Goal: Transaction & Acquisition: Purchase product/service

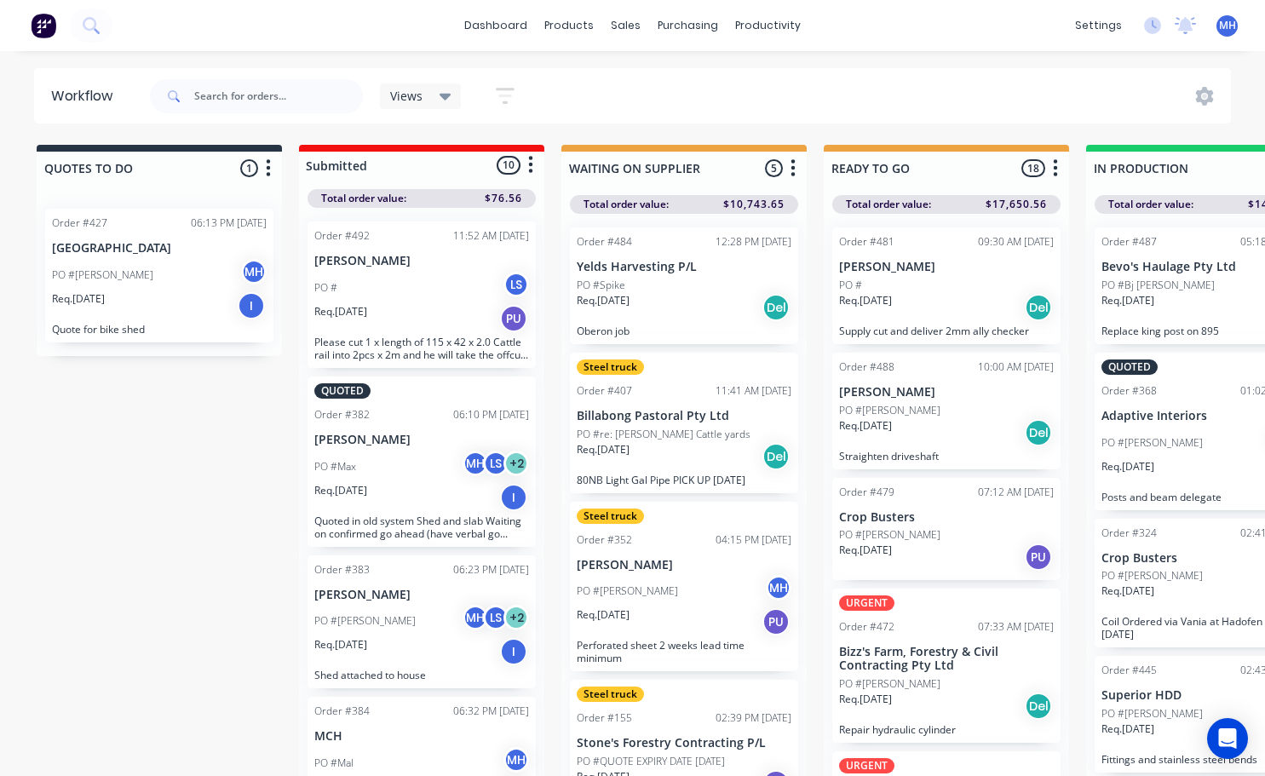
scroll to position [0, 671]
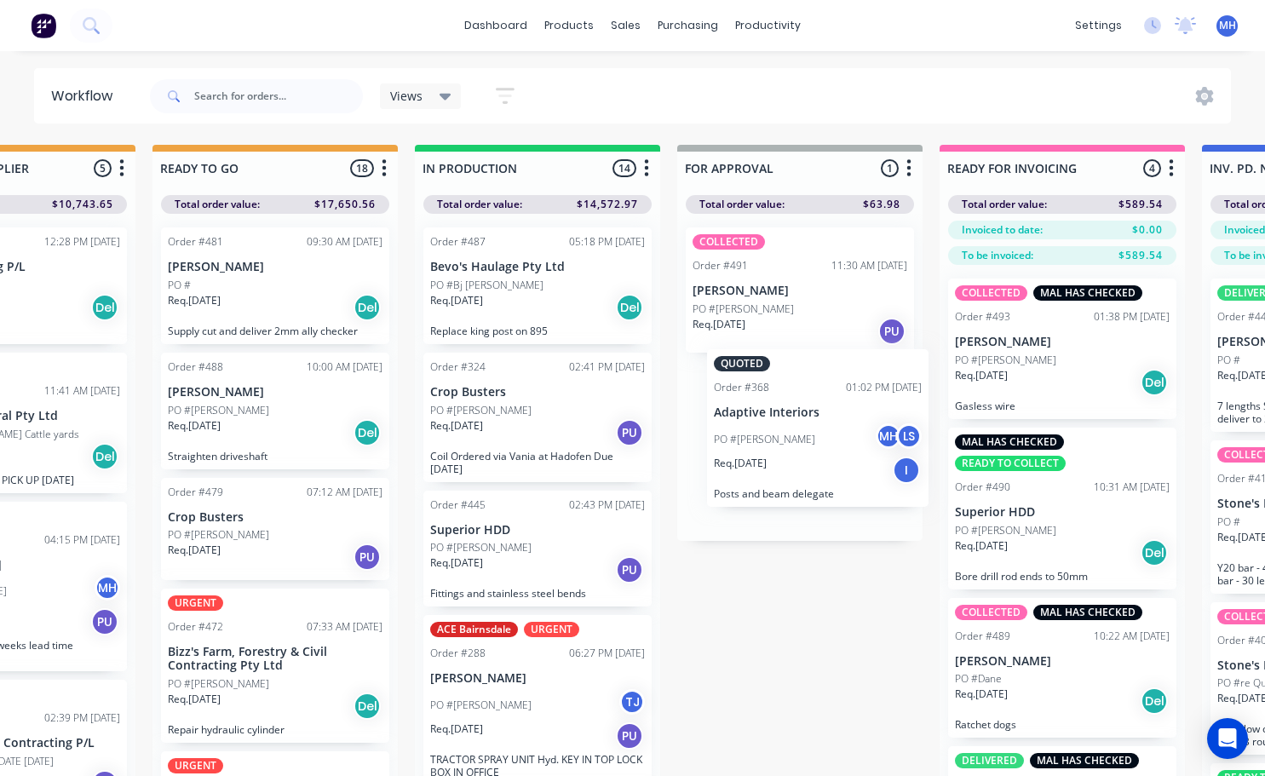
drag, startPoint x: 511, startPoint y: 463, endPoint x: 801, endPoint y: 459, distance: 289.7
click at [801, 459] on div "QUOTES TO DO 1 Status colour #273444 hex #273444 Save Cancel Notifications Emai…" at bounding box center [736, 491] width 2841 height 692
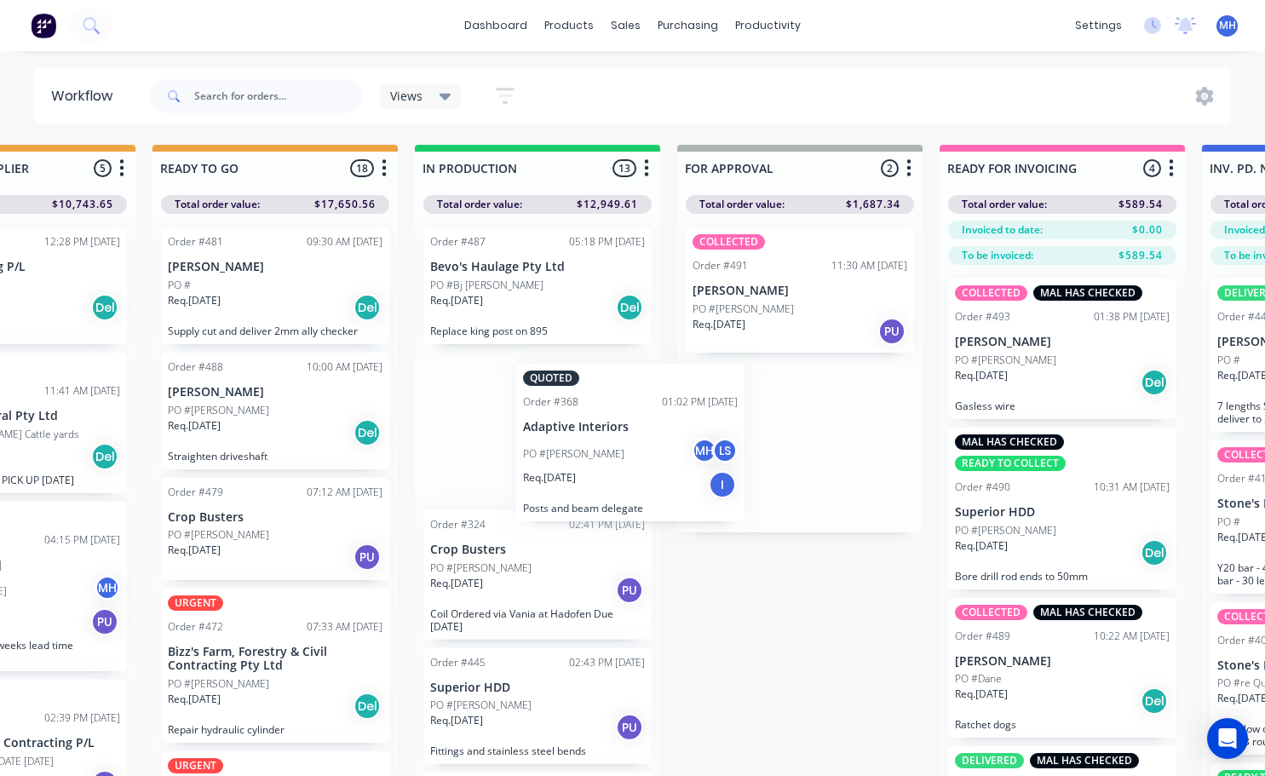
drag, startPoint x: 794, startPoint y: 463, endPoint x: 551, endPoint y: 459, distance: 242.8
click at [602, 469] on div "QUOTES TO DO 1 Status colour #273444 hex #273444 Save Cancel Notifications Emai…" at bounding box center [736, 491] width 2841 height 692
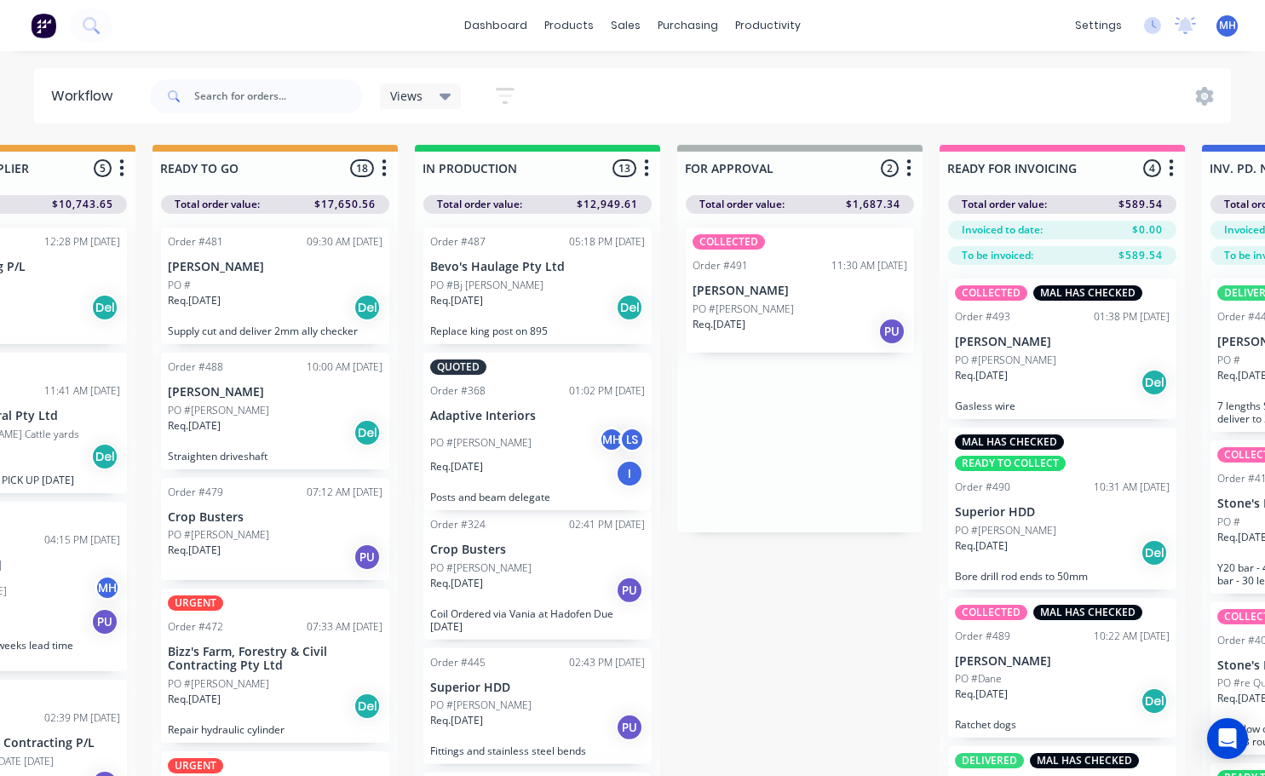
click at [549, 460] on div "Order #487 05:18 PM [DATE] Bevo's Haulage Pty Ltd PO #Bj [PERSON_NAME] Req. [DA…" at bounding box center [537, 500] width 245 height 572
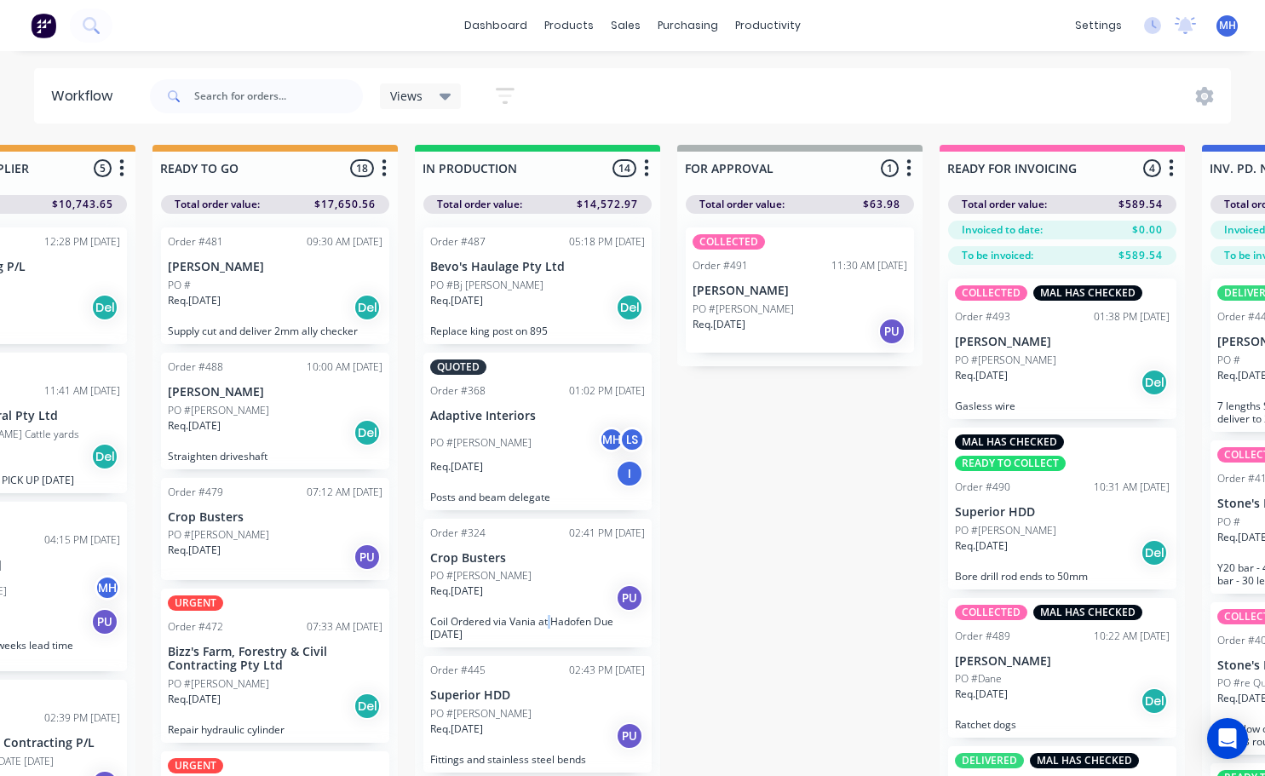
click at [577, 593] on div "Req. [DATE] PU" at bounding box center [537, 598] width 215 height 29
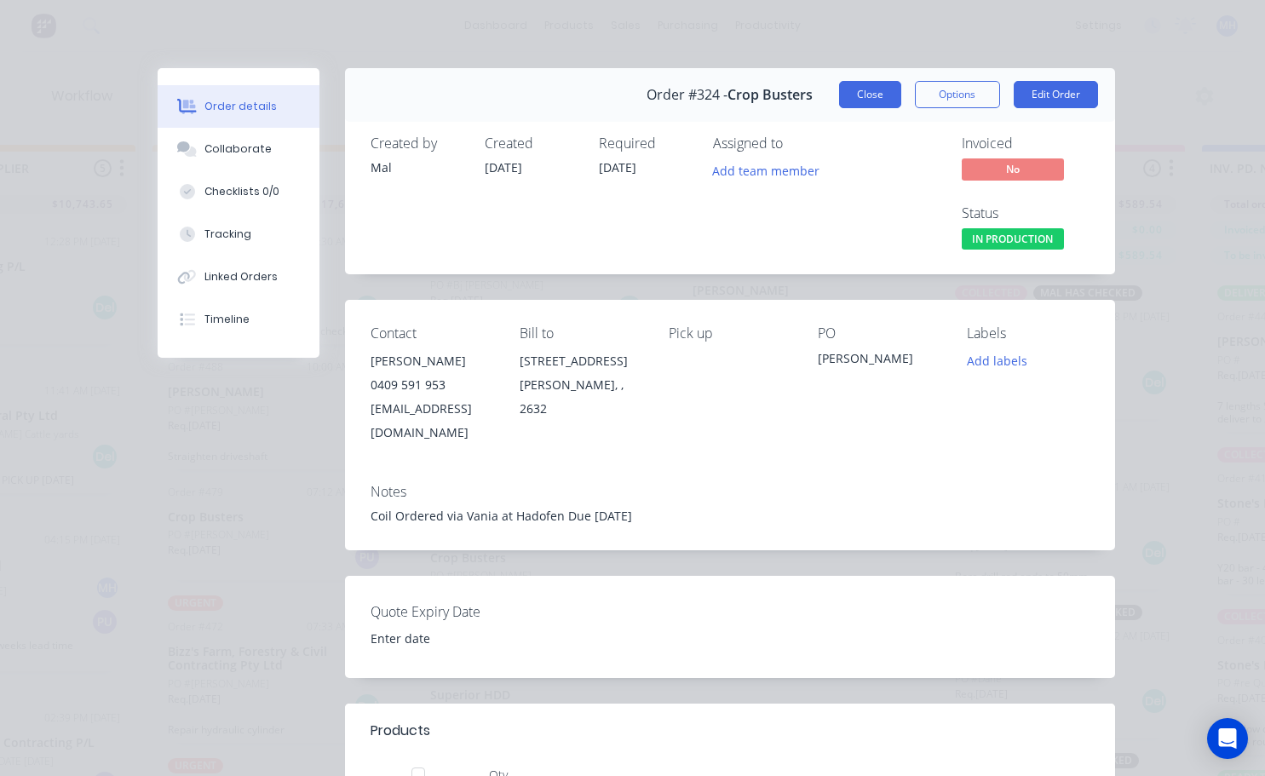
click at [867, 105] on button "Close" at bounding box center [870, 94] width 62 height 27
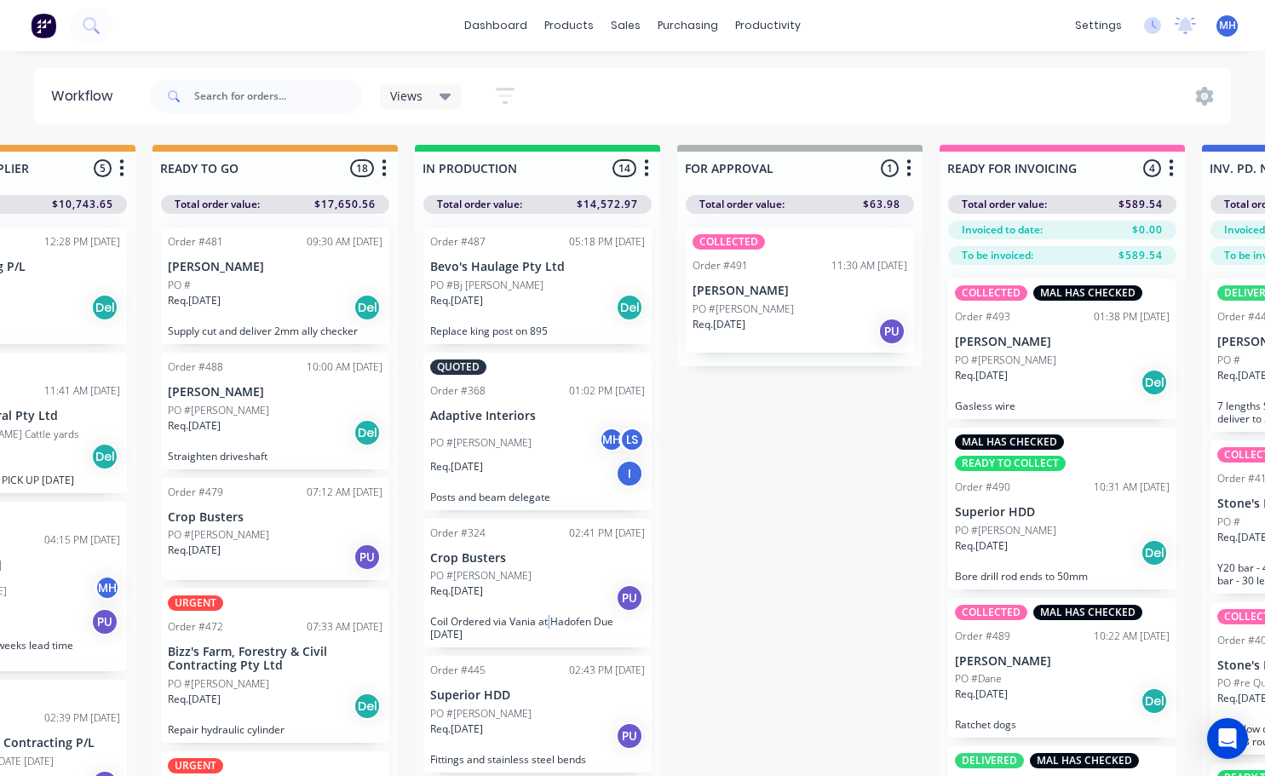
scroll to position [3, 671]
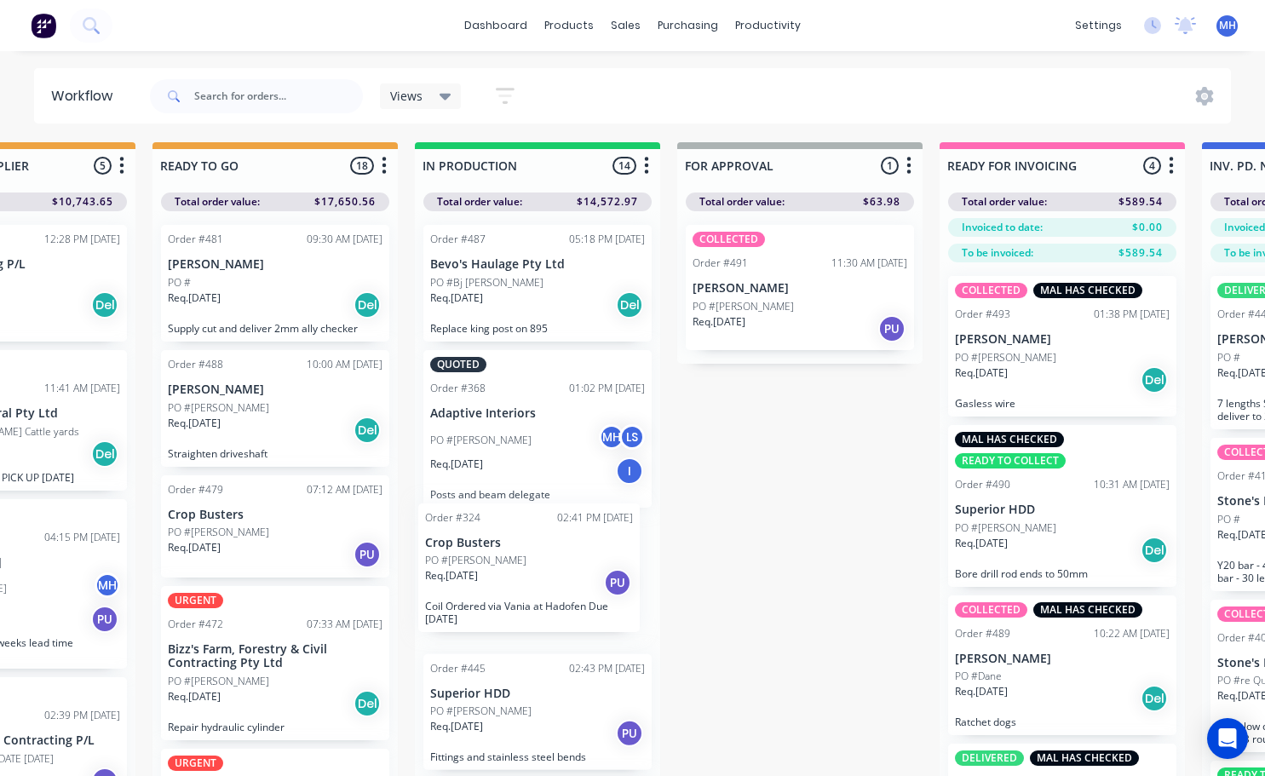
drag, startPoint x: 579, startPoint y: 586, endPoint x: 578, endPoint y: 572, distance: 13.7
click at [578, 572] on div "Order #487 05:18 PM [DATE] Bevo's Haulage Pty Ltd PO #Bj [PERSON_NAME] Req. [DA…" at bounding box center [537, 497] width 245 height 572
click at [680, 699] on div "QUOTES TO DO 1 Status colour #273444 hex #273444 Save Cancel Notifications Emai…" at bounding box center [736, 488] width 2841 height 692
click at [543, 452] on div "PO #[PERSON_NAME] MH LS" at bounding box center [537, 440] width 215 height 32
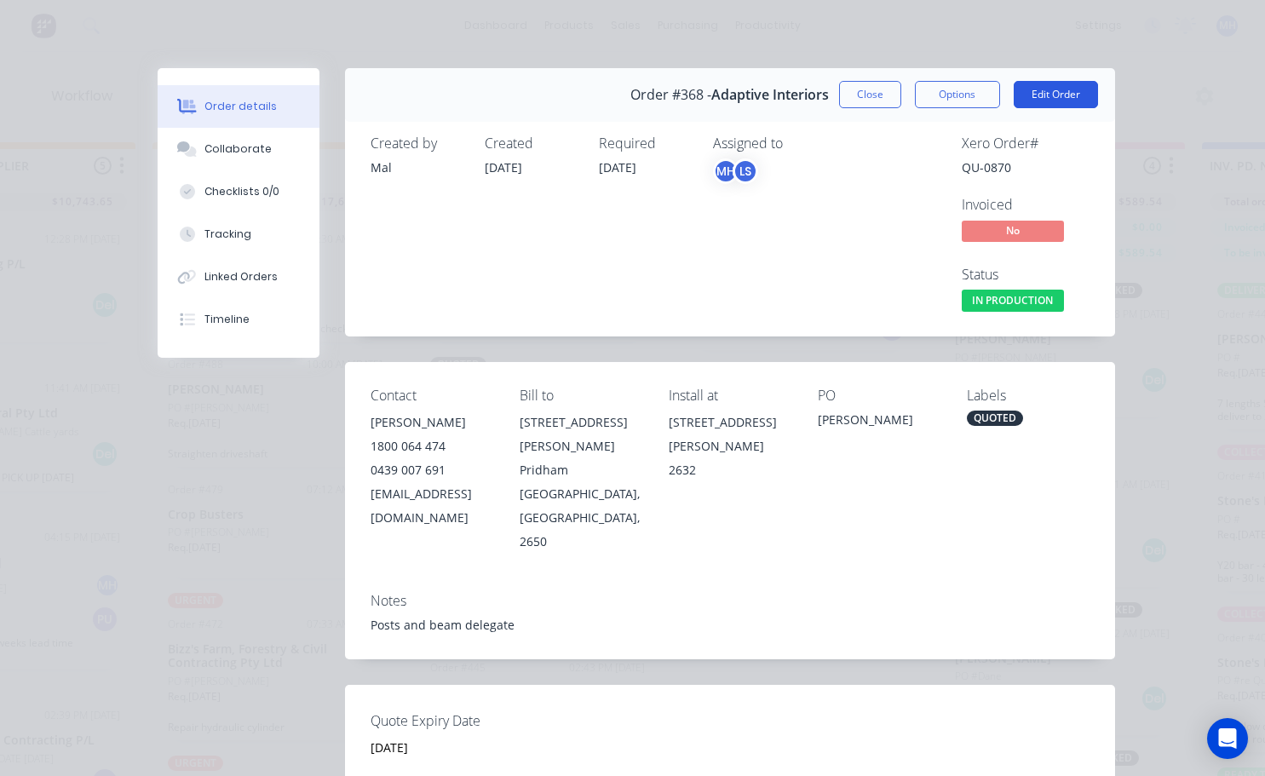
click at [1040, 94] on button "Edit Order" at bounding box center [1056, 94] width 84 height 27
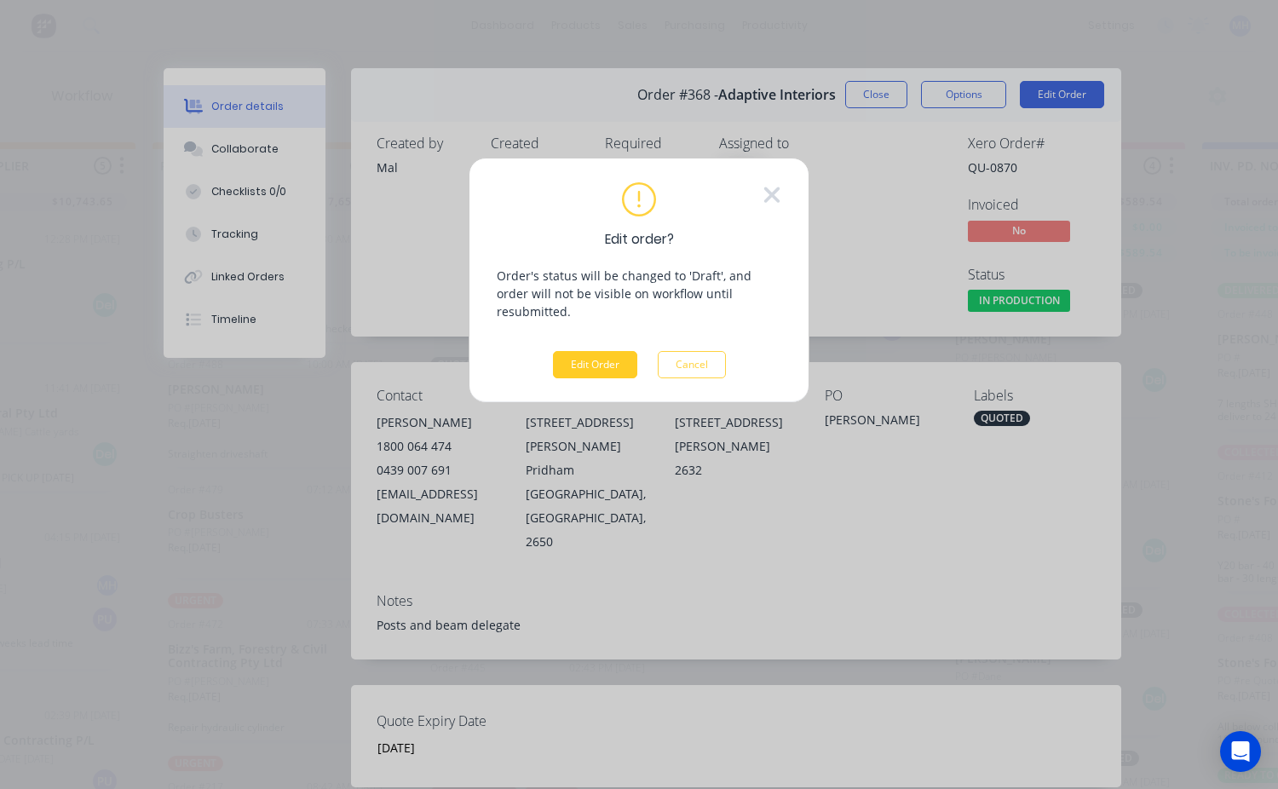
click at [600, 351] on button "Edit Order" at bounding box center [595, 364] width 84 height 27
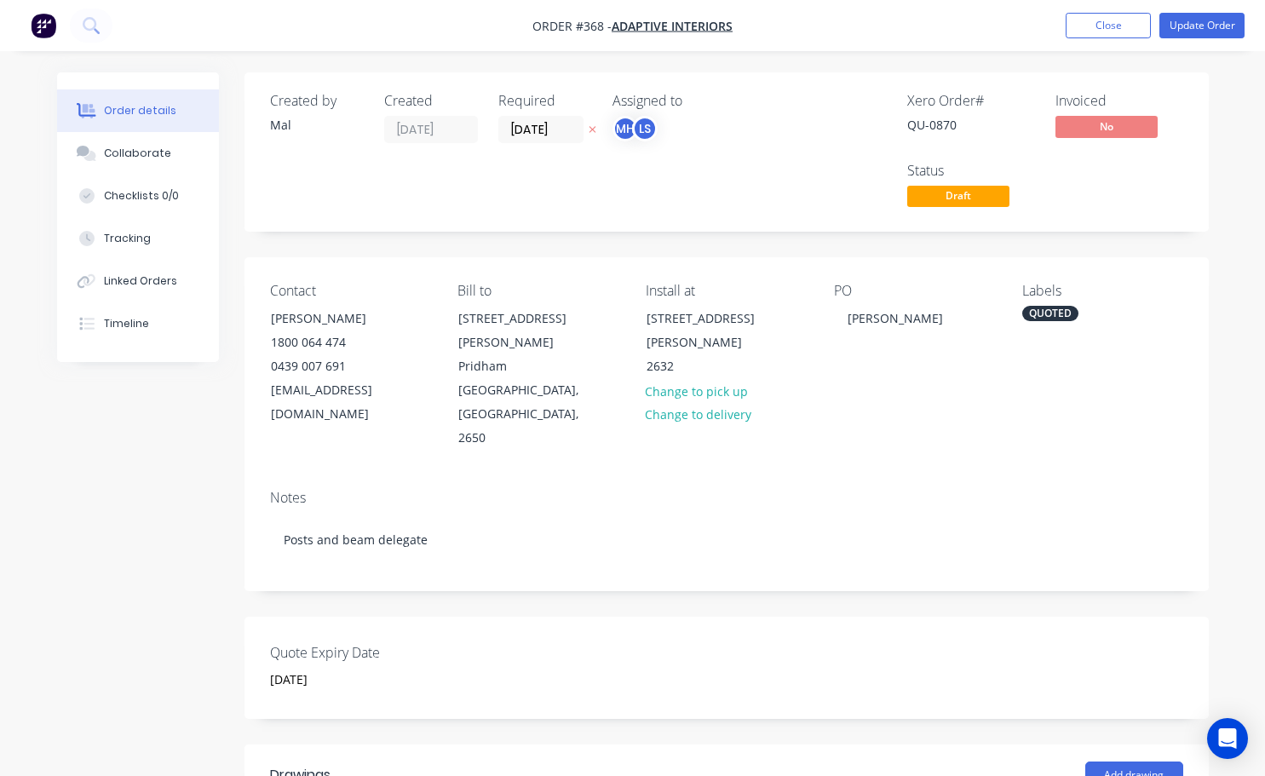
click at [1061, 313] on div "QUOTED" at bounding box center [1050, 313] width 56 height 15
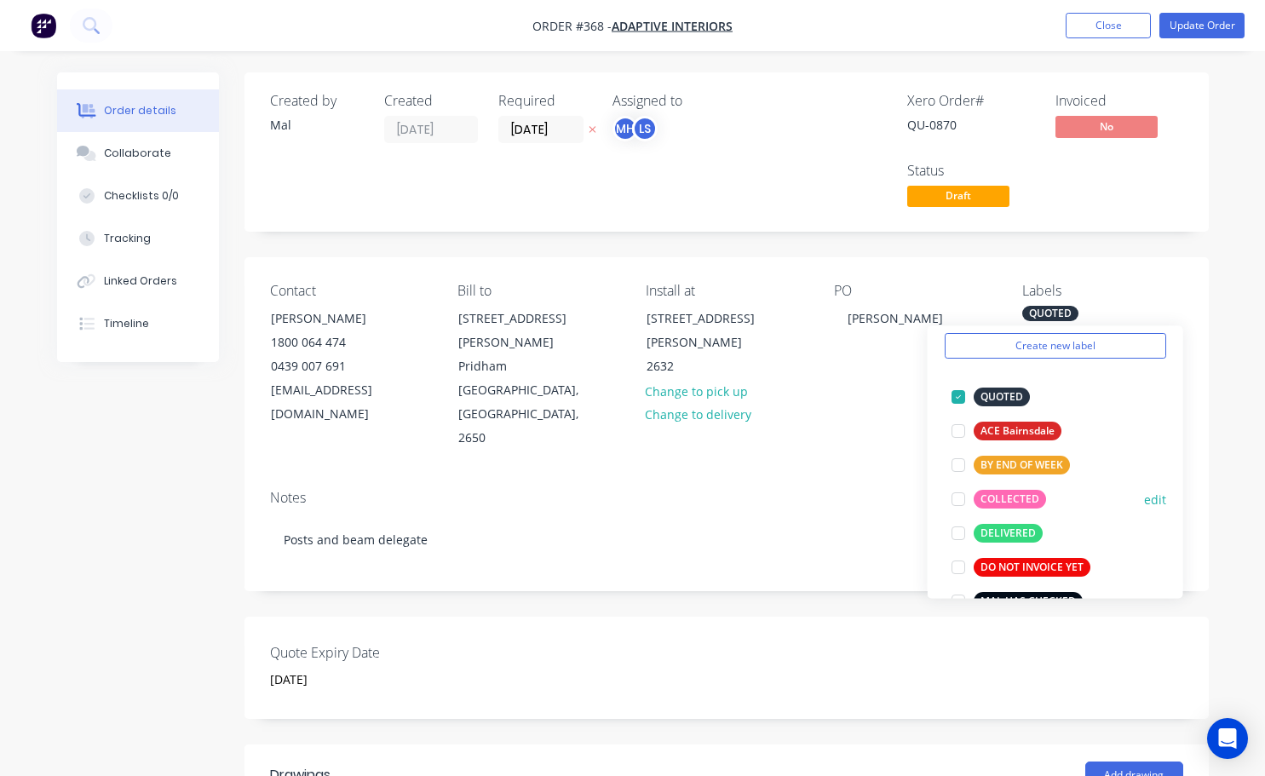
scroll to position [85, 0]
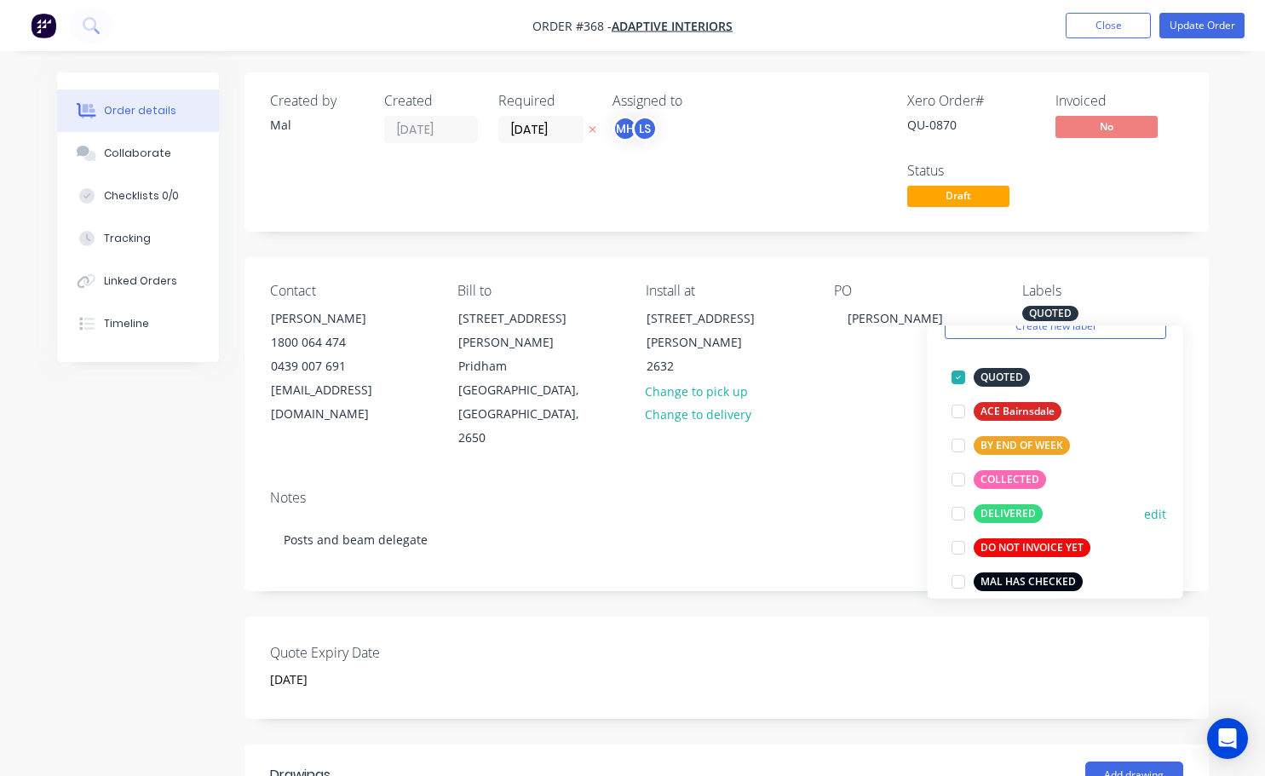
click at [961, 512] on div at bounding box center [958, 514] width 34 height 34
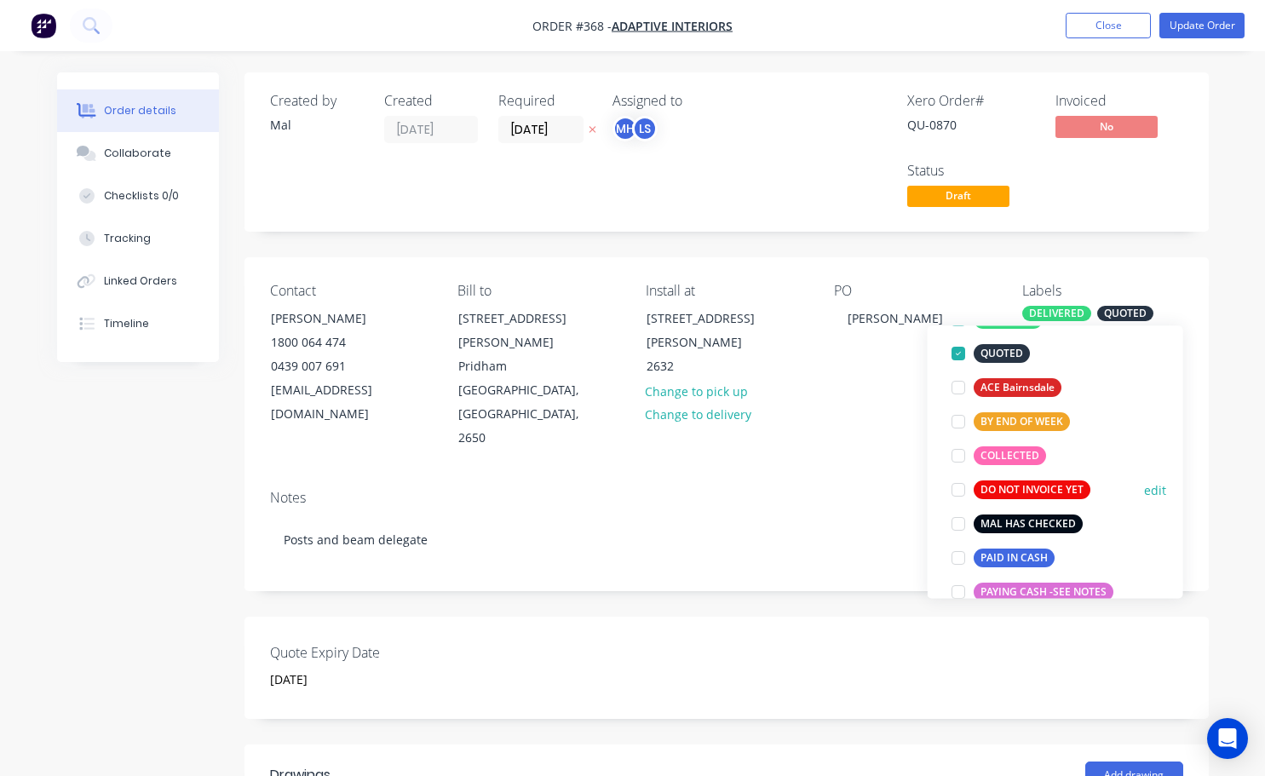
scroll to position [170, 0]
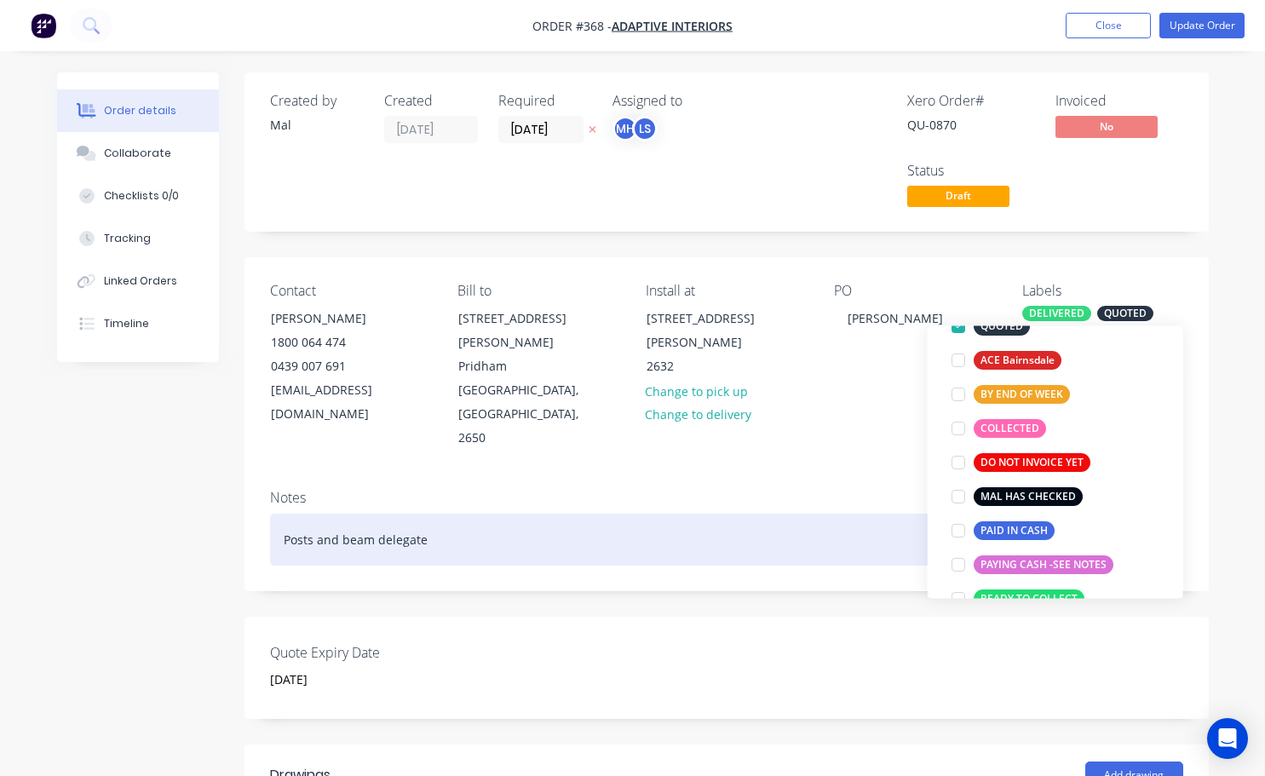
click at [856, 514] on div "Posts and beam delegate" at bounding box center [726, 540] width 913 height 52
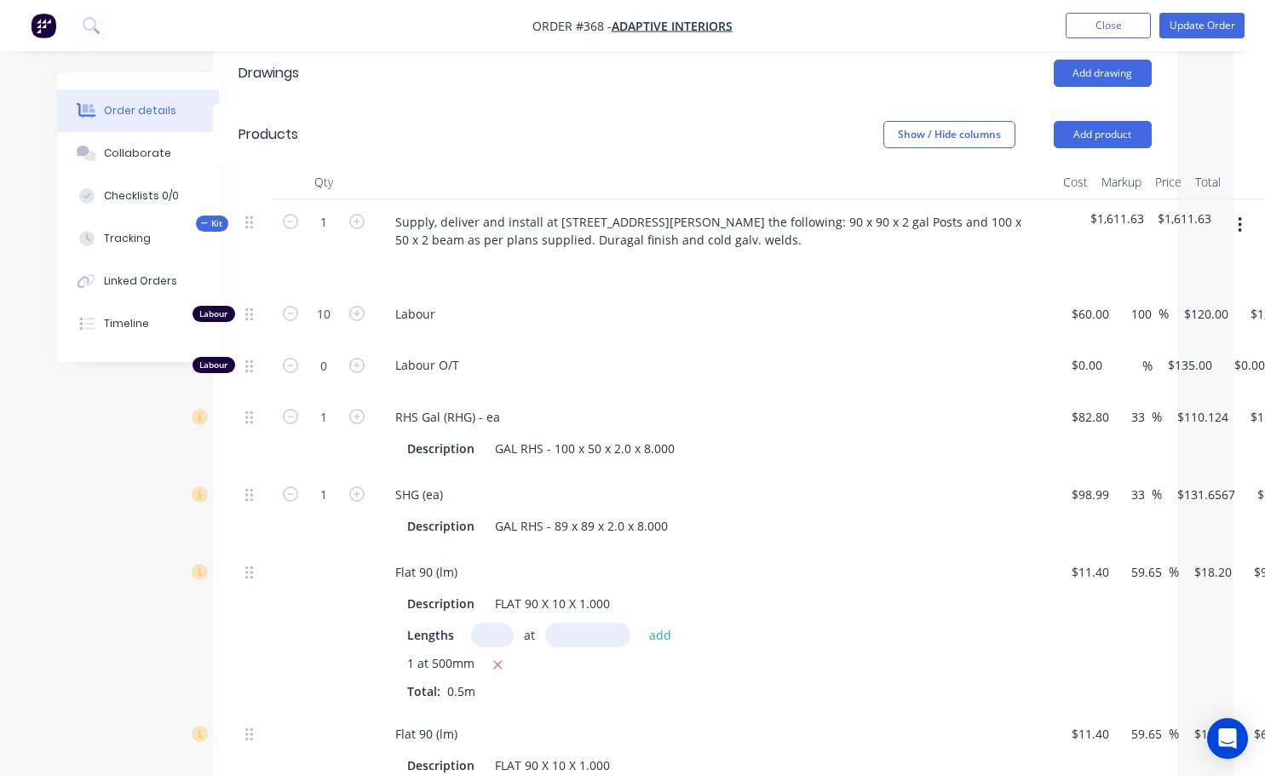
scroll to position [681, 32]
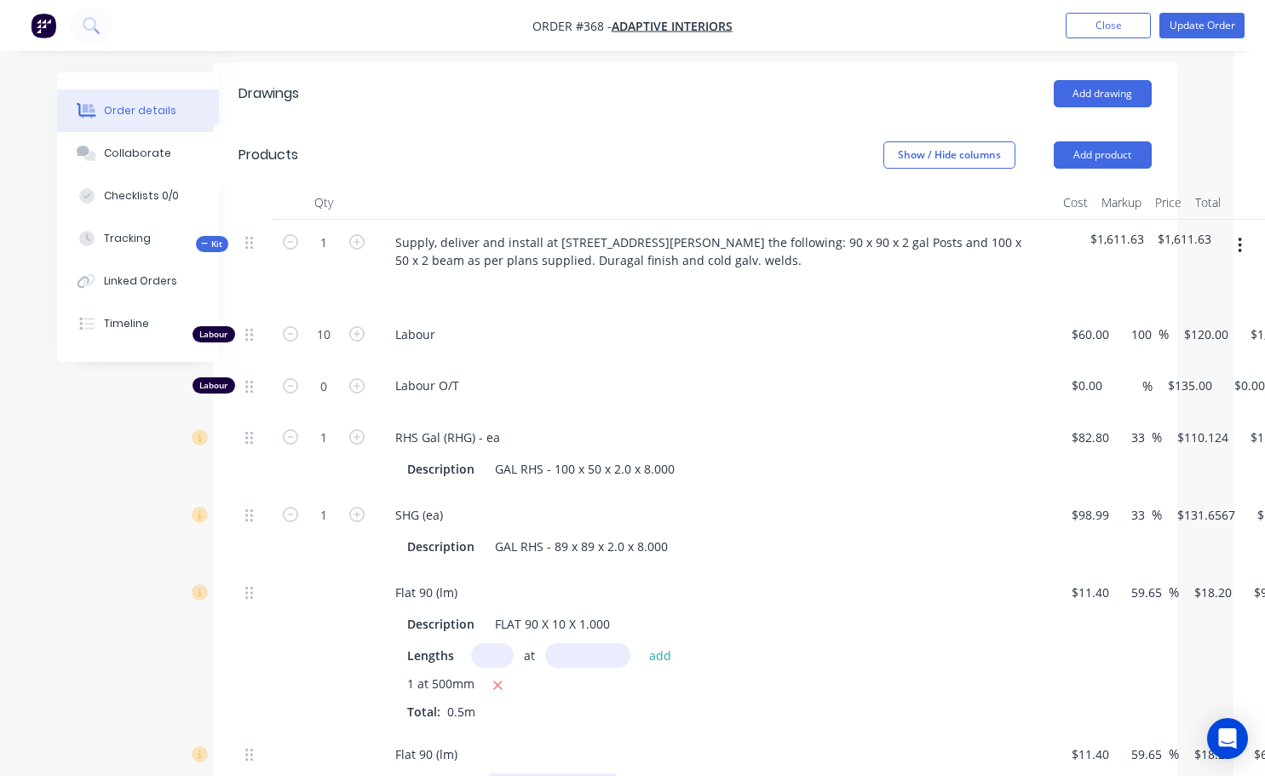
drag, startPoint x: 606, startPoint y: 659, endPoint x: 587, endPoint y: 727, distance: 69.9
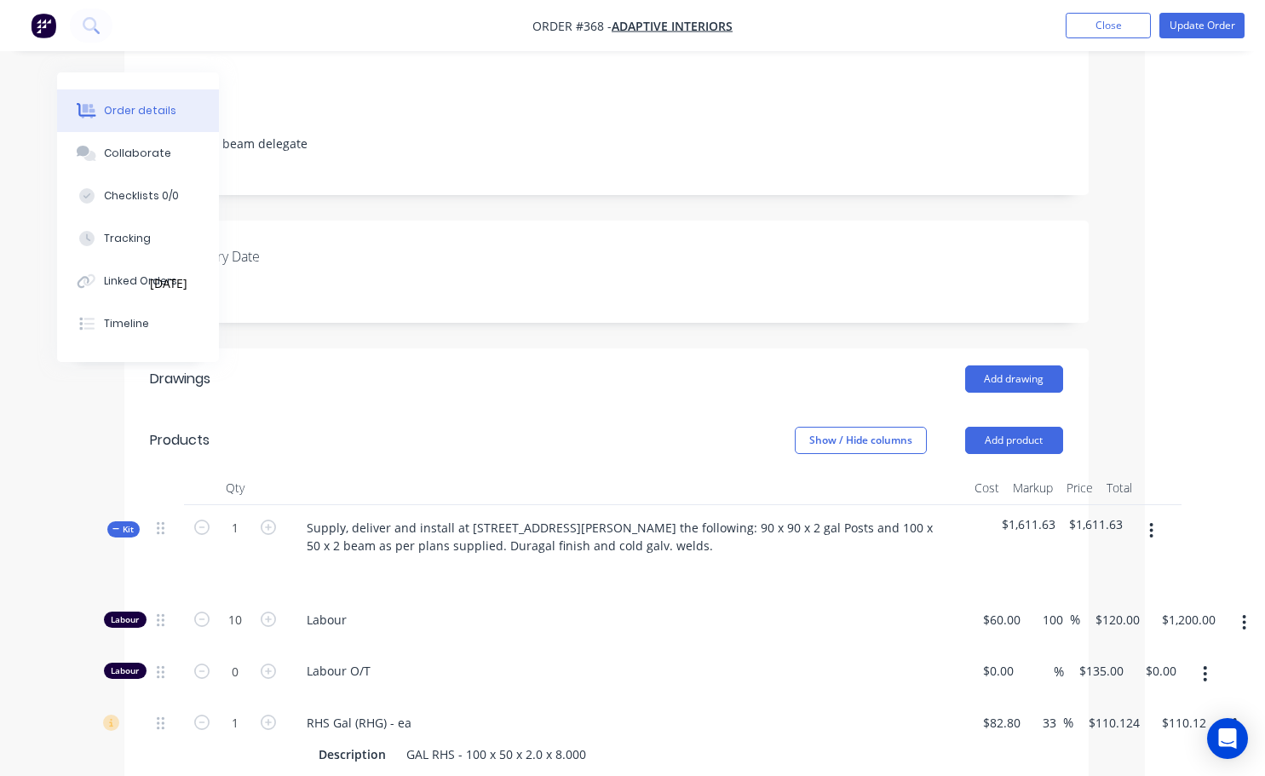
scroll to position [85, 120]
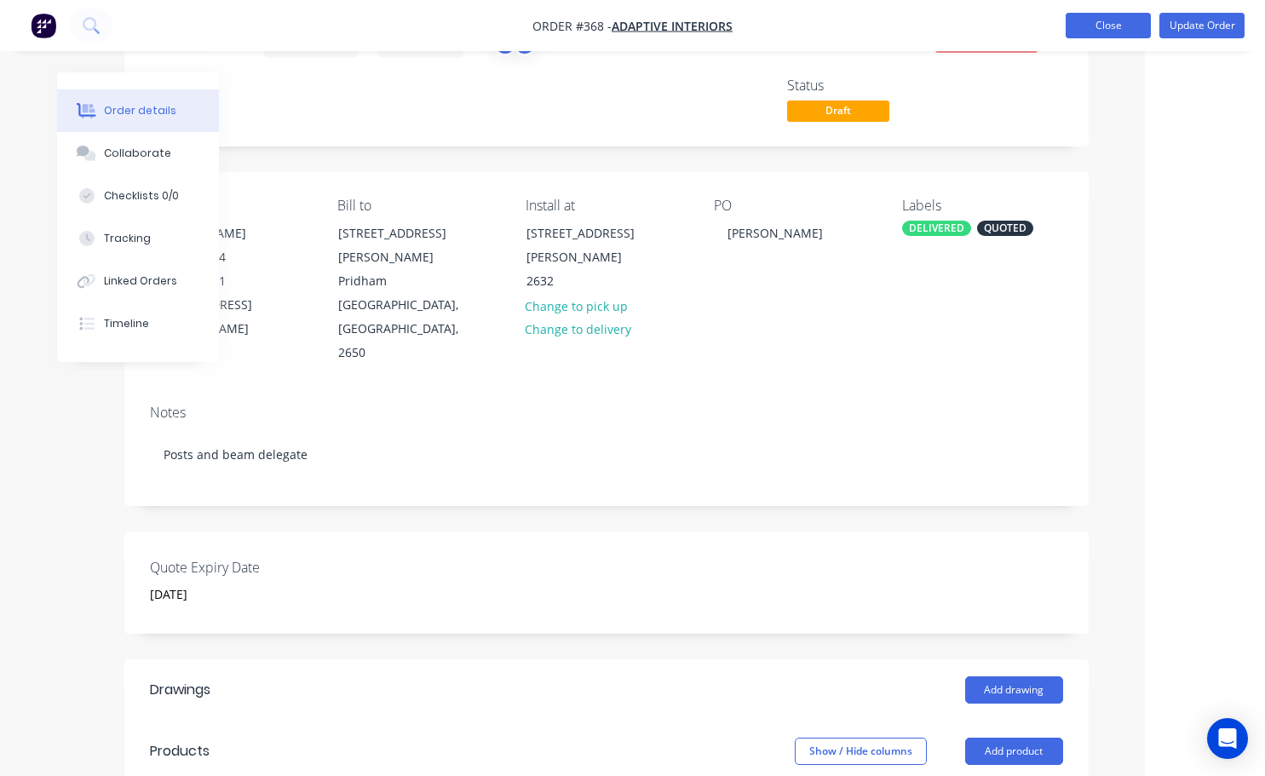
click at [1124, 29] on button "Close" at bounding box center [1108, 26] width 85 height 26
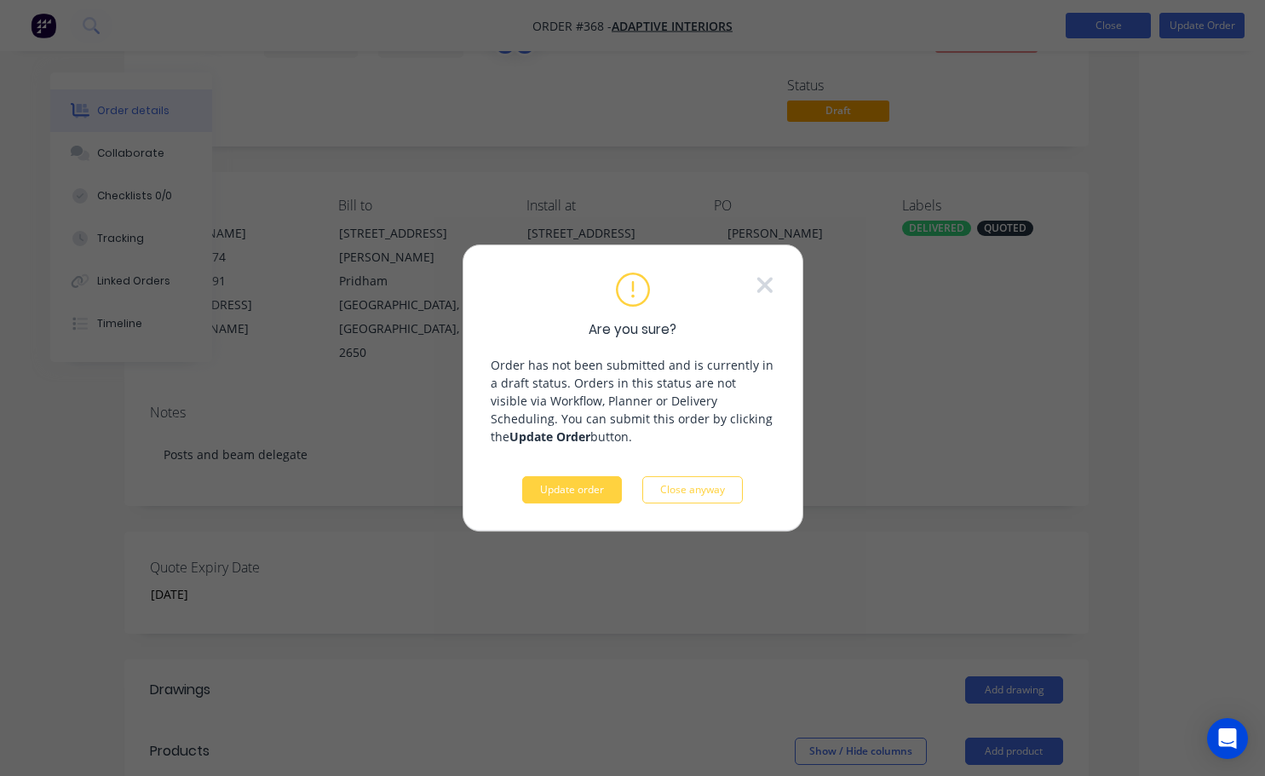
scroll to position [85, 107]
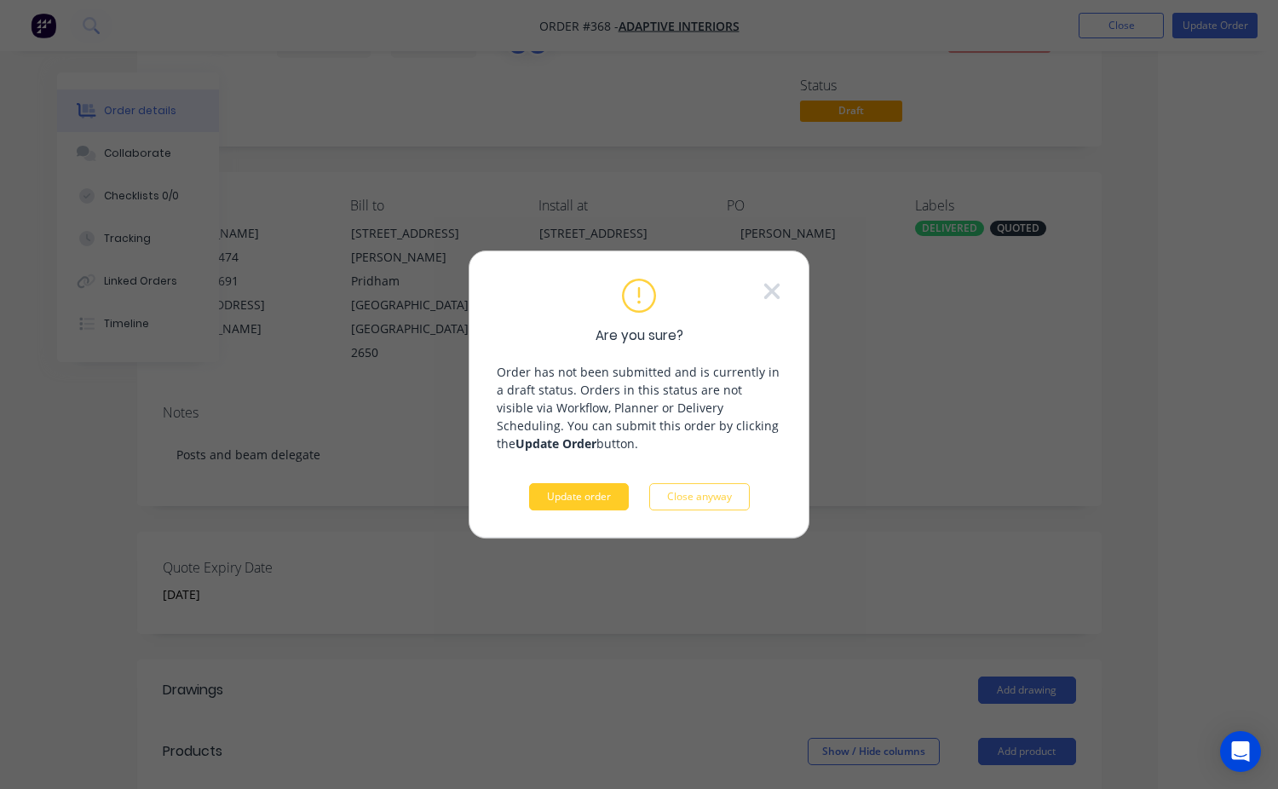
click at [585, 498] on button "Update order" at bounding box center [579, 496] width 100 height 27
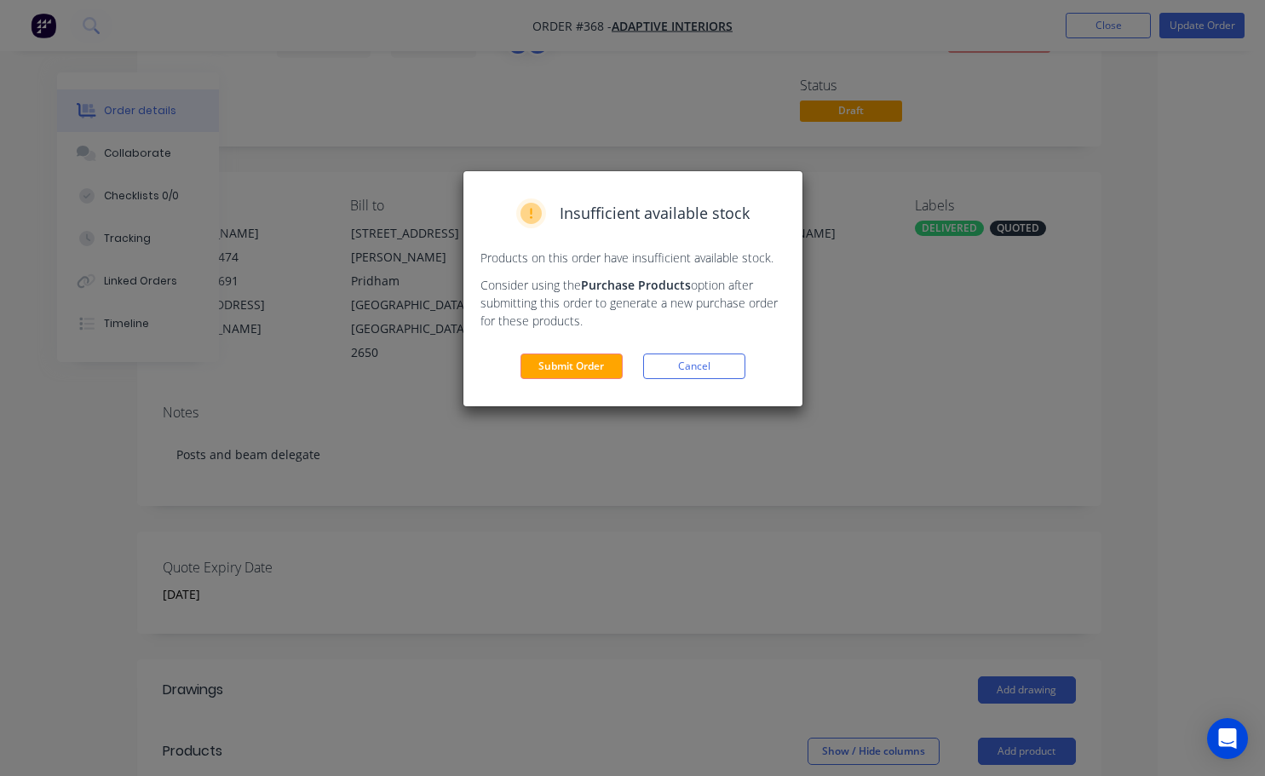
click at [573, 380] on div "Insufficient available stock Products on this order have insufficient available…" at bounding box center [632, 288] width 339 height 235
click at [592, 368] on button "Submit Order" at bounding box center [571, 367] width 102 height 26
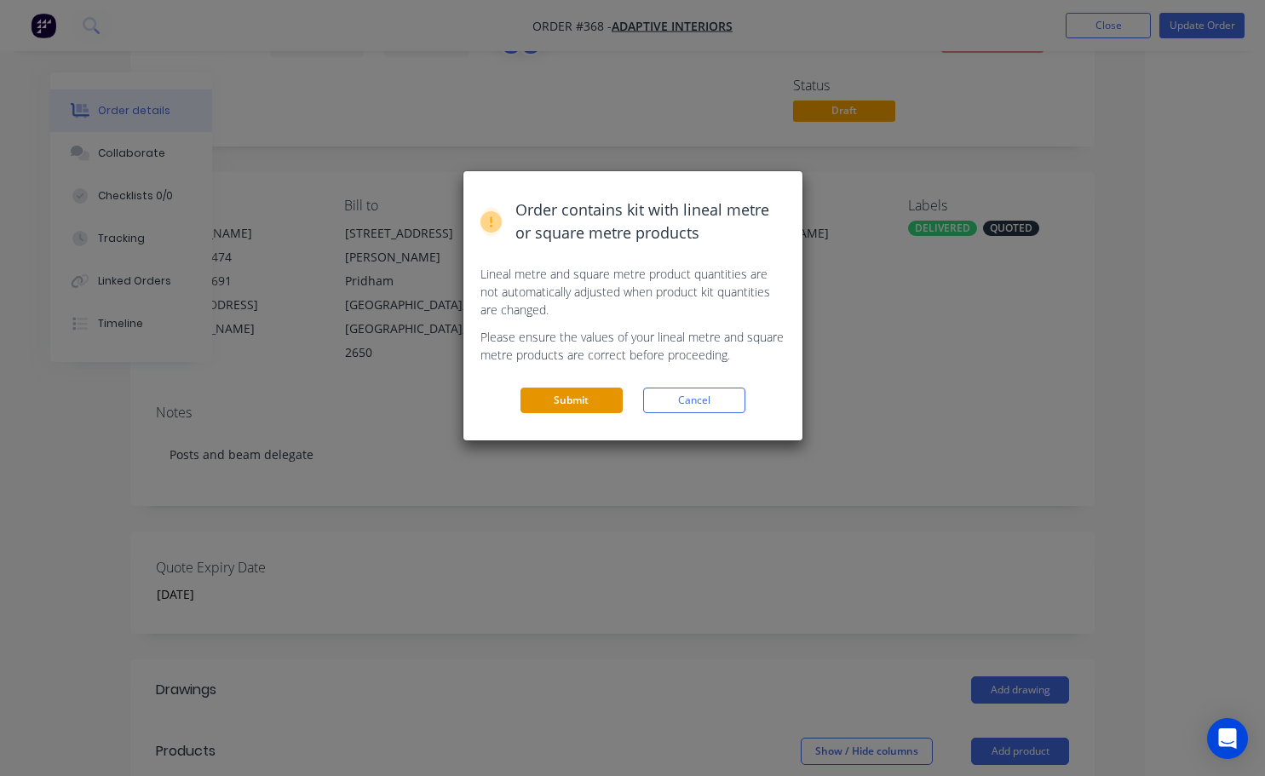
click at [601, 401] on button "Submit" at bounding box center [571, 401] width 102 height 26
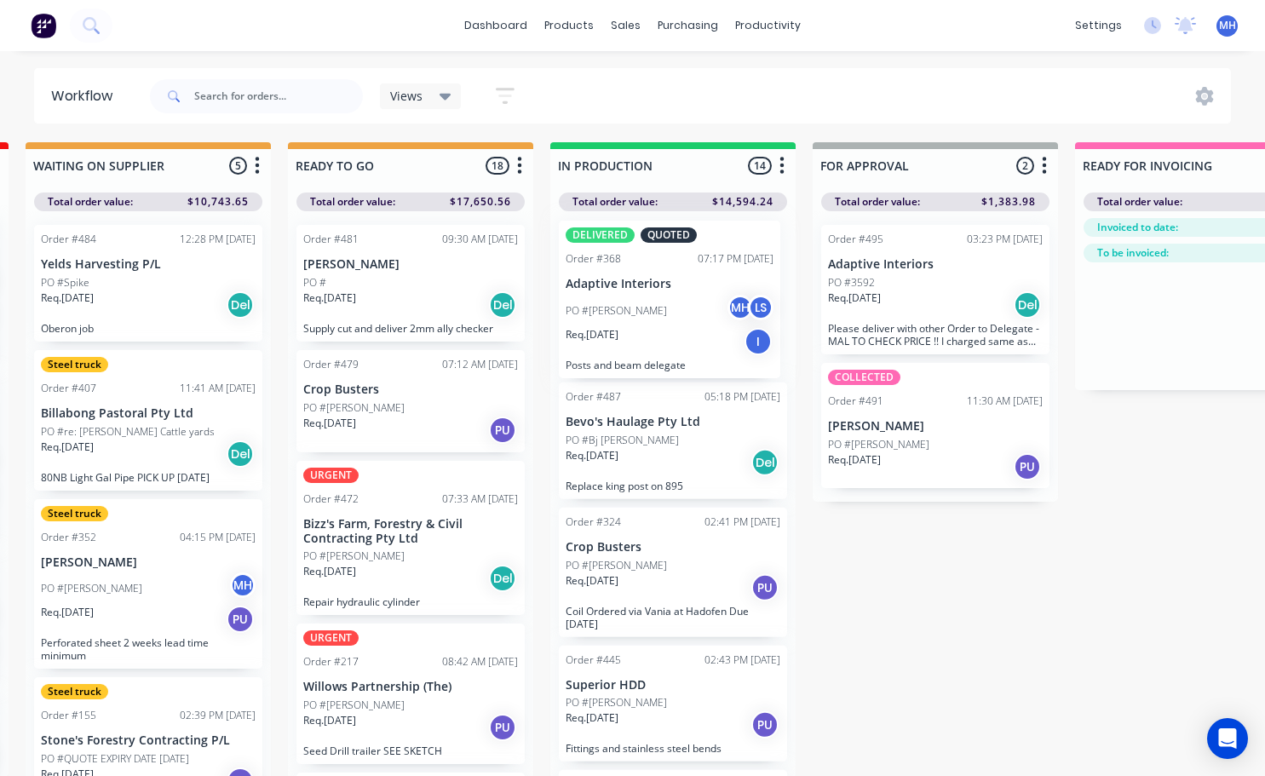
drag, startPoint x: 671, startPoint y: 731, endPoint x: 678, endPoint y: 309, distance: 421.7
click at [678, 309] on div "Order #487 05:18 PM [DATE] Bevo's Haulage Pty Ltd PO #Bj [PERSON_NAME] Req. [DA…" at bounding box center [672, 497] width 245 height 572
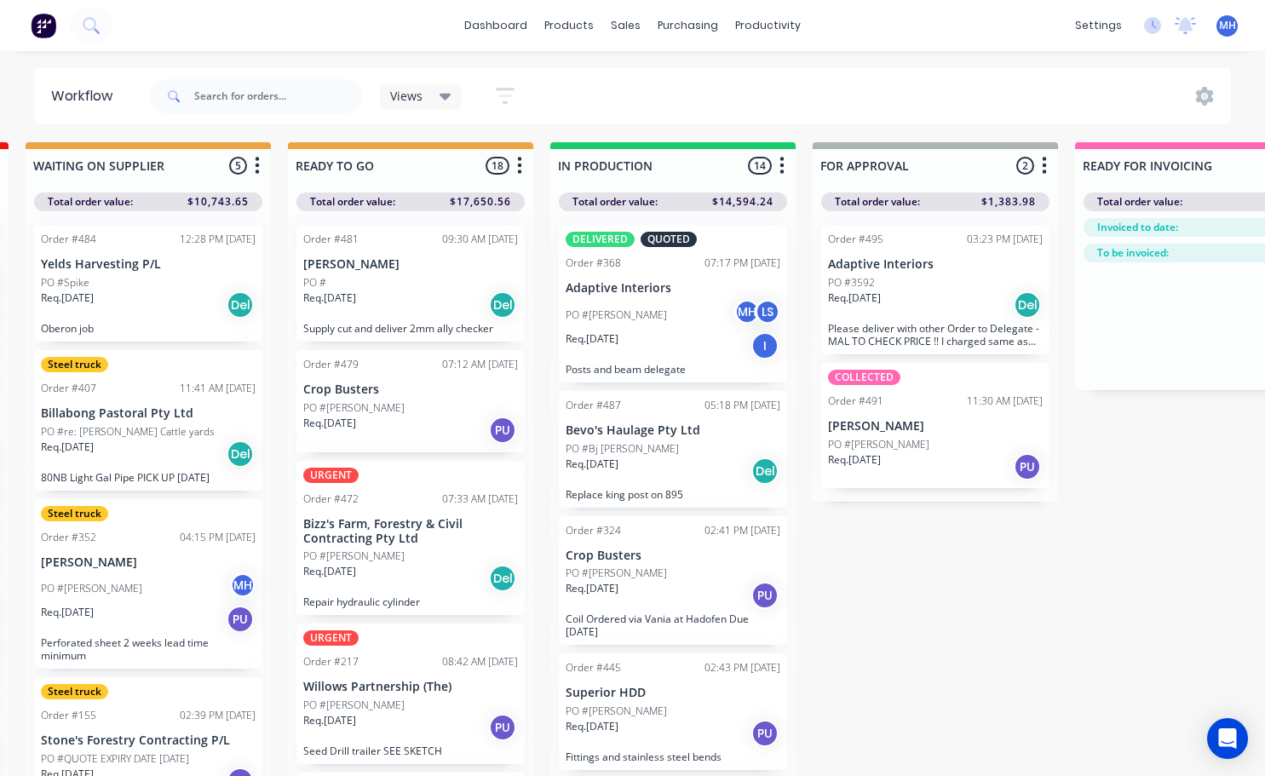
click at [666, 447] on div "PO #Bj [PERSON_NAME]" at bounding box center [673, 448] width 215 height 15
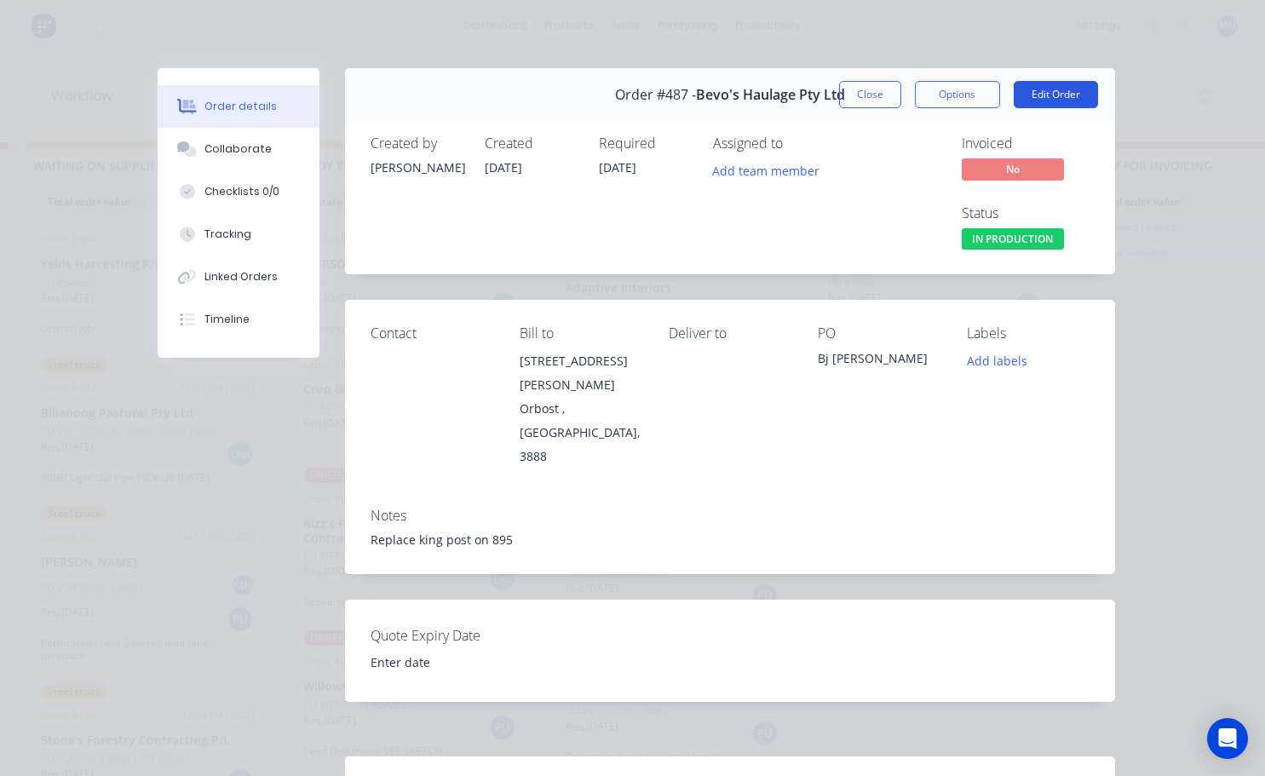
click at [1054, 93] on button "Edit Order" at bounding box center [1056, 94] width 84 height 27
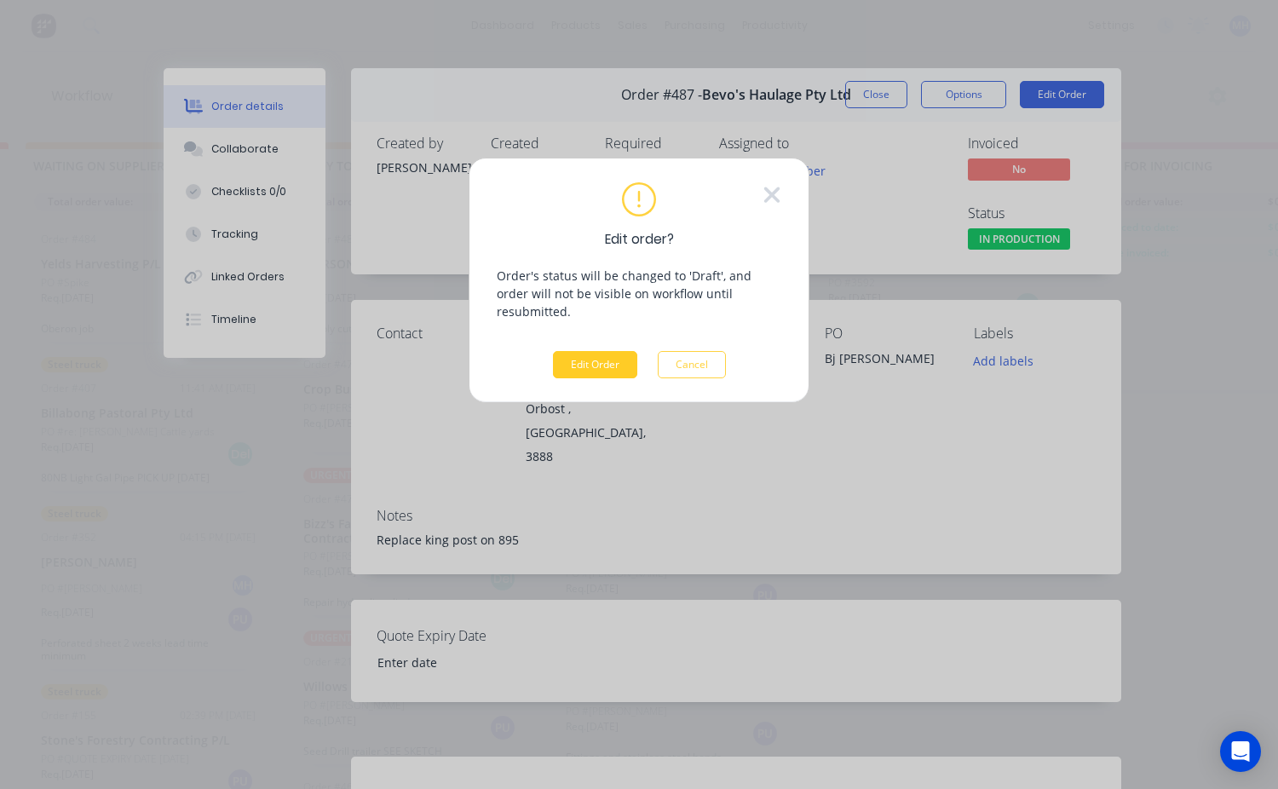
click at [596, 352] on button "Edit Order" at bounding box center [595, 364] width 84 height 27
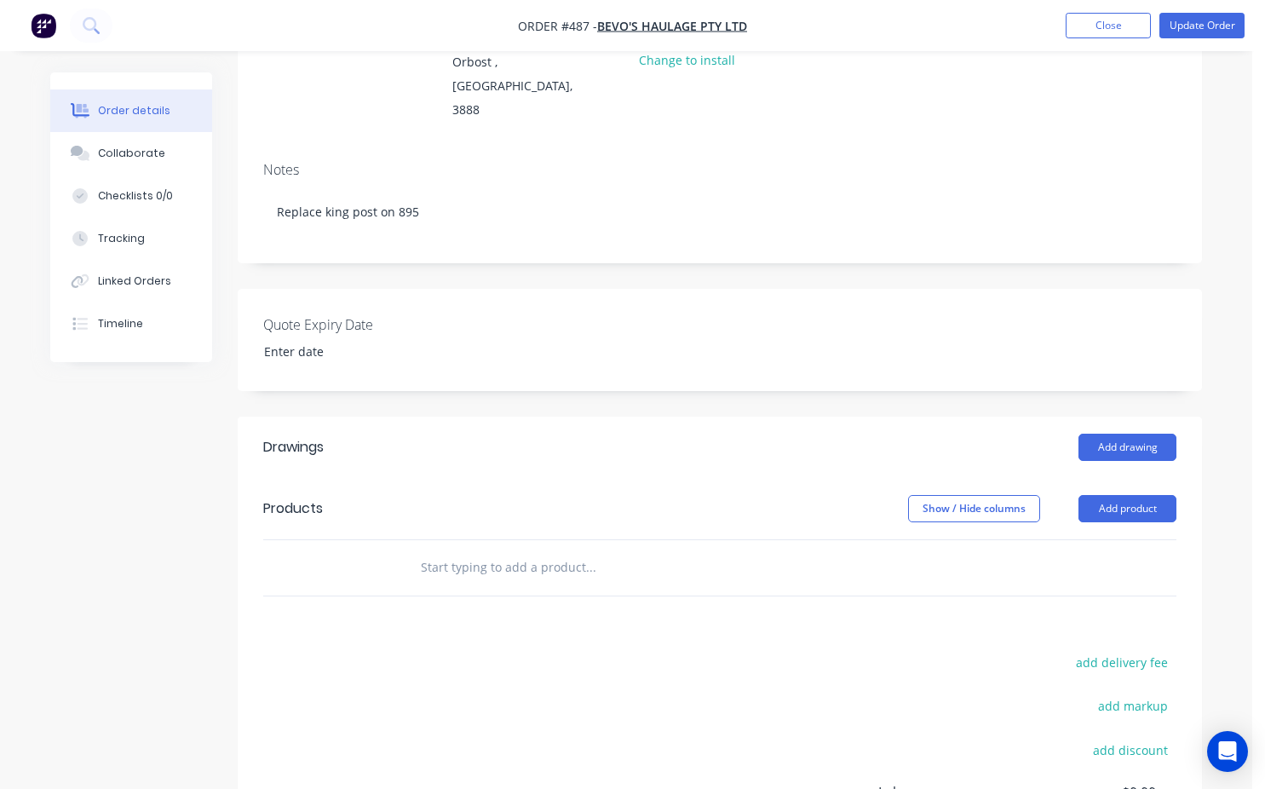
scroll to position [170, 0]
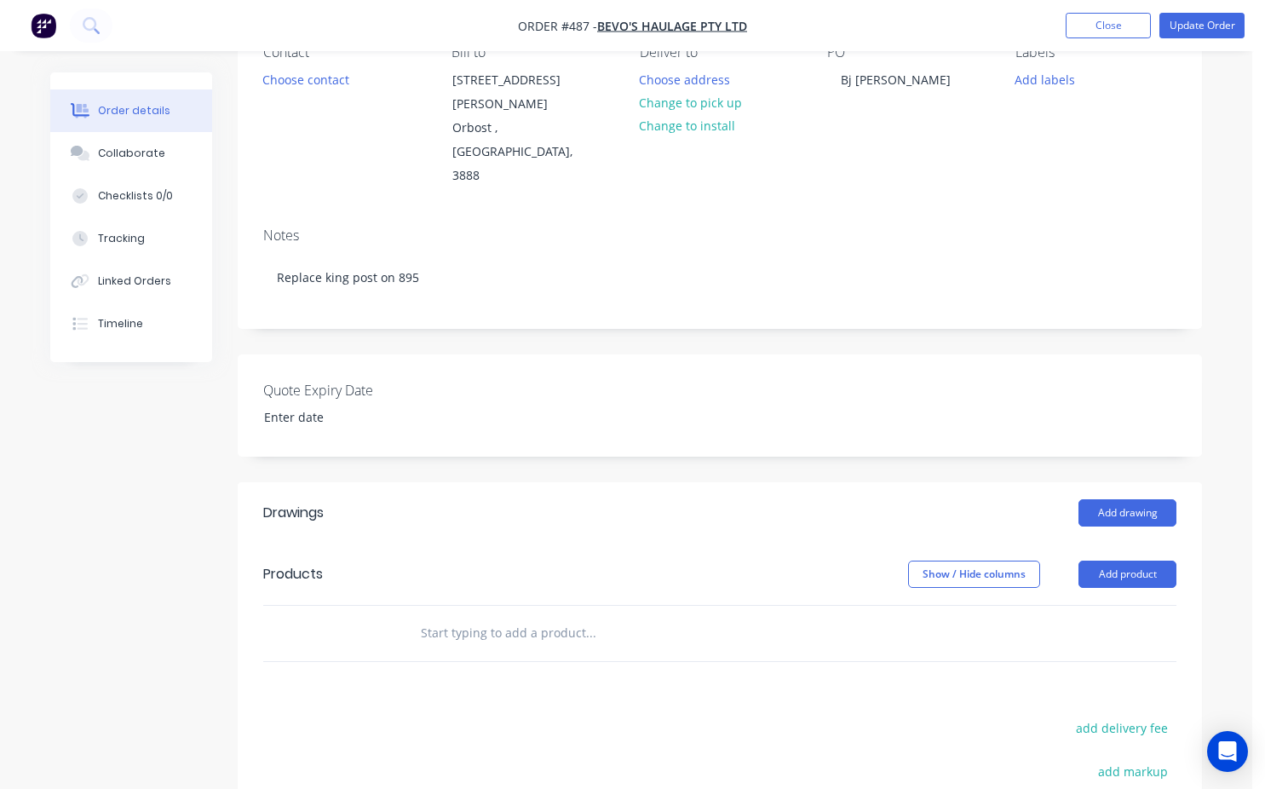
click at [420, 616] on input "text" at bounding box center [590, 633] width 341 height 34
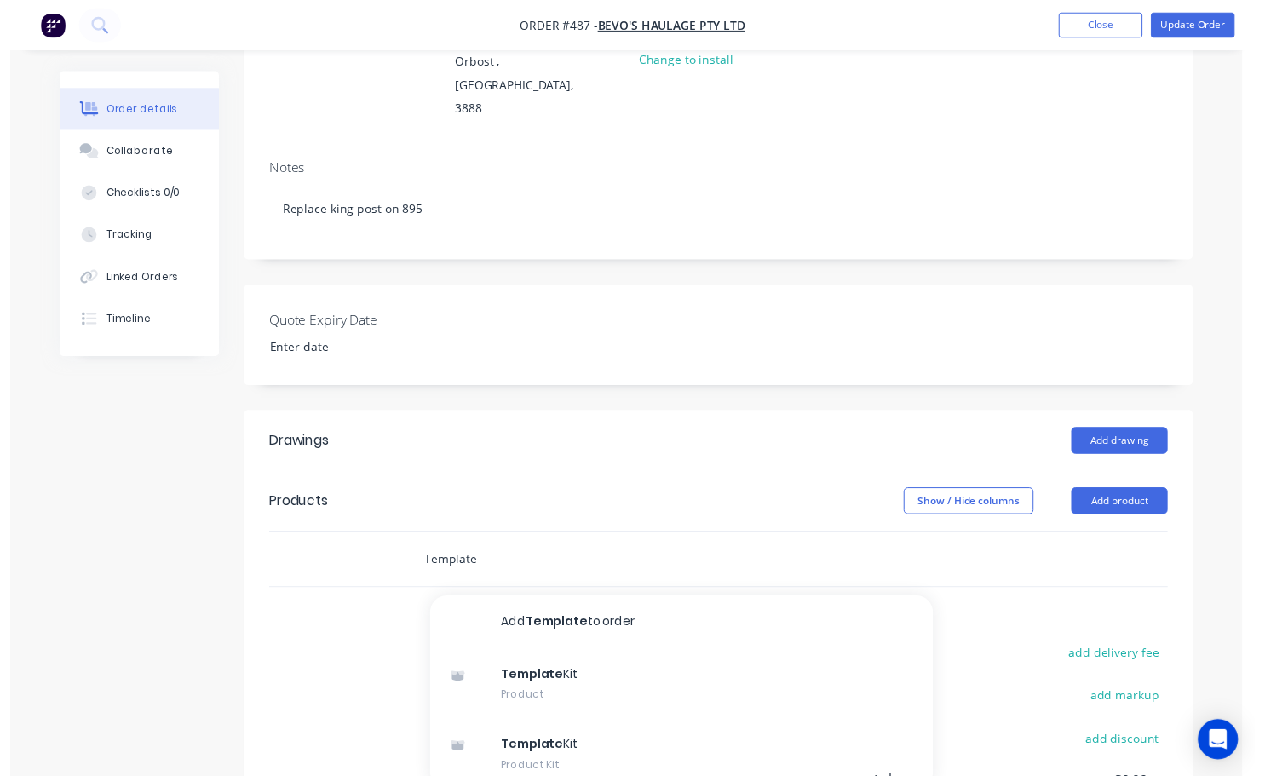
scroll to position [256, 0]
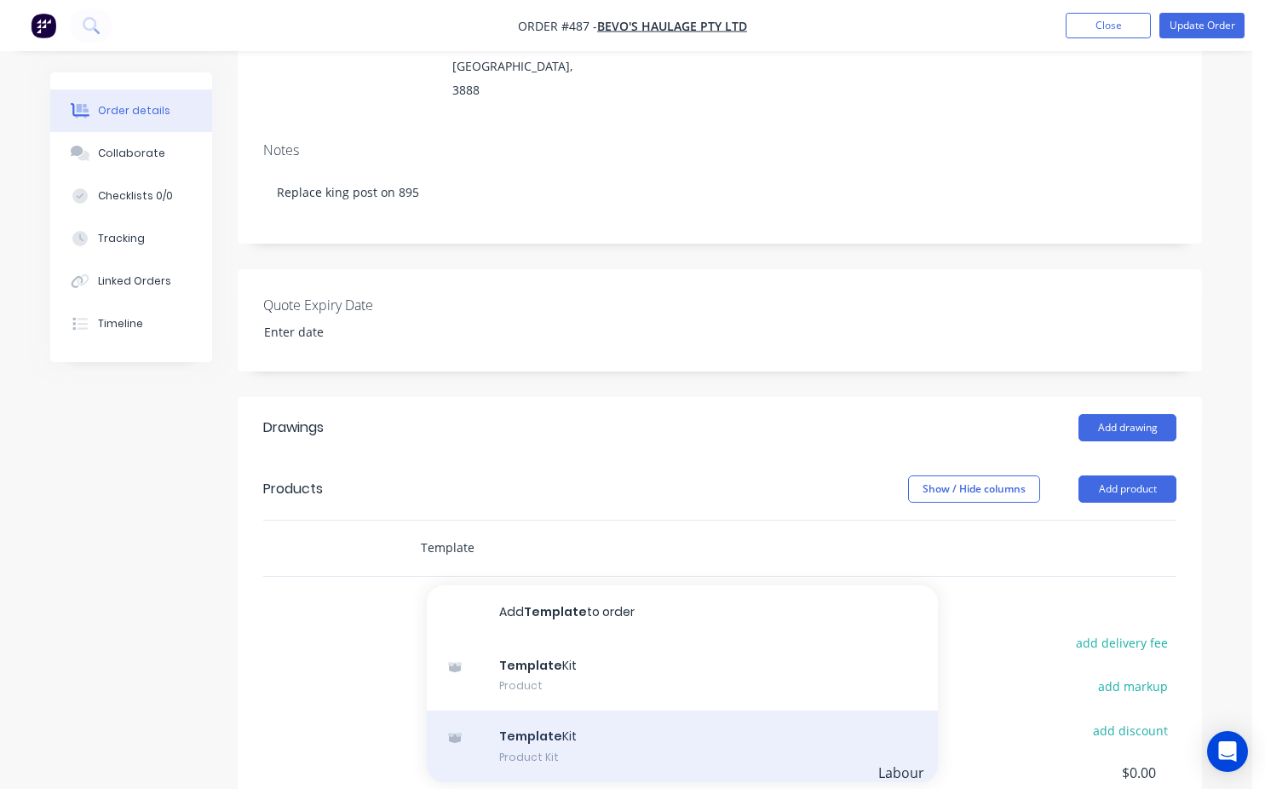
type input "Template"
click at [530, 710] on div "Template Kit Product Kit" at bounding box center [682, 746] width 511 height 72
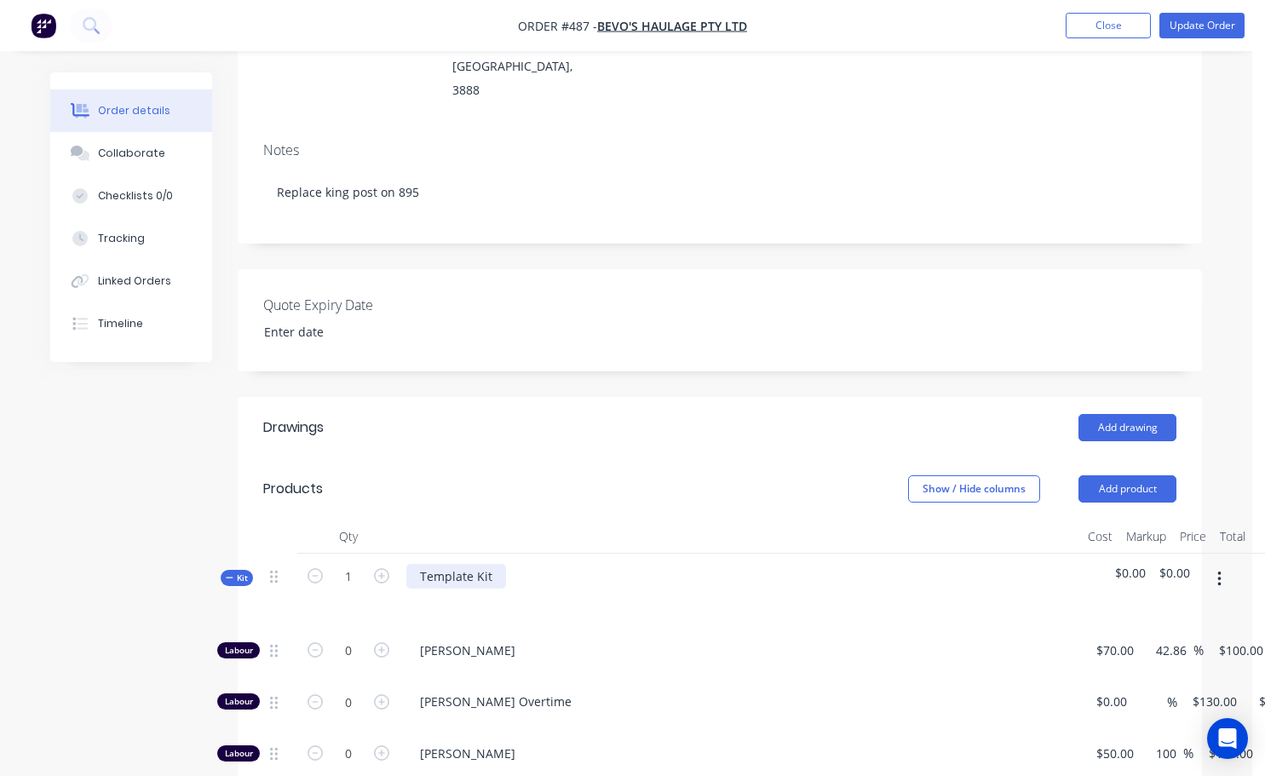
click at [485, 564] on div "Template Kit" at bounding box center [456, 576] width 100 height 25
click at [493, 564] on div "Template Kit" at bounding box center [456, 576] width 100 height 25
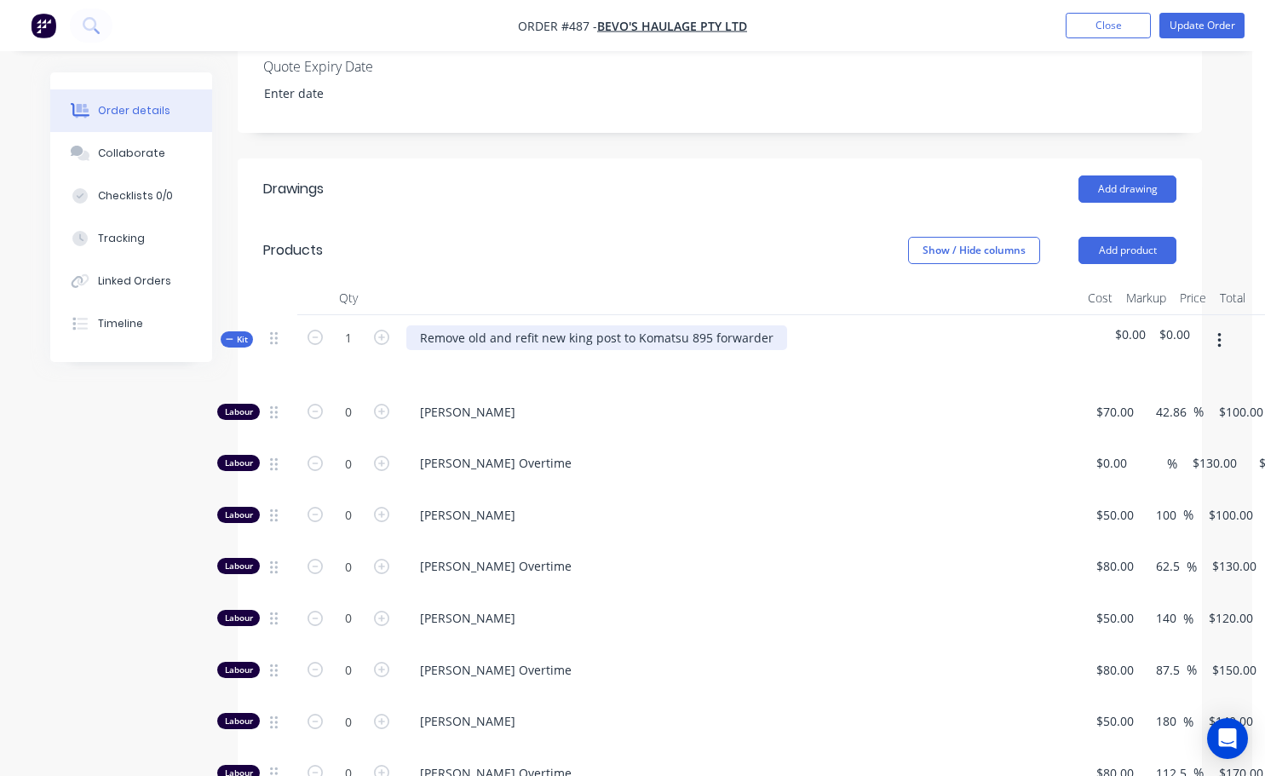
scroll to position [511, 0]
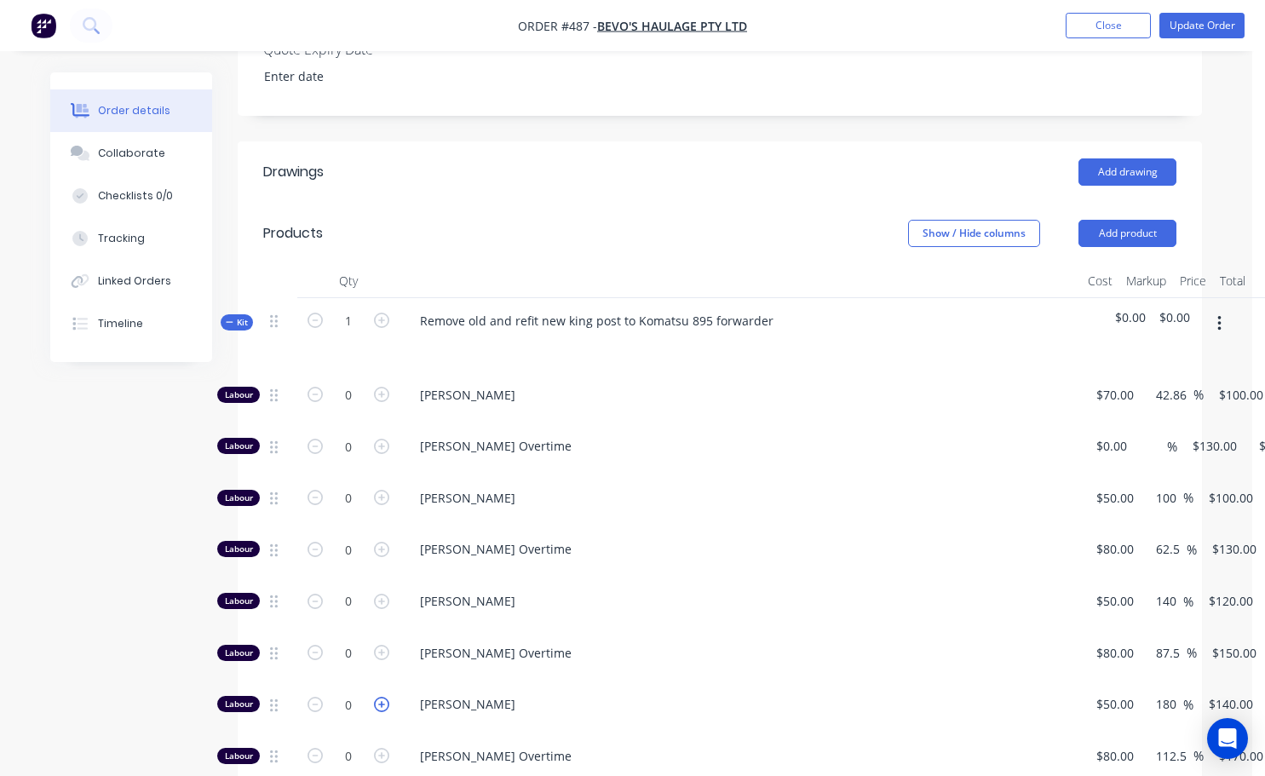
click at [382, 697] on icon "button" at bounding box center [381, 704] width 15 height 15
type input "1"
type input "$140.00"
click at [383, 697] on icon "button" at bounding box center [381, 704] width 15 height 15
type input "2"
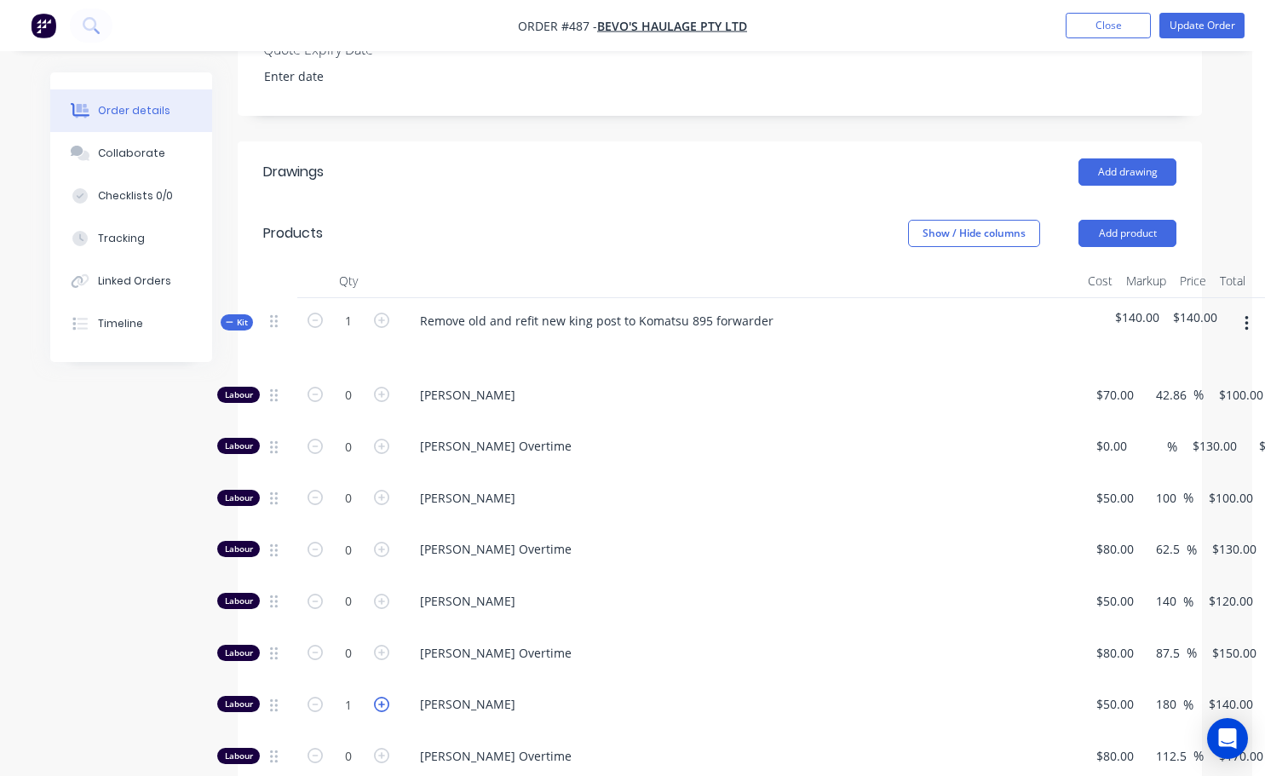
type input "$280.00"
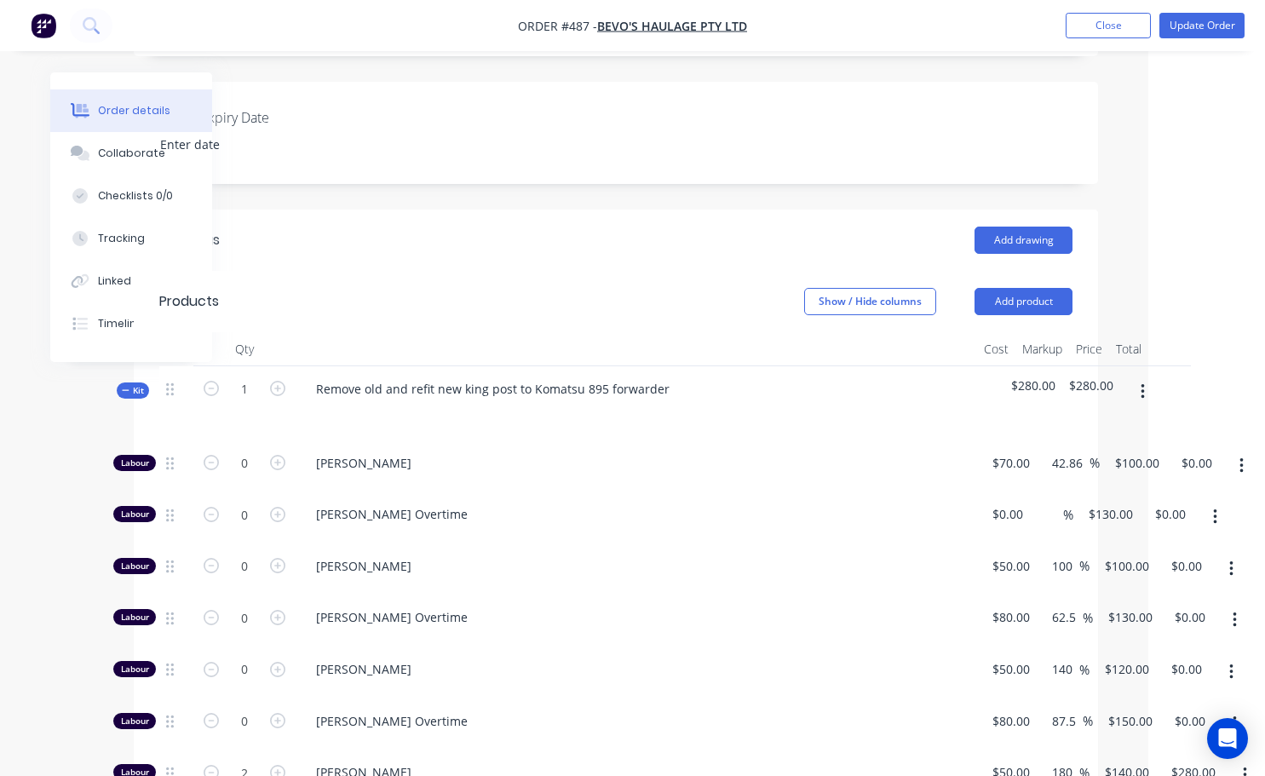
scroll to position [426, 104]
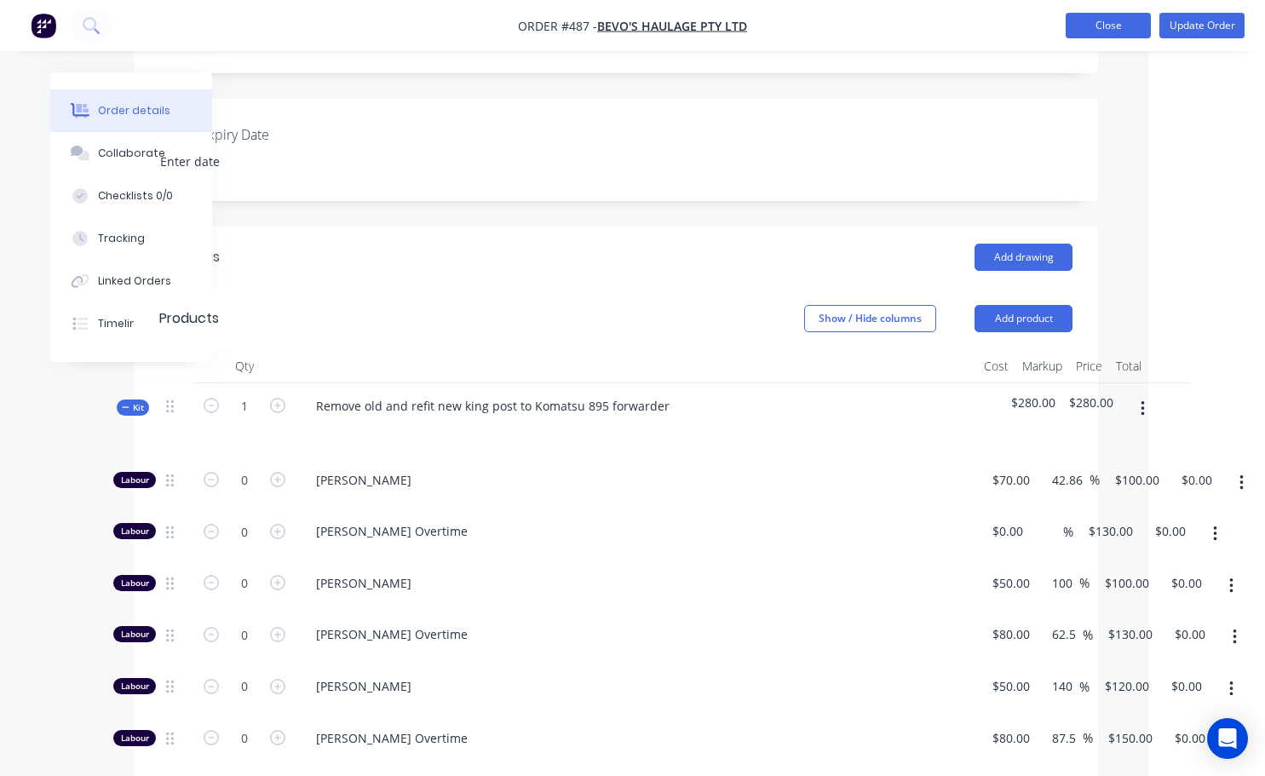
click at [1123, 25] on button "Close" at bounding box center [1108, 26] width 85 height 26
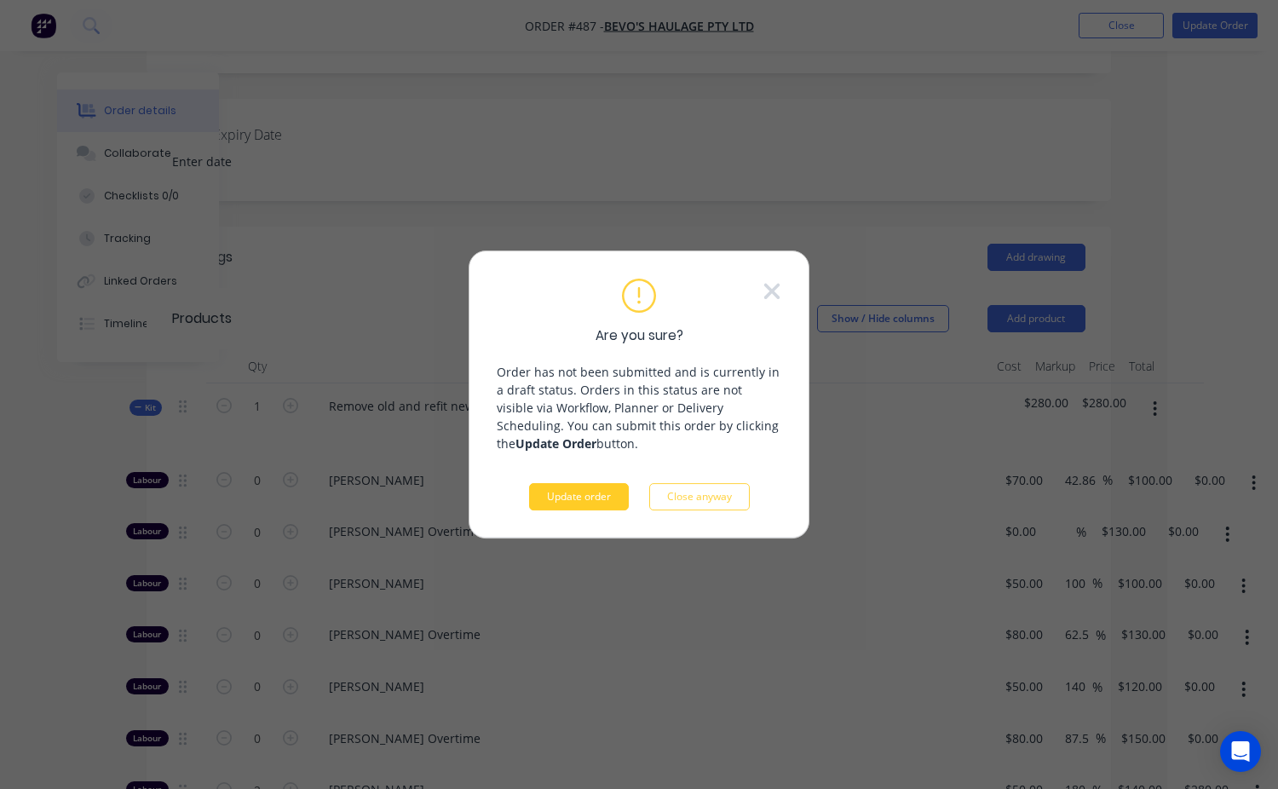
click at [569, 506] on button "Update order" at bounding box center [579, 496] width 100 height 27
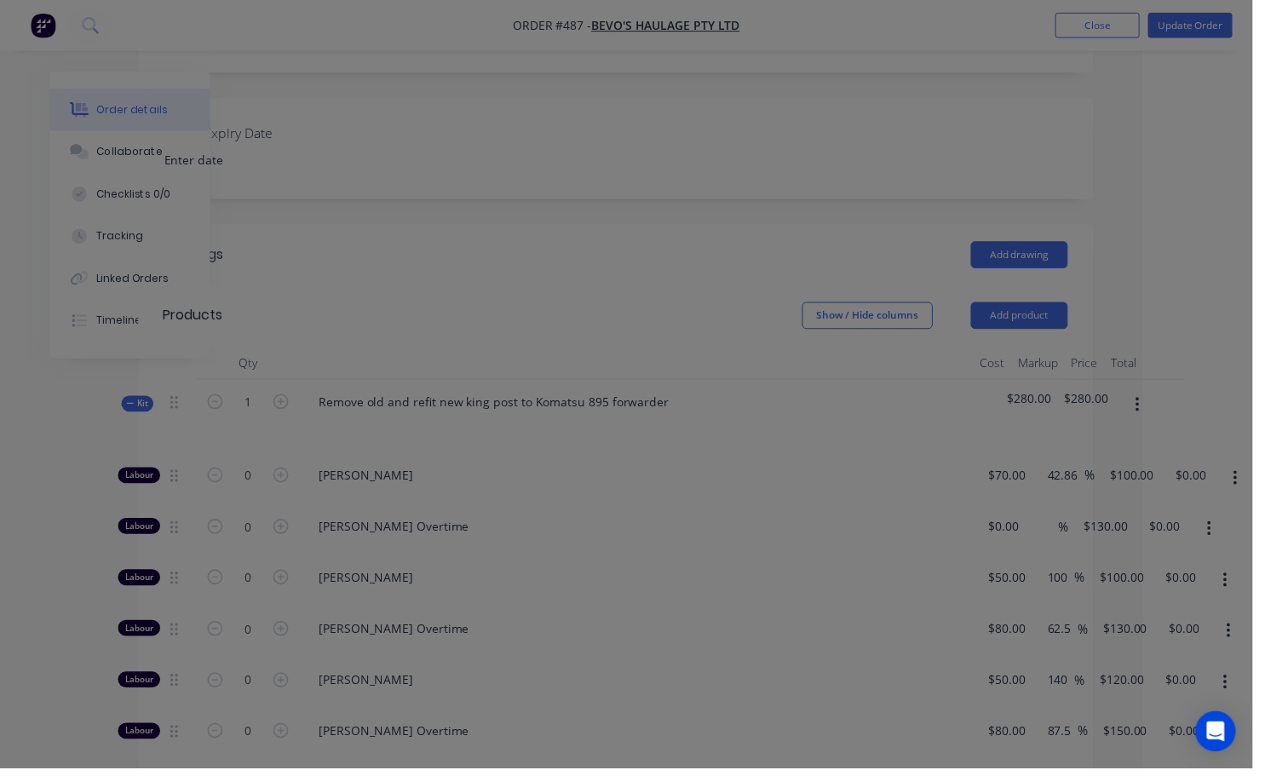
scroll to position [0, 0]
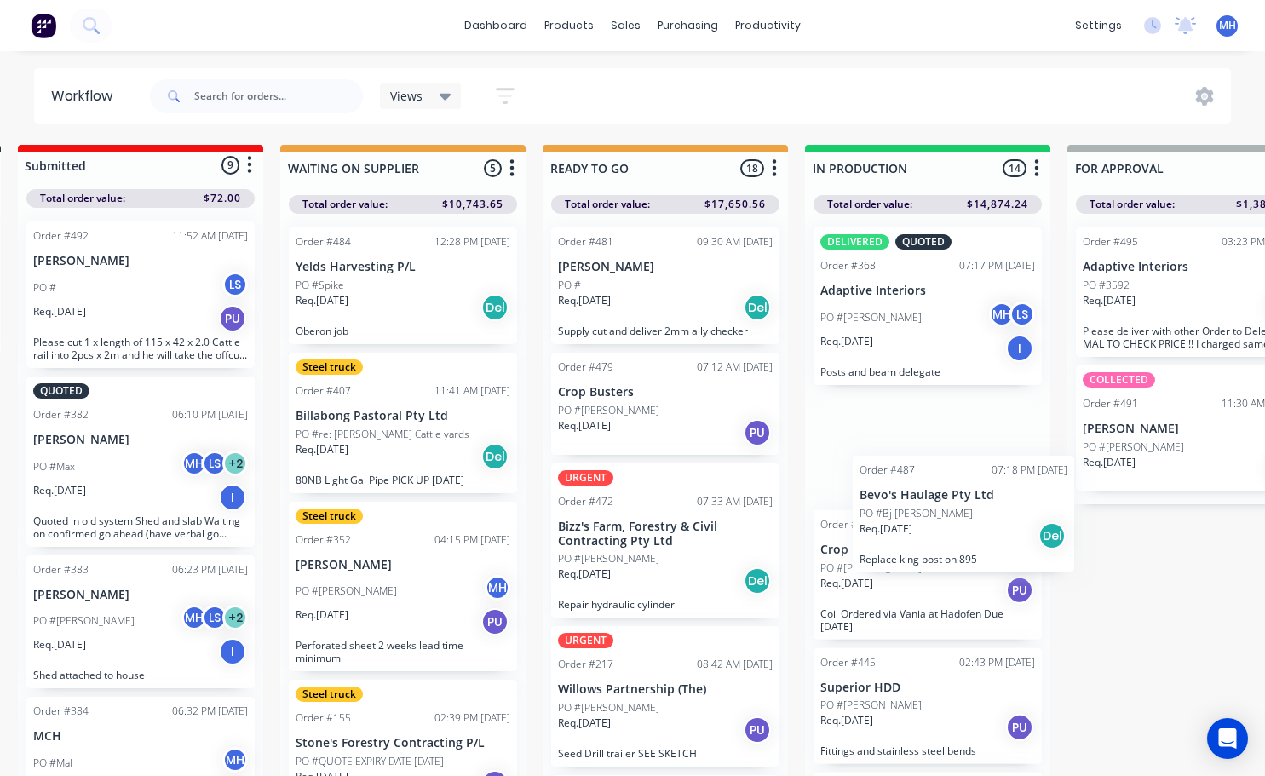
scroll to position [0, 291]
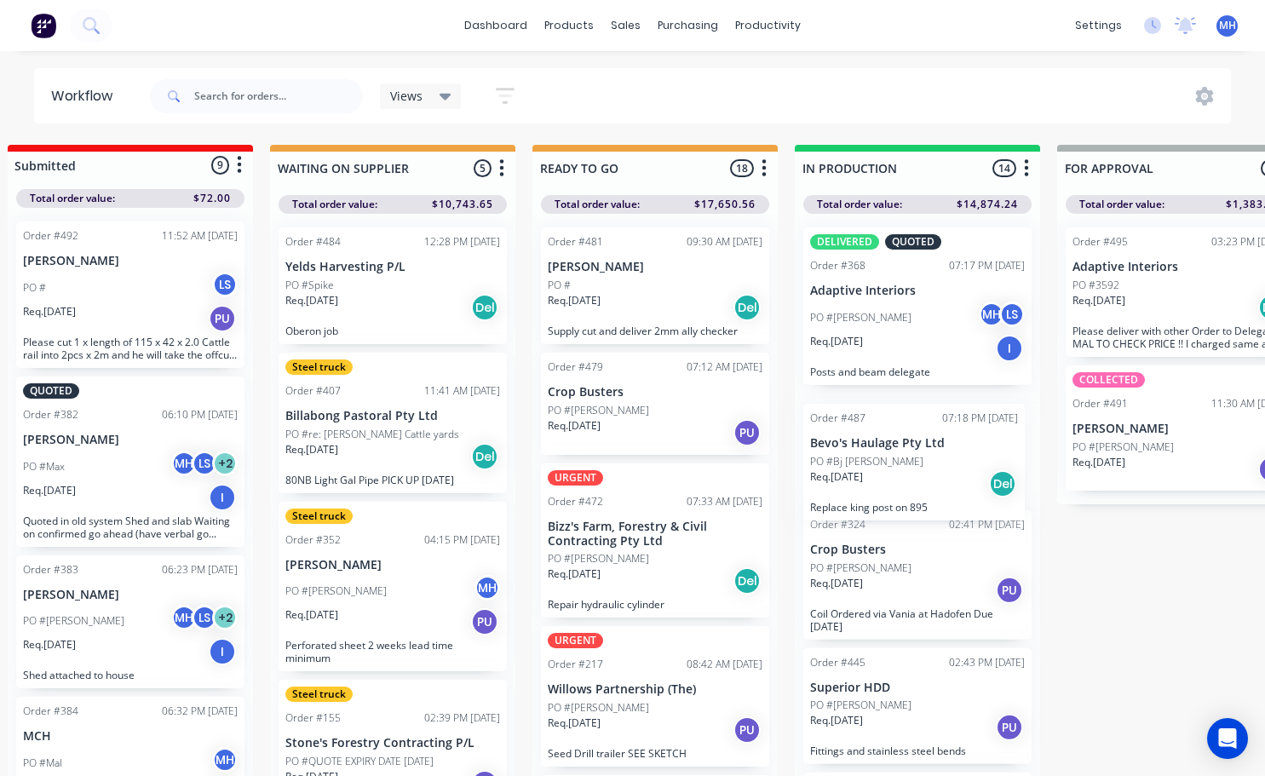
drag, startPoint x: 1149, startPoint y: 725, endPoint x: 856, endPoint y: 456, distance: 397.9
click at [856, 456] on div "DELIVERED QUOTED Order #368 07:17 PM [DATE] Adaptive Interiors PO #[PERSON_NAME…" at bounding box center [917, 500] width 245 height 572
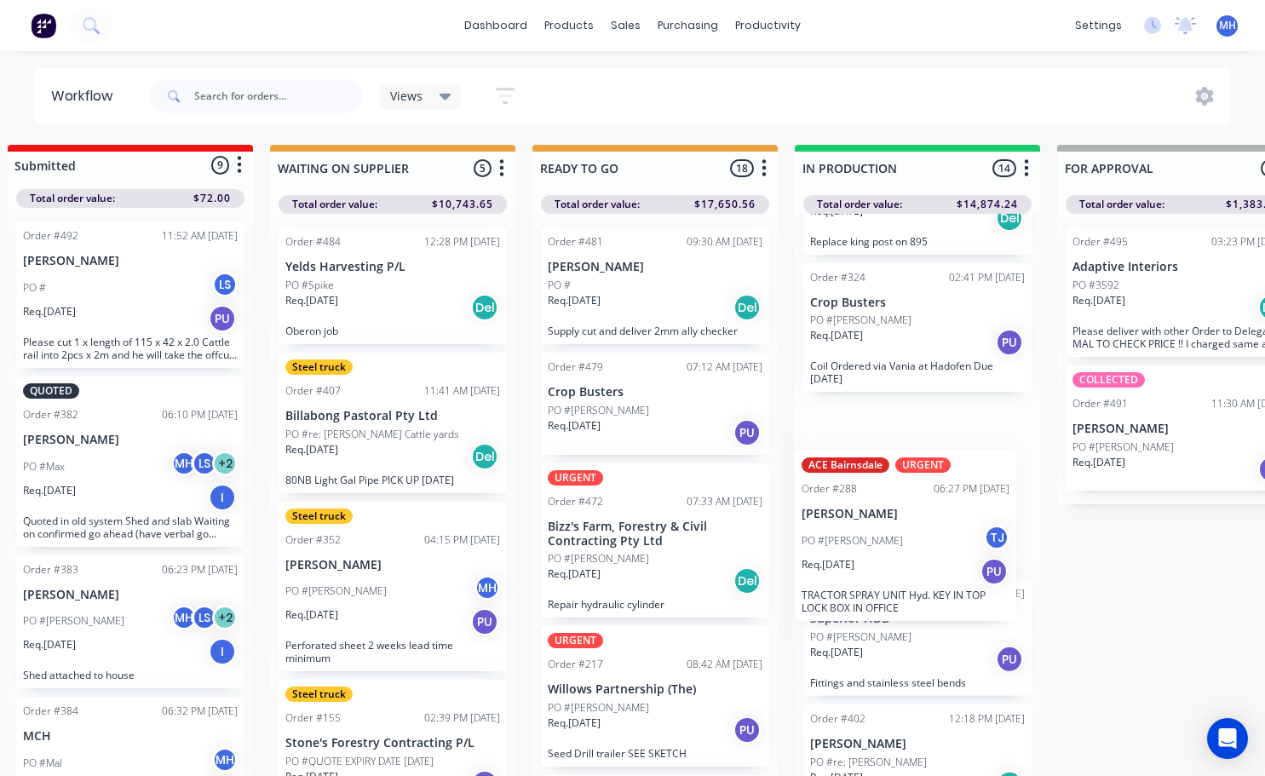
scroll to position [1, 291]
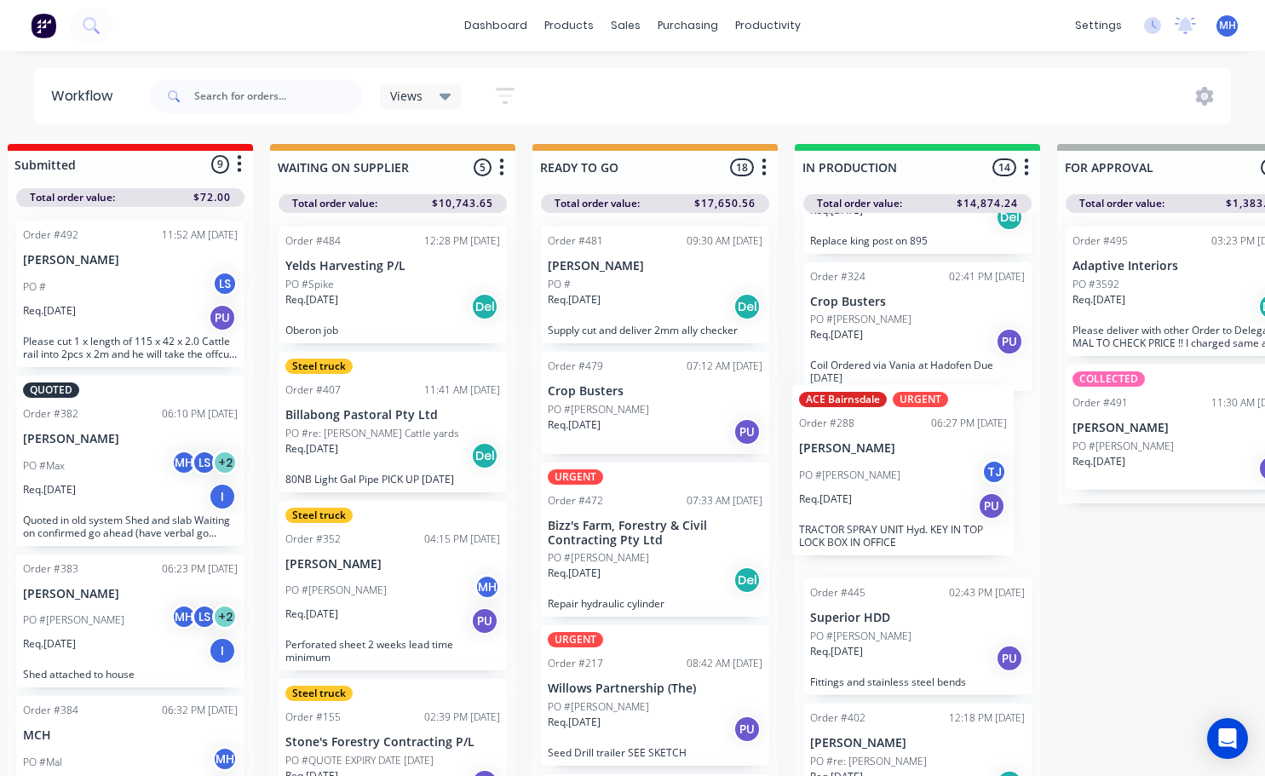
drag, startPoint x: 883, startPoint y: 626, endPoint x: 877, endPoint y: 468, distance: 158.6
click at [877, 468] on div "DELIVERED QUOTED Order #368 07:17 PM [DATE] Adaptive Interiors PO #[PERSON_NAME…" at bounding box center [917, 499] width 245 height 572
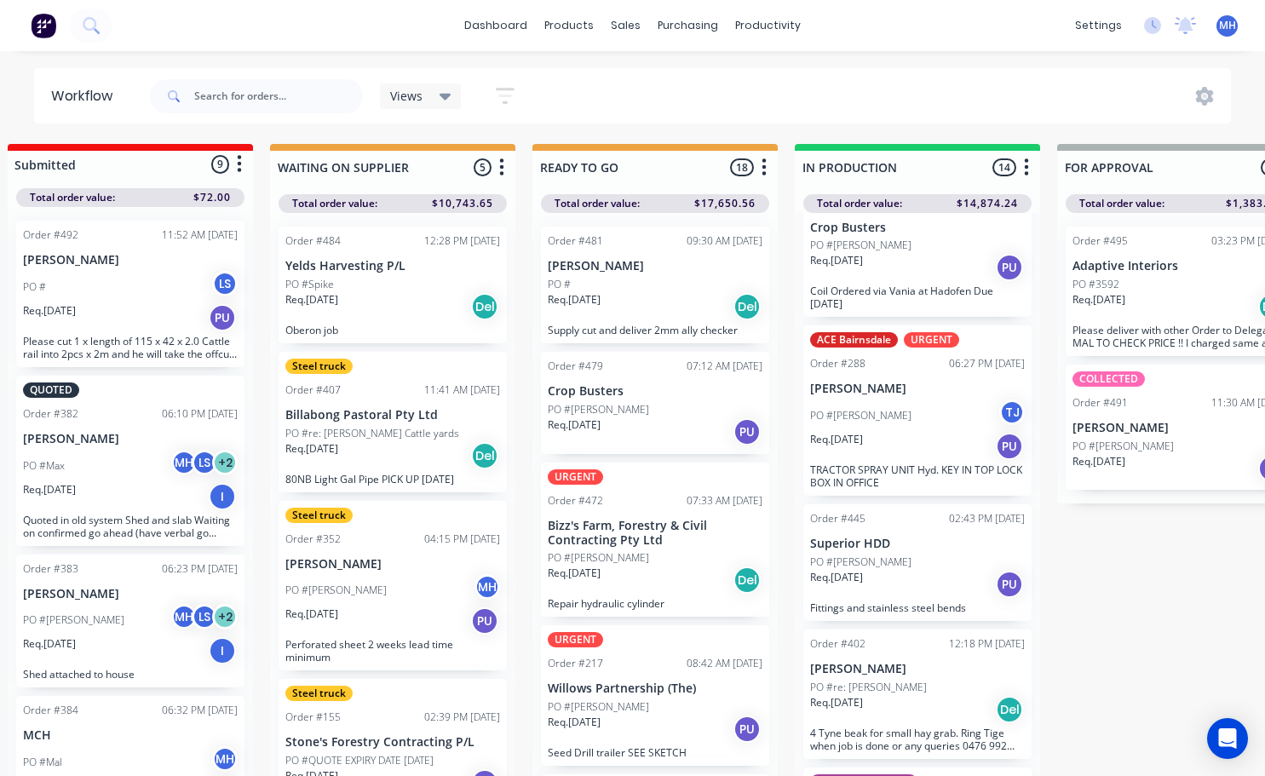
scroll to position [256, 0]
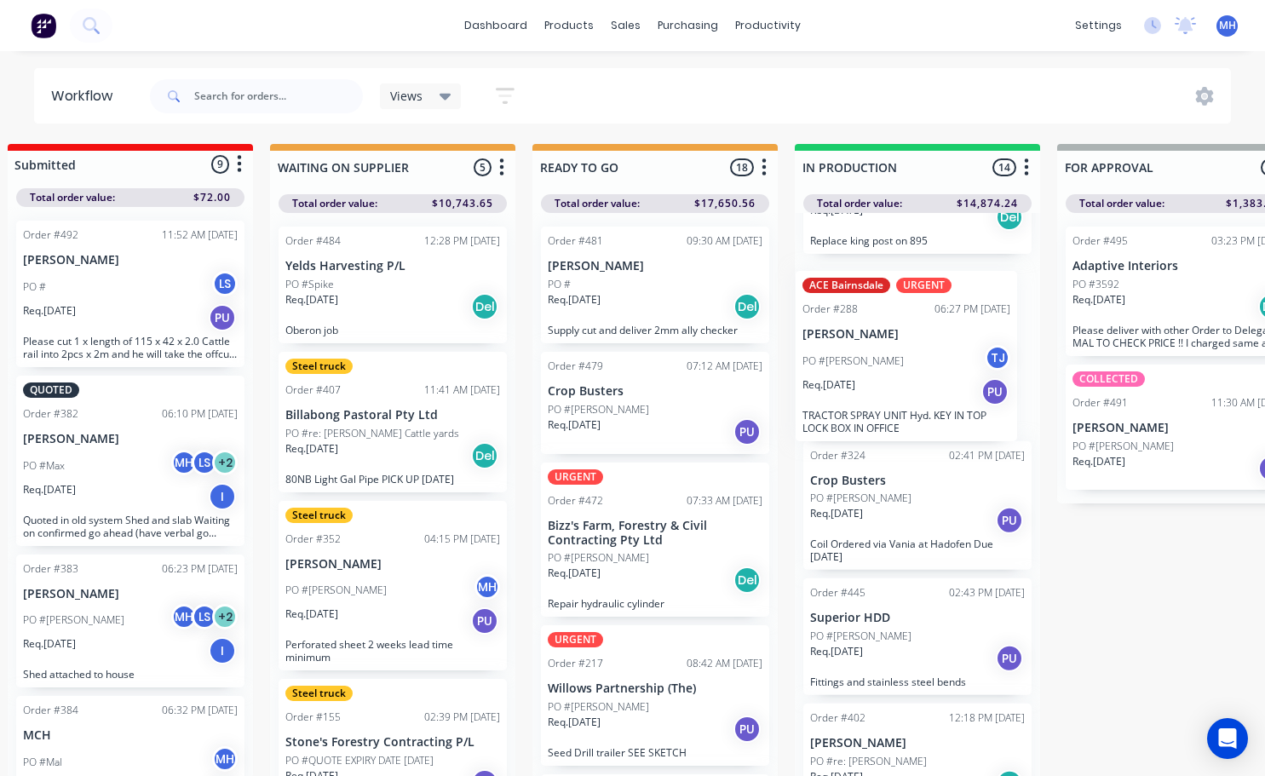
drag, startPoint x: 876, startPoint y: 460, endPoint x: 871, endPoint y: 318, distance: 142.3
click at [871, 321] on div "DELIVERED QUOTED Order #368 07:17 PM [DATE] Adaptive Interiors PO #[PERSON_NAME…" at bounding box center [917, 499] width 245 height 572
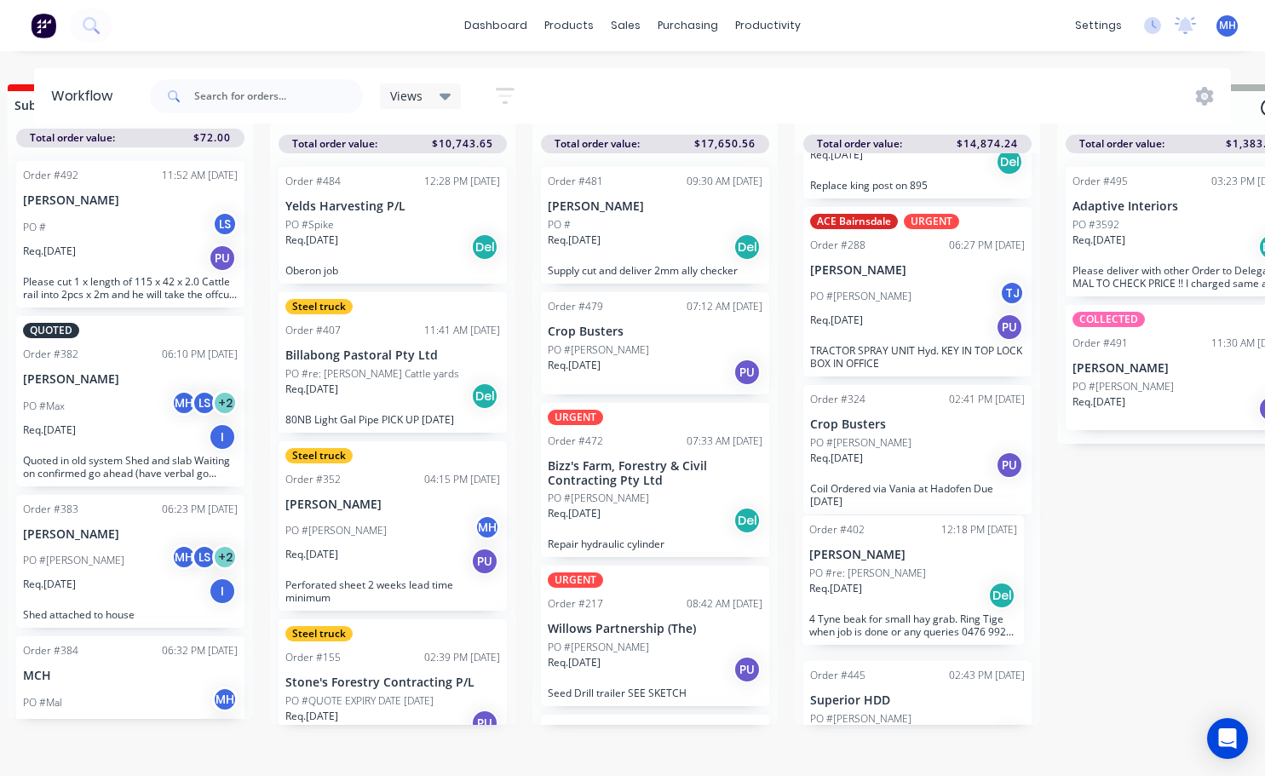
scroll to position [72, 291]
drag, startPoint x: 912, startPoint y: 761, endPoint x: 912, endPoint y: 555, distance: 206.1
click at [912, 556] on div "DELIVERED QUOTED Order #368 07:17 PM [DATE] Adaptive Interiors PO #[PERSON_NAME…" at bounding box center [917, 439] width 245 height 572
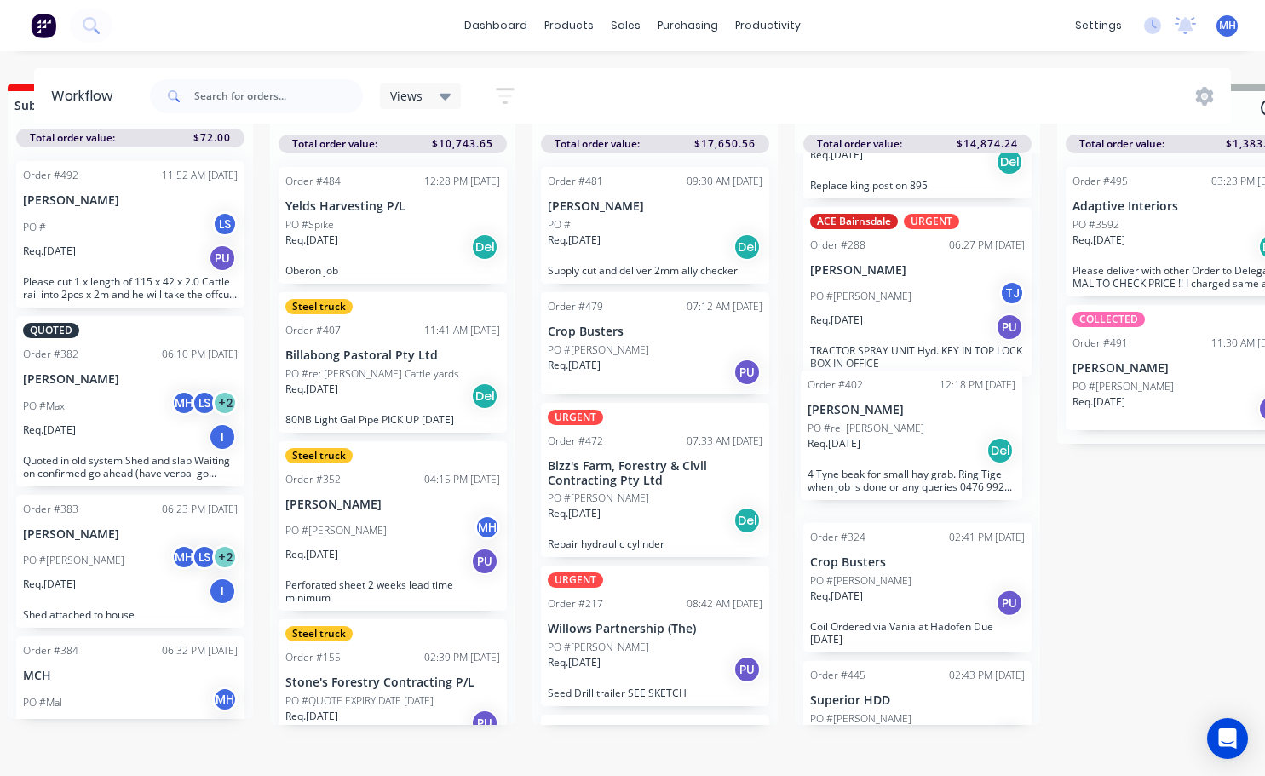
drag, startPoint x: 913, startPoint y: 556, endPoint x: 912, endPoint y: 400, distance: 156.7
click at [910, 402] on div "DELIVERED QUOTED Order #368 07:17 PM [DATE] Adaptive Interiors PO #[PERSON_NAME…" at bounding box center [917, 439] width 245 height 572
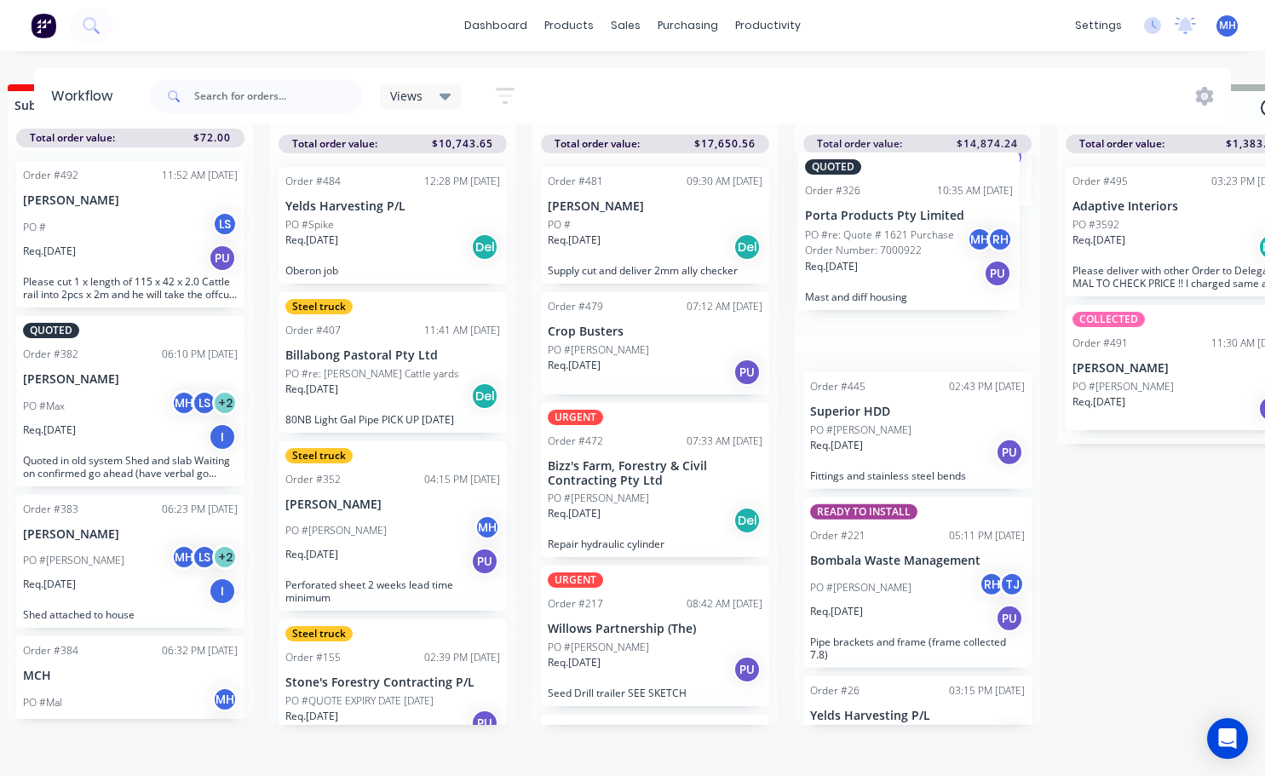
scroll to position [690, 0]
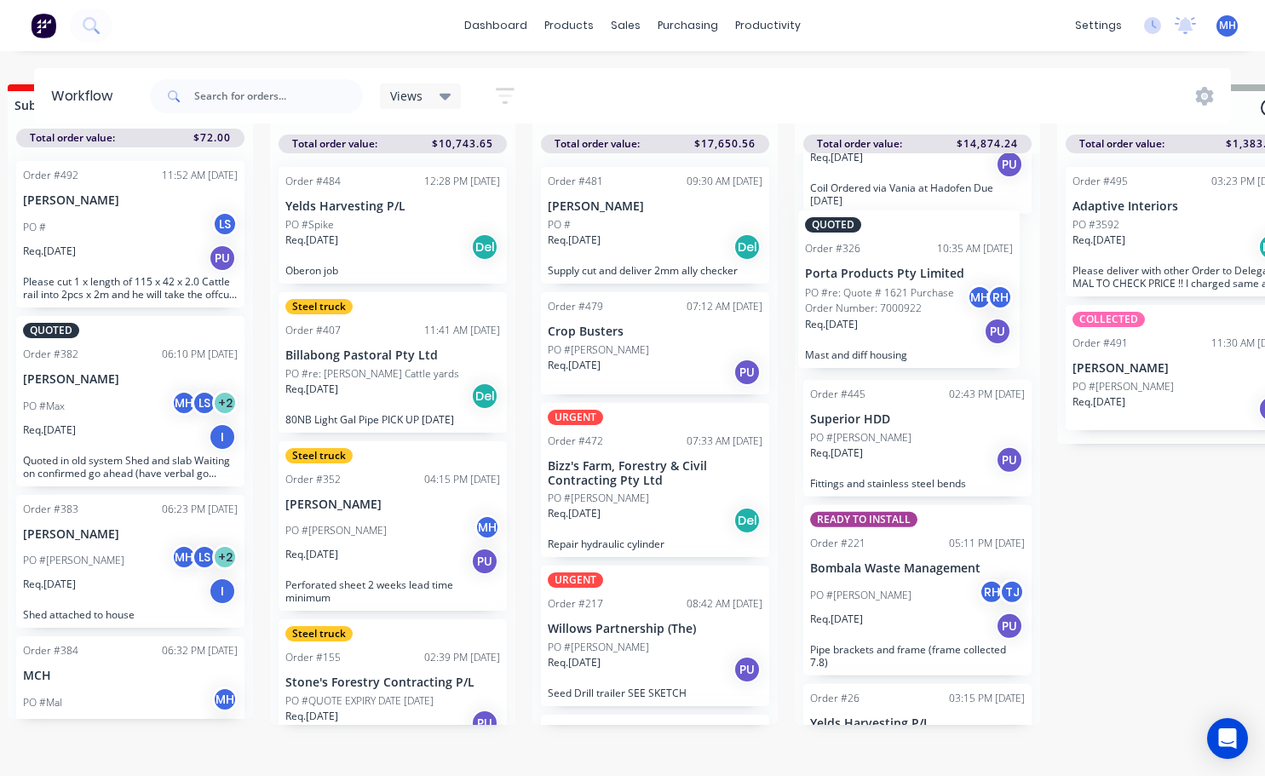
drag, startPoint x: 924, startPoint y: 656, endPoint x: 919, endPoint y: 300, distance: 356.1
click at [919, 300] on div "DELIVERED QUOTED Order #368 07:17 PM [DATE] Adaptive Interiors PO #[PERSON_NAME…" at bounding box center [917, 439] width 245 height 572
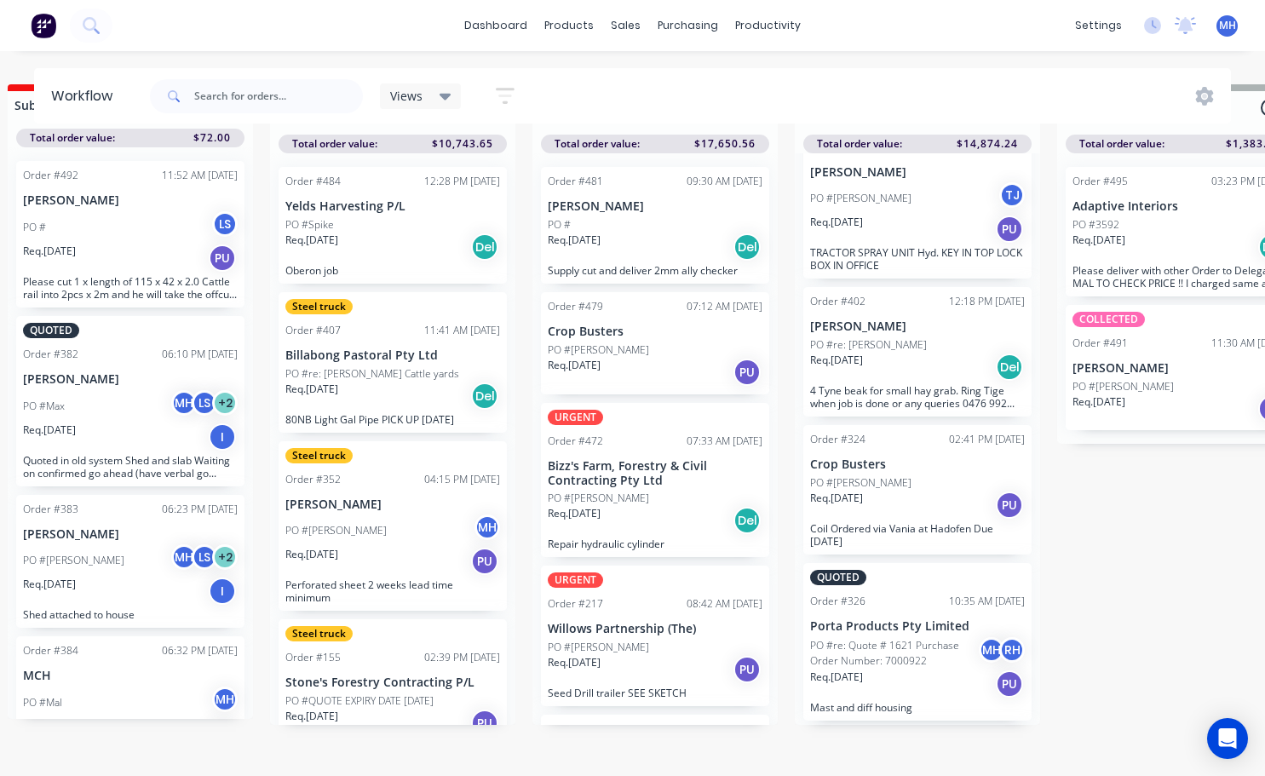
scroll to position [73, 291]
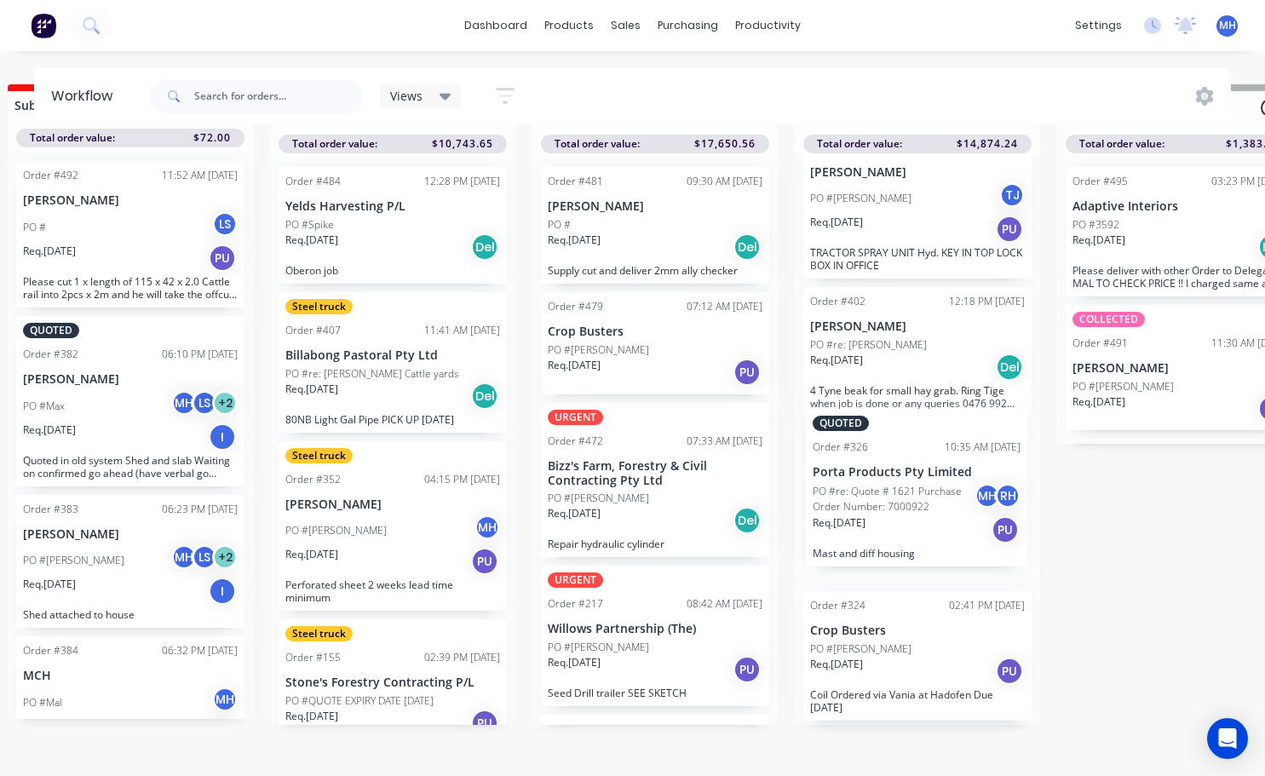
drag, startPoint x: 912, startPoint y: 630, endPoint x: 915, endPoint y: 481, distance: 148.2
click at [915, 481] on div "DELIVERED QUOTED Order #368 07:17 PM [DATE] Adaptive Interiors PO #[PERSON_NAME…" at bounding box center [917, 439] width 245 height 572
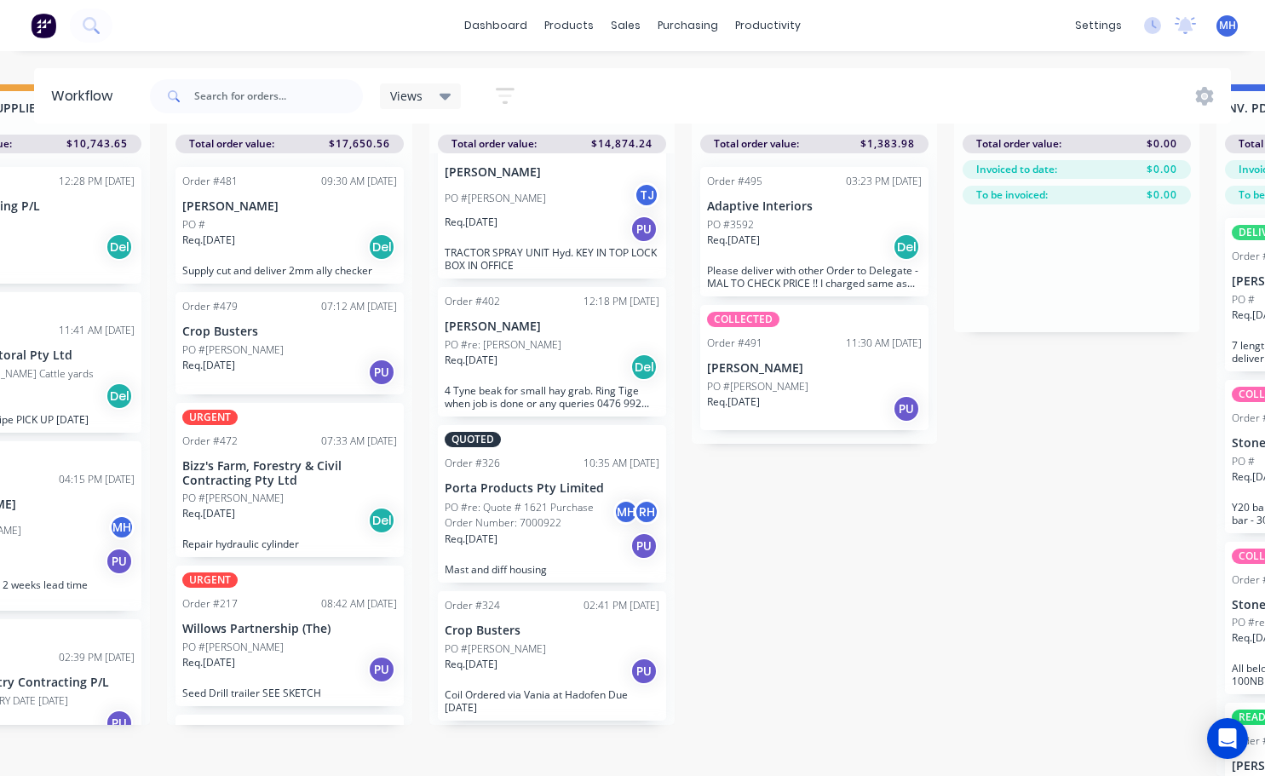
scroll to position [73, 662]
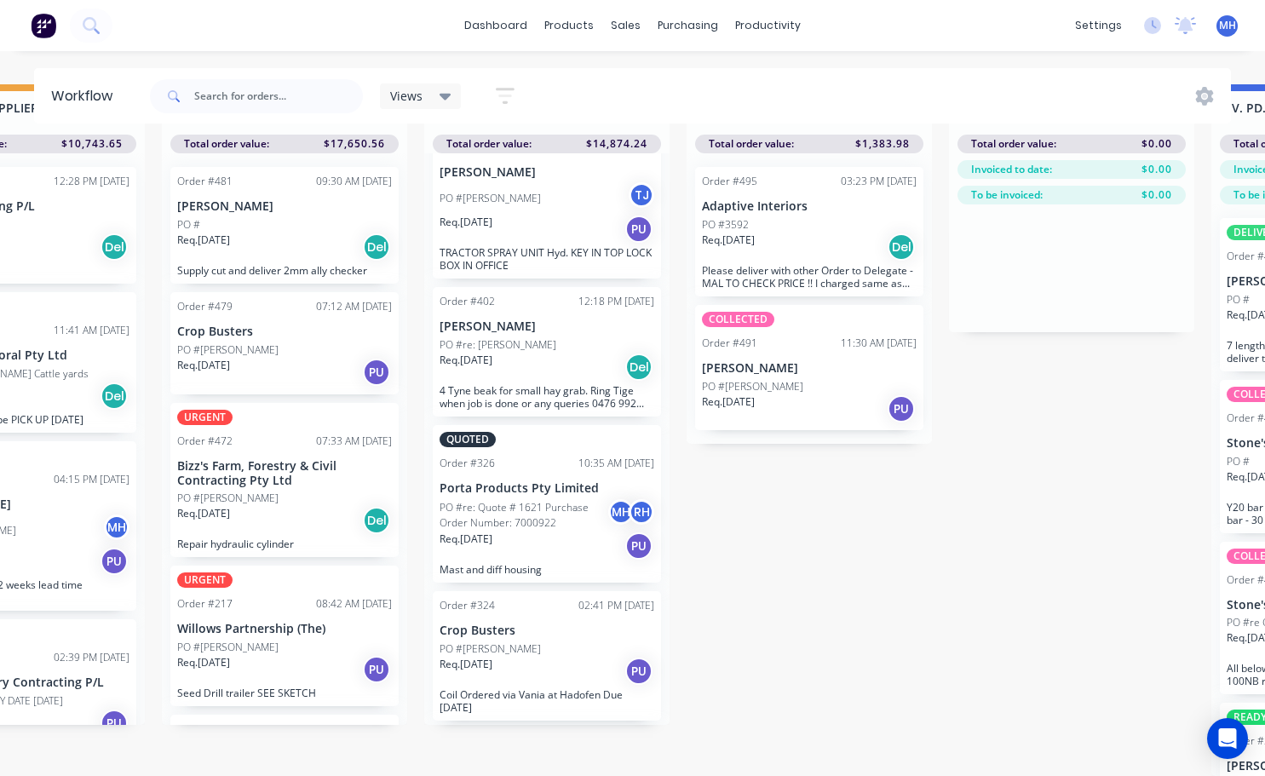
click at [797, 379] on div "PO #[PERSON_NAME]" at bounding box center [809, 386] width 215 height 15
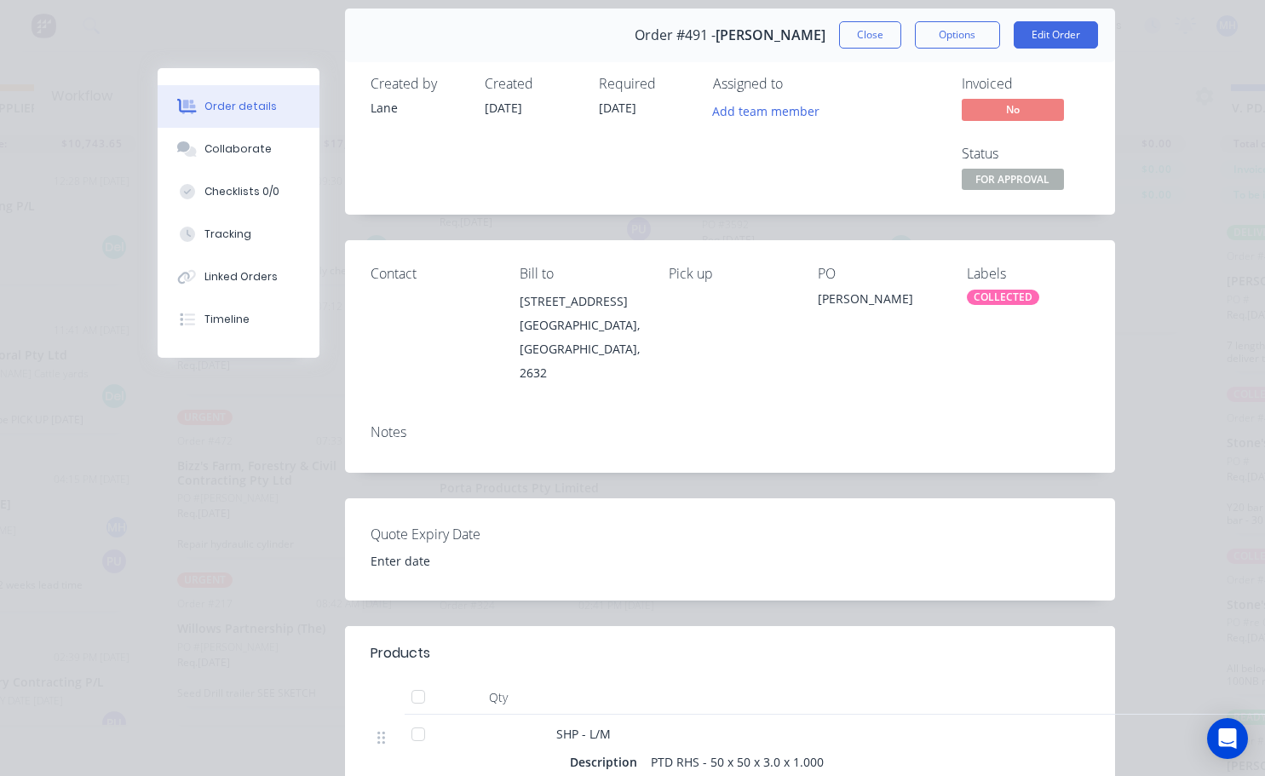
scroll to position [0, 0]
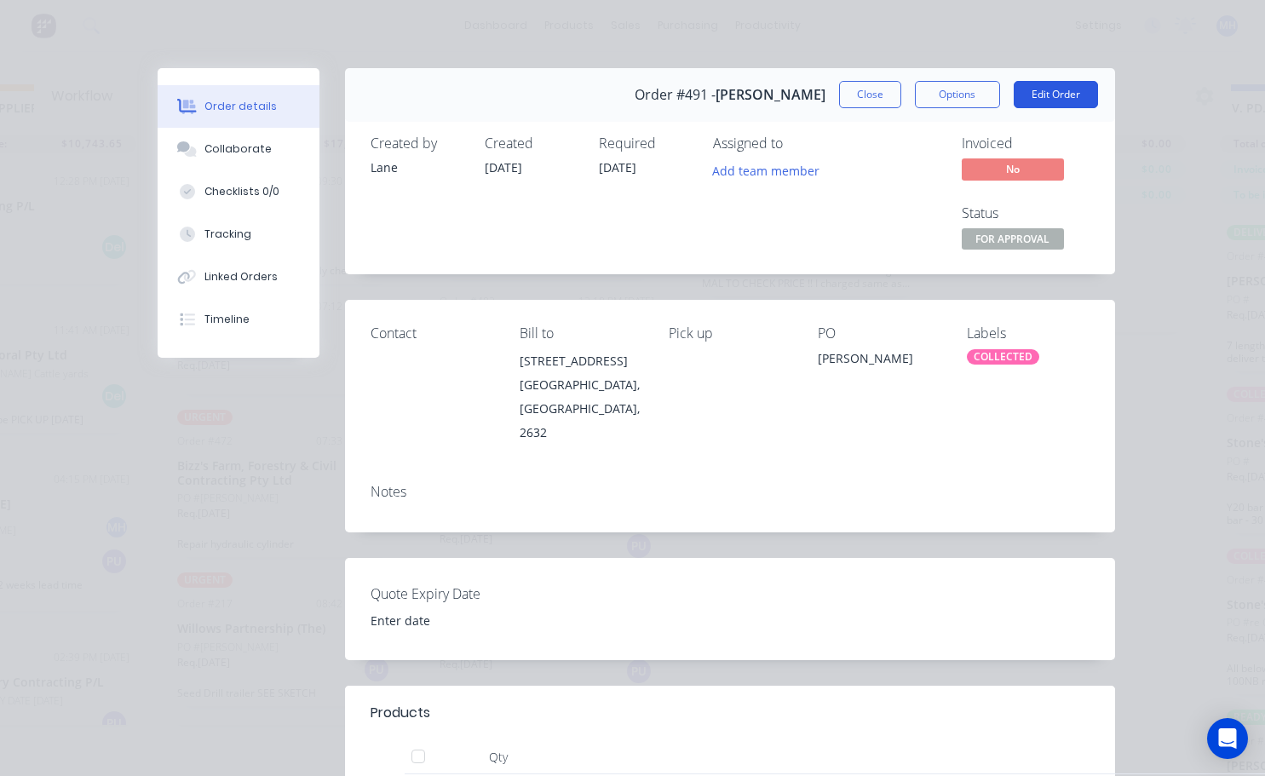
click at [1052, 89] on button "Edit Order" at bounding box center [1056, 94] width 84 height 27
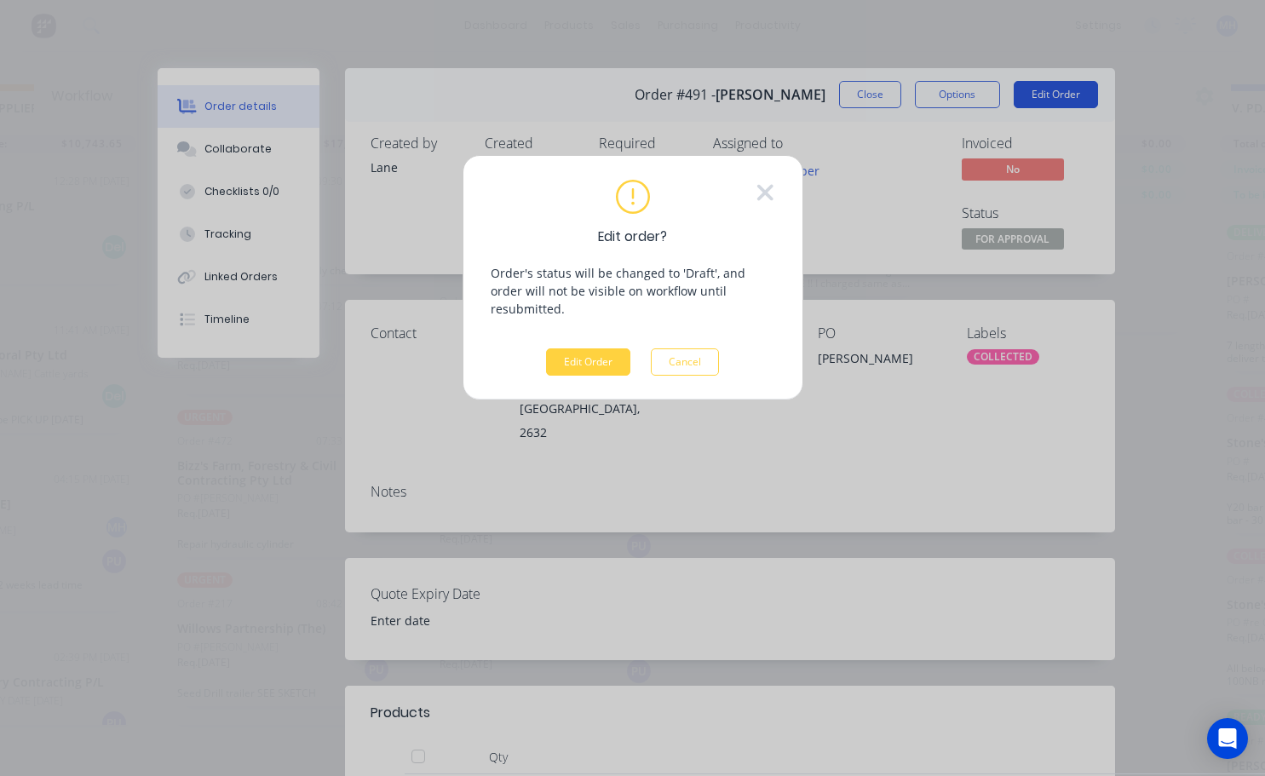
scroll to position [60, 662]
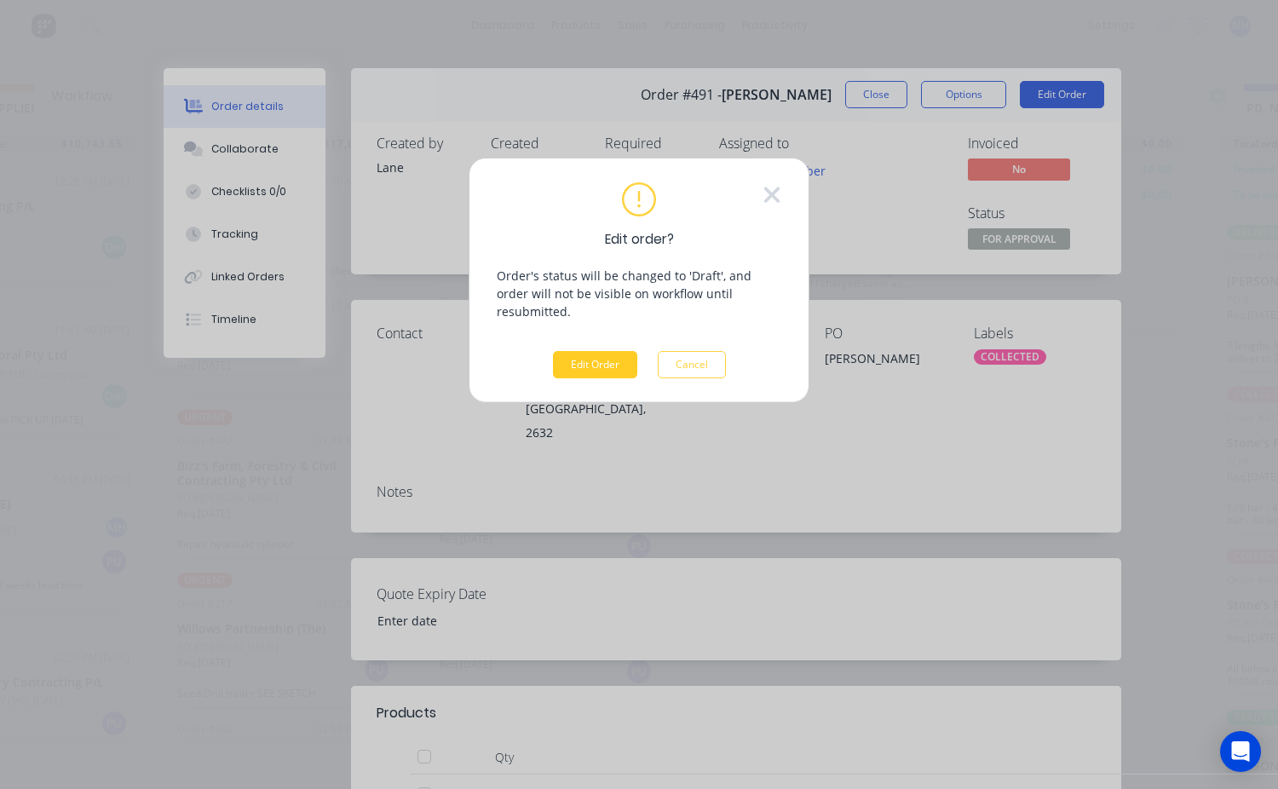
click at [601, 351] on button "Edit Order" at bounding box center [595, 364] width 84 height 27
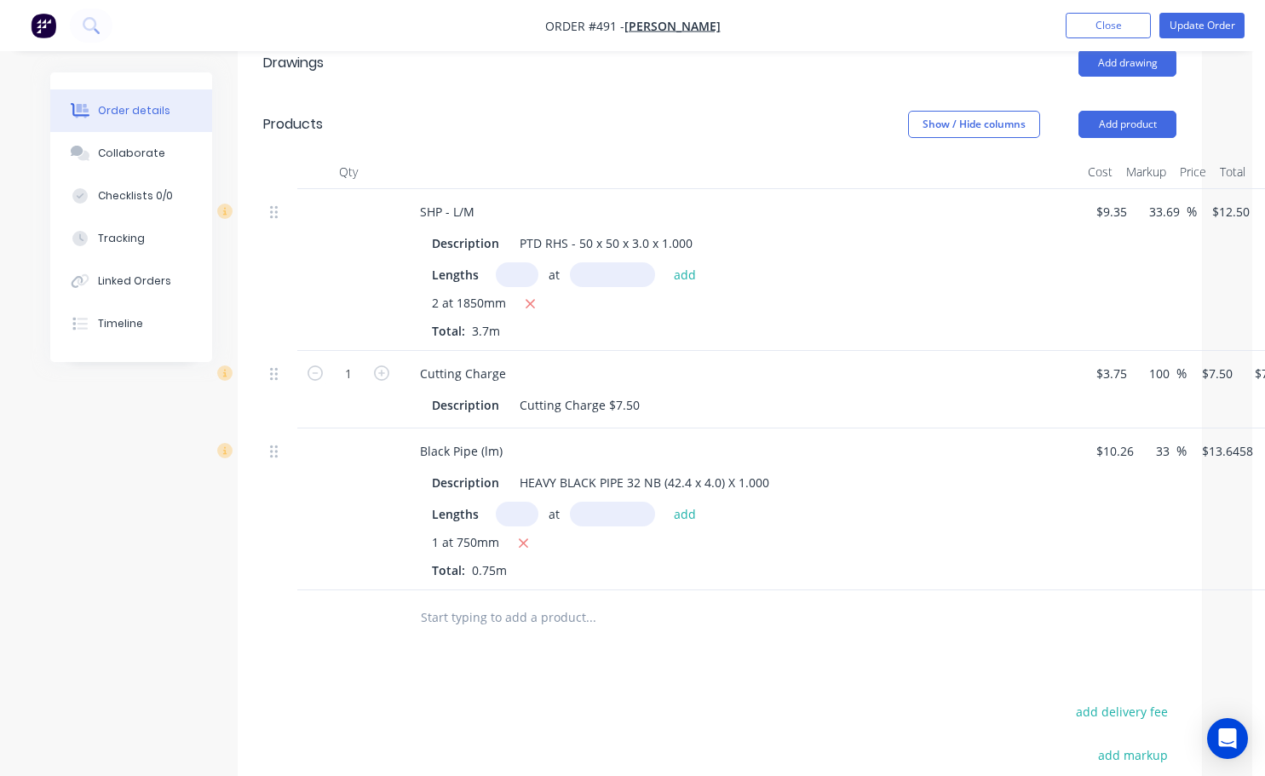
scroll to position [767, 0]
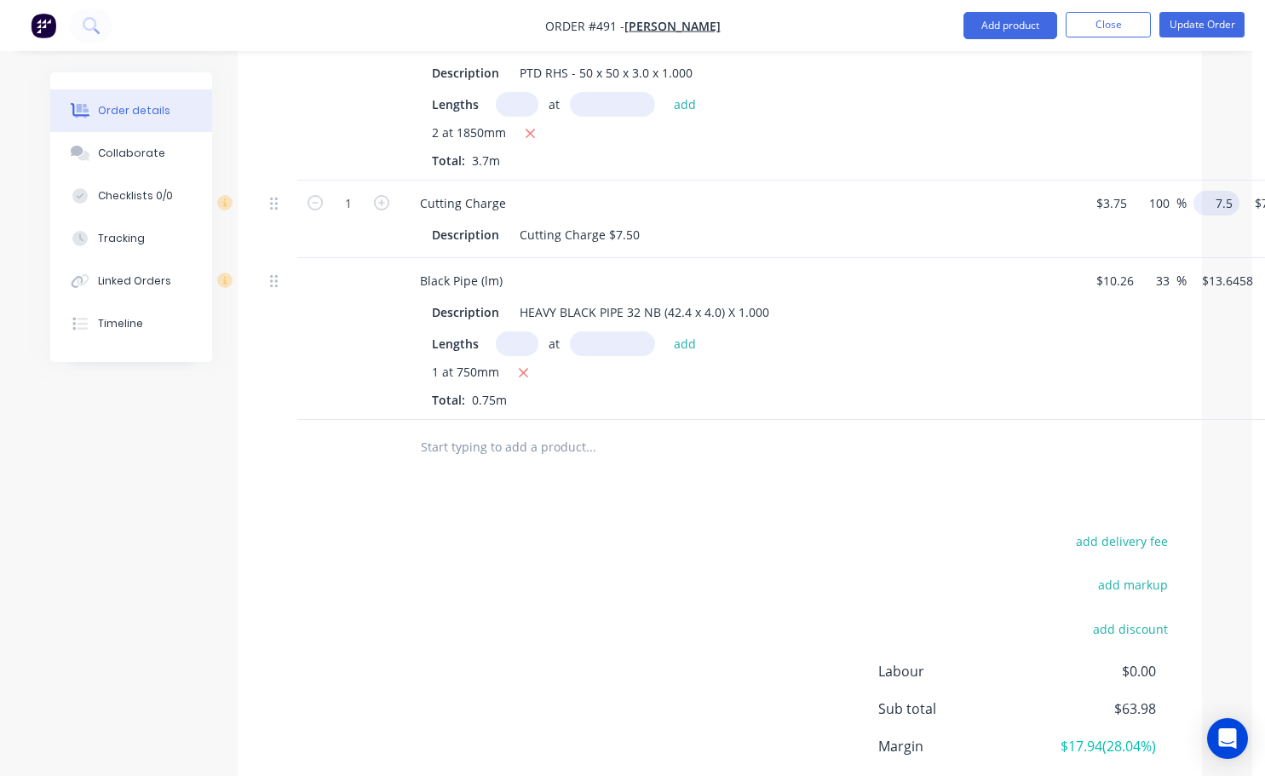
click at [1222, 191] on input "7.5" at bounding box center [1219, 203] width 39 height 25
type input "15"
type input "300"
type input "$15.00"
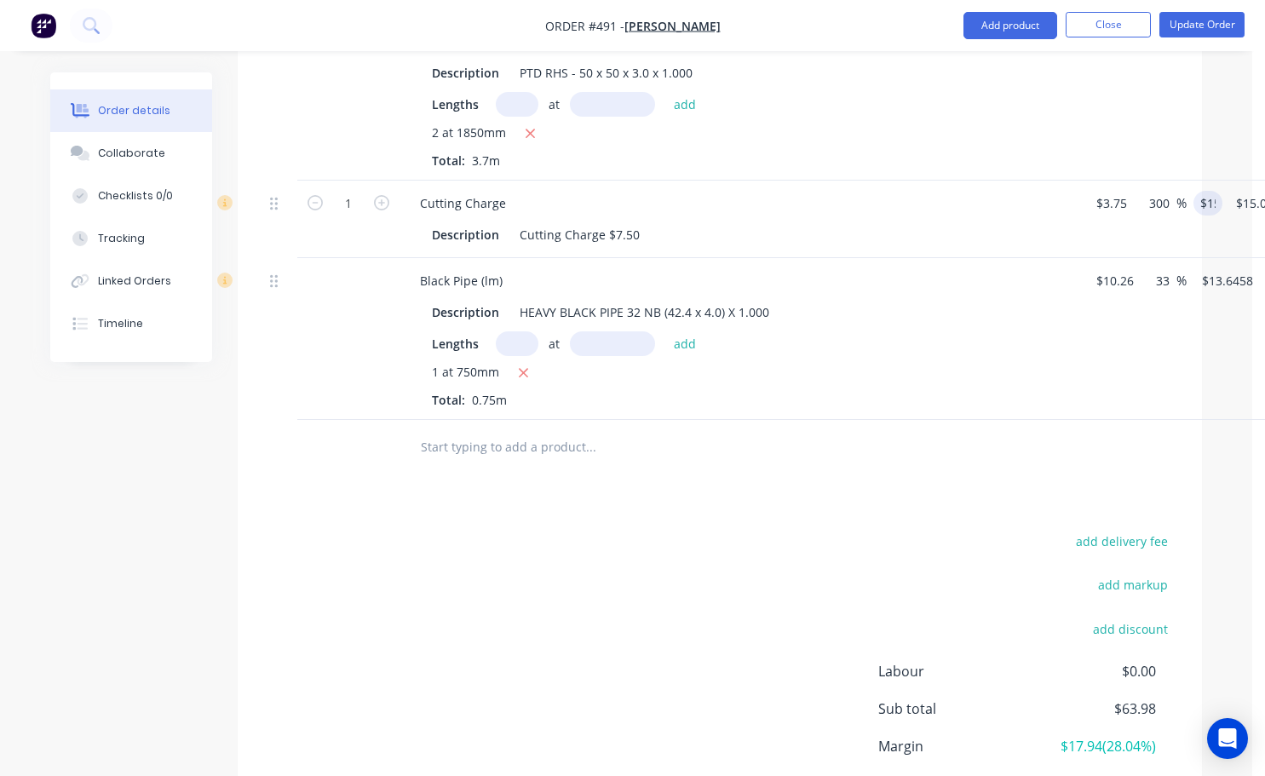
click at [801, 530] on div "add delivery fee add markup add discount Labour $0.00 Sub total $63.98 Margin $…" at bounding box center [719, 694] width 913 height 329
click at [637, 222] on div "Cutting Charge $7.50" at bounding box center [580, 234] width 134 height 25
click at [696, 530] on div "add delivery fee add markup add discount Labour $0.00 Sub total $71.48 Margin $…" at bounding box center [719, 694] width 913 height 329
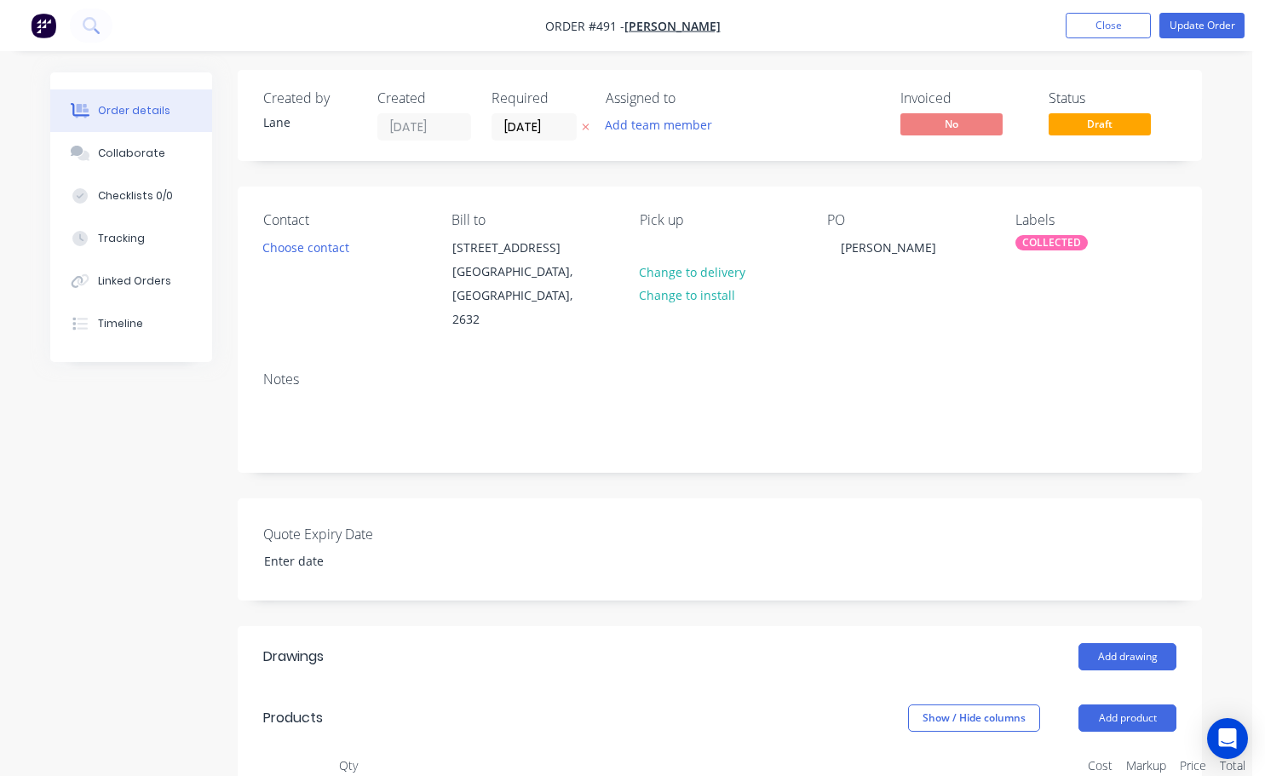
scroll to position [0, 0]
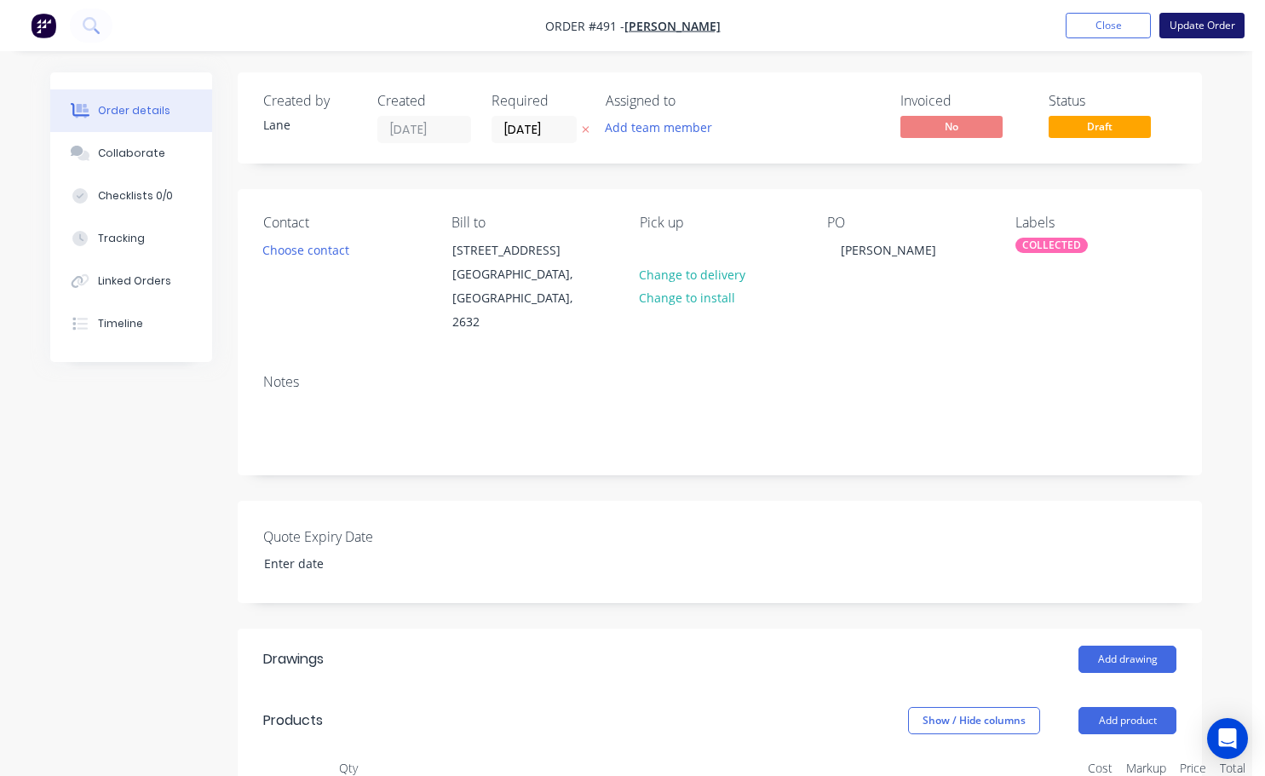
click at [1178, 19] on button "Update Order" at bounding box center [1201, 26] width 85 height 26
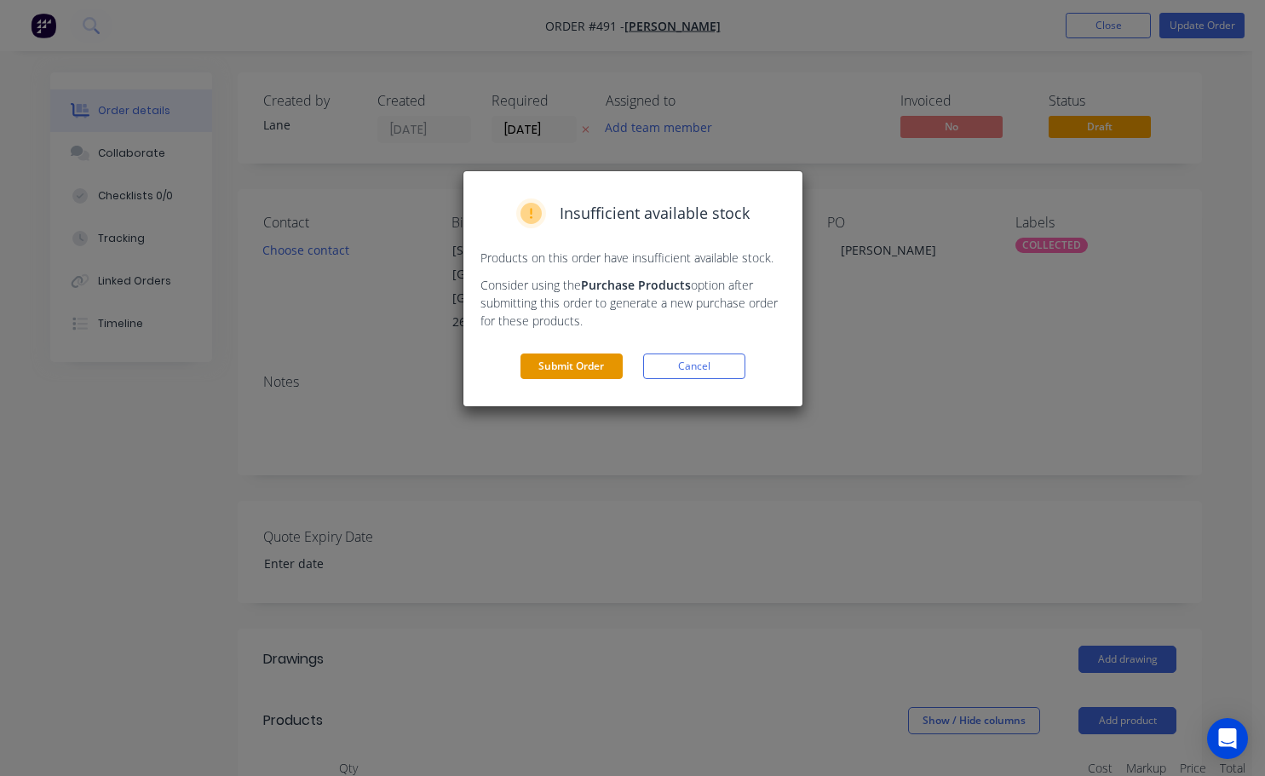
click at [592, 359] on button "Submit Order" at bounding box center [571, 367] width 102 height 26
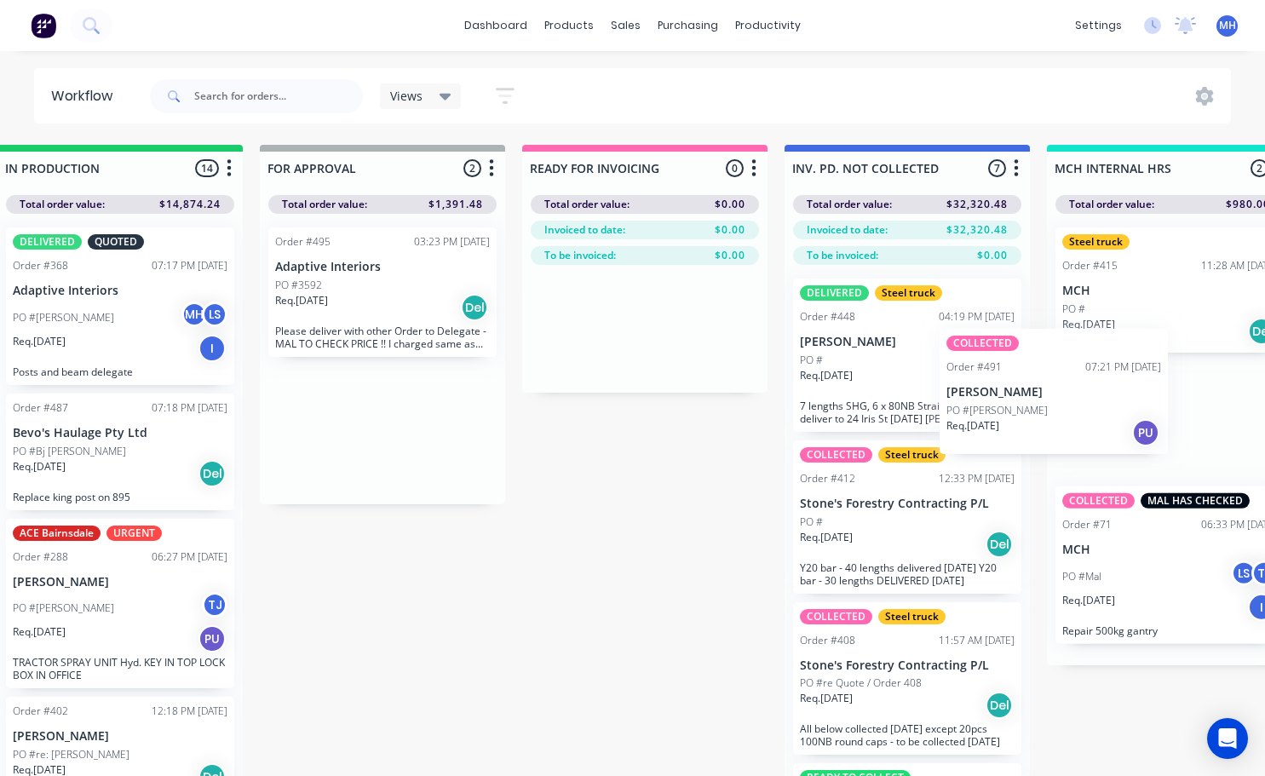
scroll to position [0, 1090]
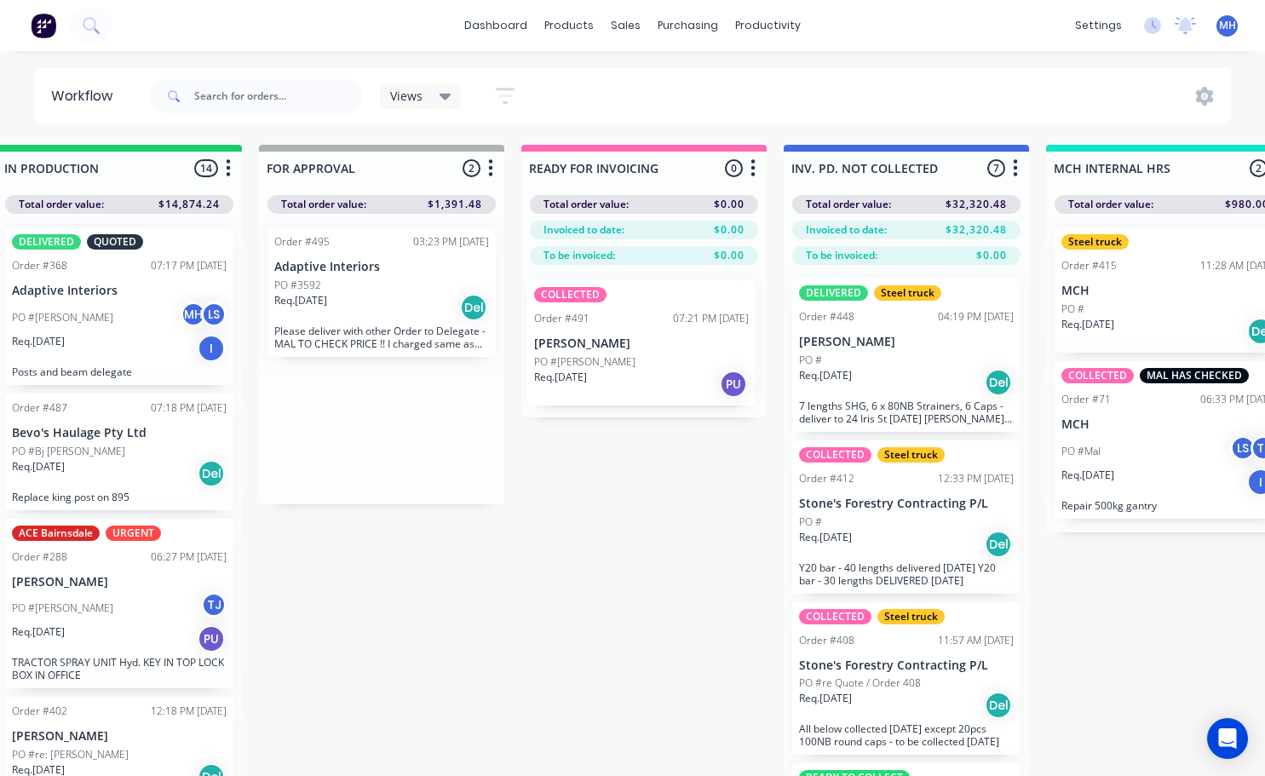
drag, startPoint x: 585, startPoint y: 440, endPoint x: 615, endPoint y: 355, distance: 90.3
click at [614, 355] on div "QUOTES TO DO 1 Status colour #273444 hex #273444 Save Cancel Notifications Emai…" at bounding box center [318, 491] width 2841 height 692
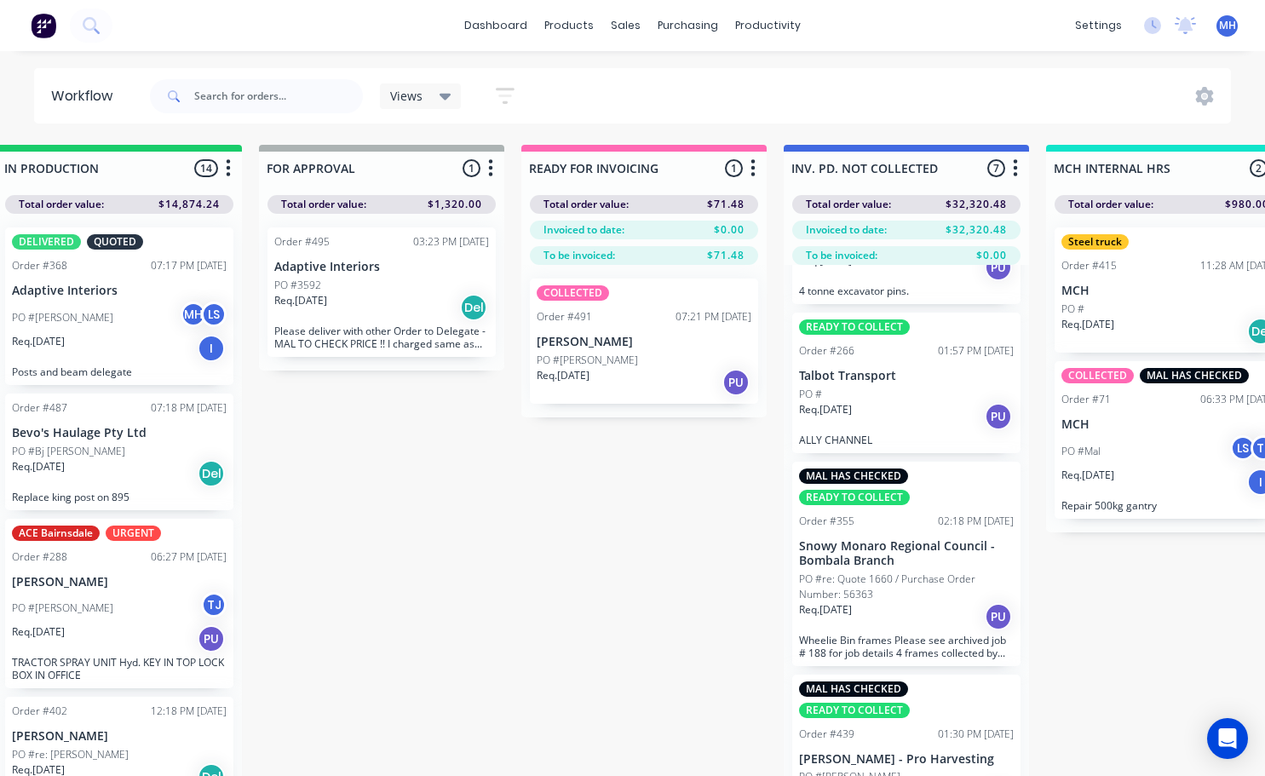
scroll to position [73, 1090]
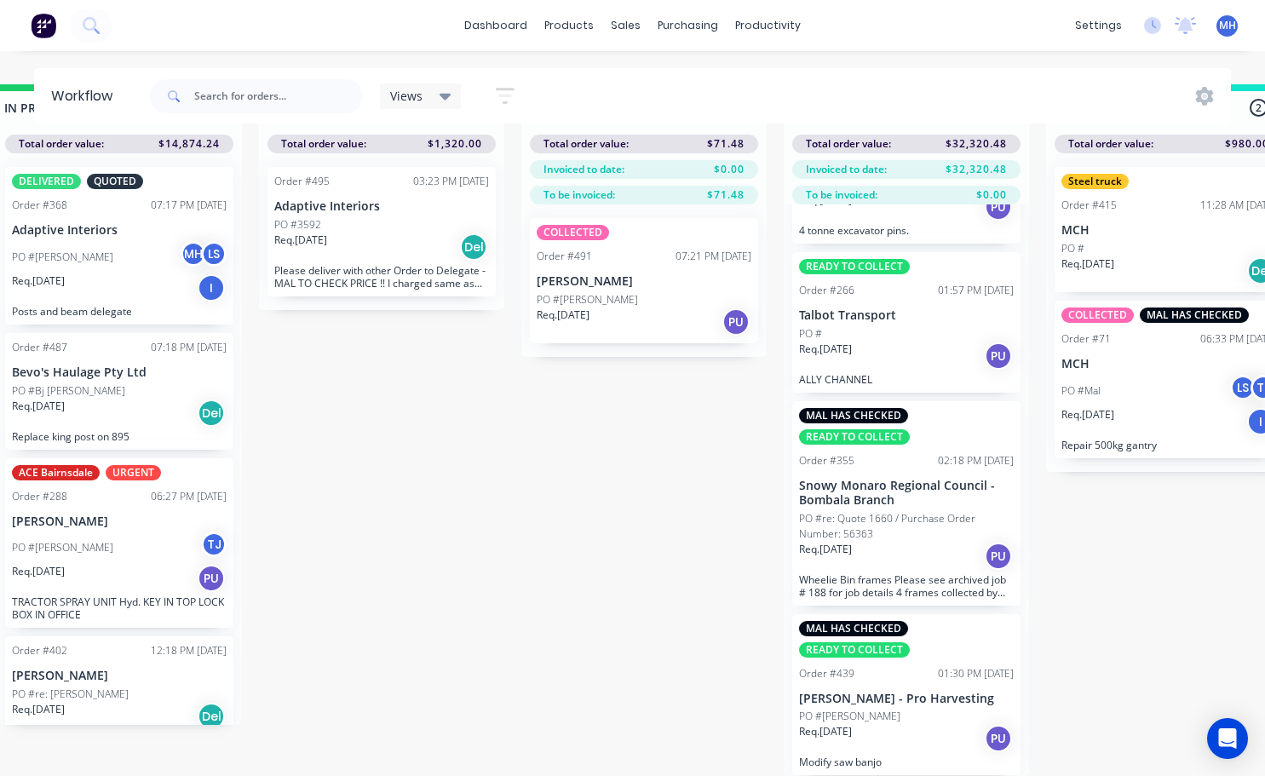
click at [881, 672] on div "MAL HAS CHECKED READY TO COLLECT Order #439 01:30 PM [DATE] [PERSON_NAME] - Pro…" at bounding box center [906, 695] width 228 height 162
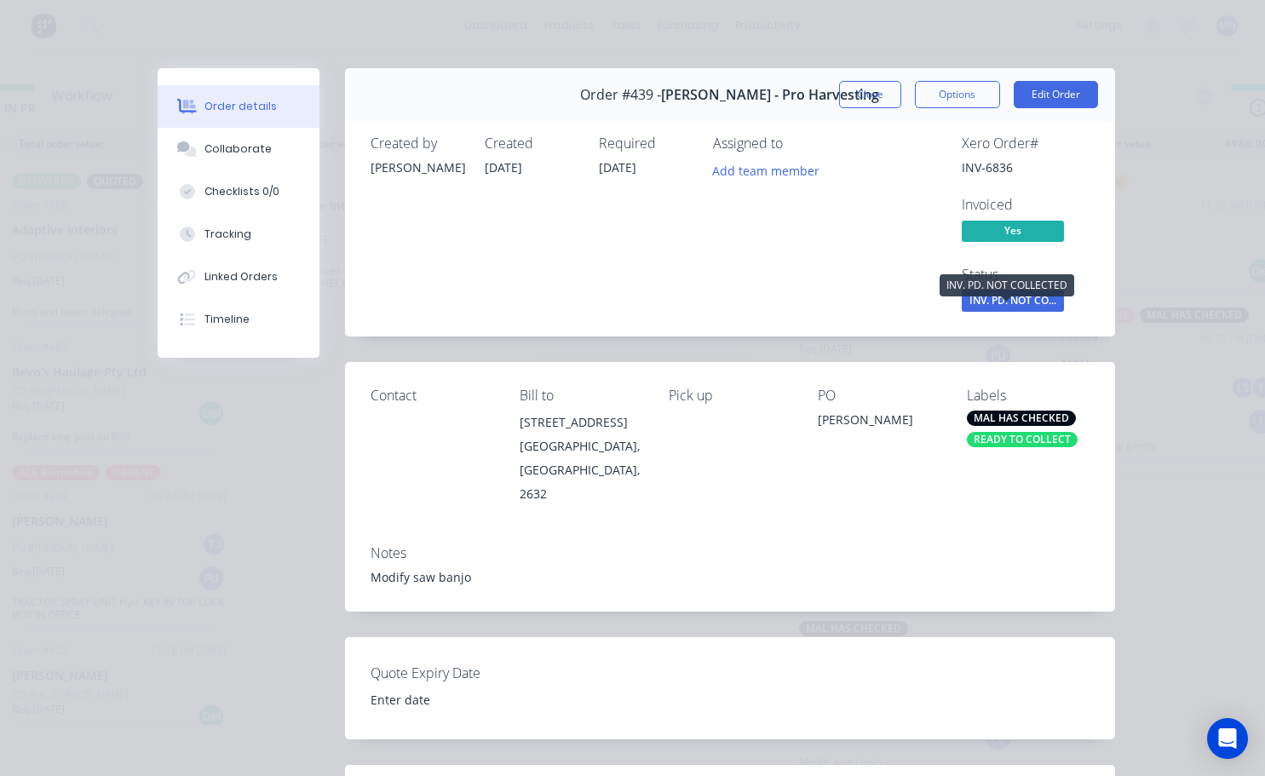
click at [1013, 302] on span "INV. PD. NOT CO..." at bounding box center [1013, 300] width 102 height 21
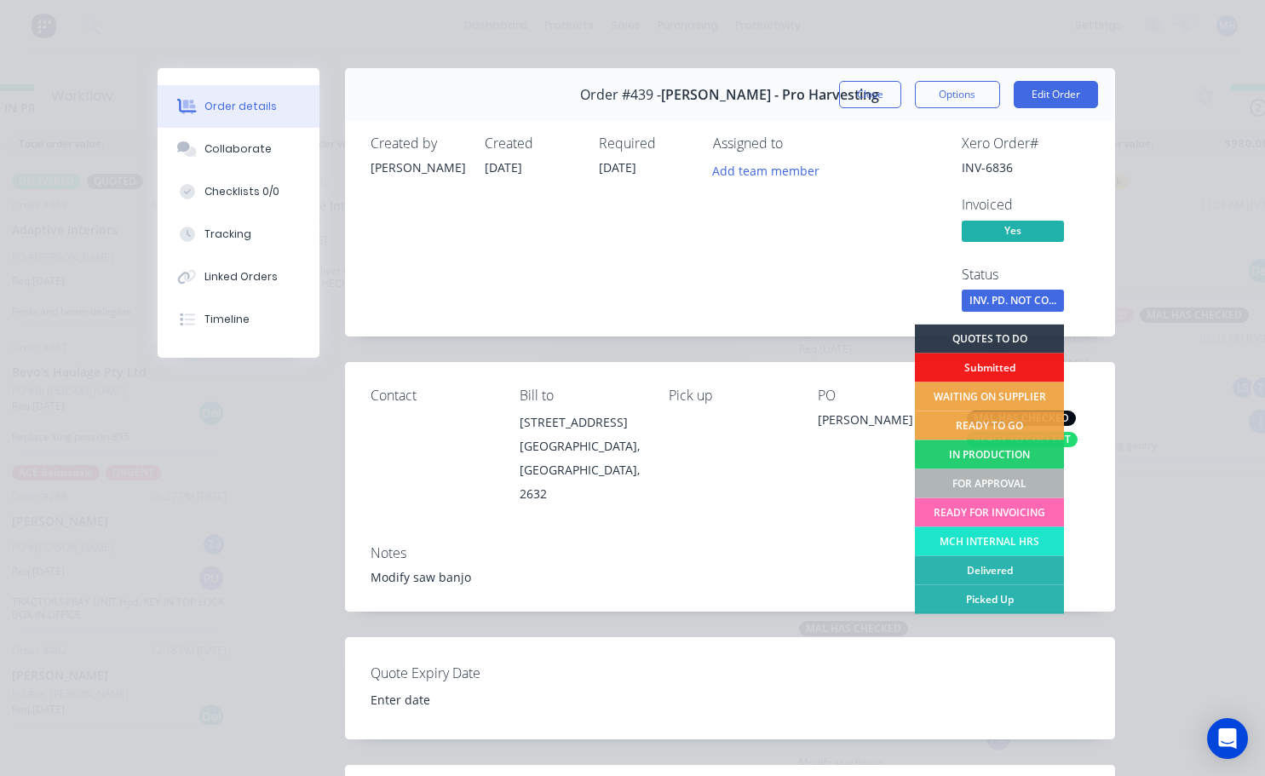
click at [992, 507] on div "READY FOR INVOICING" at bounding box center [989, 512] width 149 height 29
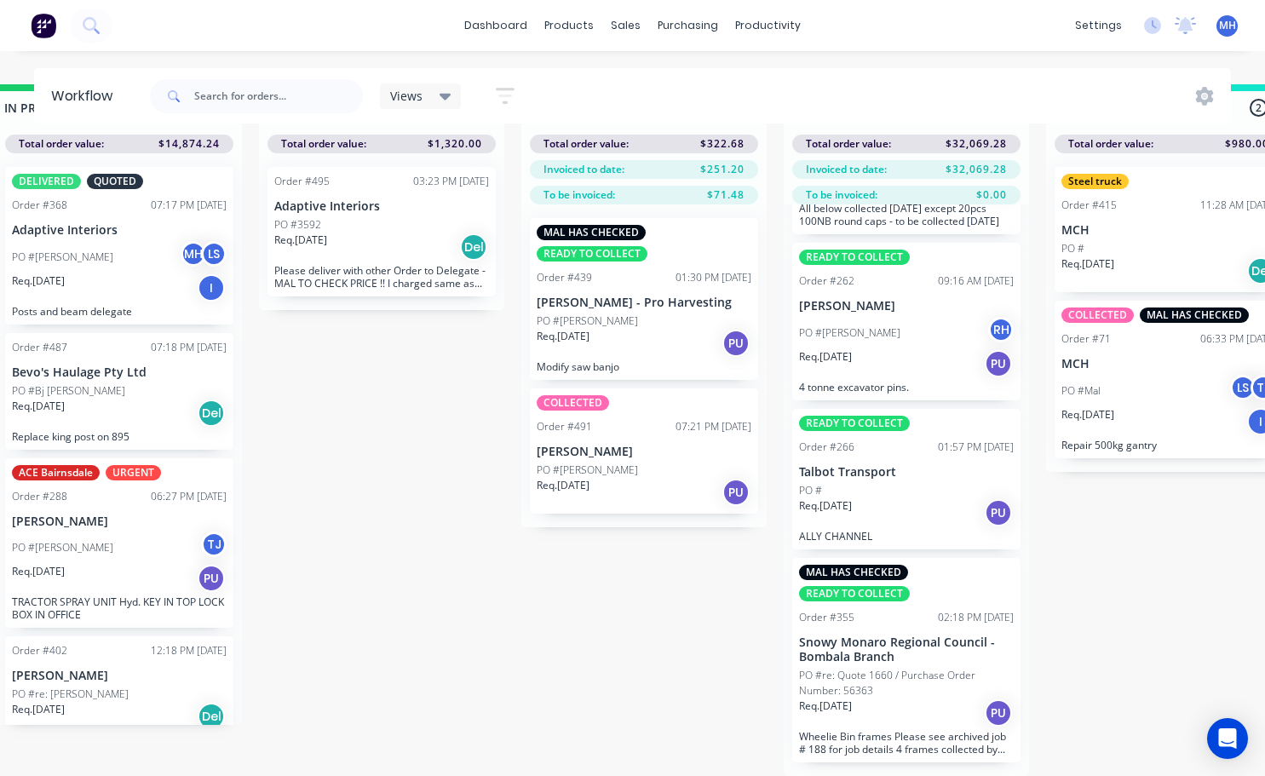
scroll to position [446, 0]
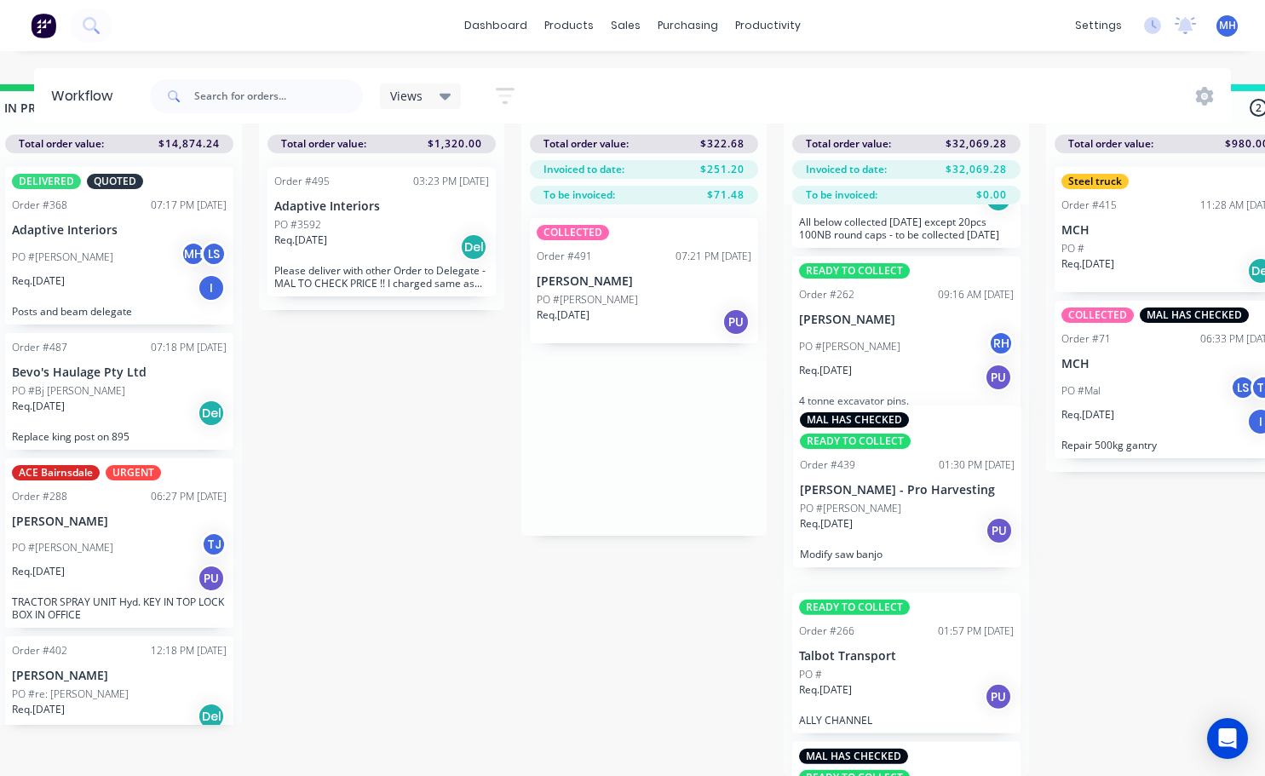
drag, startPoint x: 641, startPoint y: 301, endPoint x: 910, endPoint y: 501, distance: 334.8
click at [910, 501] on div "QUOTES TO DO 1 Status colour #273444 hex #273444 Save Cancel Notifications Emai…" at bounding box center [318, 430] width 2841 height 692
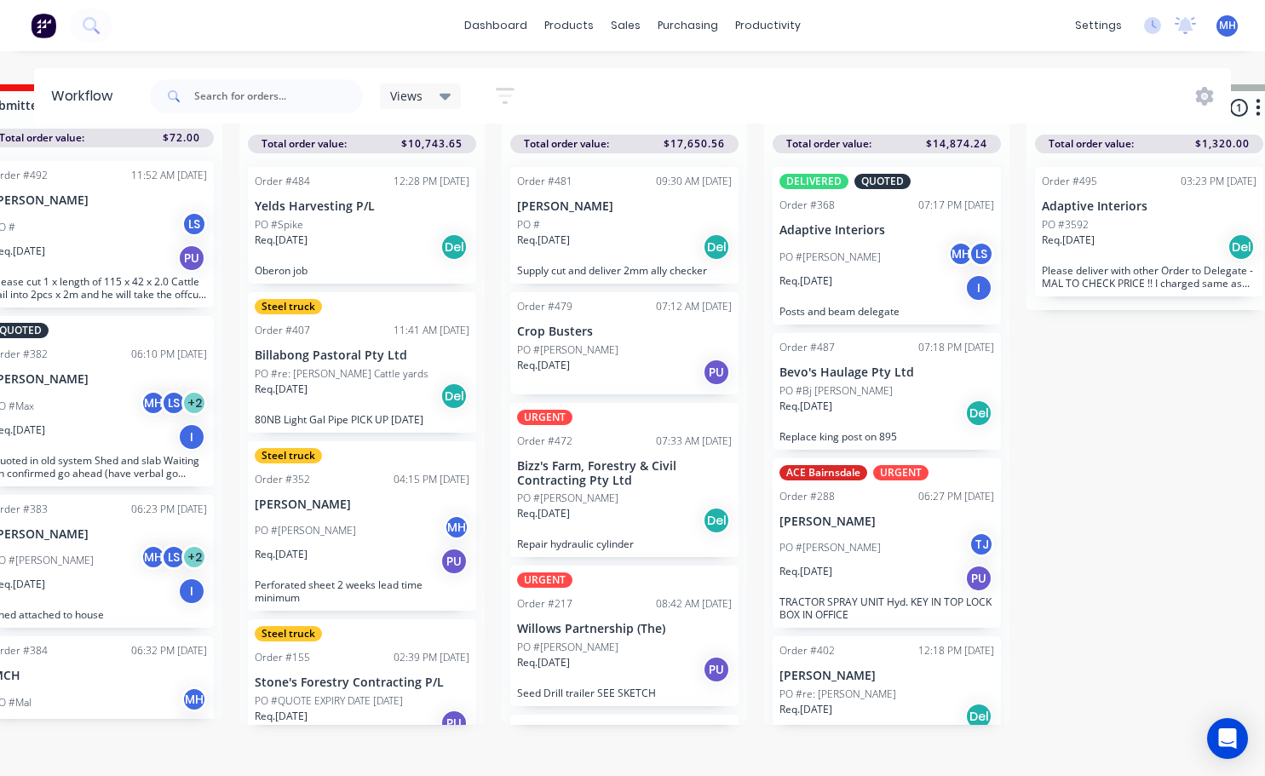
scroll to position [73, 312]
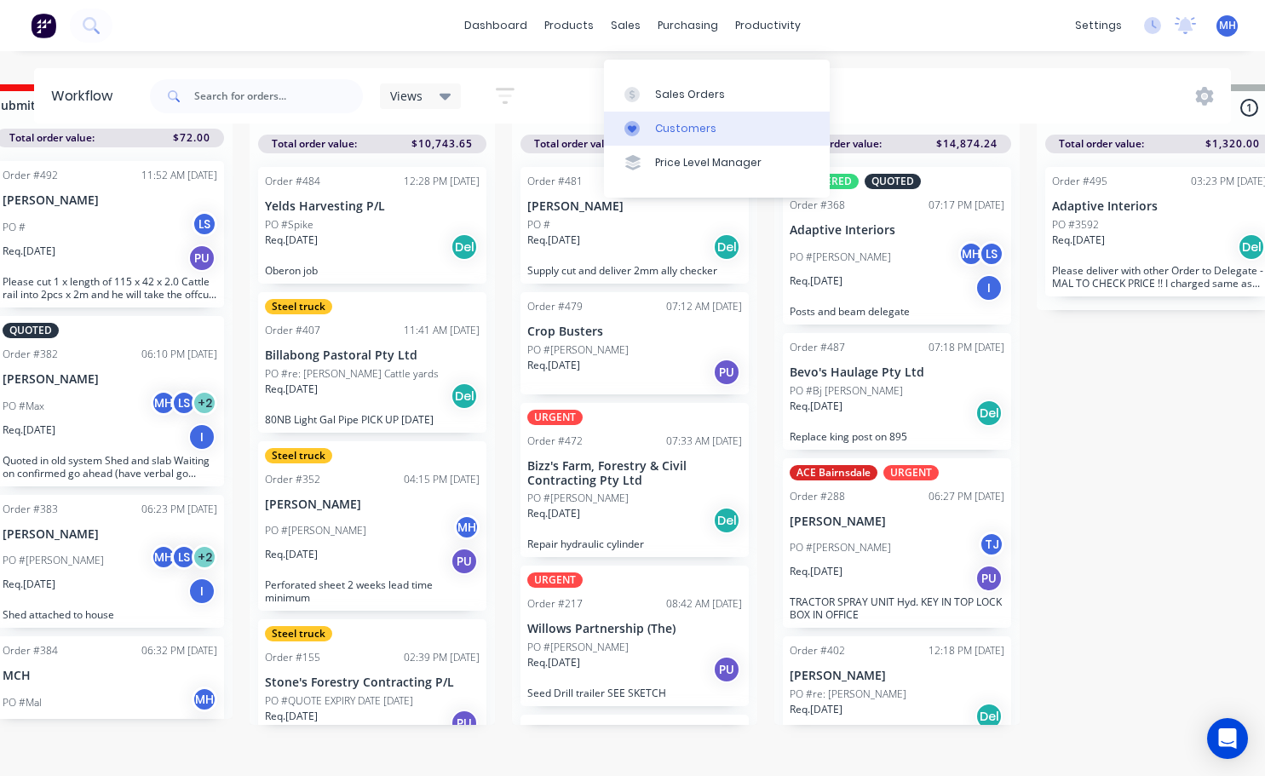
click at [696, 121] on div "Customers" at bounding box center [685, 128] width 61 height 15
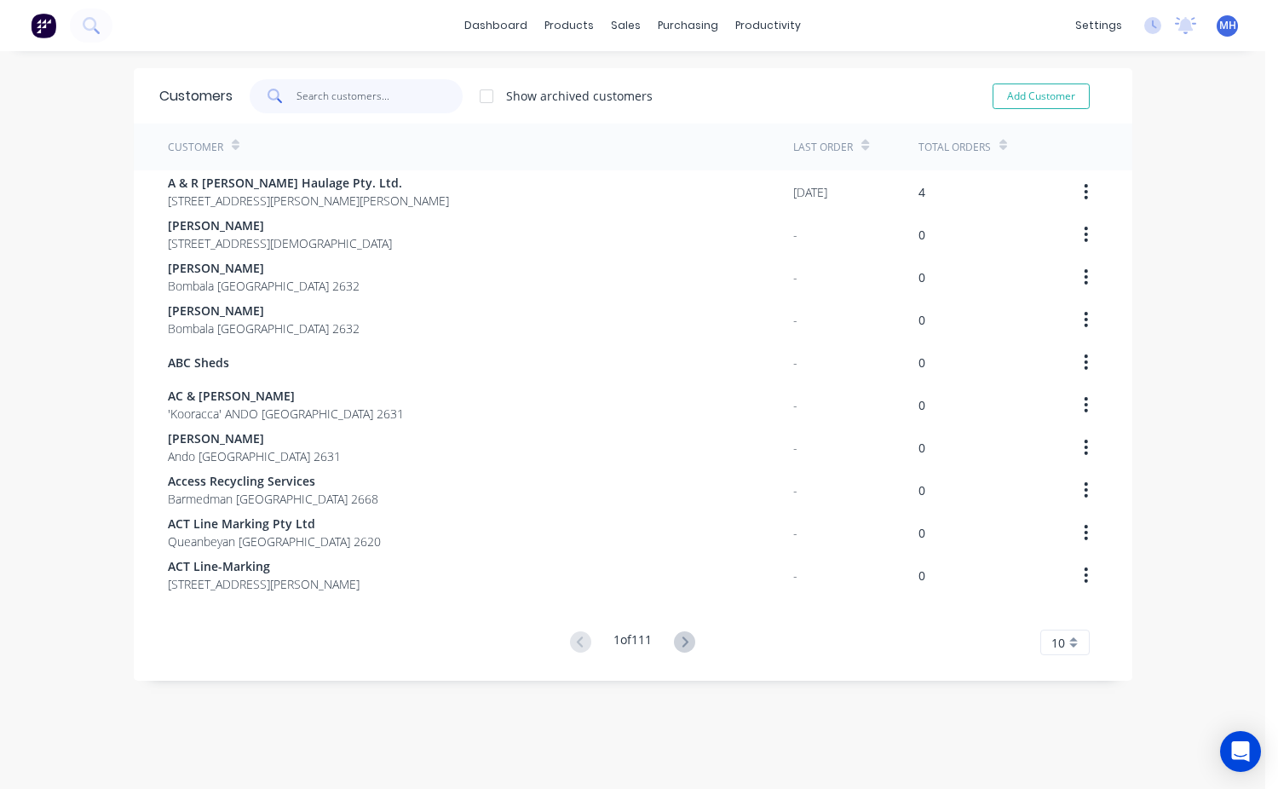
click at [310, 98] on input "text" at bounding box center [379, 96] width 166 height 34
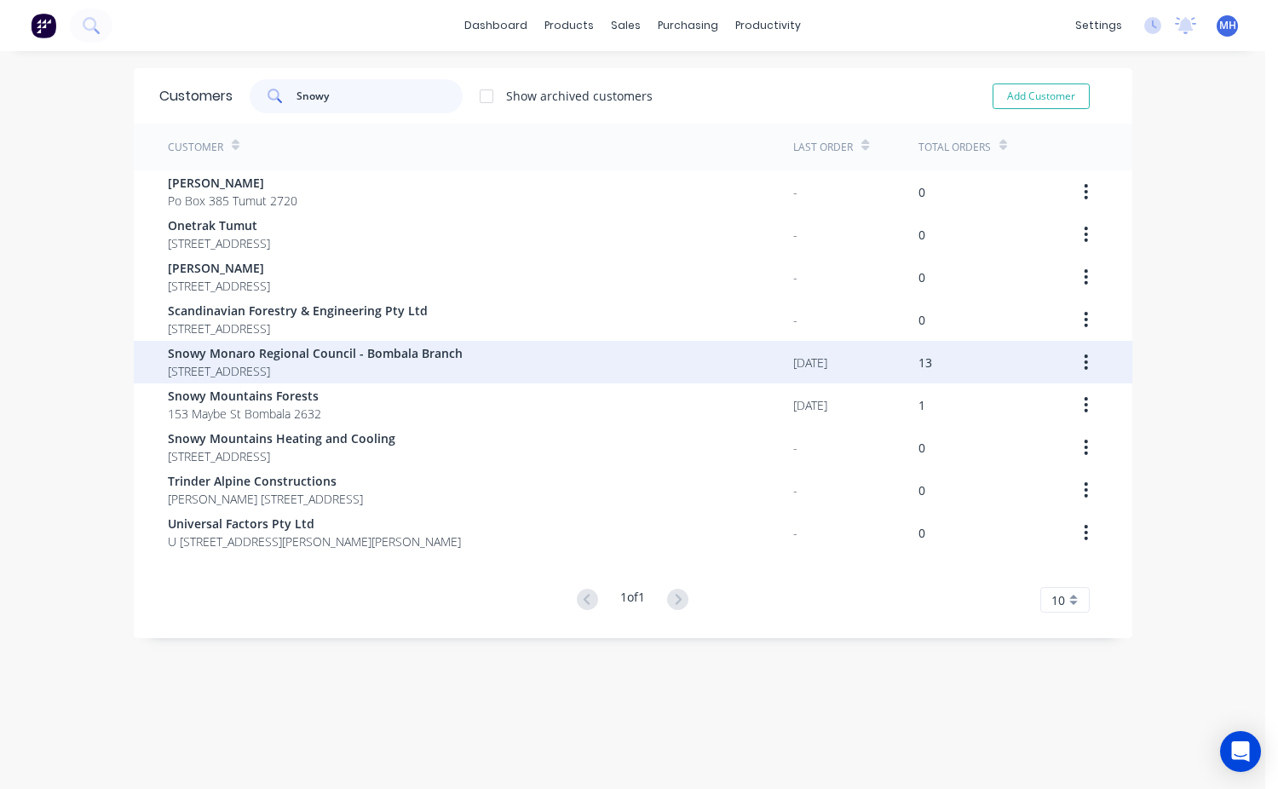
type input "Snowy"
click at [267, 355] on span "Snowy Monaro Regional Council - Bombala Branch" at bounding box center [315, 353] width 295 height 18
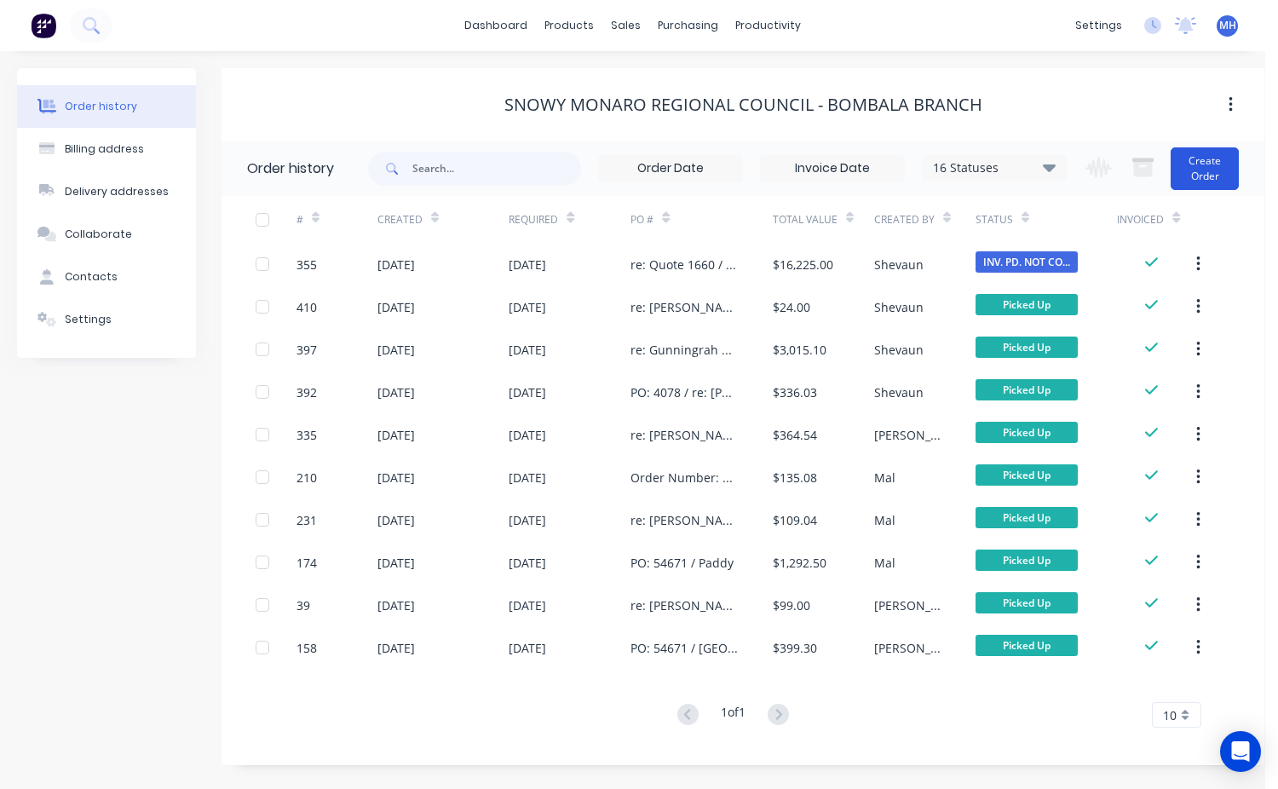
click at [1194, 174] on button "Create Order" at bounding box center [1204, 168] width 68 height 43
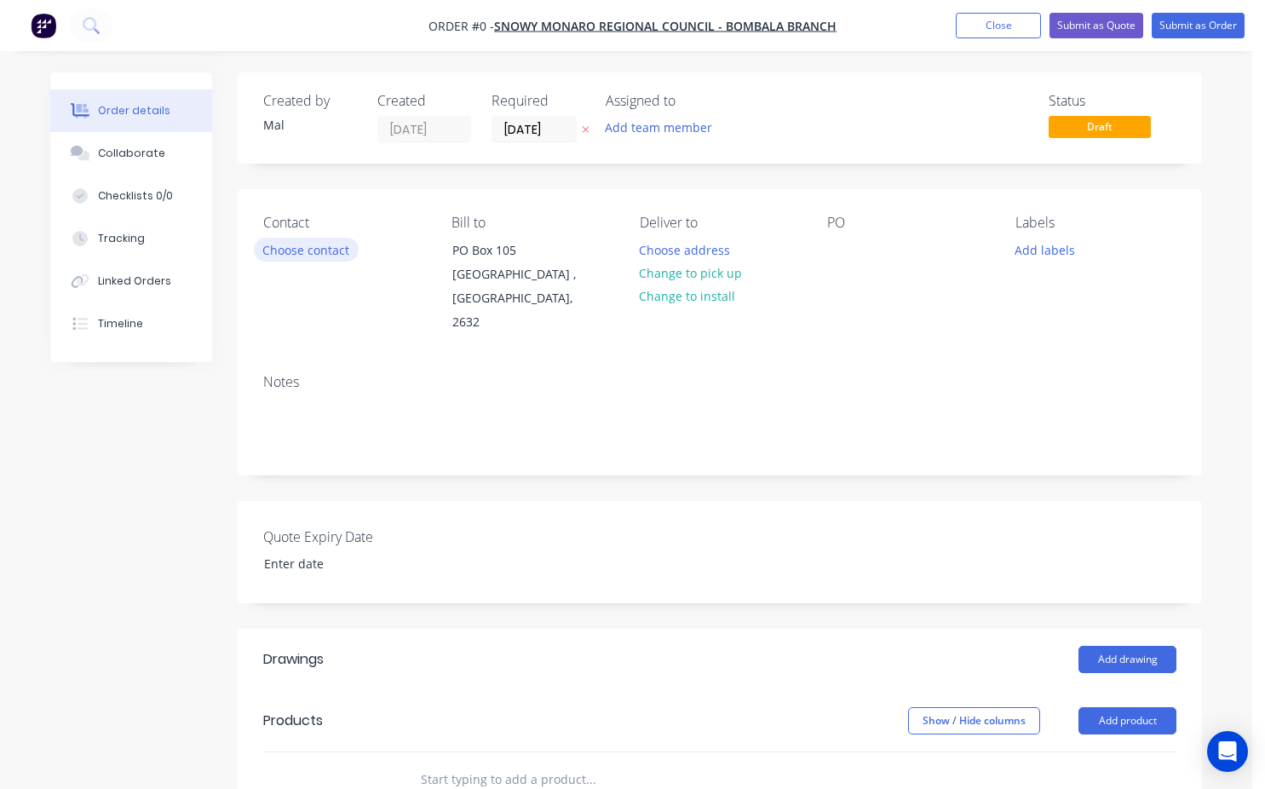
click at [313, 257] on button "Choose contact" at bounding box center [306, 249] width 105 height 23
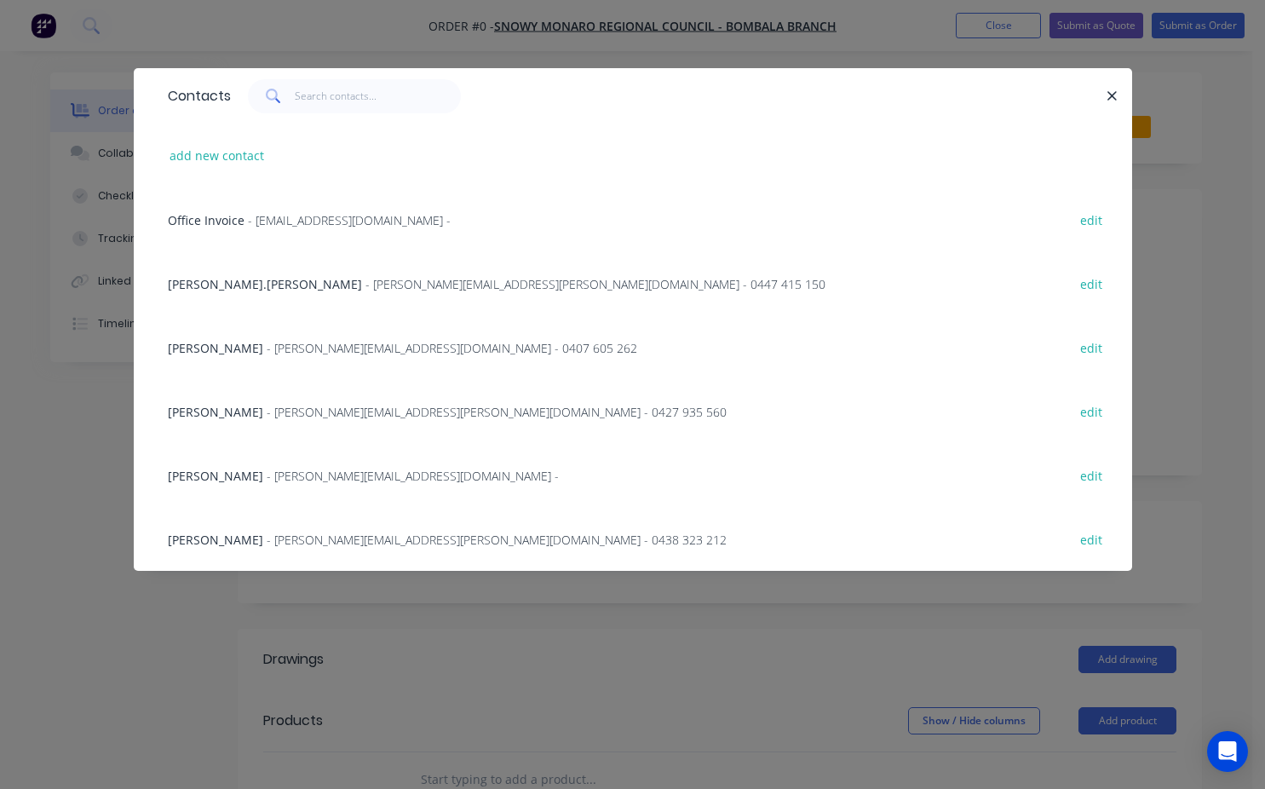
click at [267, 535] on span "- [PERSON_NAME][EMAIL_ADDRESS][PERSON_NAME][DOMAIN_NAME] - 0438 323 212" at bounding box center [497, 540] width 460 height 16
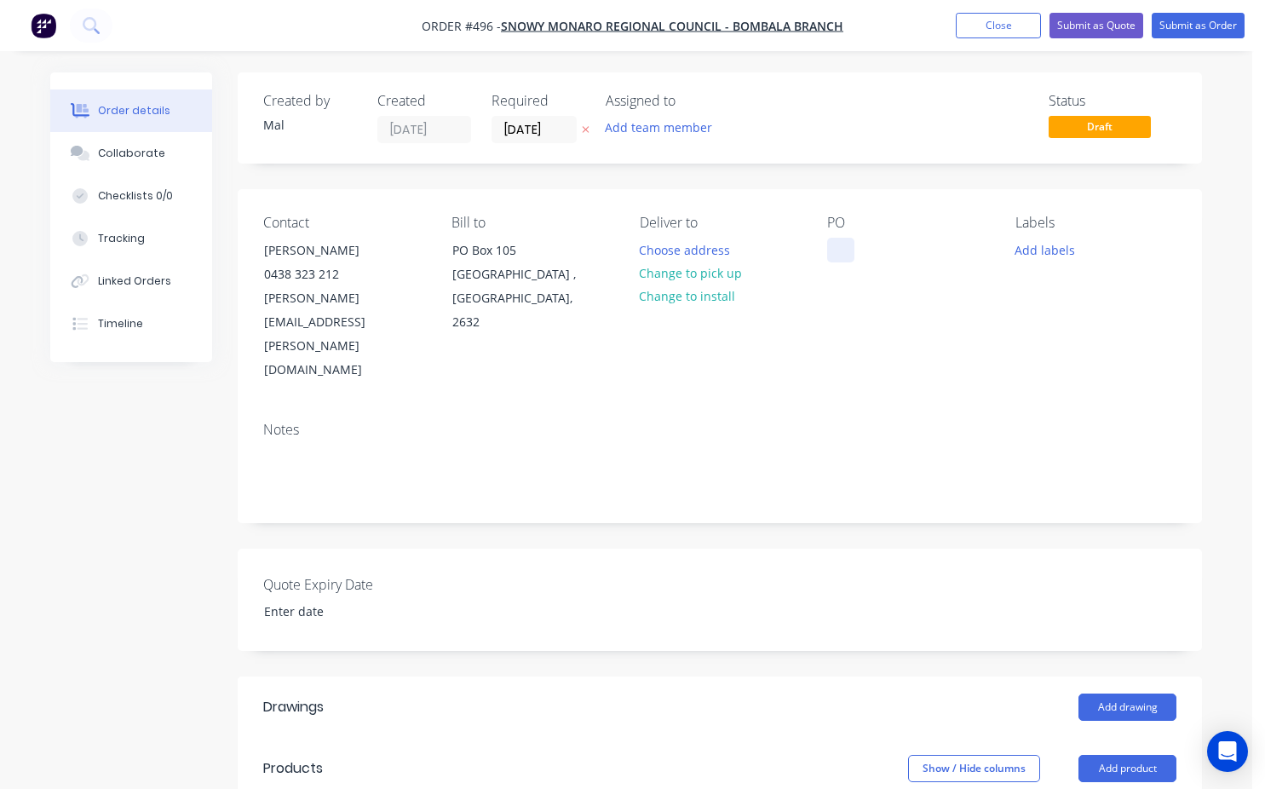
click at [829, 246] on div at bounding box center [840, 250] width 27 height 25
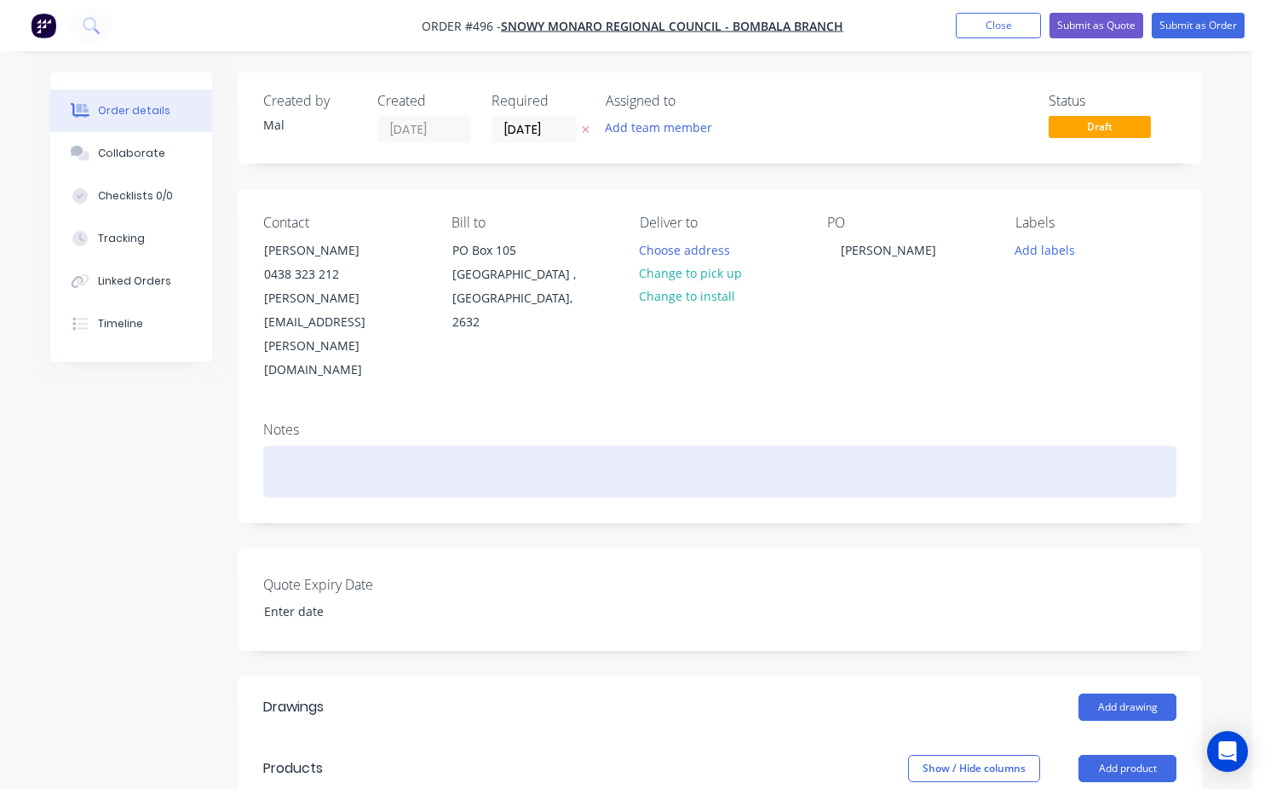
click at [294, 446] on div at bounding box center [719, 472] width 913 height 52
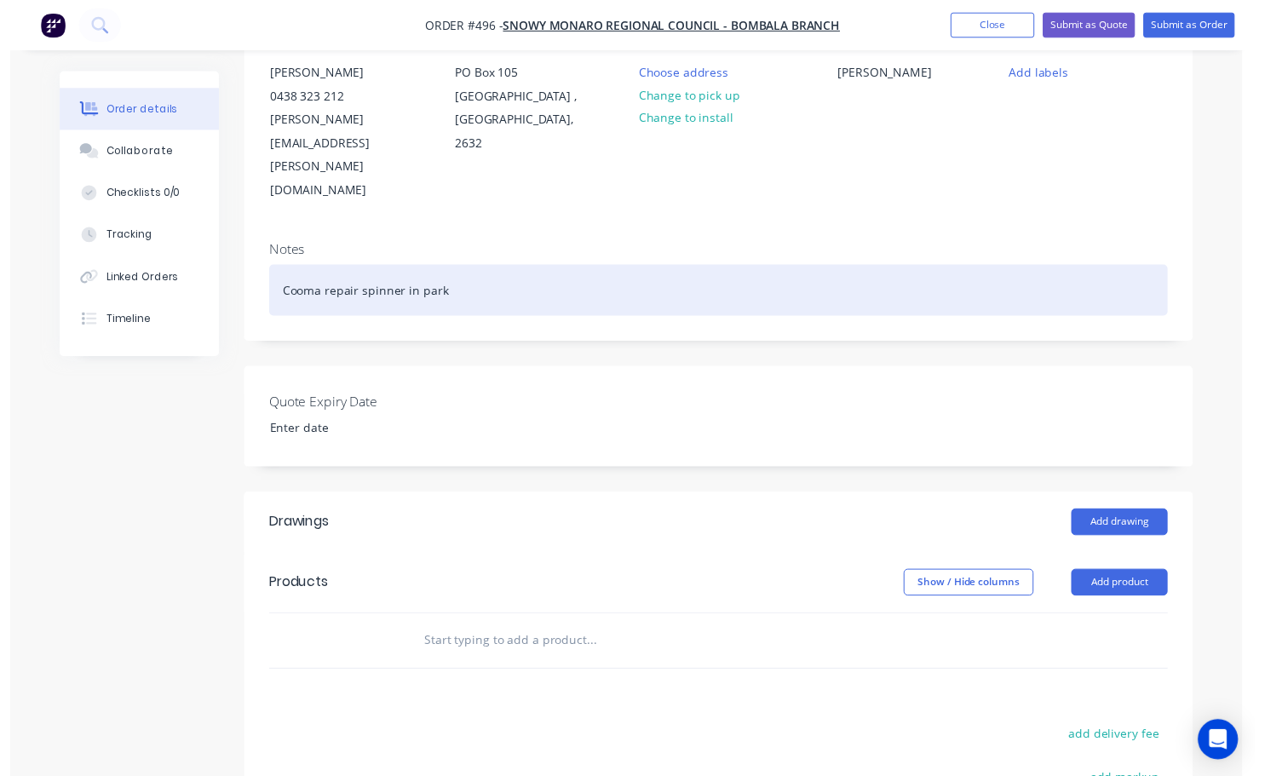
scroll to position [256, 0]
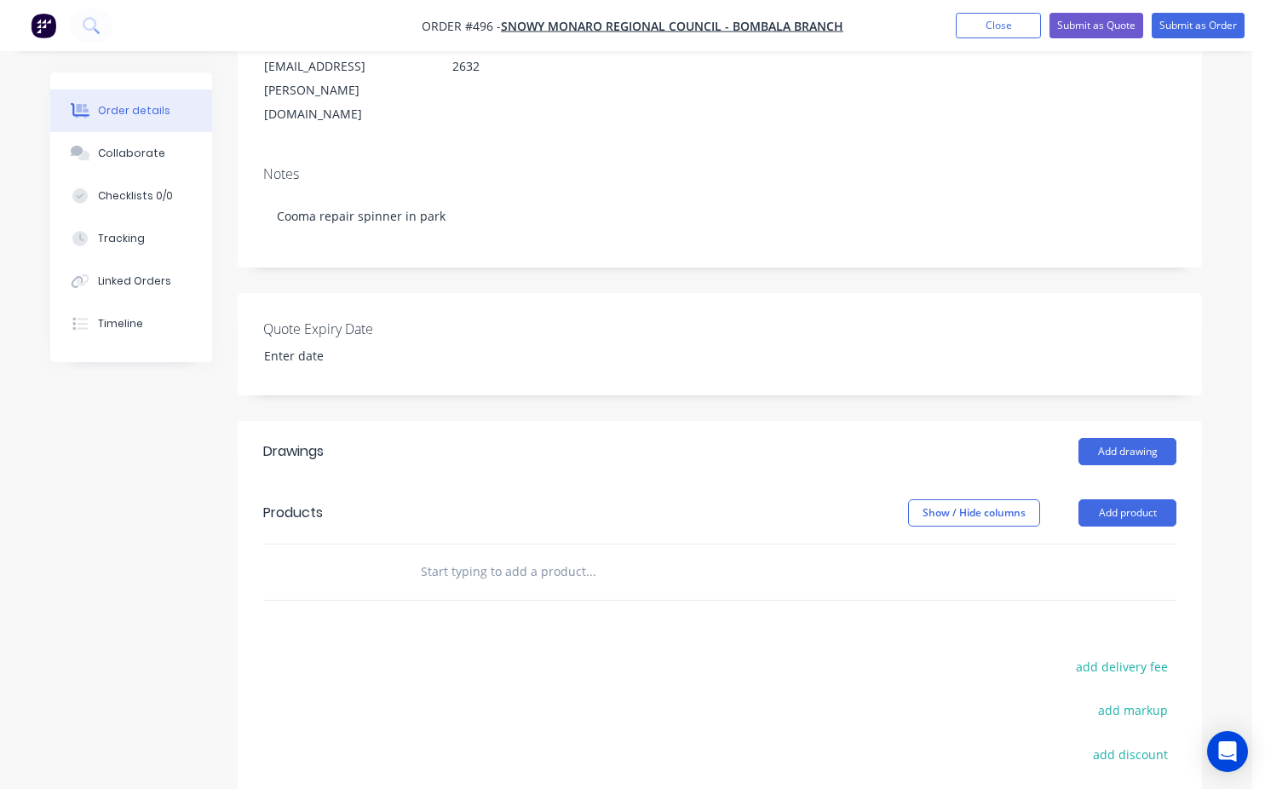
click at [427, 555] on input "text" at bounding box center [590, 572] width 341 height 34
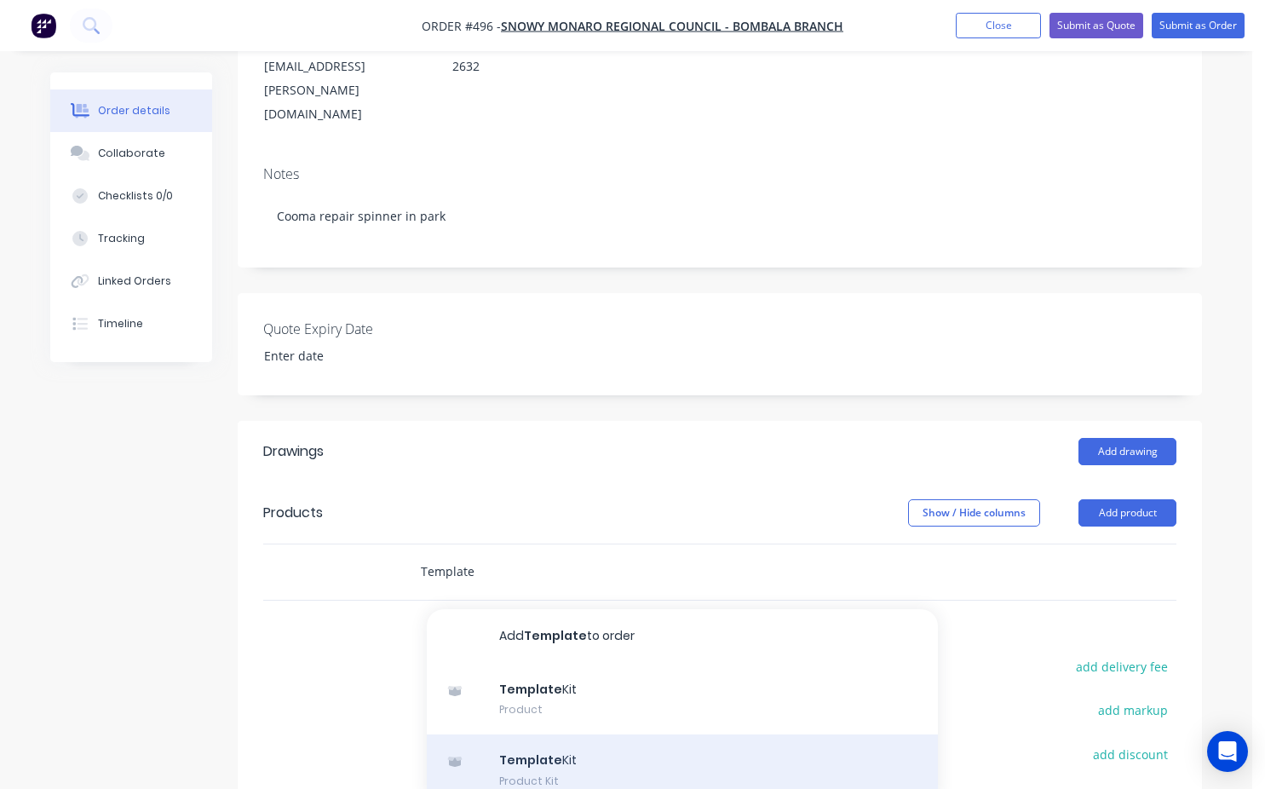
type input "Template"
click at [496, 734] on div "Template Kit Product Kit" at bounding box center [682, 770] width 511 height 72
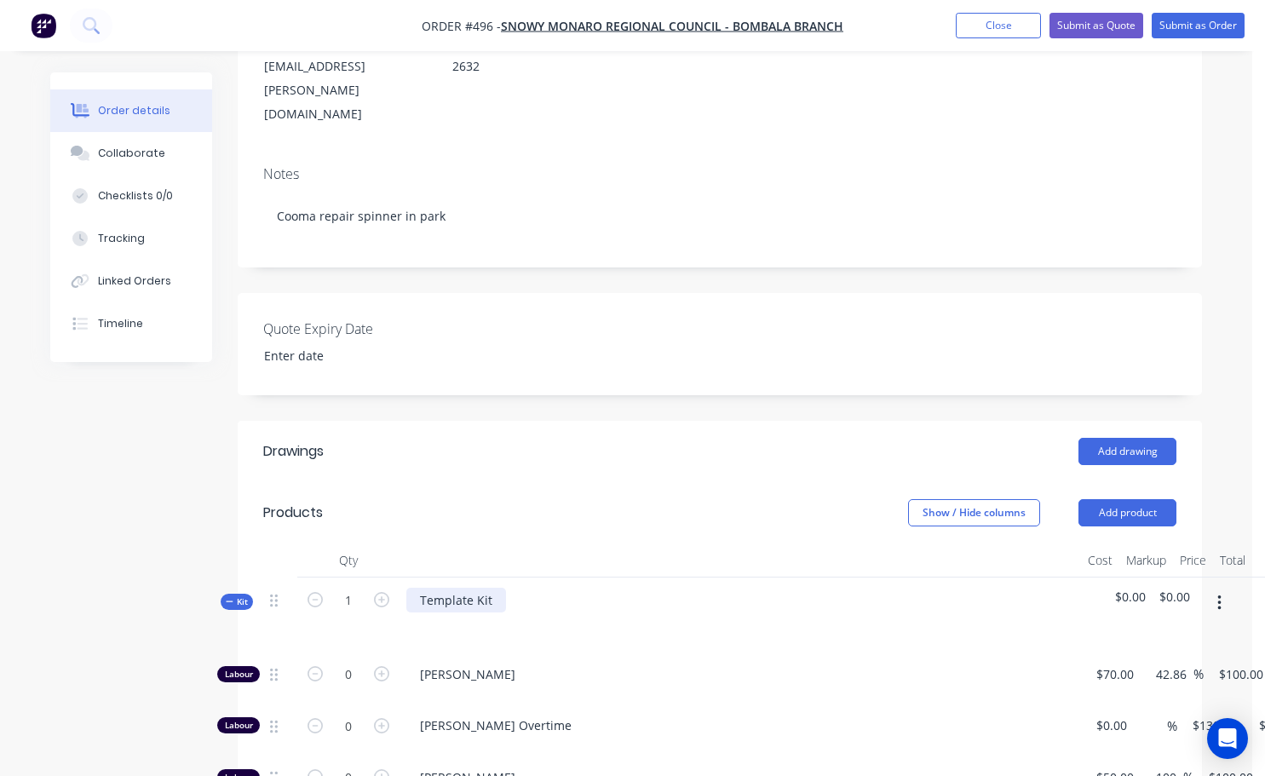
click at [496, 588] on div "Template Kit" at bounding box center [456, 600] width 100 height 25
click at [482, 588] on div "Trasvel to cooma," at bounding box center [469, 600] width 126 height 25
click at [443, 588] on div "Trasvel to Cooma," at bounding box center [470, 600] width 128 height 25
click at [520, 588] on div "Travel to [GEOGRAPHIC_DATA]," at bounding box center [506, 600] width 200 height 25
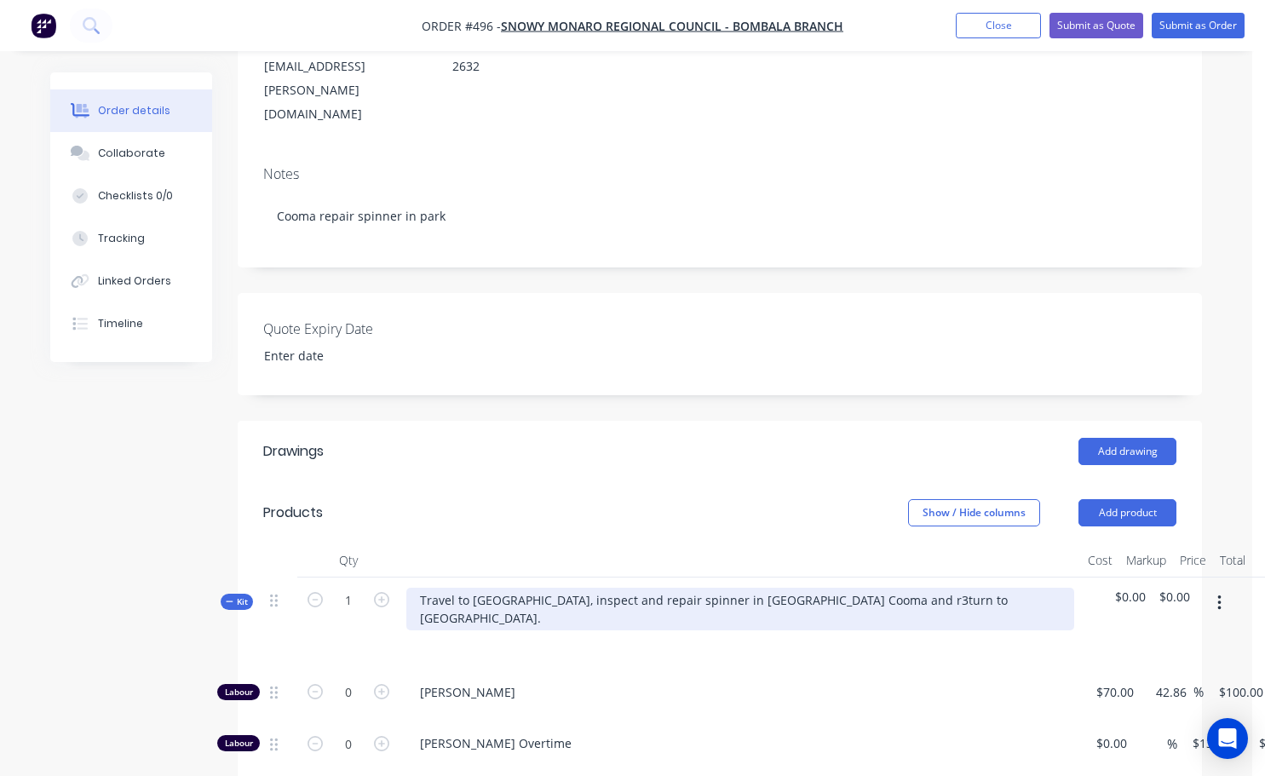
click at [848, 588] on div "Travel to [GEOGRAPHIC_DATA], inspect and repair spinner in [GEOGRAPHIC_DATA] Co…" at bounding box center [740, 609] width 668 height 43
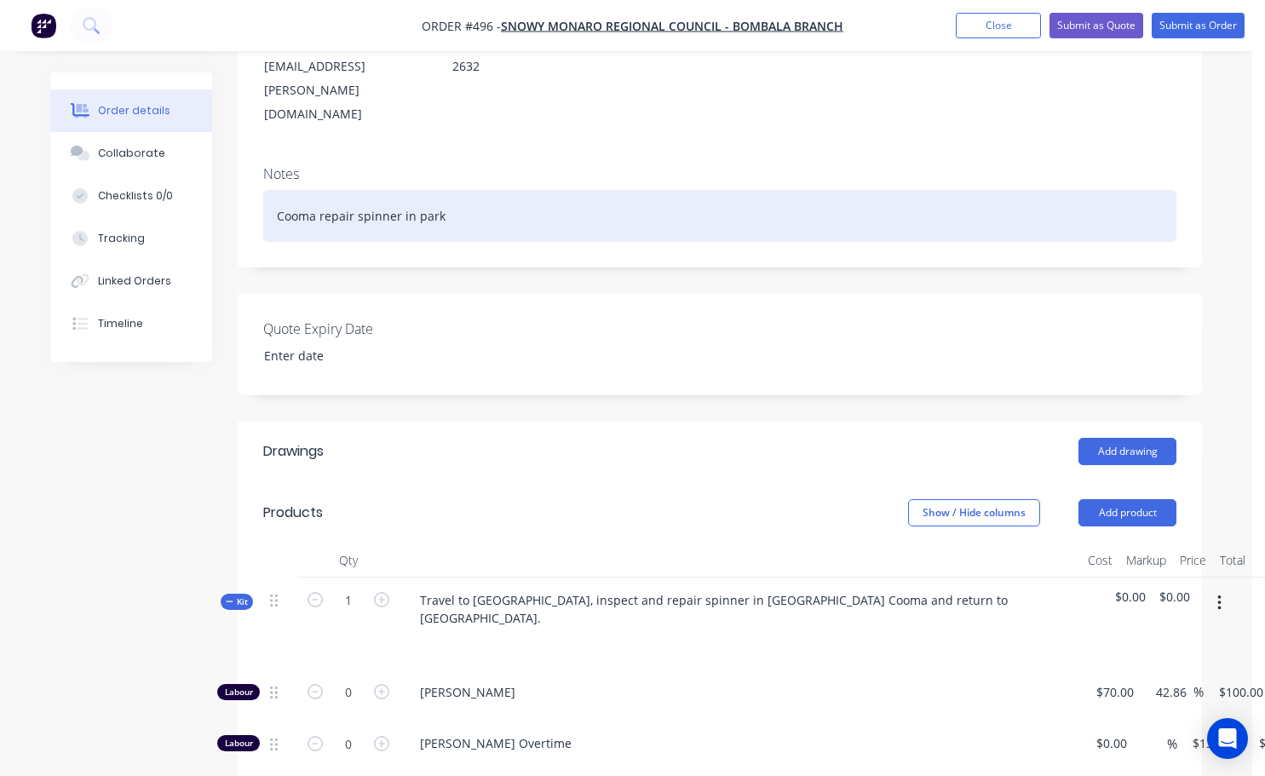
click at [274, 190] on div "Cooma repair spinner in park" at bounding box center [719, 216] width 913 height 52
drag, startPoint x: 274, startPoint y: 142, endPoint x: 377, endPoint y: 149, distance: 103.3
click at [377, 190] on div "Estimate $500 to inspect job (not fix) Cooma repair spinner in park" at bounding box center [719, 216] width 913 height 52
click at [385, 190] on div "Estimate $500 to inspect job (not fix) Cooma repair spinner in park" at bounding box center [719, 216] width 913 height 52
drag, startPoint x: 481, startPoint y: 144, endPoint x: 646, endPoint y: 145, distance: 164.4
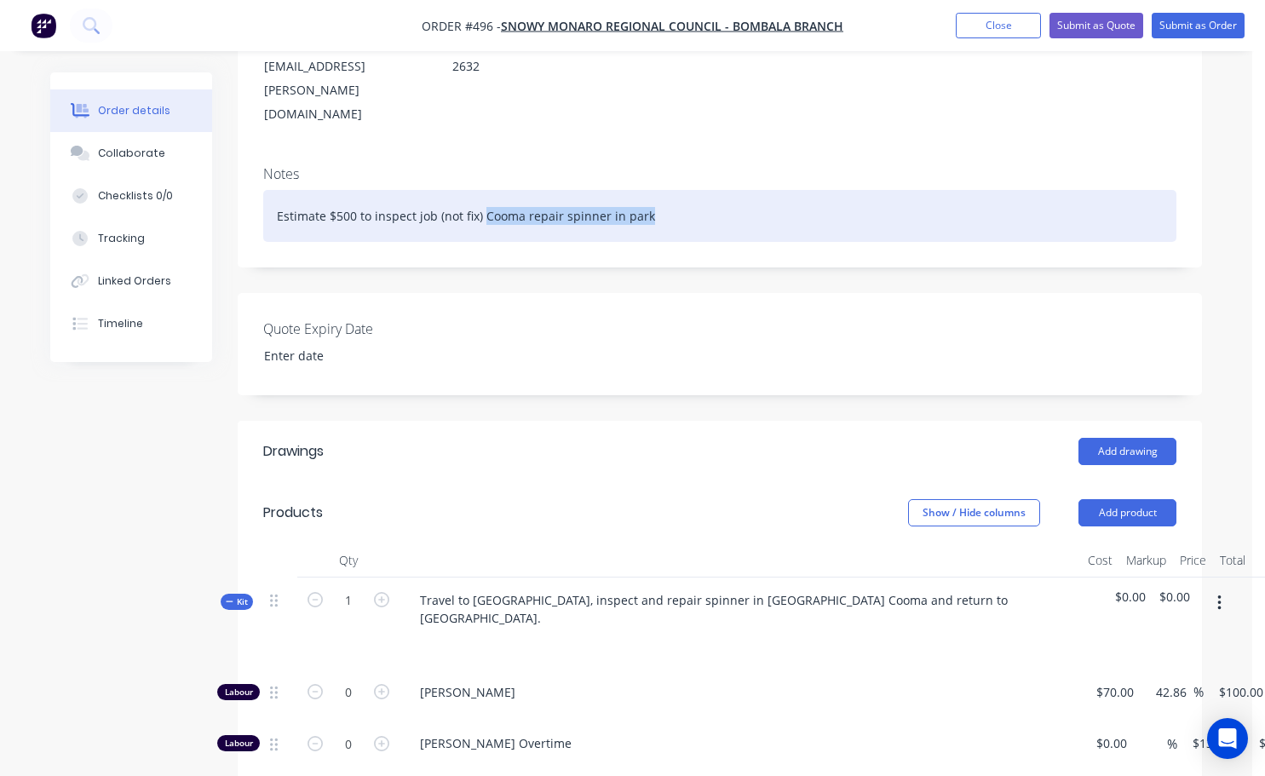
click at [646, 190] on div "Estimate $500 to inspect job (not fix) Cooma repair spinner in park" at bounding box center [719, 216] width 913 height 52
click at [276, 190] on div "Estimate $500 to inspect job (not fix)" at bounding box center [719, 216] width 913 height 52
drag, startPoint x: 280, startPoint y: 154, endPoint x: 299, endPoint y: 175, distance: 27.7
click at [281, 190] on div "Cooma repair spinner in park Estimate $500 to inspect job (not fix)" at bounding box center [719, 216] width 913 height 52
click at [648, 190] on div "Cooma repair spinner in park Estimate $500 to inspect job (not fix)" at bounding box center [719, 216] width 913 height 52
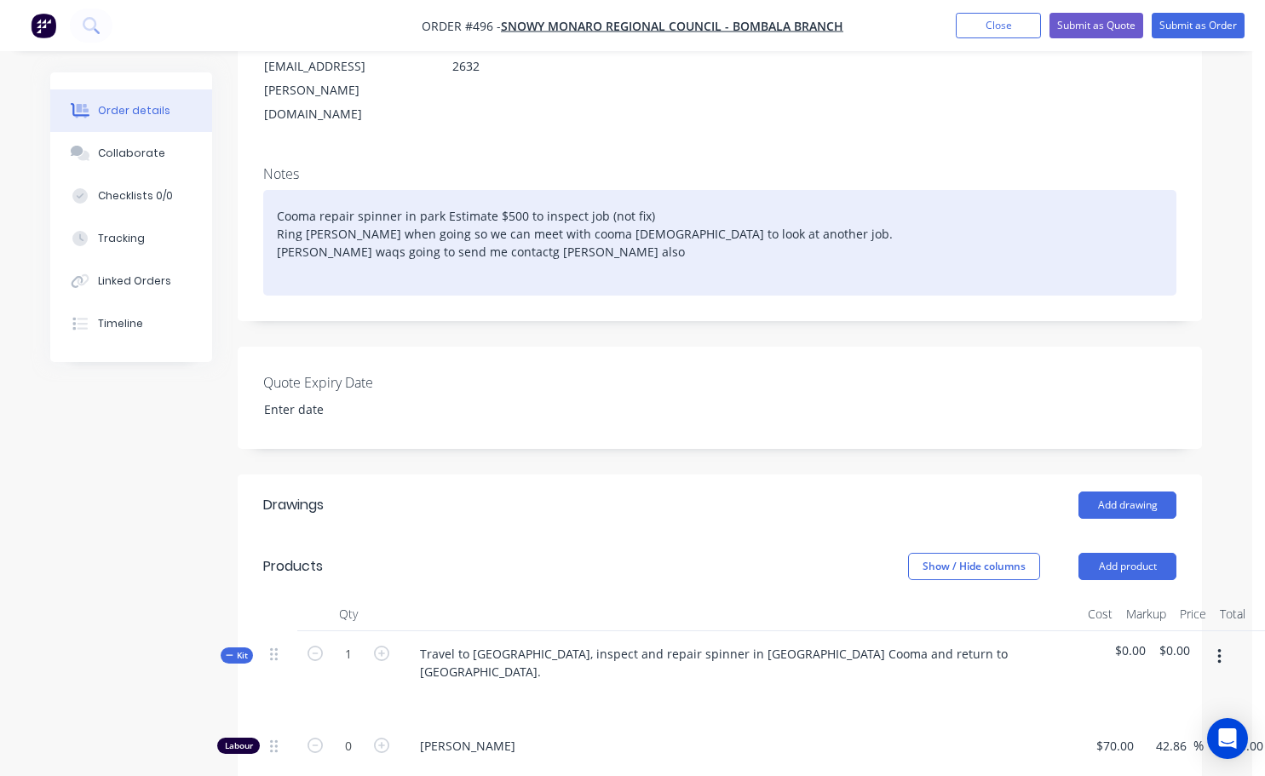
click at [335, 190] on div "Cooma repair spinner in park Estimate $500 to inspect job (not fix) Ring [PERSO…" at bounding box center [719, 243] width 913 height 106
click at [365, 190] on div "Cooma repair spinner in park Estimate $500 to inspect job (not fix) Ring [PERSO…" at bounding box center [719, 243] width 913 height 106
click at [741, 190] on div "Cooma repair spinner in park Estimate $500 to inspect job (not fix) Ring [PERSO…" at bounding box center [719, 243] width 913 height 106
click at [487, 190] on div "Cooma repair spinner in park Estimate $500 to inspect job (not fix) Ring [PERSO…" at bounding box center [719, 243] width 913 height 106
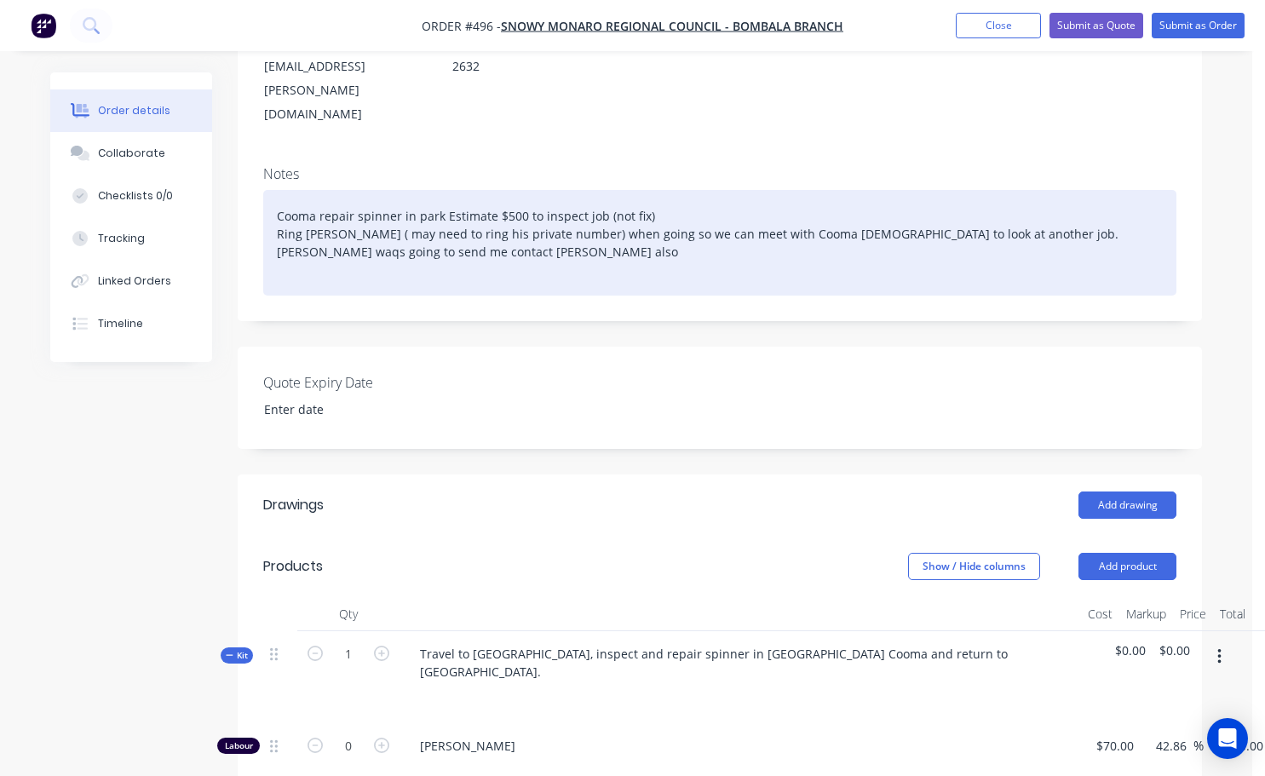
click at [332, 190] on div "Cooma repair spinner in park Estimate $500 to inspect job (not fix) Ring [PERSO…" at bounding box center [719, 243] width 913 height 106
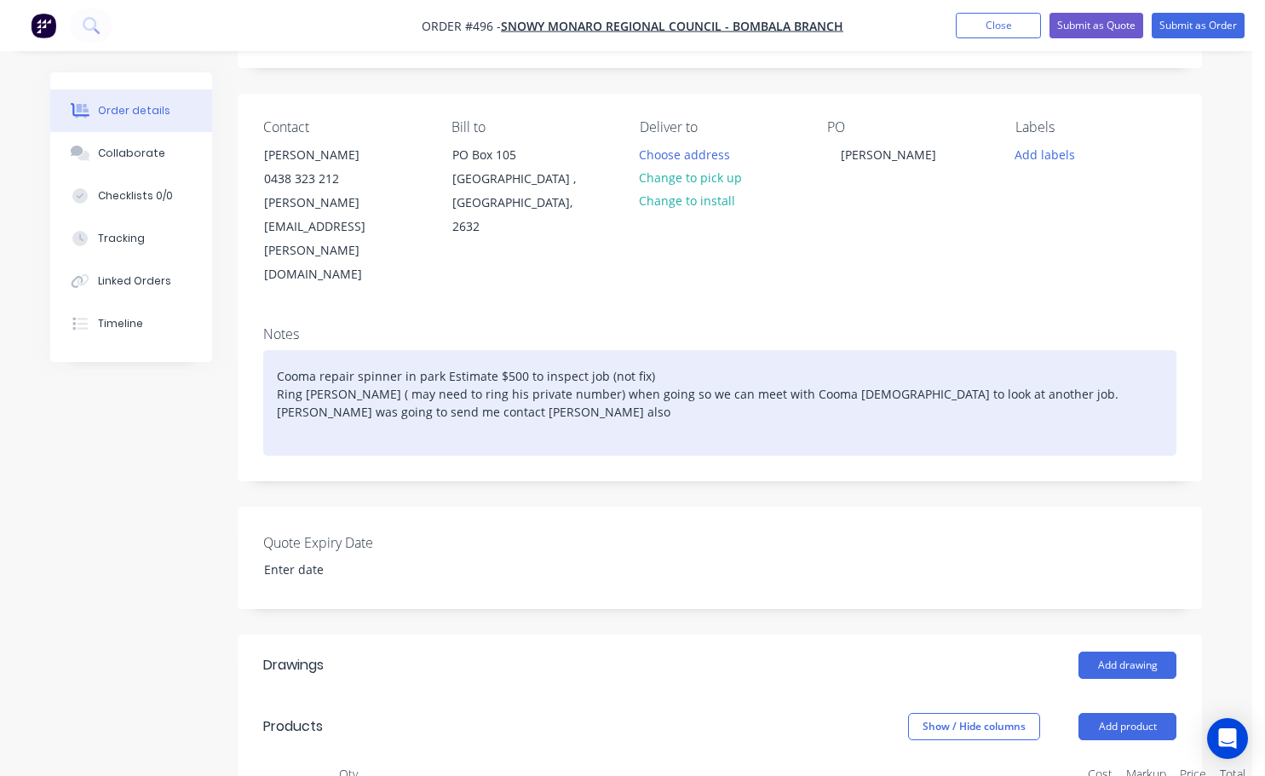
scroll to position [85, 0]
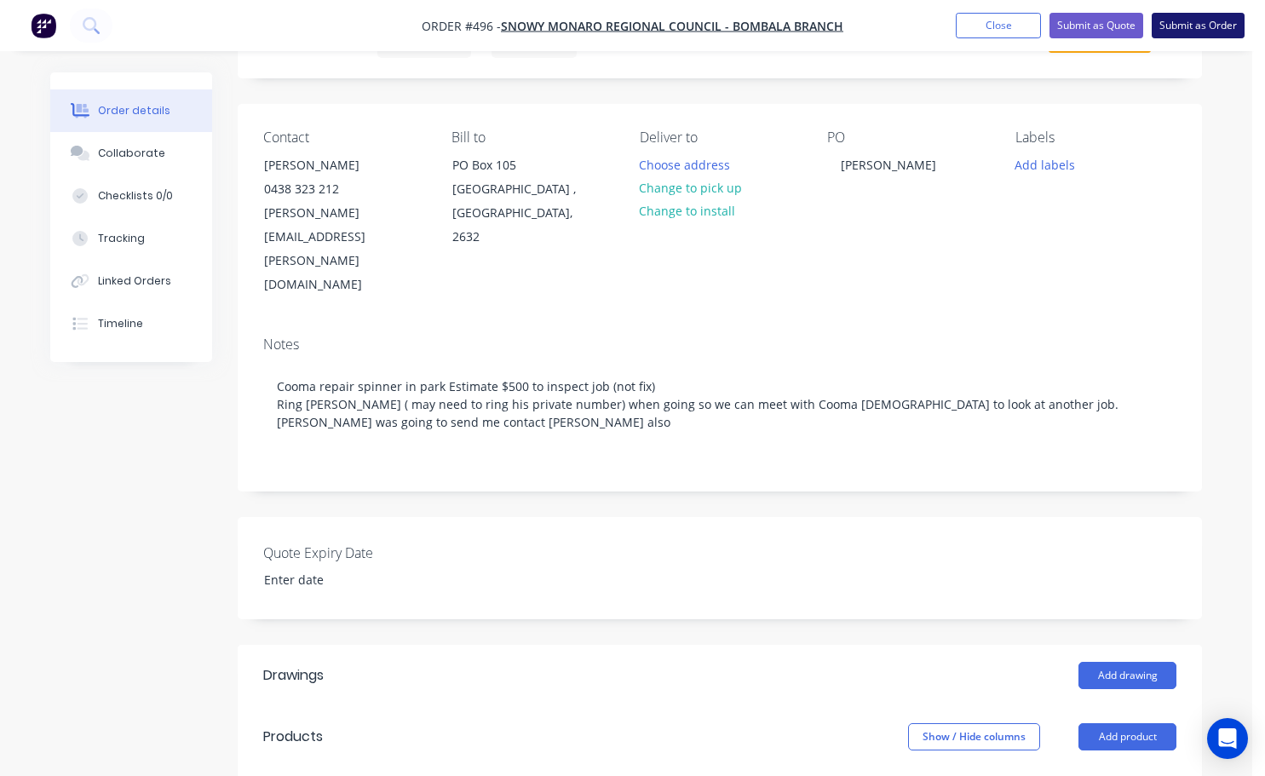
click at [1165, 26] on button "Submit as Order" at bounding box center [1198, 26] width 93 height 26
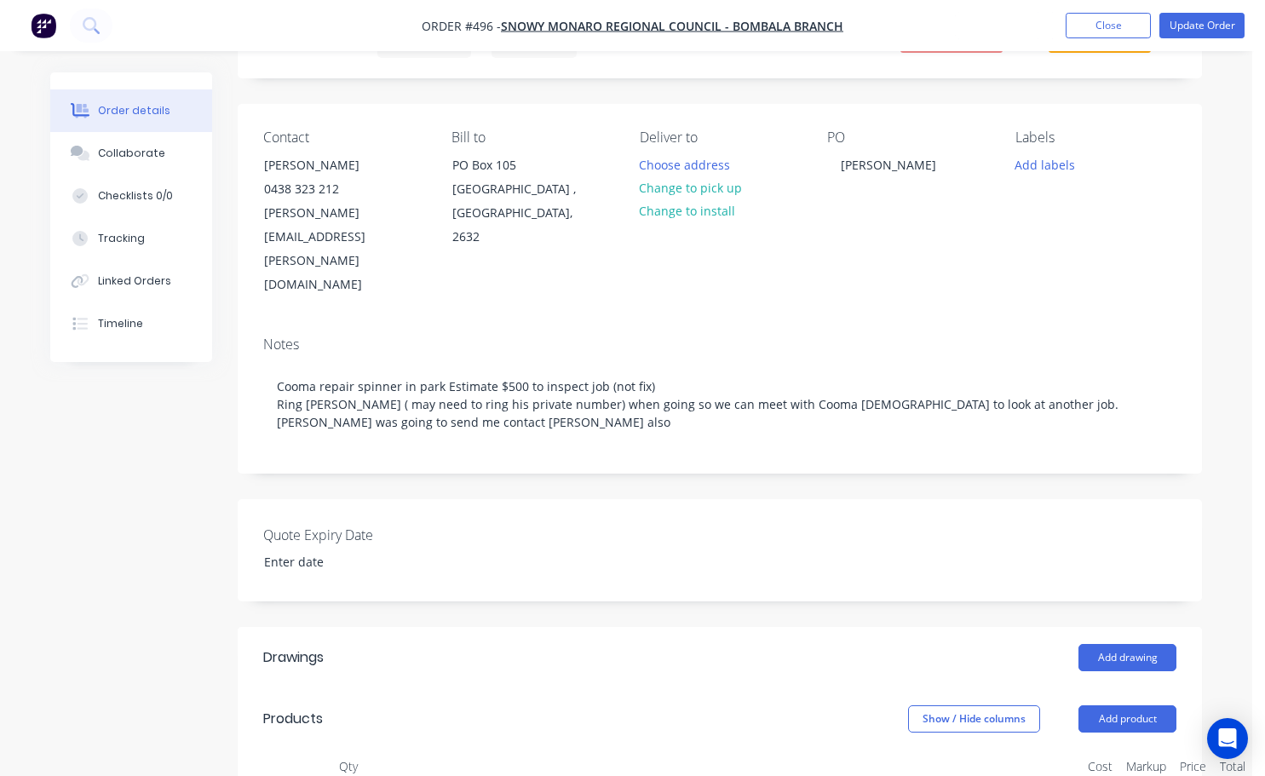
scroll to position [0, 0]
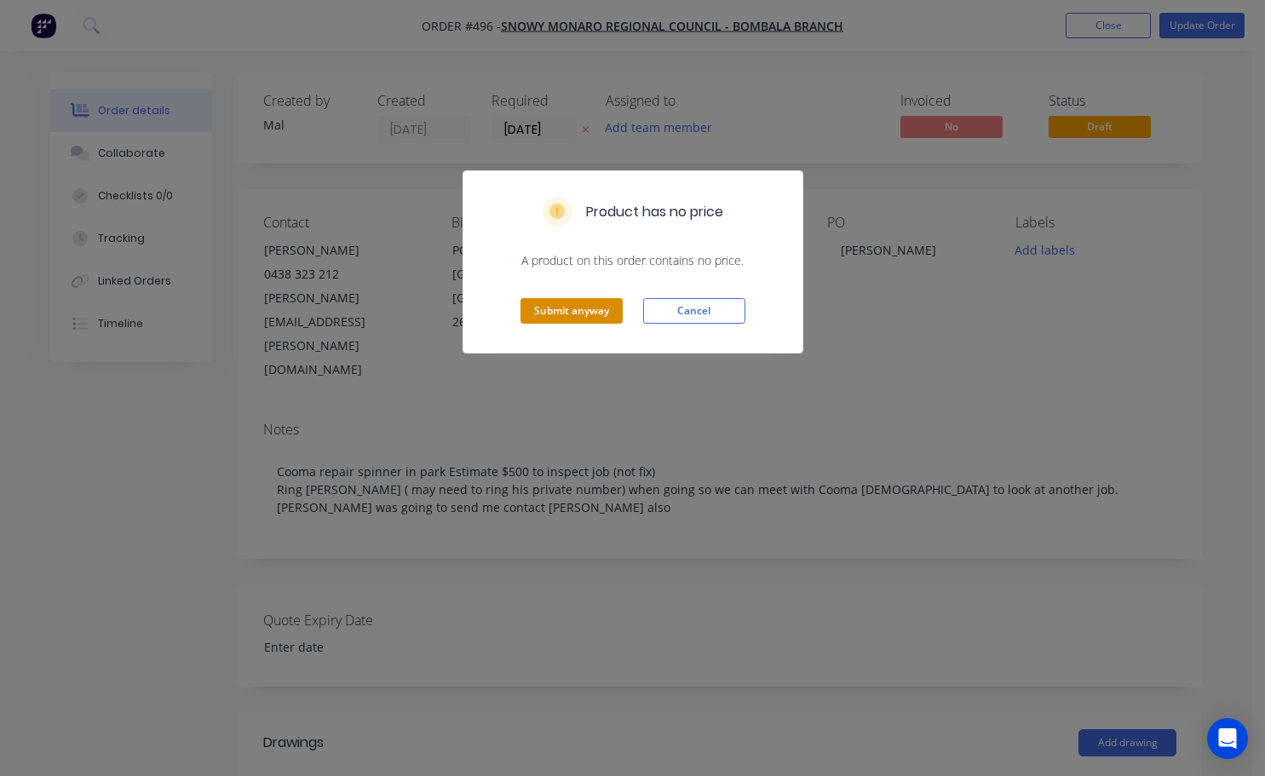
click at [577, 313] on button "Submit anyway" at bounding box center [571, 311] width 102 height 26
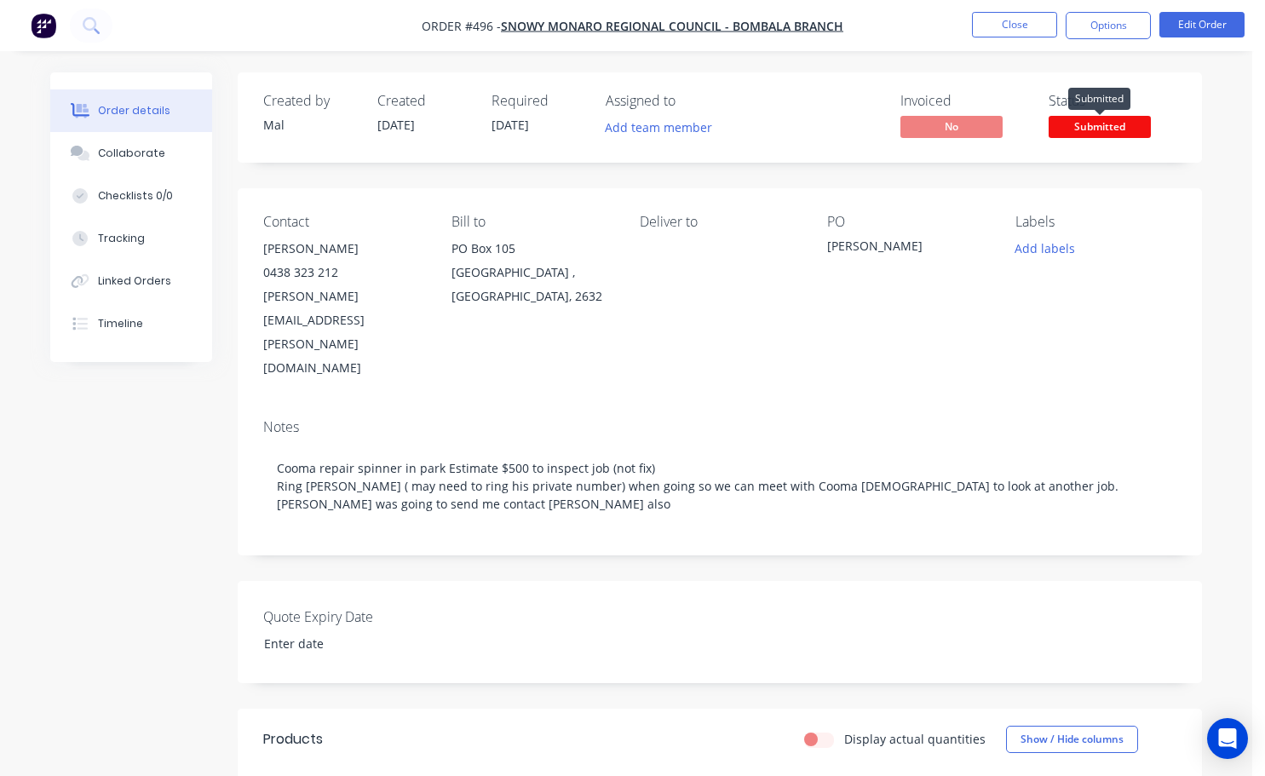
click at [1102, 121] on span "Submitted" at bounding box center [1100, 126] width 102 height 21
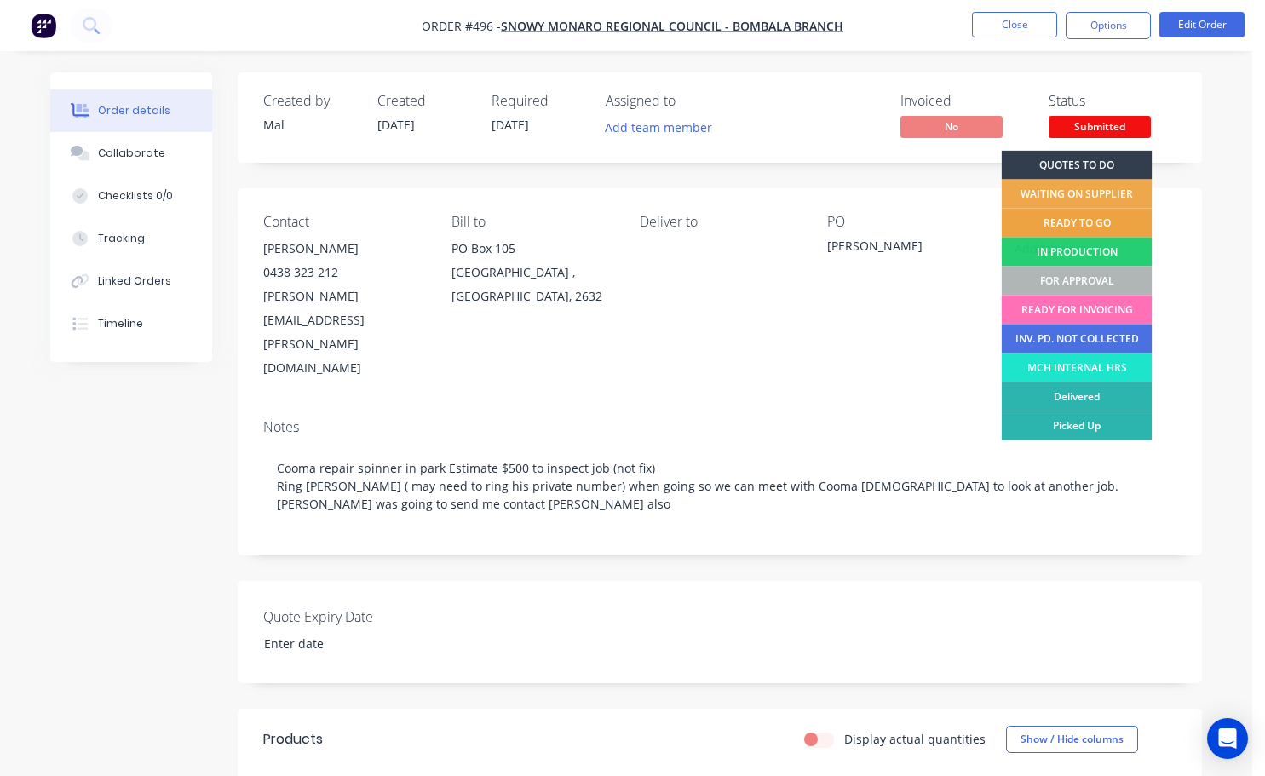
click at [1088, 227] on div "READY TO GO" at bounding box center [1077, 223] width 151 height 29
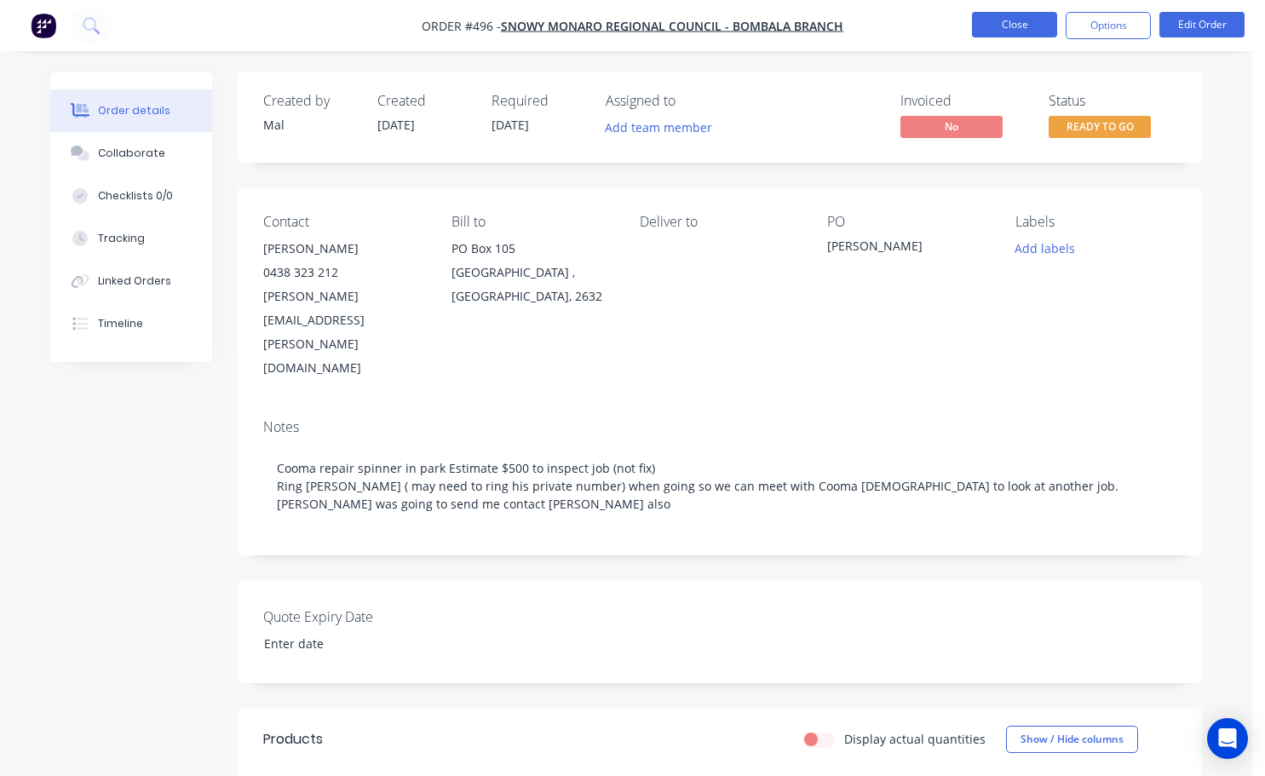
click at [988, 25] on button "Close" at bounding box center [1014, 25] width 85 height 26
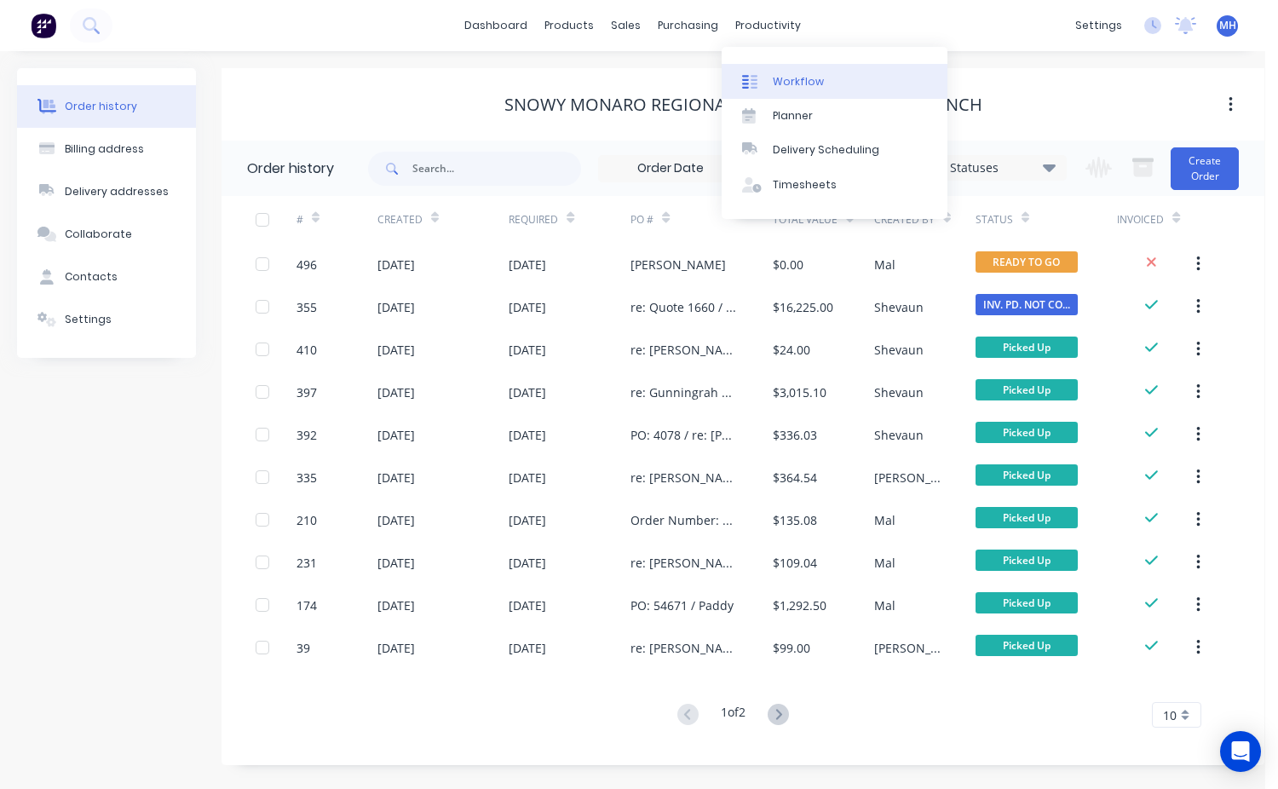
click at [783, 95] on link "Workflow" at bounding box center [835, 81] width 226 height 34
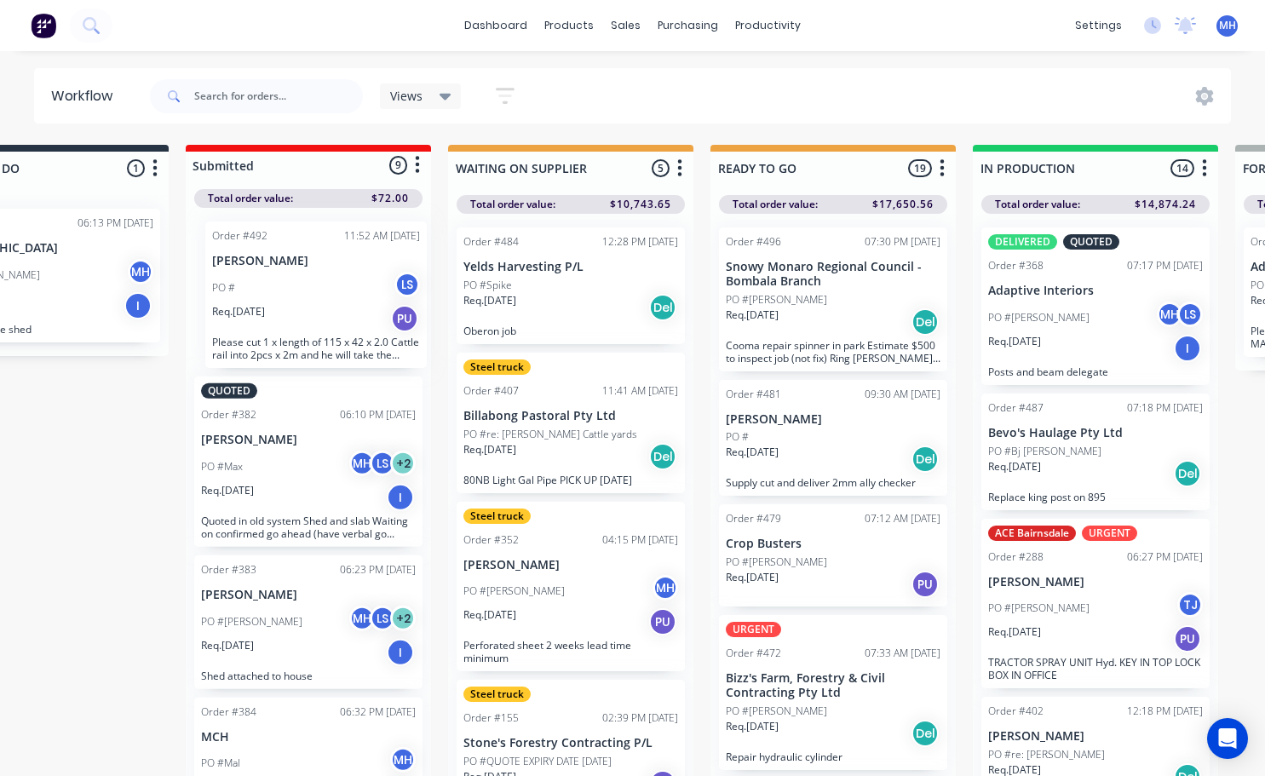
scroll to position [0, 112]
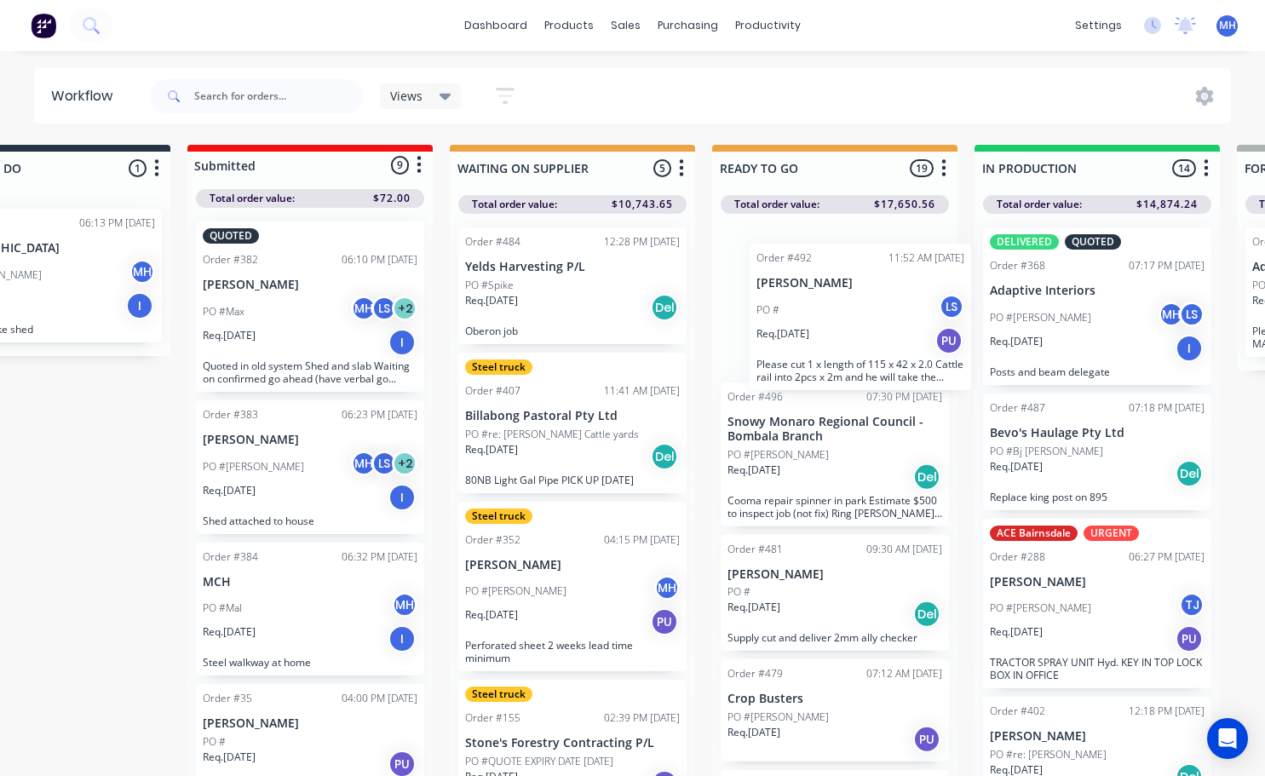
drag, startPoint x: 290, startPoint y: 335, endPoint x: 851, endPoint y: 358, distance: 561.0
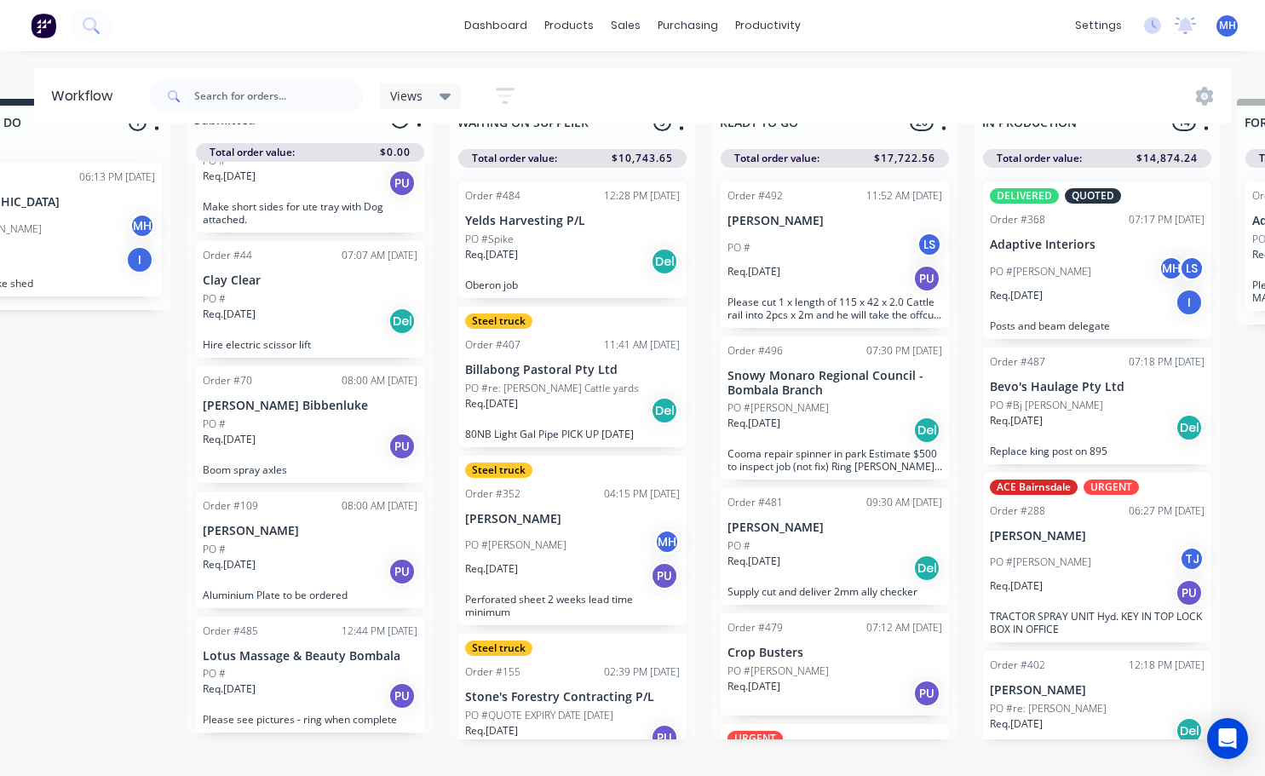
scroll to position [73, 112]
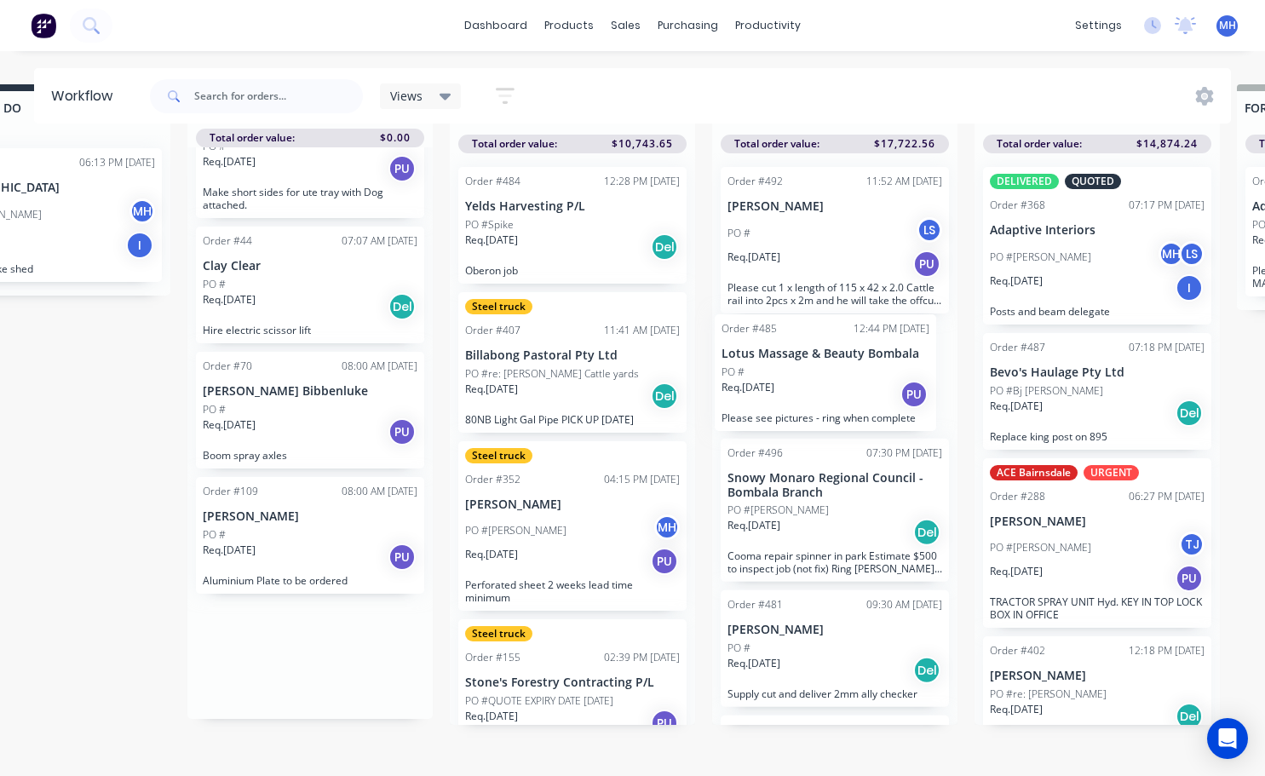
drag, startPoint x: 316, startPoint y: 650, endPoint x: 842, endPoint y: 370, distance: 595.6
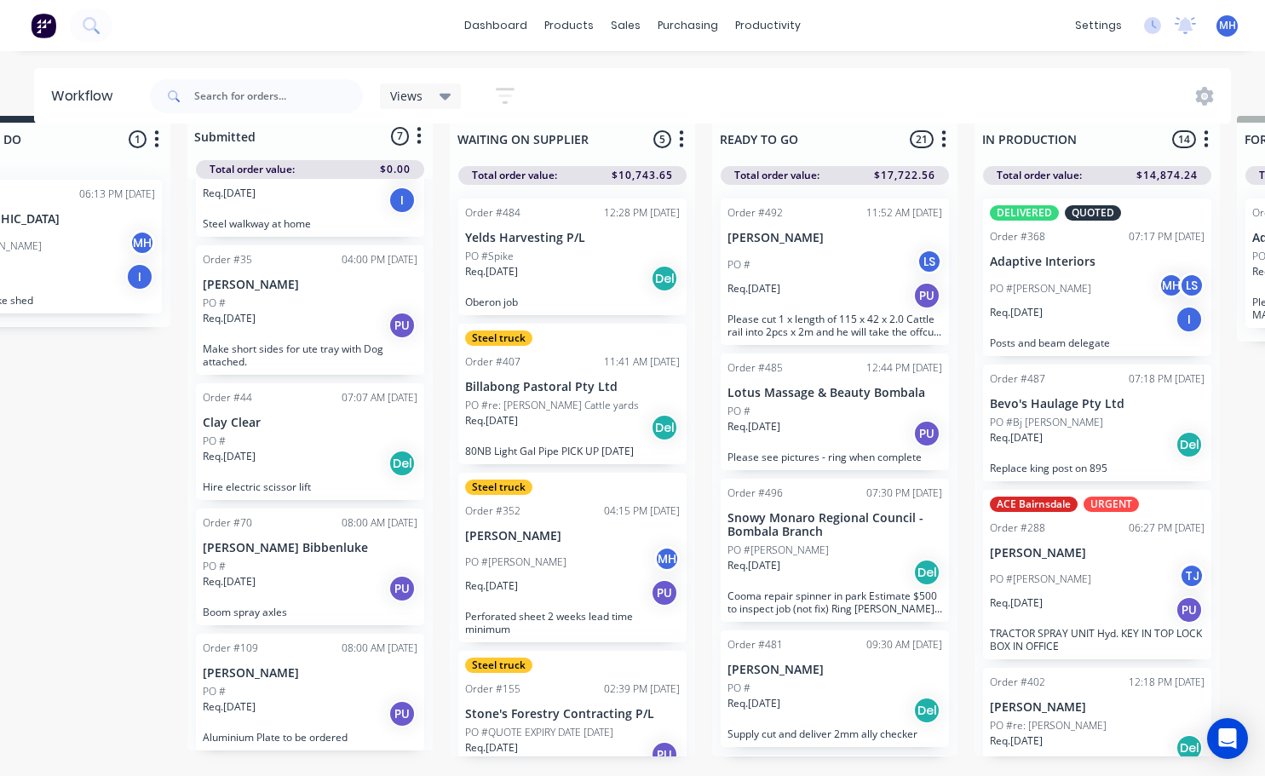
scroll to position [0, 112]
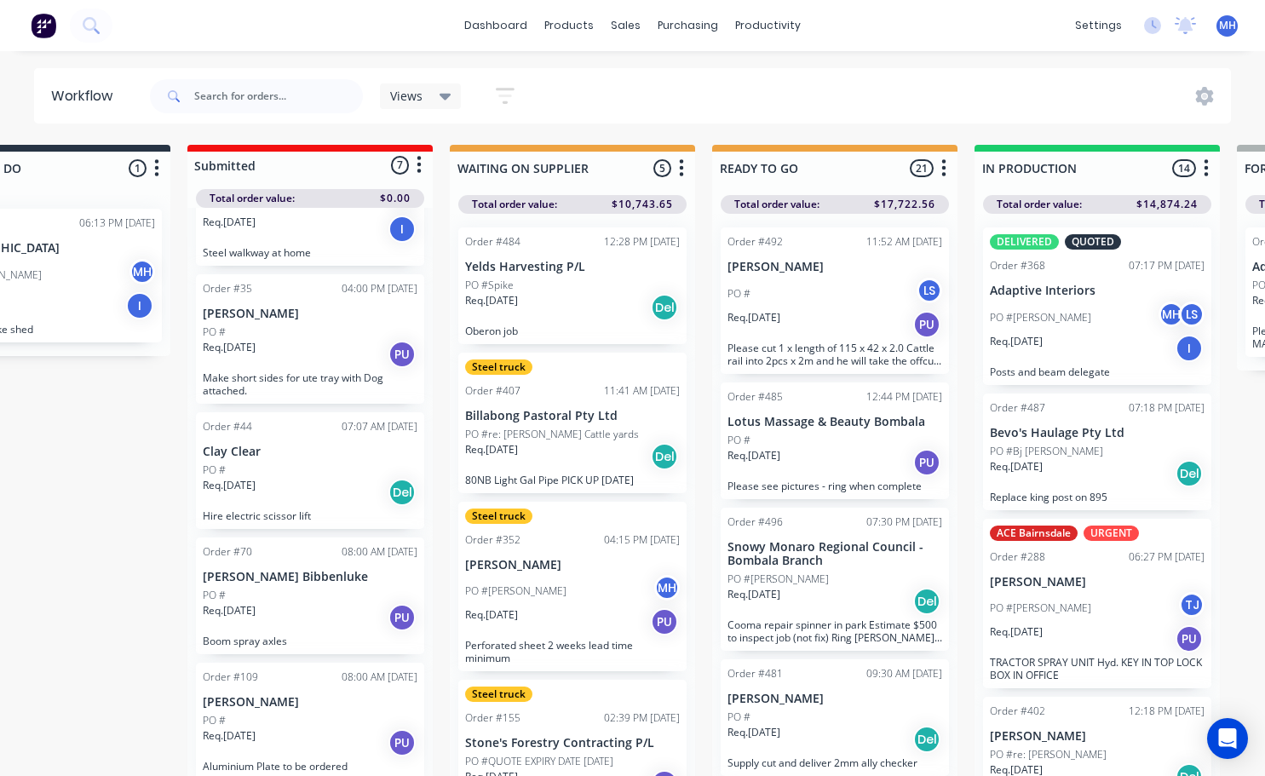
click at [777, 445] on div "PO #" at bounding box center [834, 440] width 215 height 15
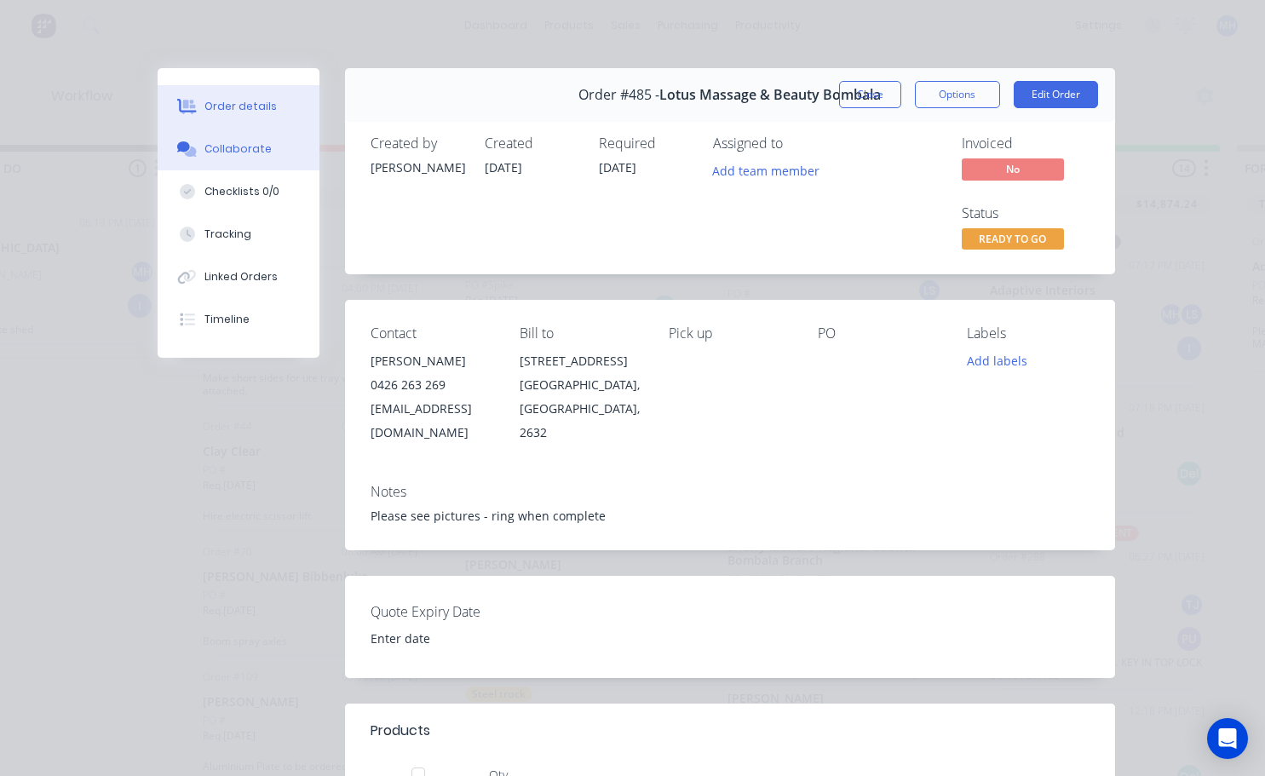
click at [238, 148] on div "Collaborate" at bounding box center [237, 148] width 67 height 15
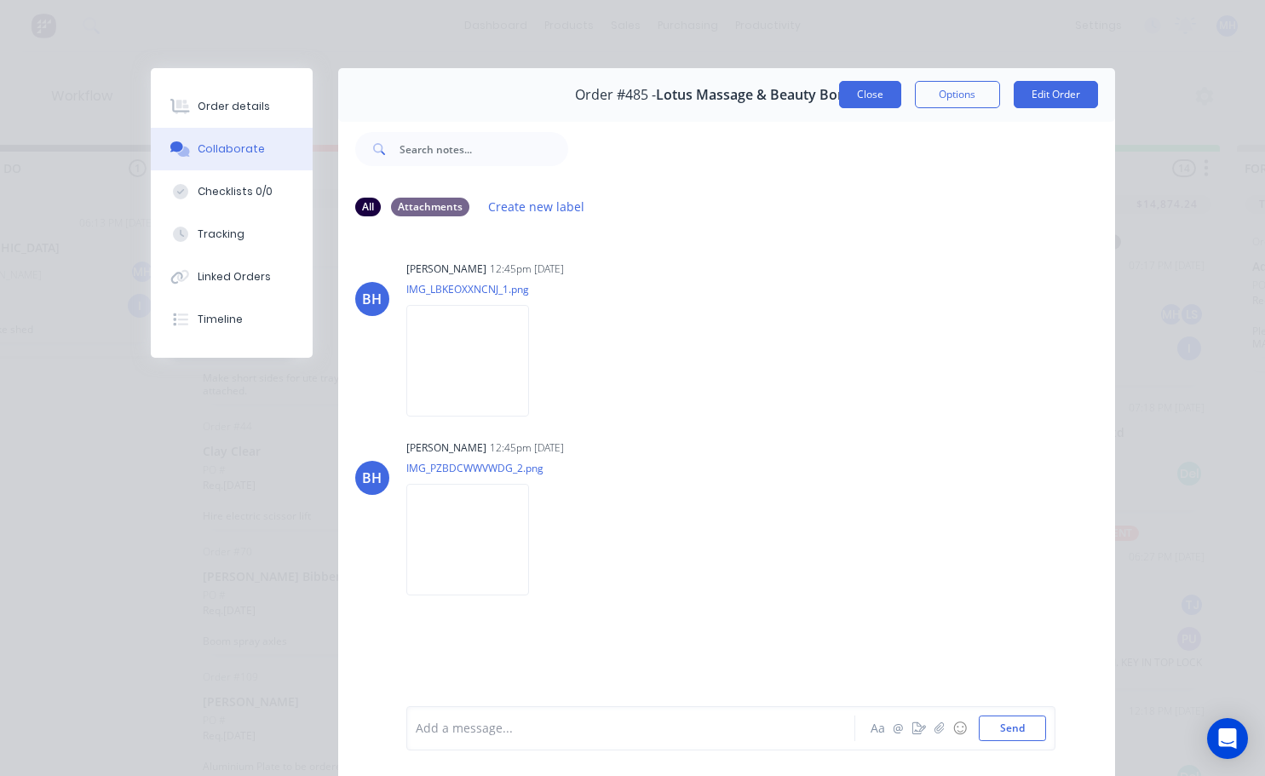
click at [848, 104] on button "Close" at bounding box center [870, 94] width 62 height 27
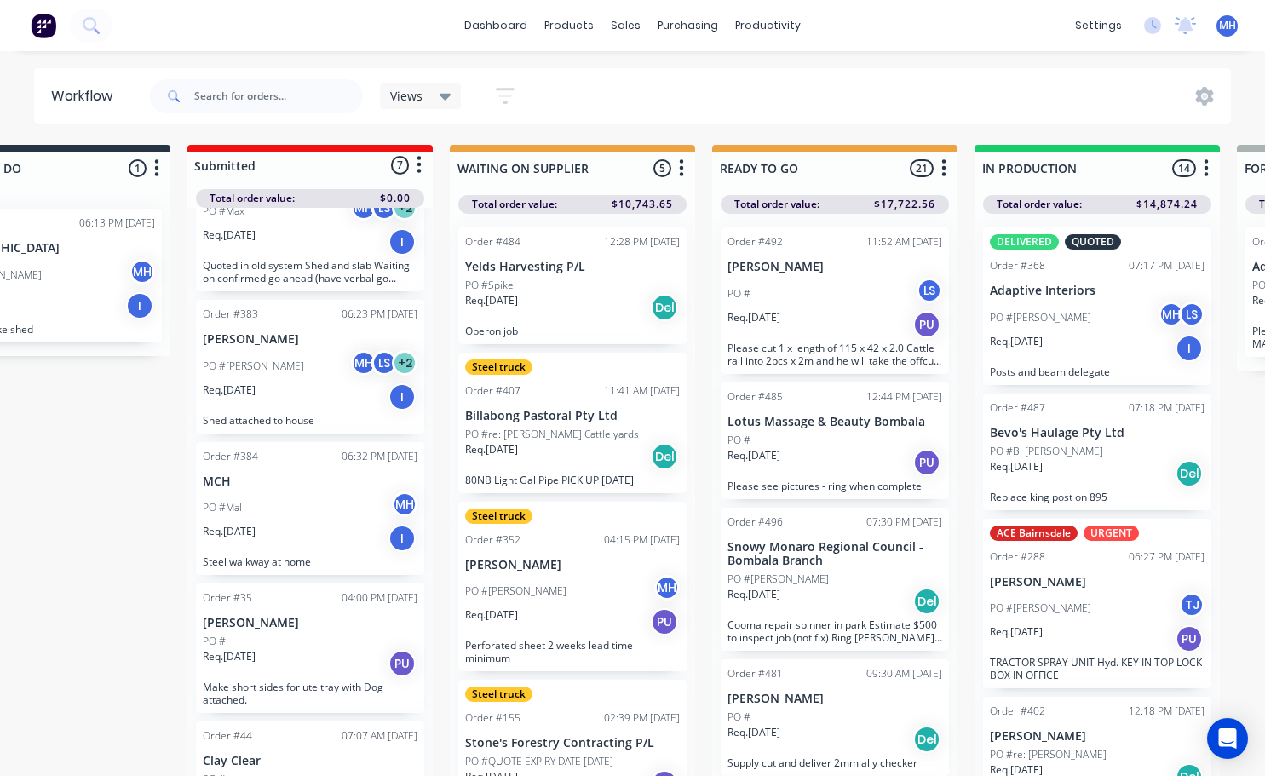
scroll to position [0, 0]
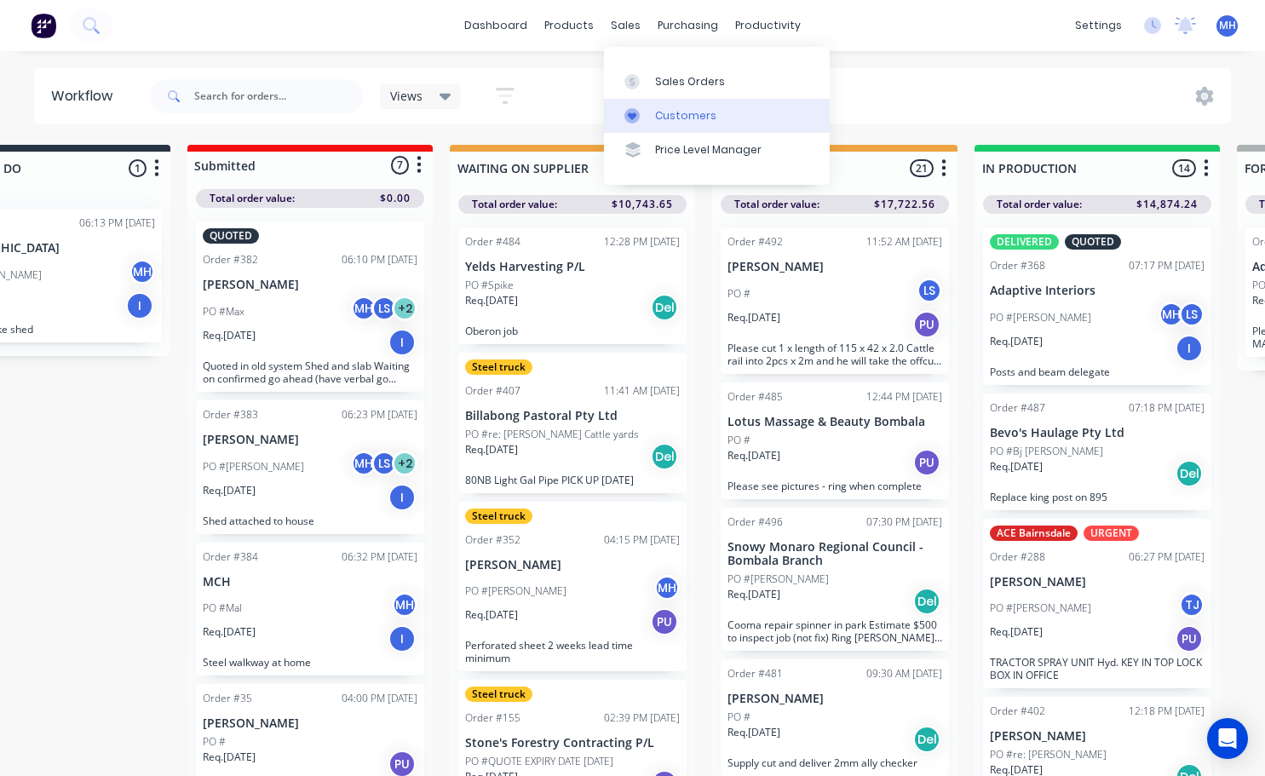
click at [673, 116] on div "Customers" at bounding box center [685, 115] width 61 height 15
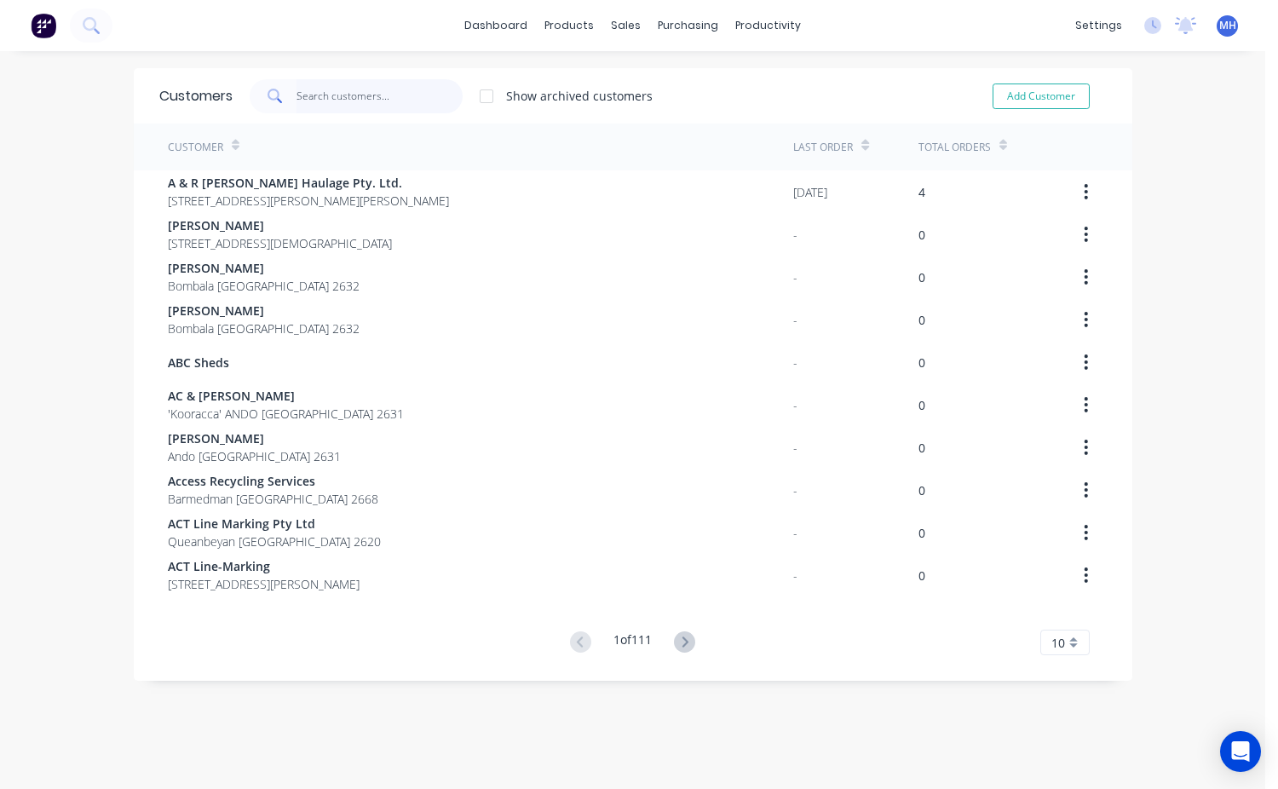
click at [308, 95] on input "text" at bounding box center [379, 96] width 166 height 34
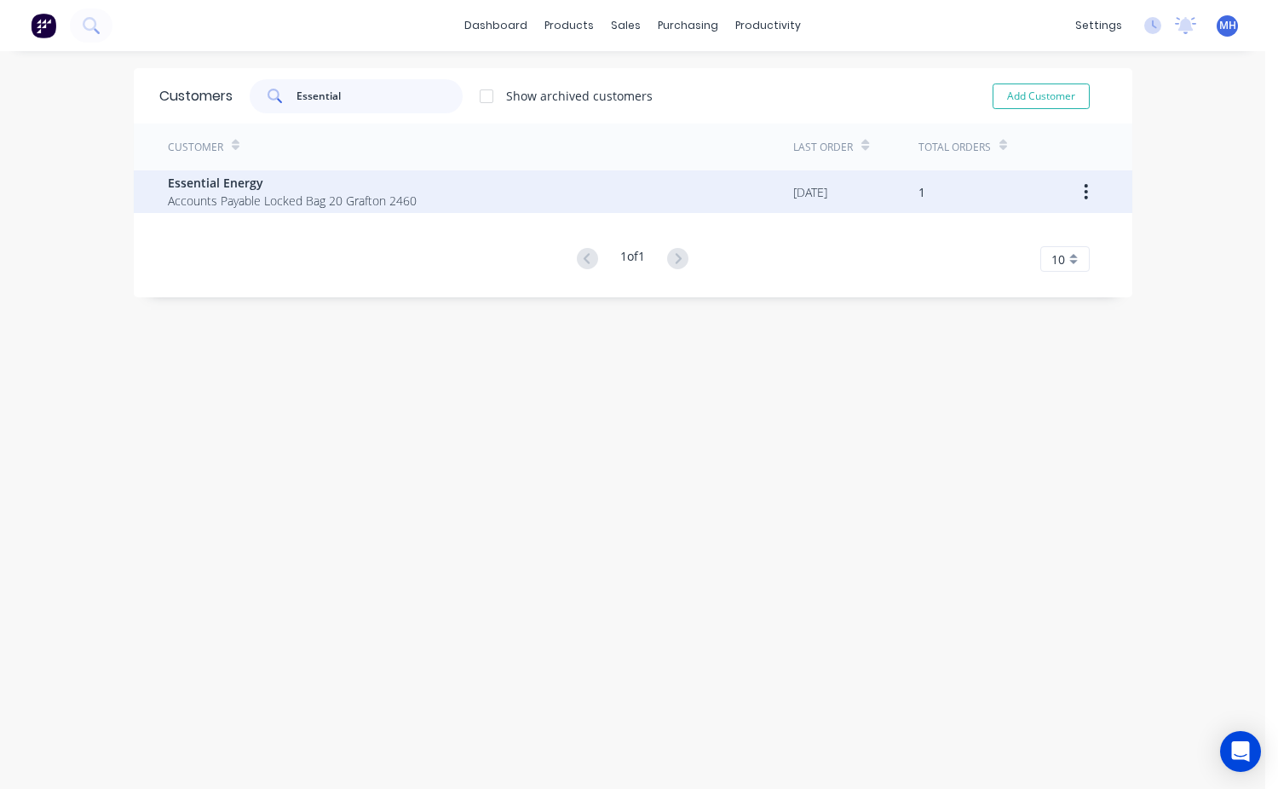
type input "Essential"
click at [229, 205] on span "Accounts Payable Locked Bag 20 Grafton 2460" at bounding box center [292, 201] width 249 height 18
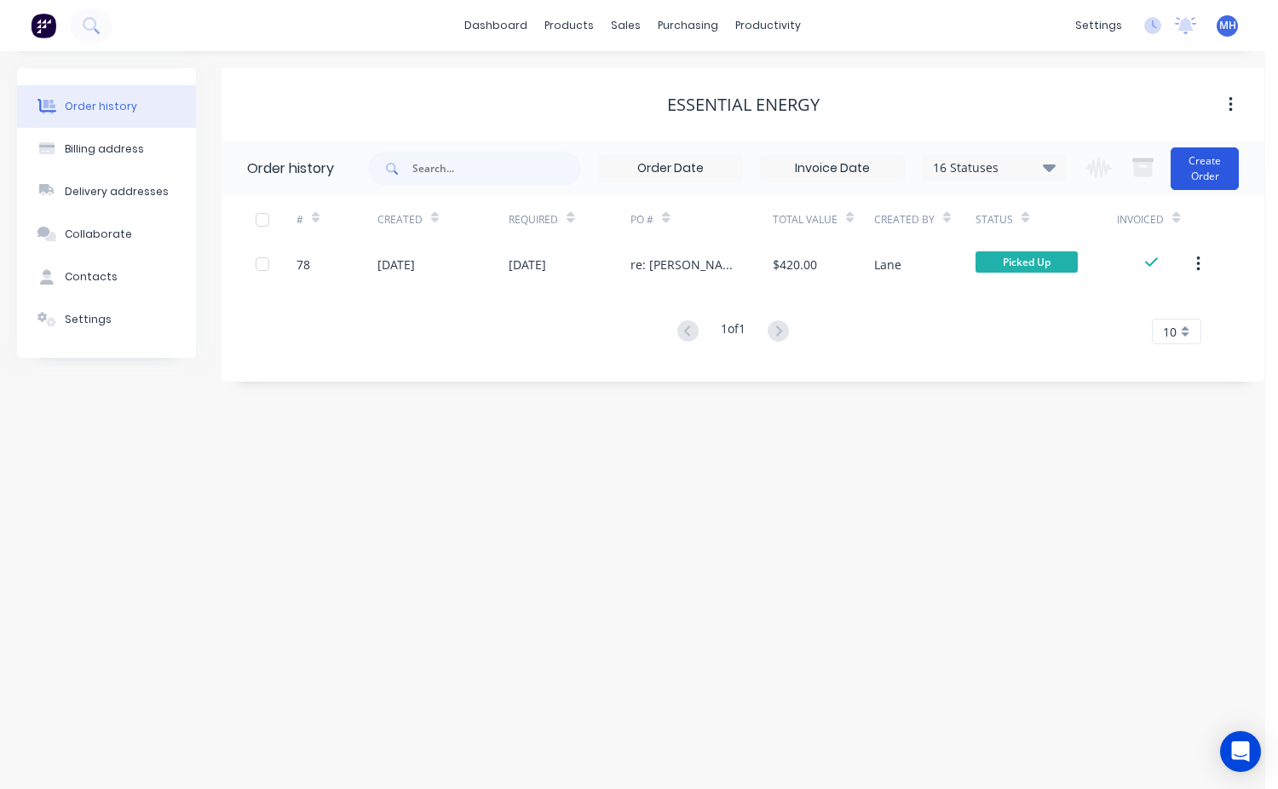
click at [1194, 181] on button "Create Order" at bounding box center [1204, 168] width 68 height 43
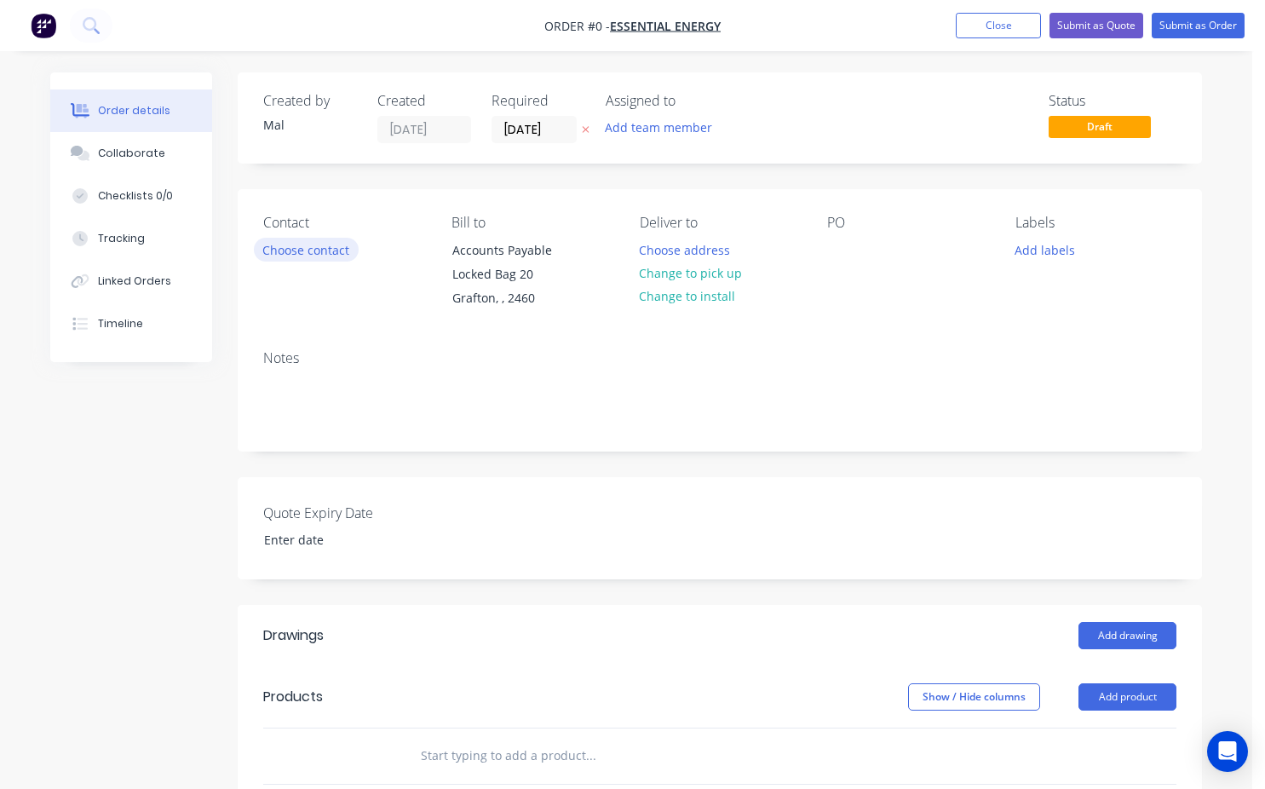
click at [325, 251] on button "Choose contact" at bounding box center [306, 249] width 105 height 23
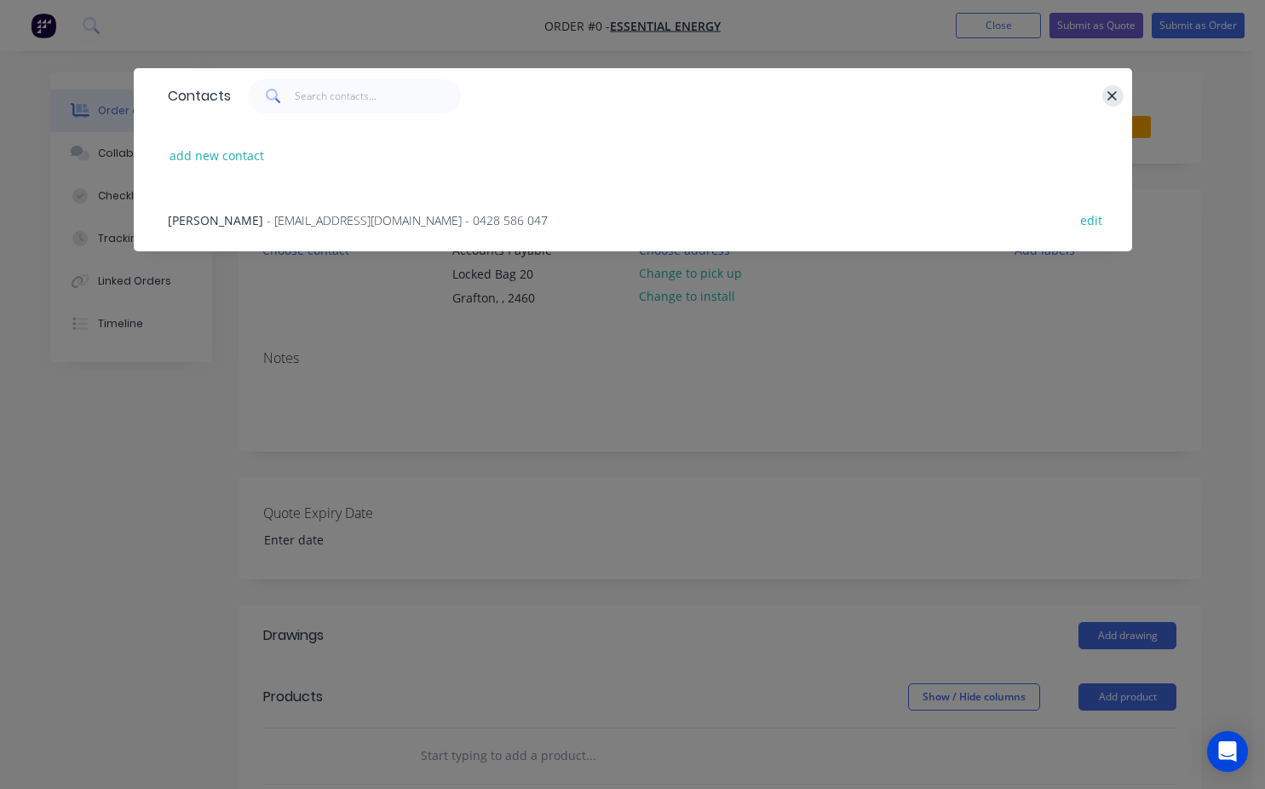
click at [1113, 96] on icon "button" at bounding box center [1112, 95] width 9 height 9
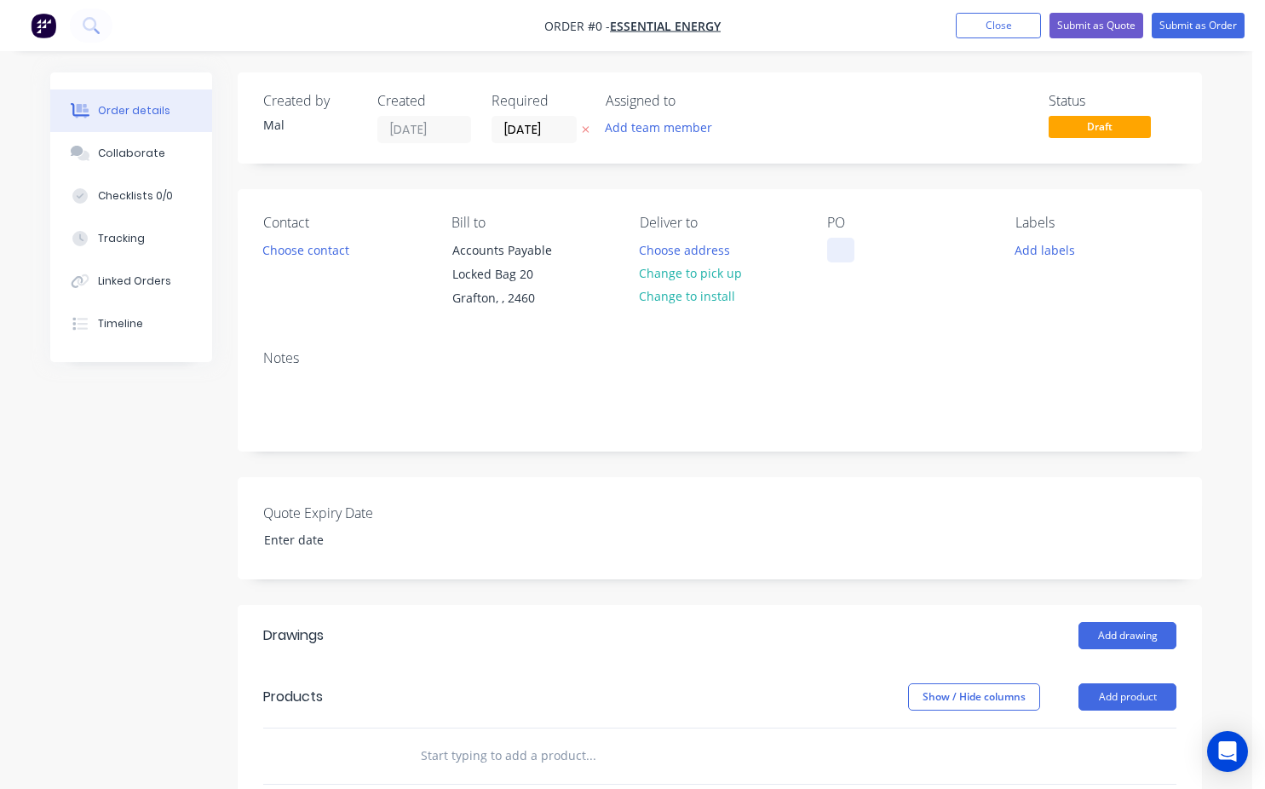
click at [828, 247] on div "Contact Choose contact [PERSON_NAME] to Accounts Payable Locked Bag 20 Grafton,…" at bounding box center [720, 262] width 964 height 147
click at [705, 278] on button "Change to pick up" at bounding box center [690, 273] width 121 height 23
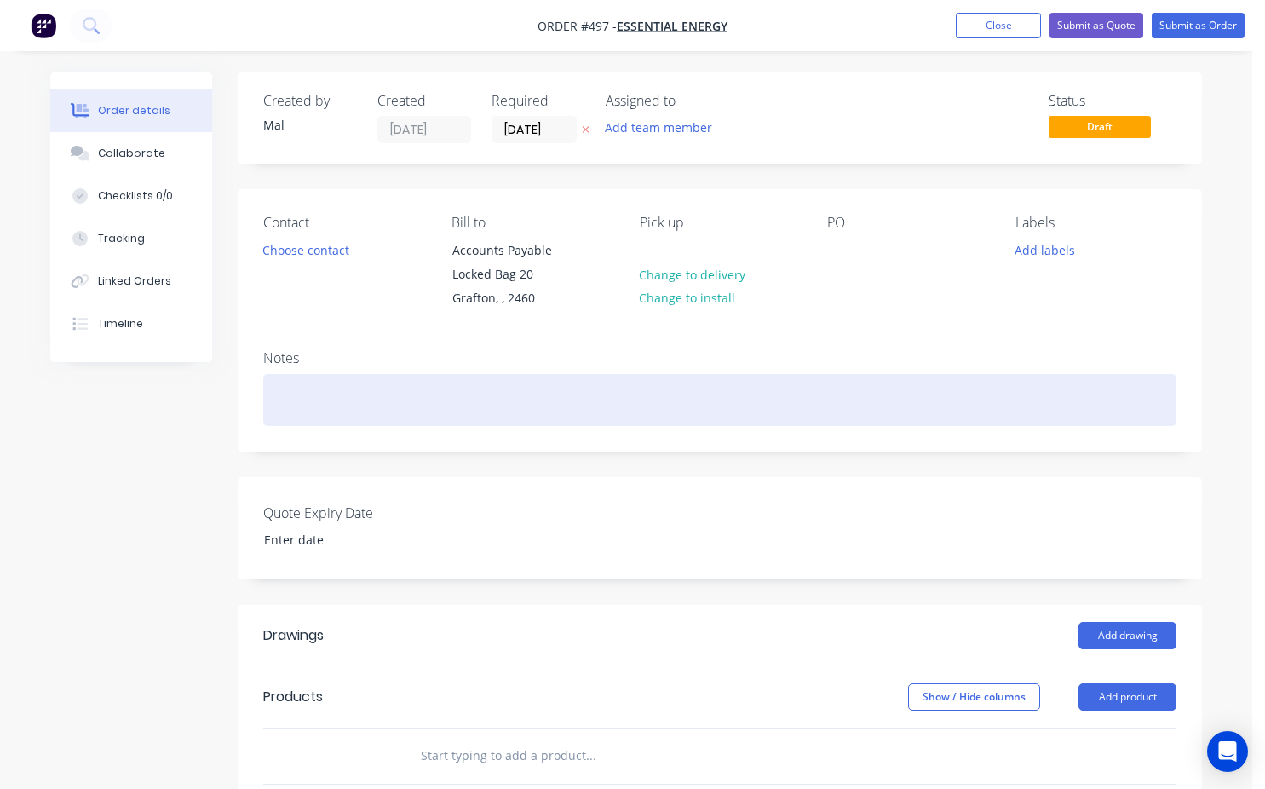
click at [359, 408] on div at bounding box center [719, 400] width 913 height 52
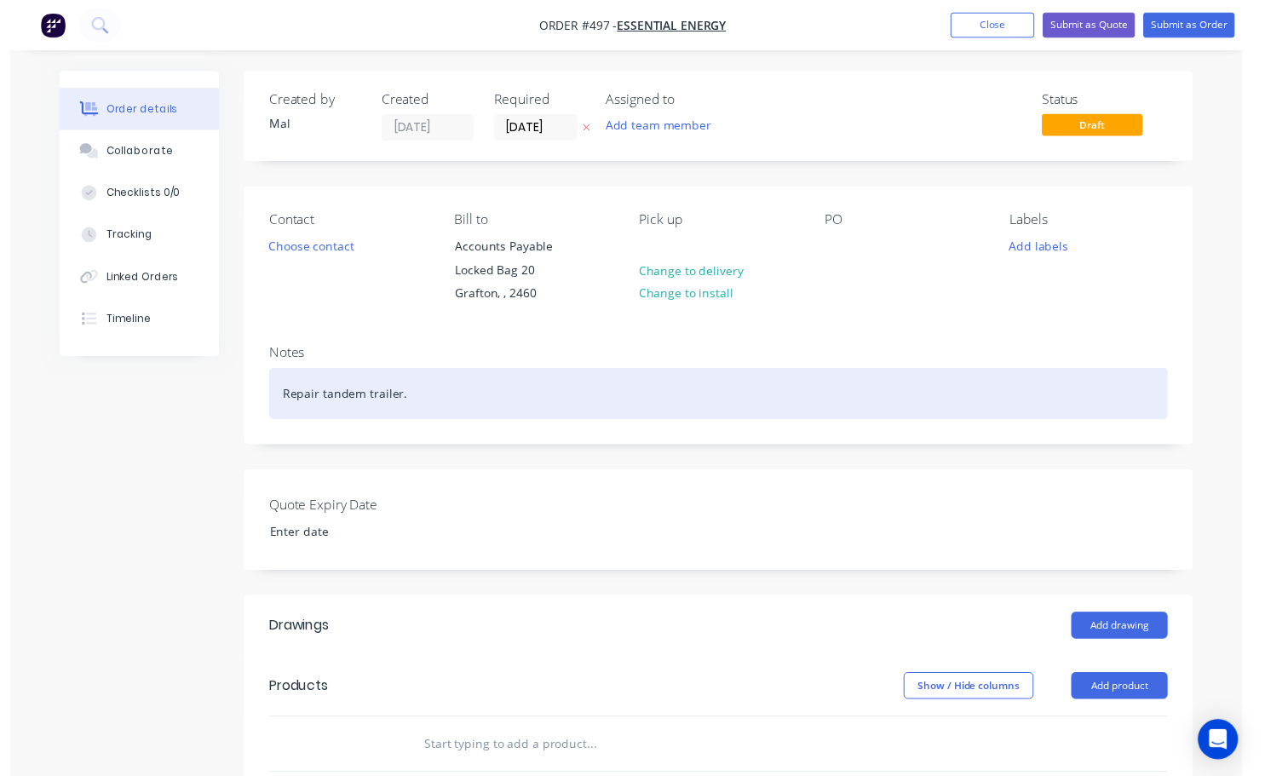
scroll to position [341, 0]
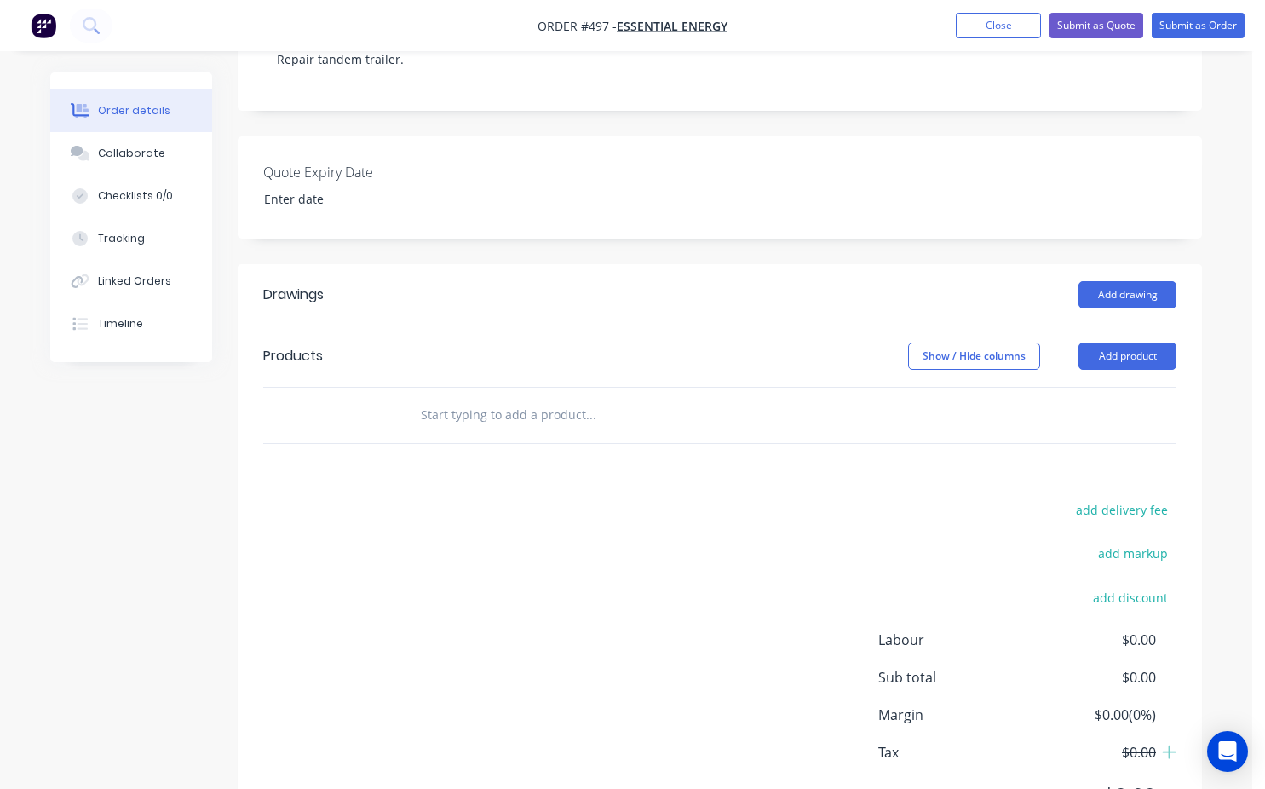
click at [418, 414] on div at bounding box center [661, 415] width 511 height 34
click at [423, 415] on input "text" at bounding box center [590, 415] width 341 height 34
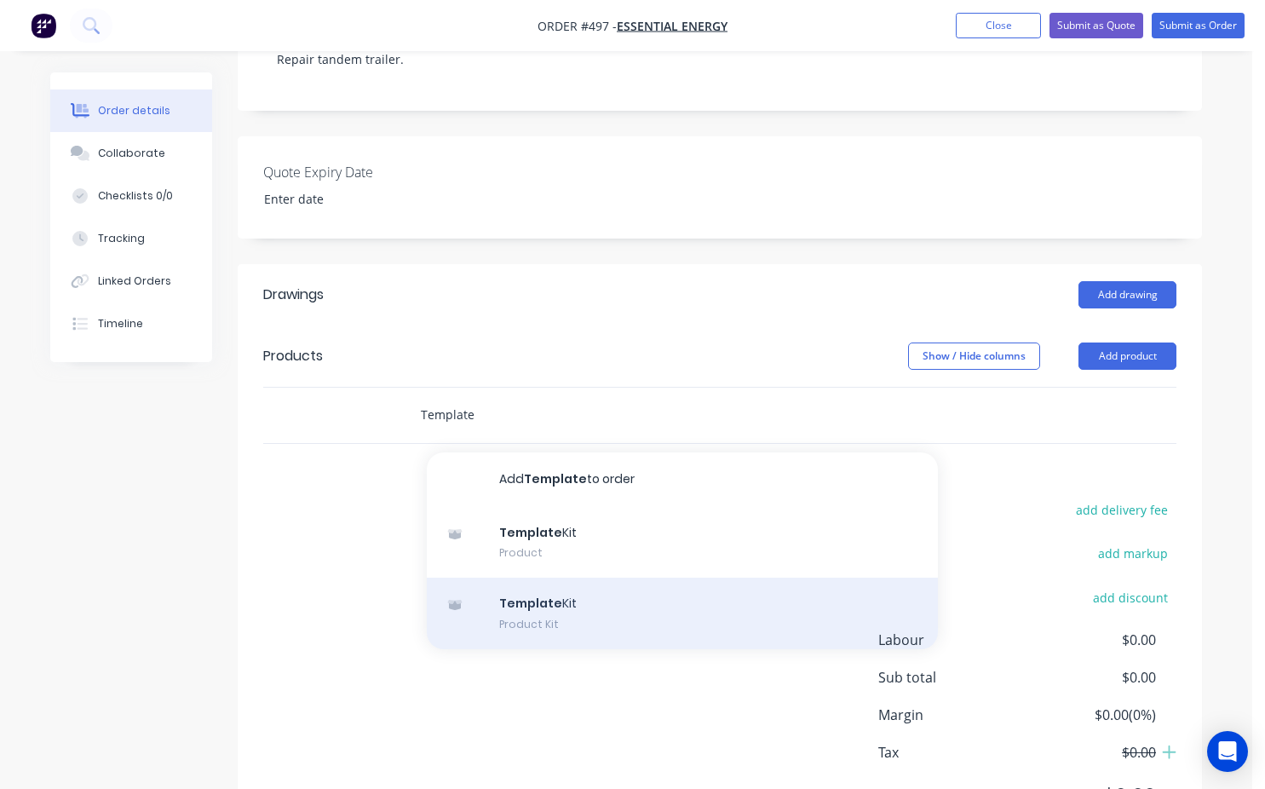
type input "Template"
click at [484, 608] on div "Template Kit Product Kit" at bounding box center [682, 614] width 511 height 72
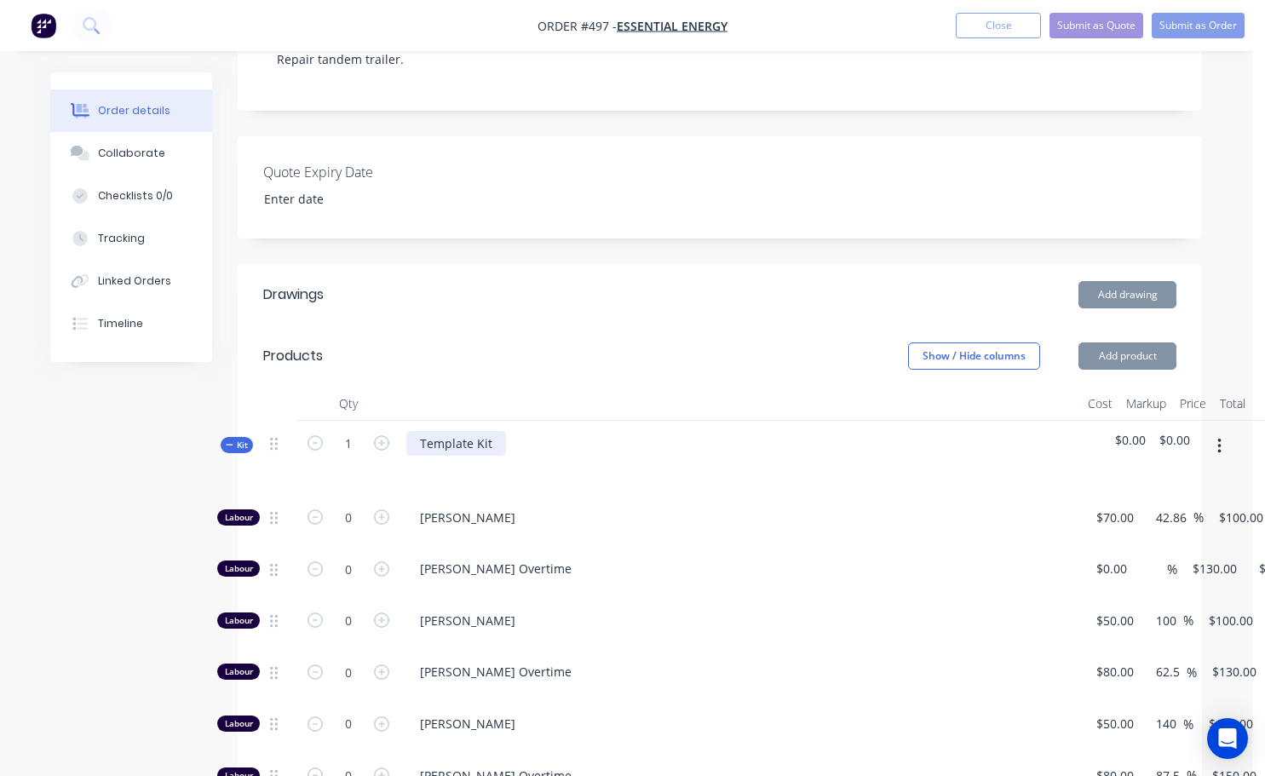
click at [496, 445] on div "Template Kit" at bounding box center [456, 443] width 100 height 25
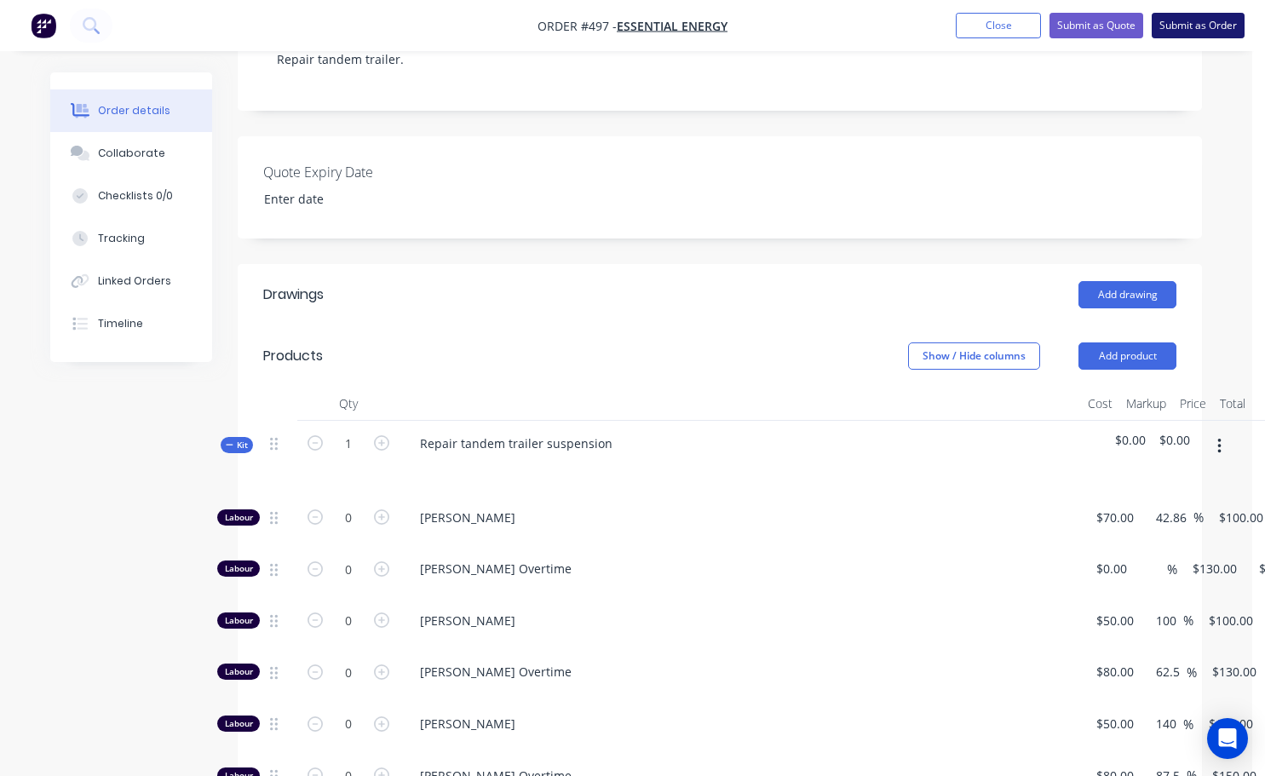
click at [1207, 32] on button "Submit as Order" at bounding box center [1198, 26] width 93 height 26
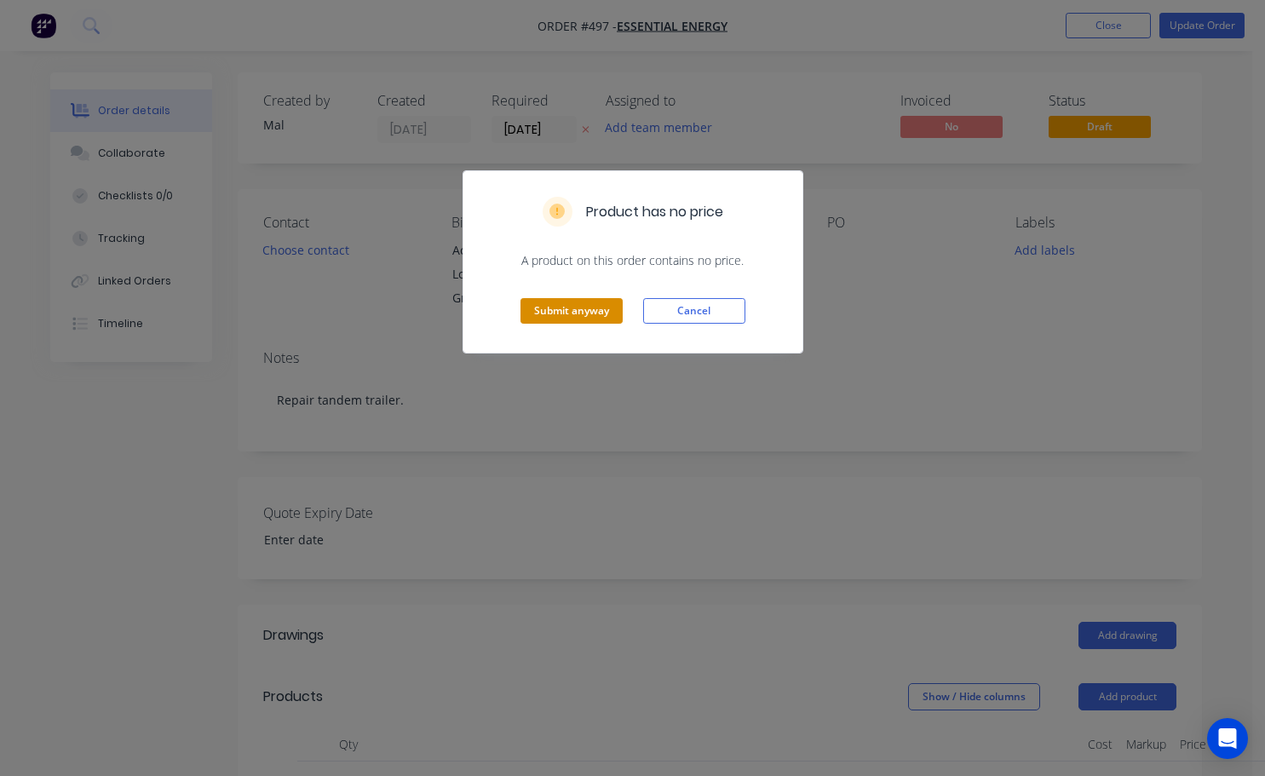
click at [595, 319] on button "Submit anyway" at bounding box center [571, 311] width 102 height 26
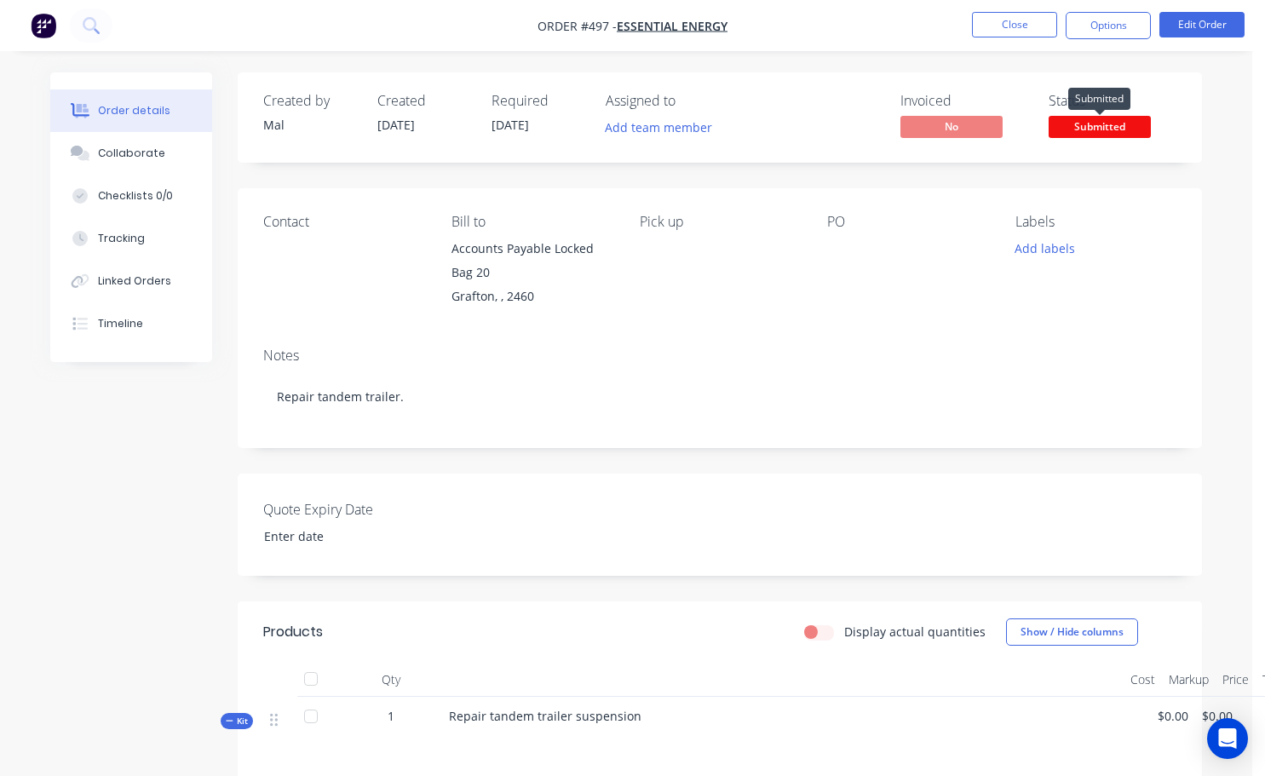
click at [1091, 121] on span "Submitted" at bounding box center [1100, 126] width 102 height 21
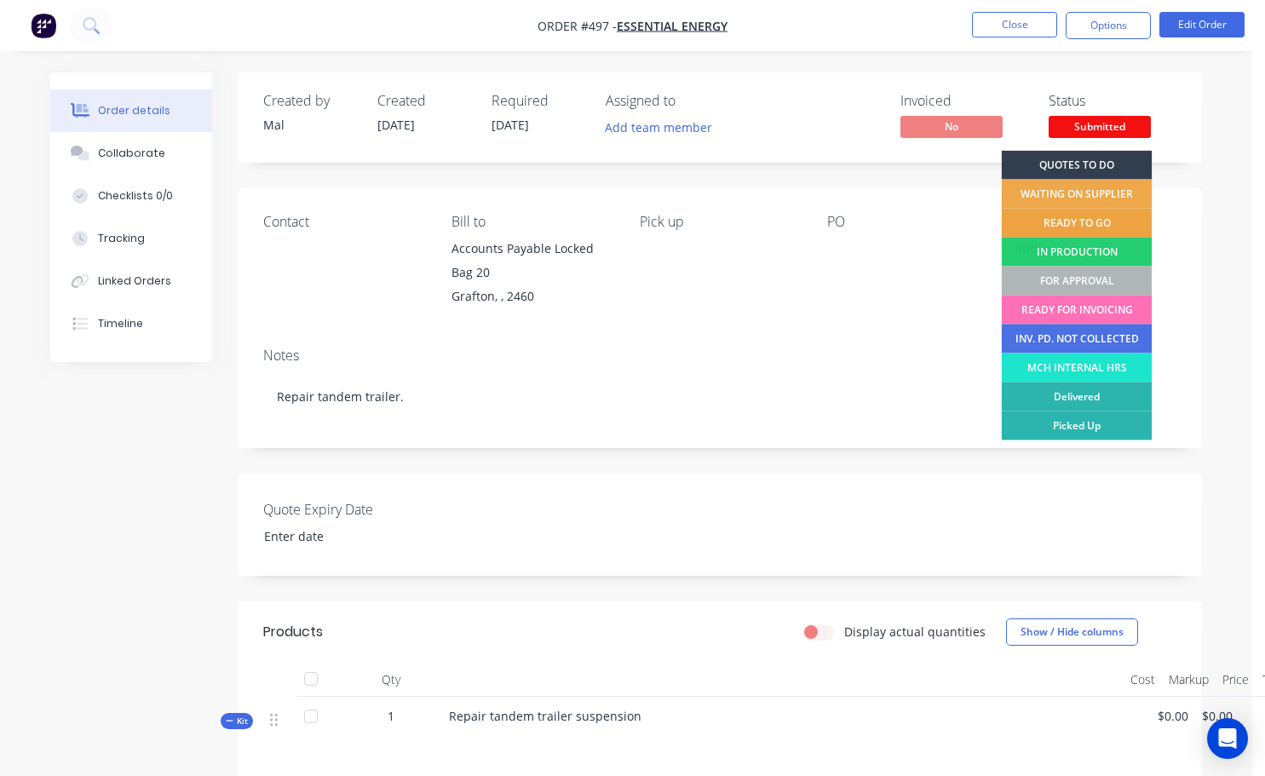
click at [1096, 219] on div "READY TO GO" at bounding box center [1077, 223] width 151 height 29
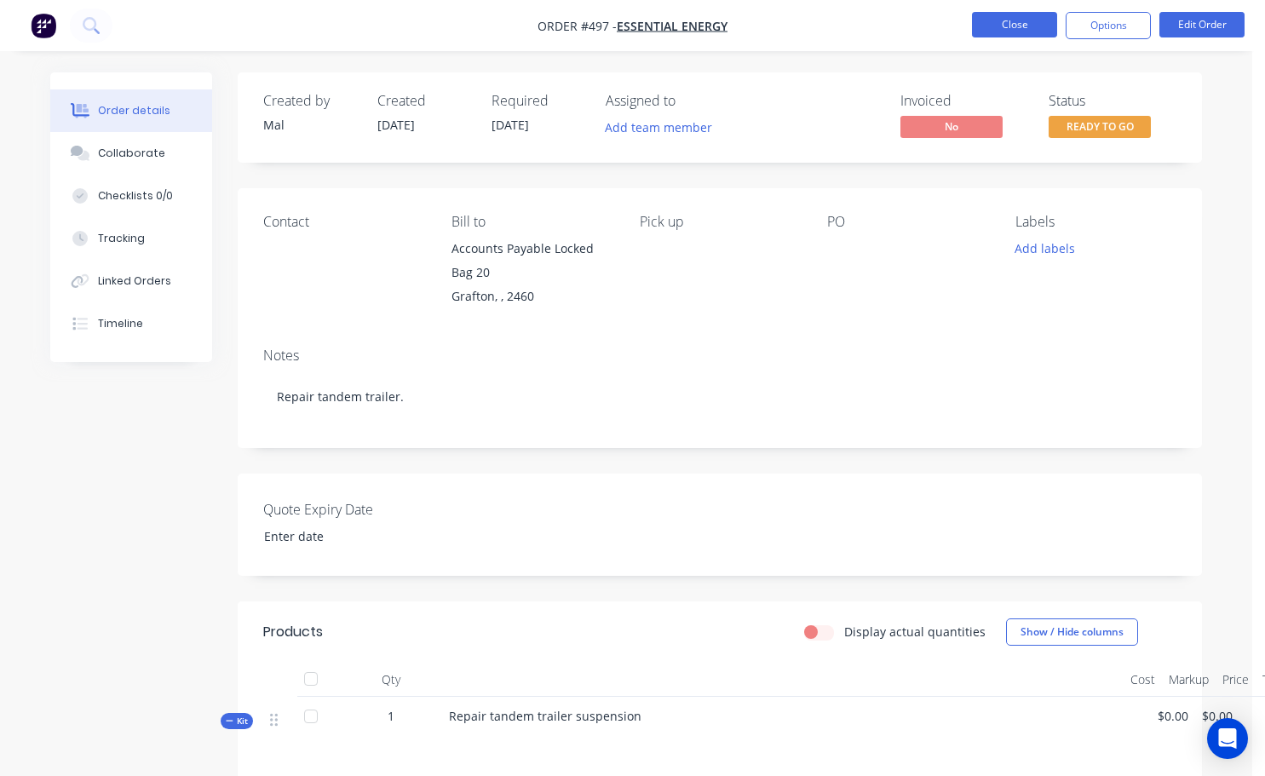
click at [1028, 34] on button "Close" at bounding box center [1014, 25] width 85 height 26
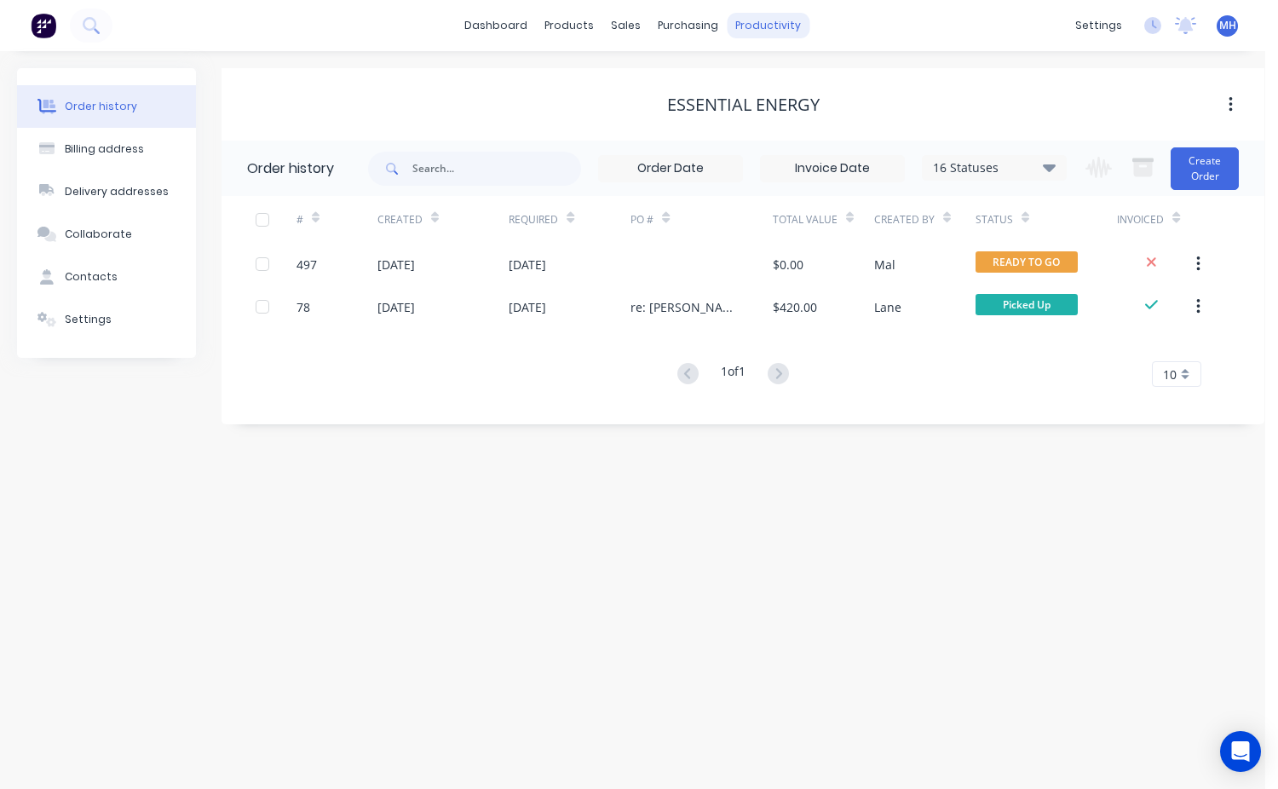
click at [782, 31] on div "productivity" at bounding box center [768, 26] width 83 height 26
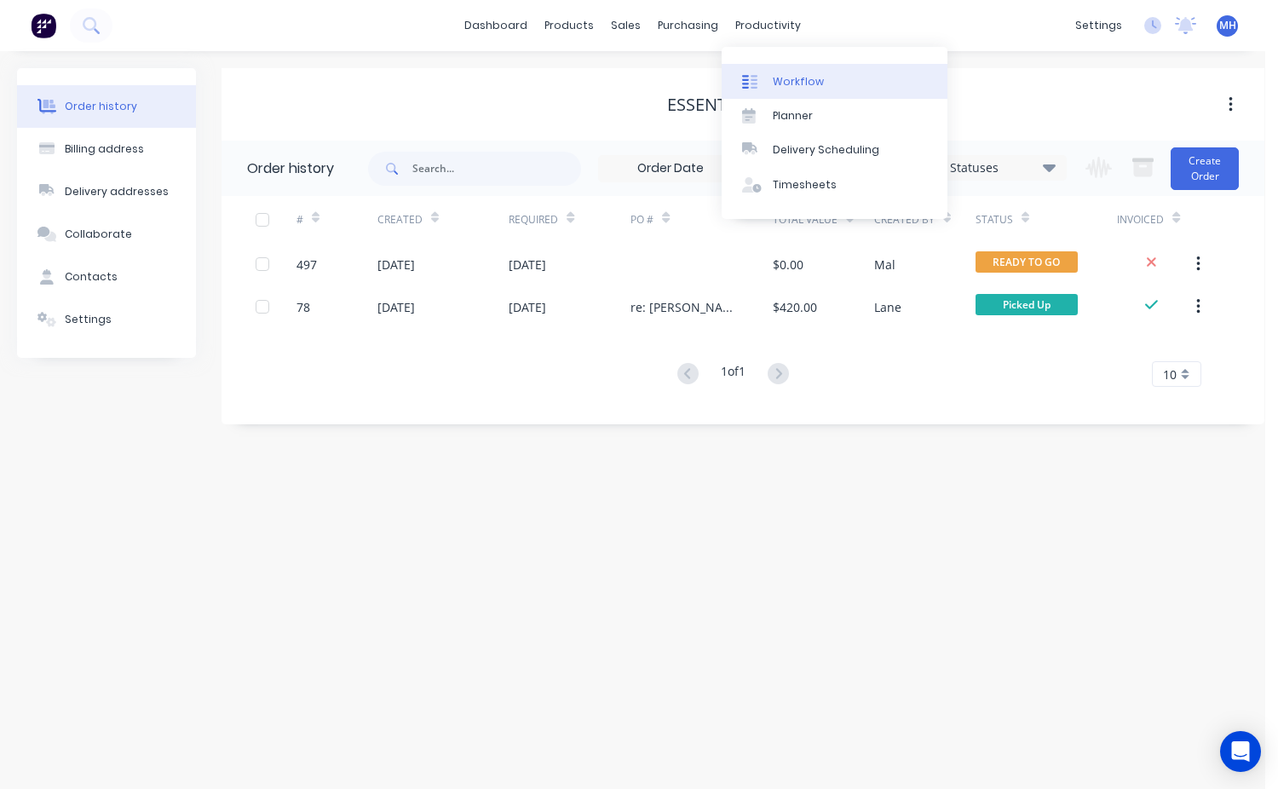
click at [789, 71] on link "Workflow" at bounding box center [835, 81] width 226 height 34
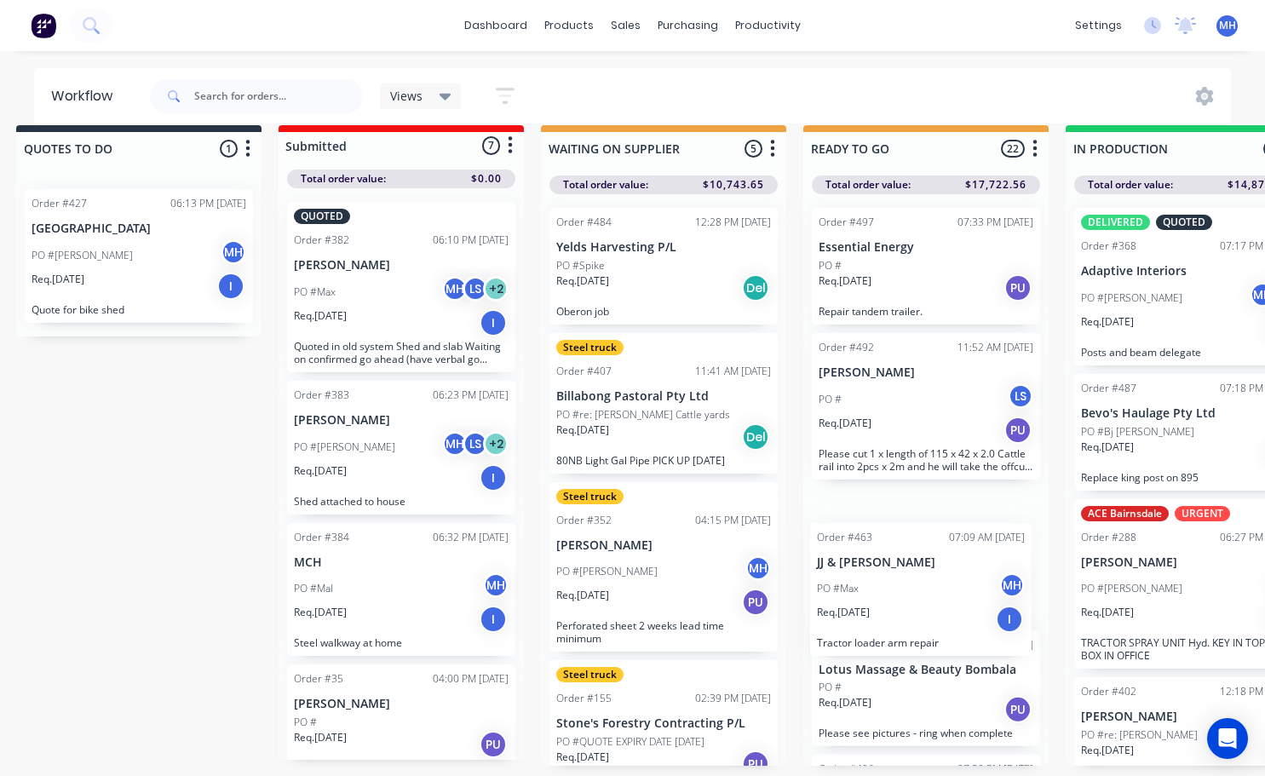
scroll to position [22, 20]
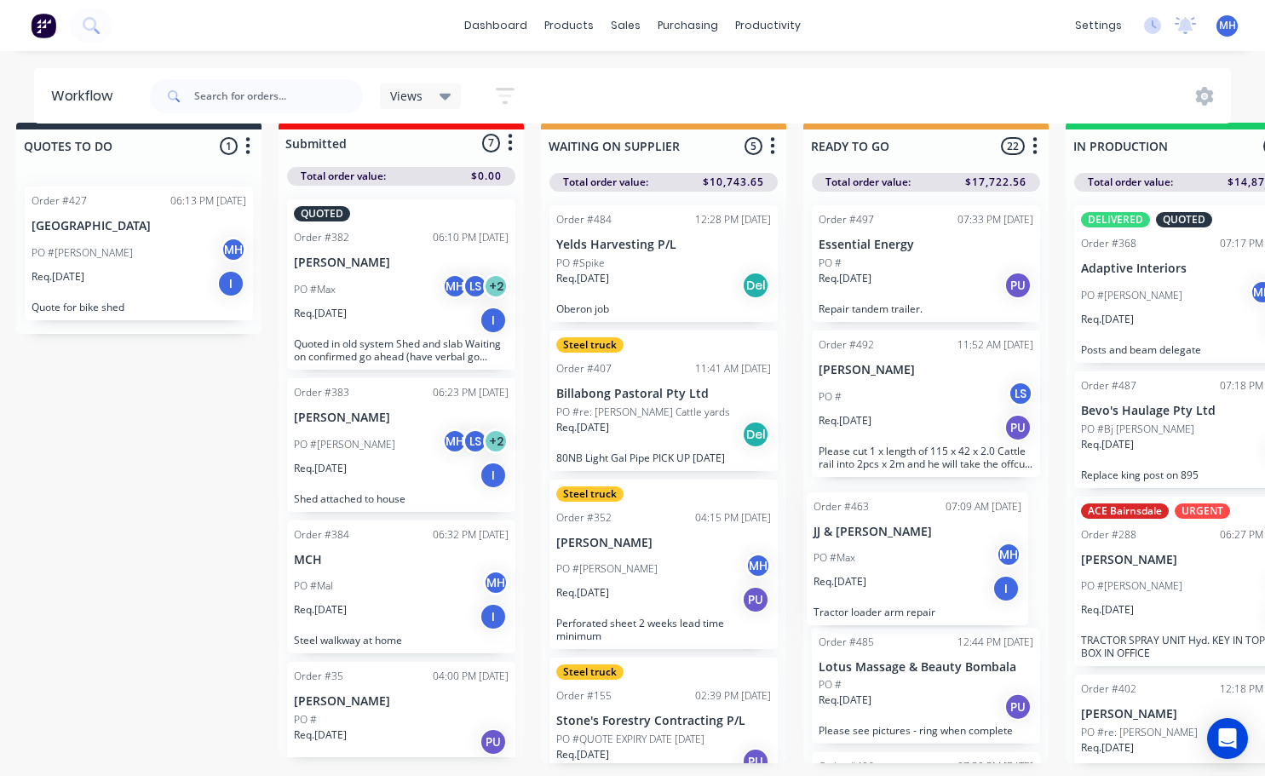
drag, startPoint x: 906, startPoint y: 607, endPoint x: 883, endPoint y: 577, distance: 38.9
click at [883, 577] on div "Order #497 07:33 PM [DATE] Essential Energy PO # Req. [DATE] PU Repair tandem t…" at bounding box center [925, 478] width 245 height 572
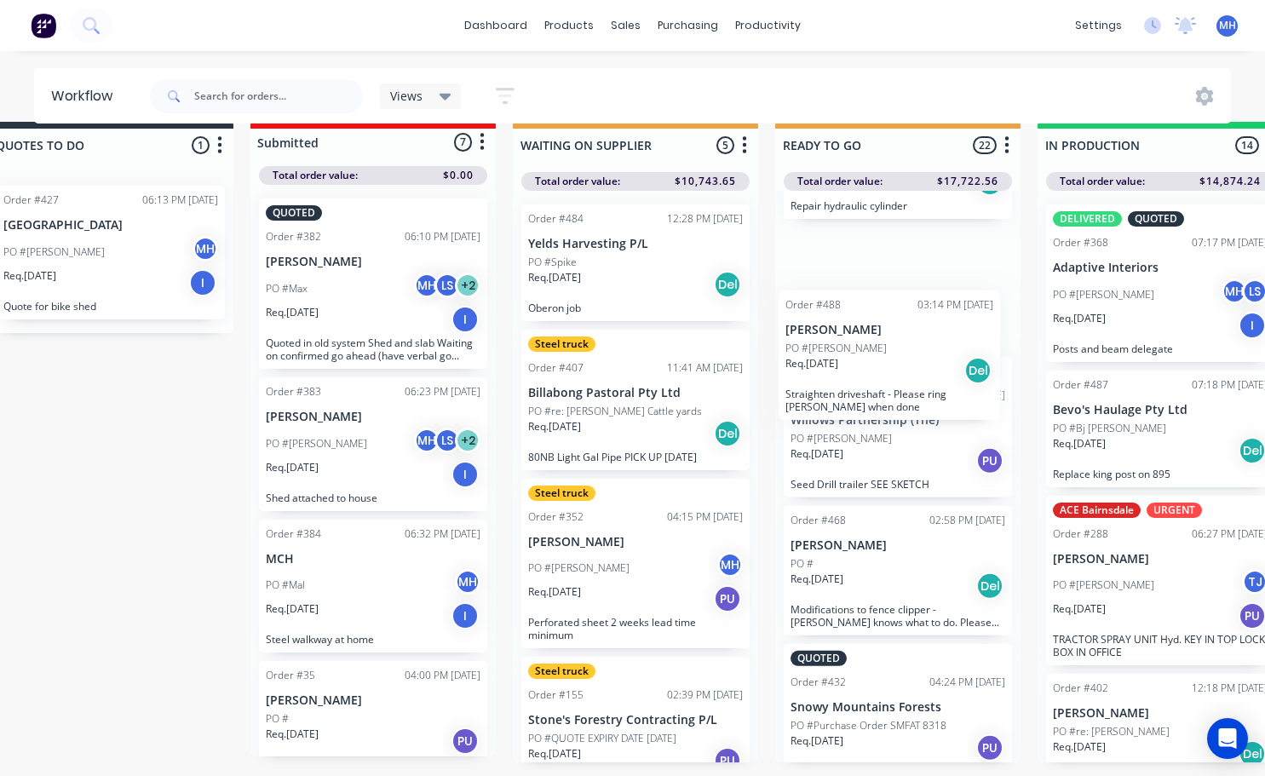
scroll to position [1049, 0]
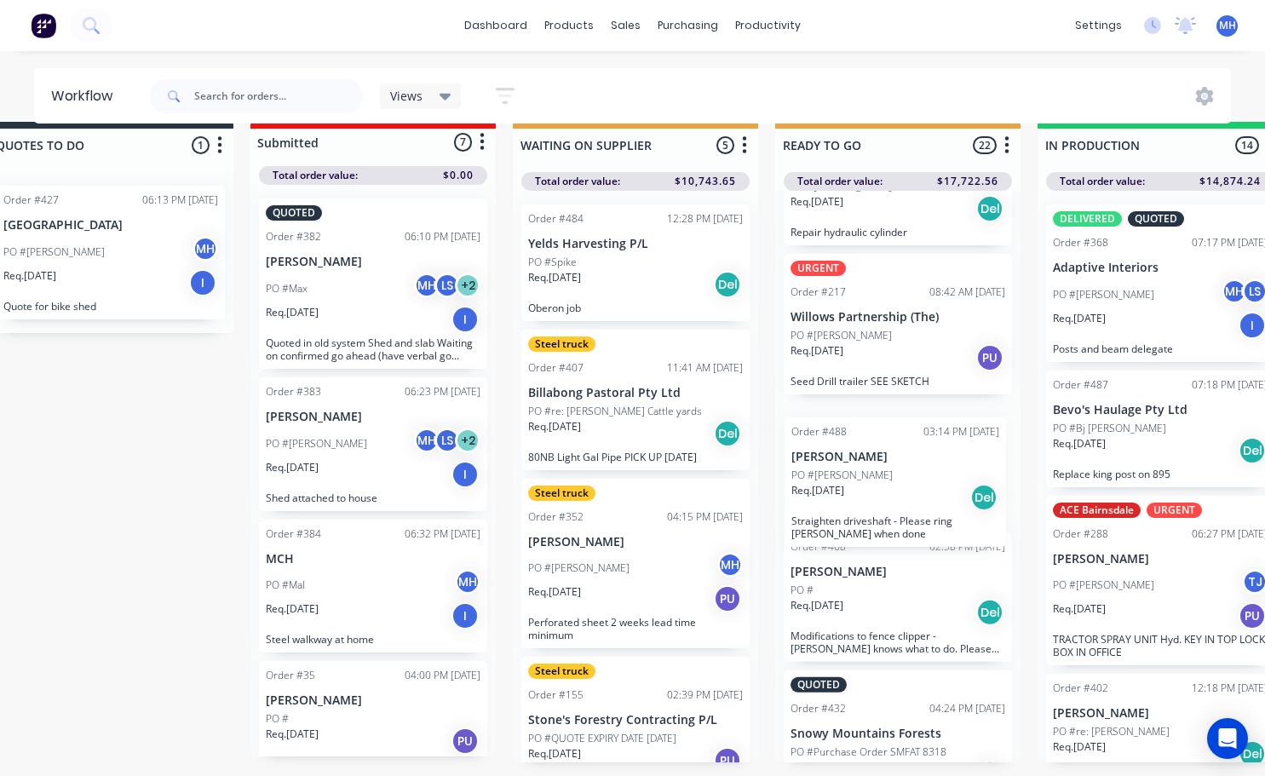
drag, startPoint x: 873, startPoint y: 706, endPoint x: 858, endPoint y: 451, distance: 255.2
click at [858, 451] on div "Order #497 07:33 PM [DATE] Essential Energy PO # Req. [DATE] PU Repair tandem t…" at bounding box center [897, 477] width 245 height 572
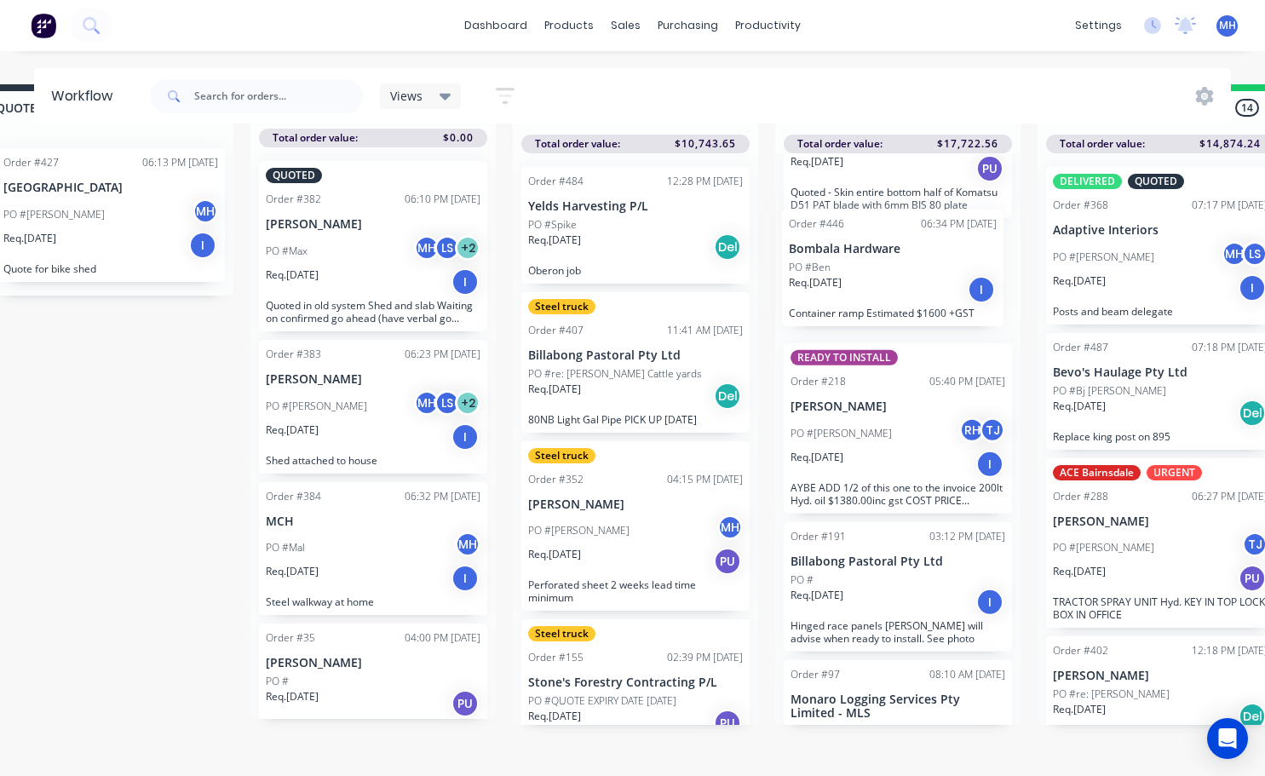
scroll to position [2485, 0]
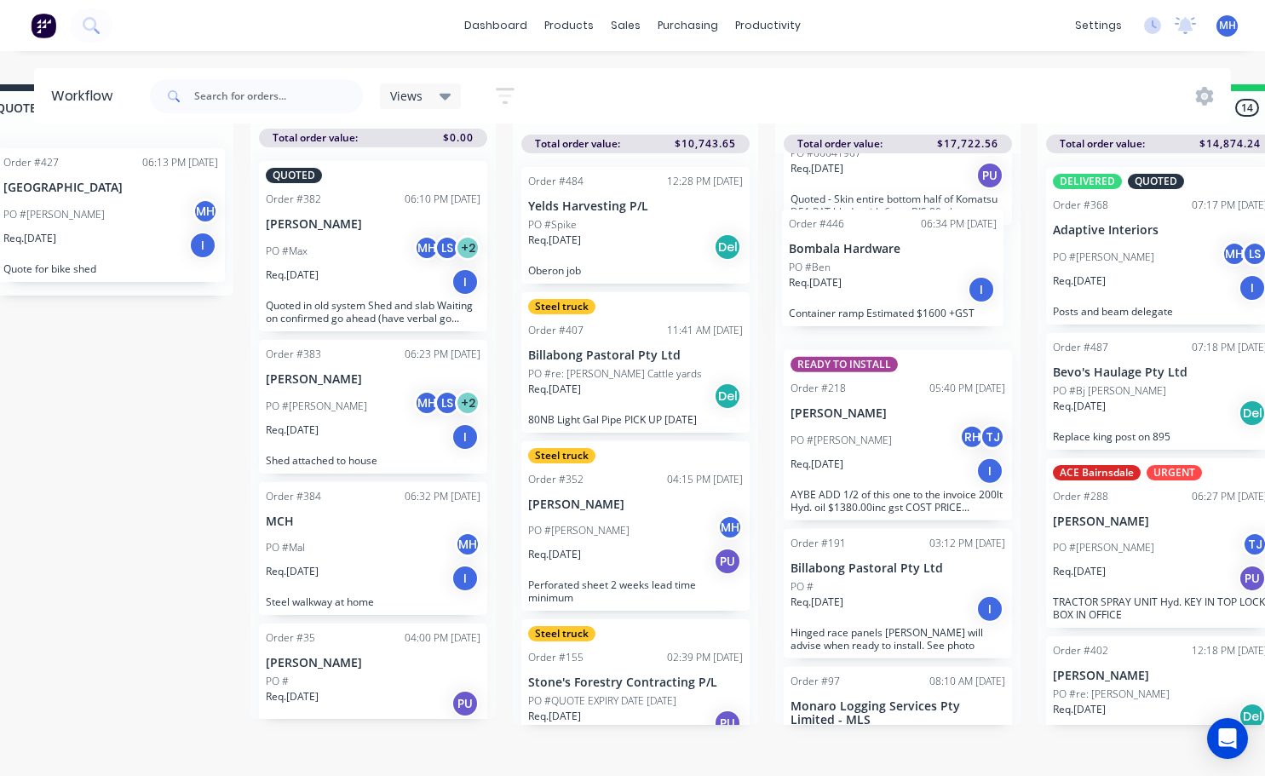
drag, startPoint x: 881, startPoint y: 651, endPoint x: 879, endPoint y: 257, distance: 393.6
click at [879, 257] on div "Order #497 07:33 PM [DATE] Essential Energy PO # Req. [DATE] PU Repair tandem t…" at bounding box center [897, 439] width 245 height 572
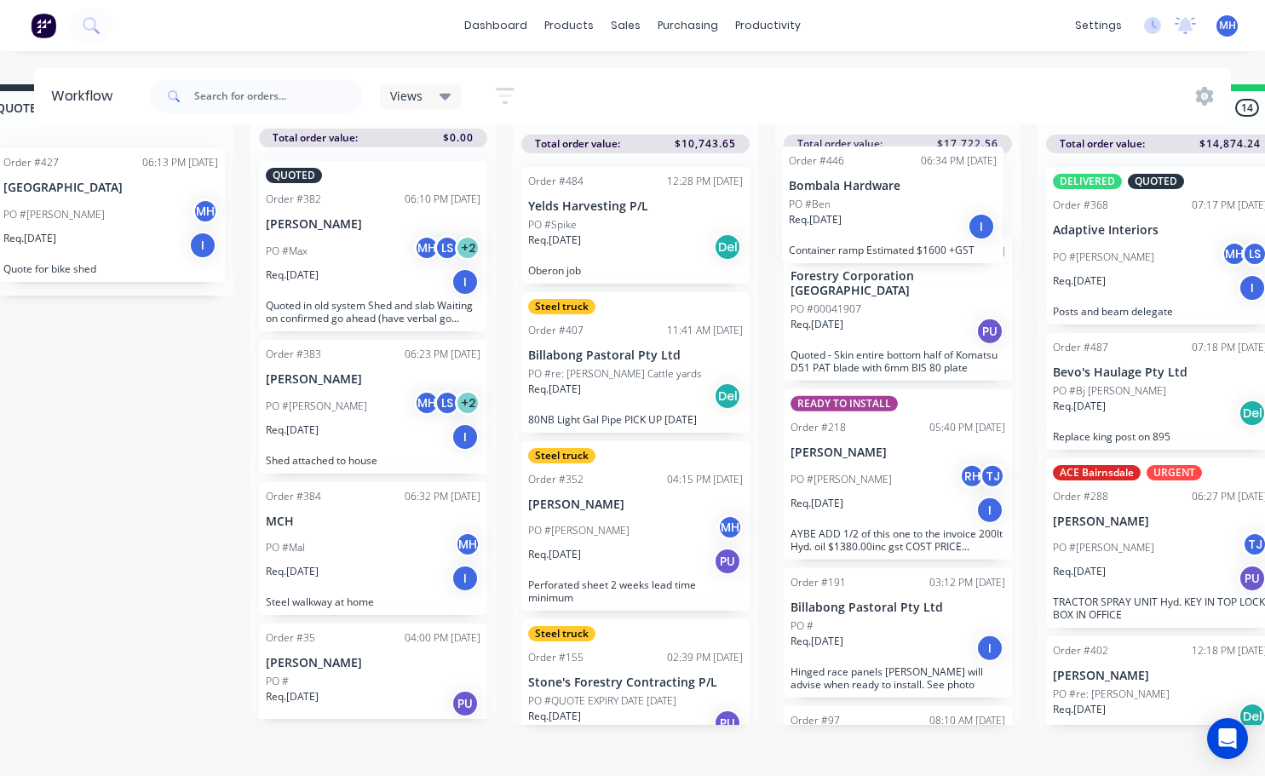
drag, startPoint x: 879, startPoint y: 256, endPoint x: 878, endPoint y: 191, distance: 64.7
click at [878, 191] on div "Order #497 07:33 PM [DATE] Essential Energy PO # Req. [DATE] PU Repair tandem t…" at bounding box center [897, 439] width 245 height 572
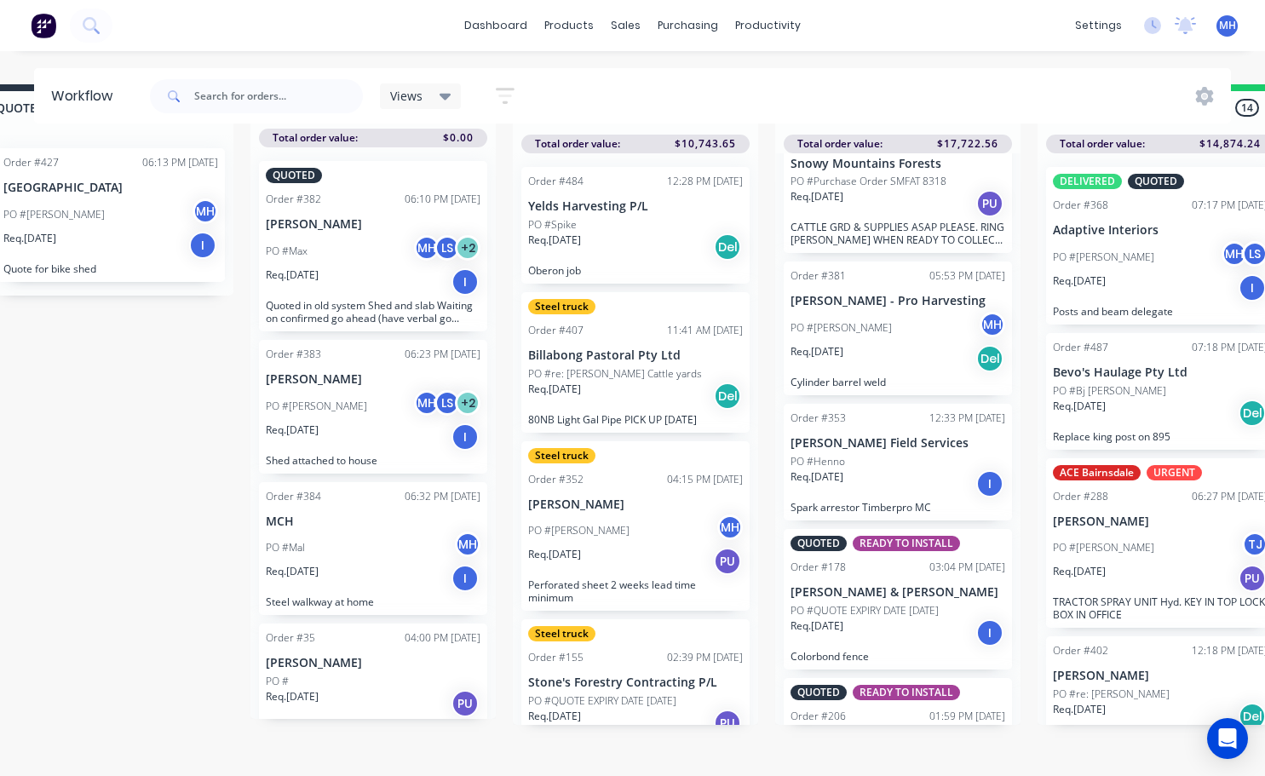
scroll to position [1619, 0]
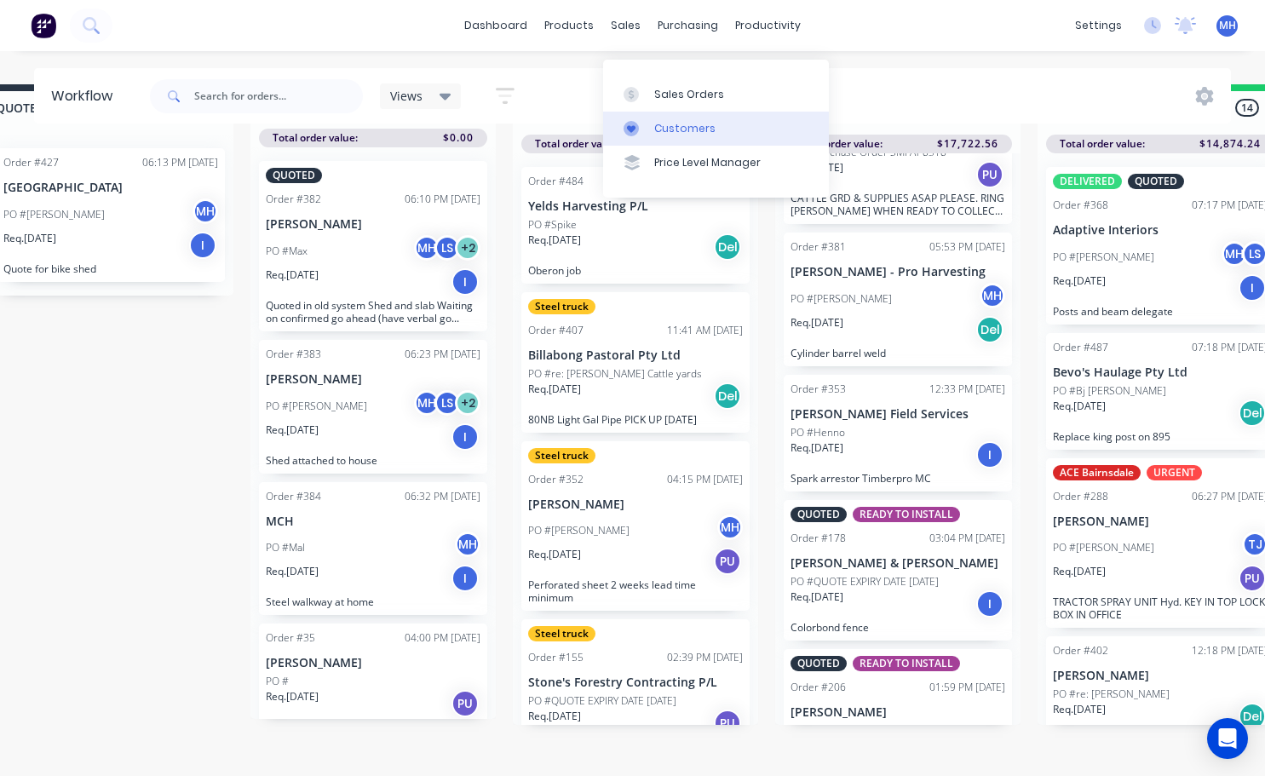
click at [672, 121] on div "Customers" at bounding box center [684, 128] width 61 height 15
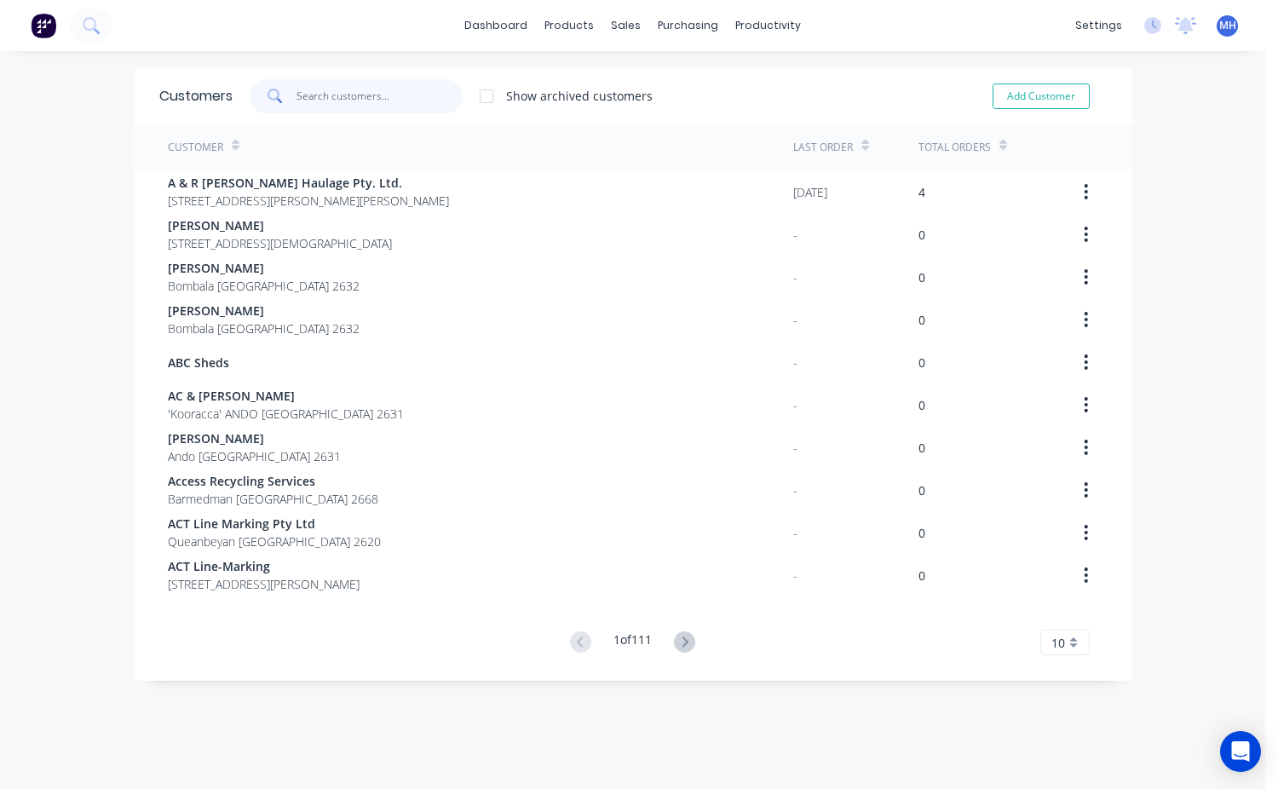
drag, startPoint x: 292, startPoint y: 95, endPoint x: 300, endPoint y: 113, distance: 19.5
click at [296, 97] on input "text" at bounding box center [379, 96] width 166 height 34
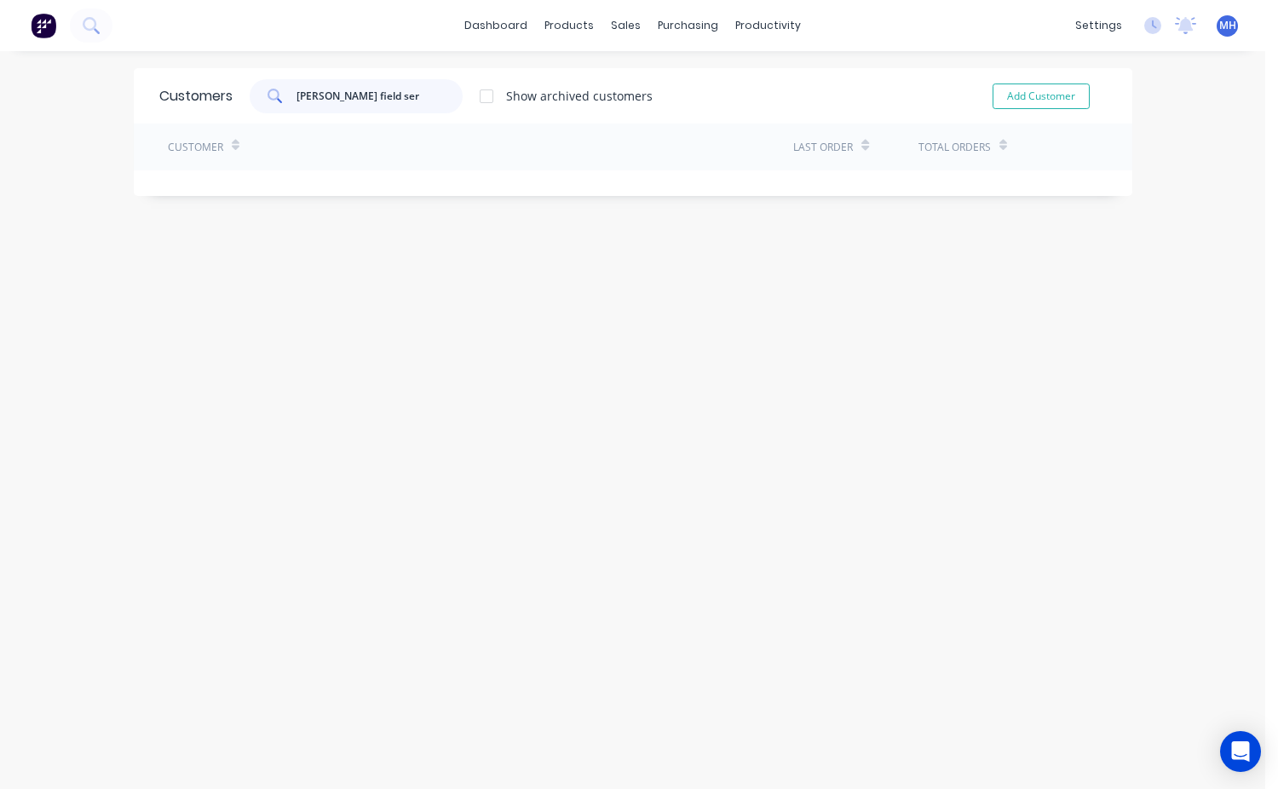
click at [331, 98] on input "[PERSON_NAME] field ser" at bounding box center [379, 96] width 166 height 34
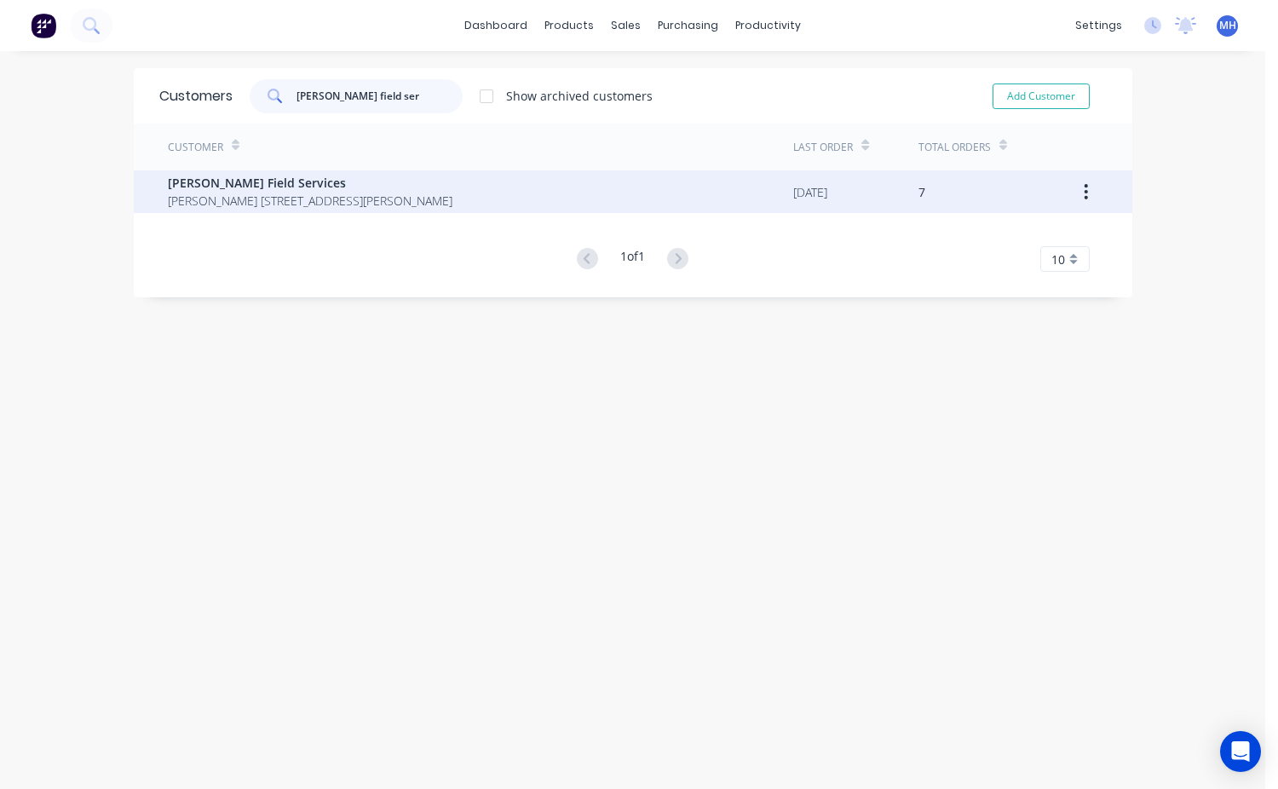
type input "[PERSON_NAME] field ser"
click at [300, 178] on span "[PERSON_NAME] Field Services" at bounding box center [310, 183] width 285 height 18
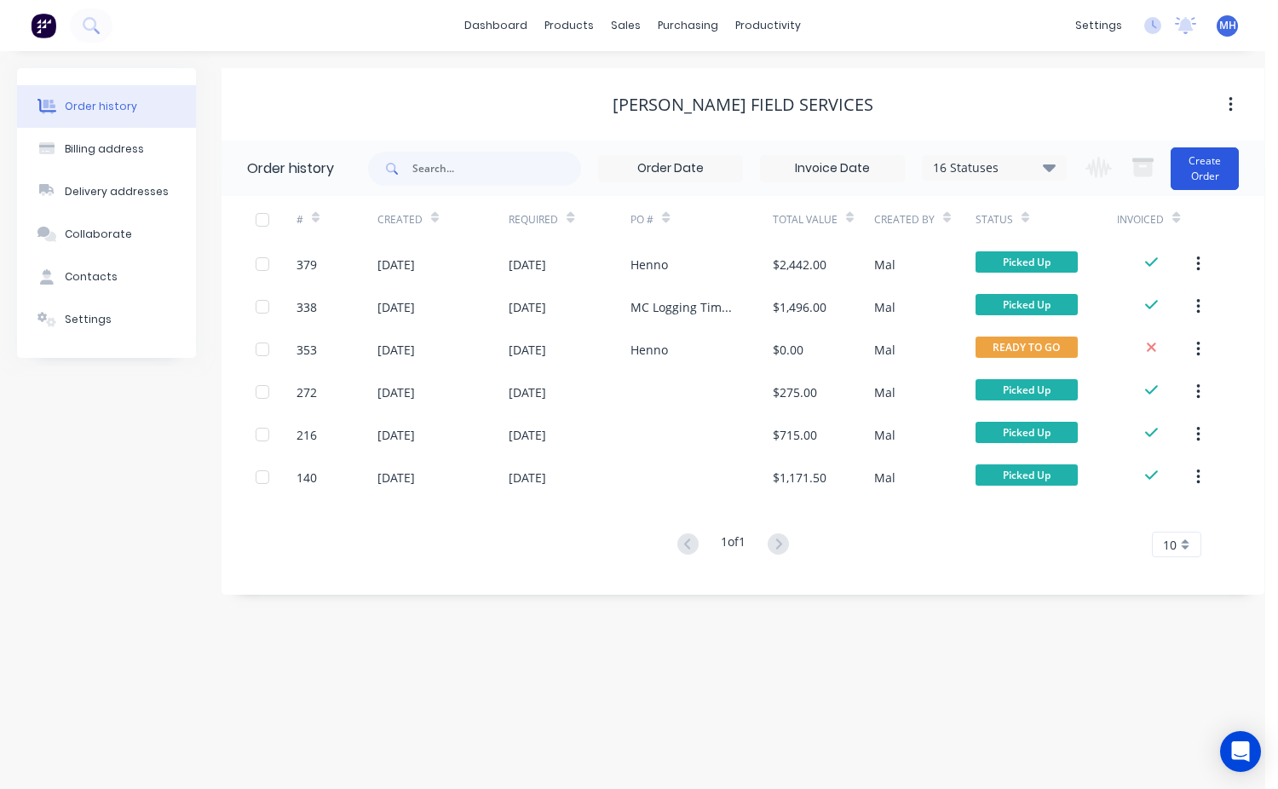
click at [1218, 164] on button "Create Order" at bounding box center [1204, 168] width 68 height 43
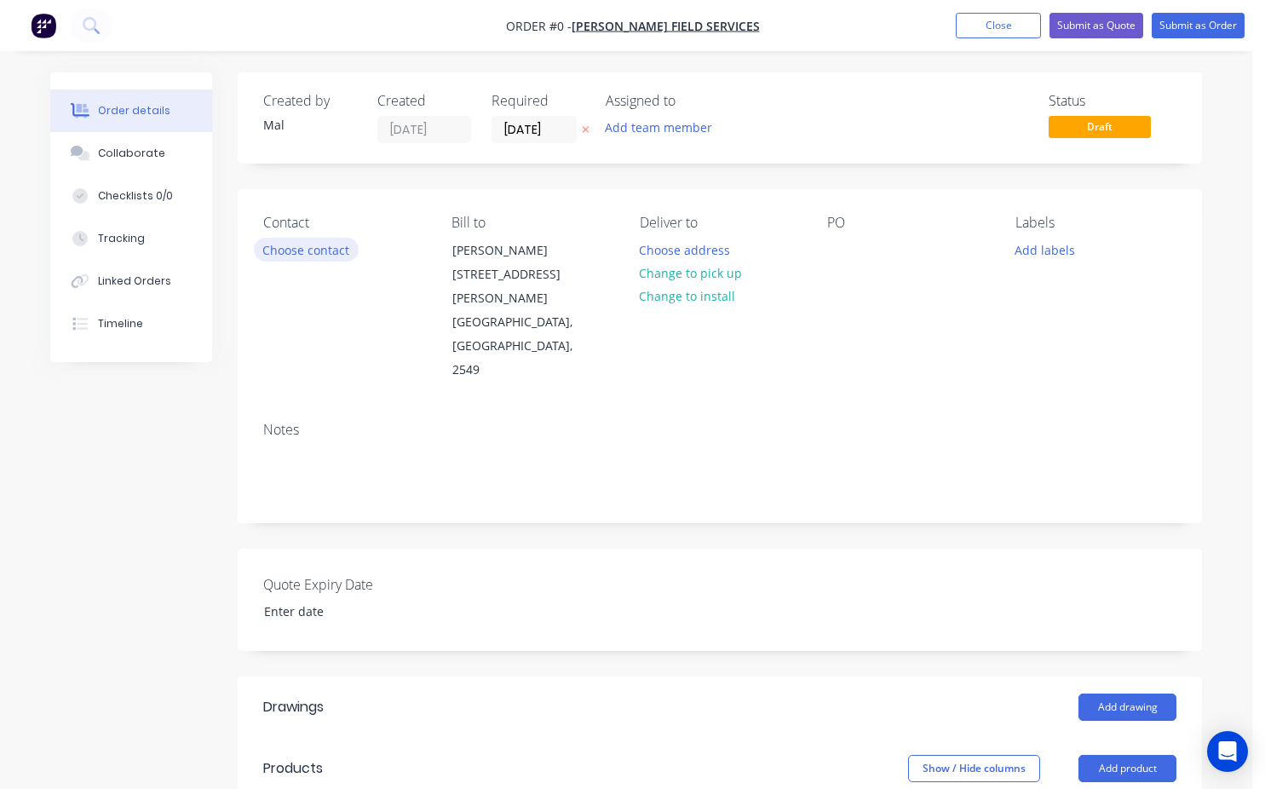
click at [307, 252] on button "Choose contact" at bounding box center [306, 249] width 105 height 23
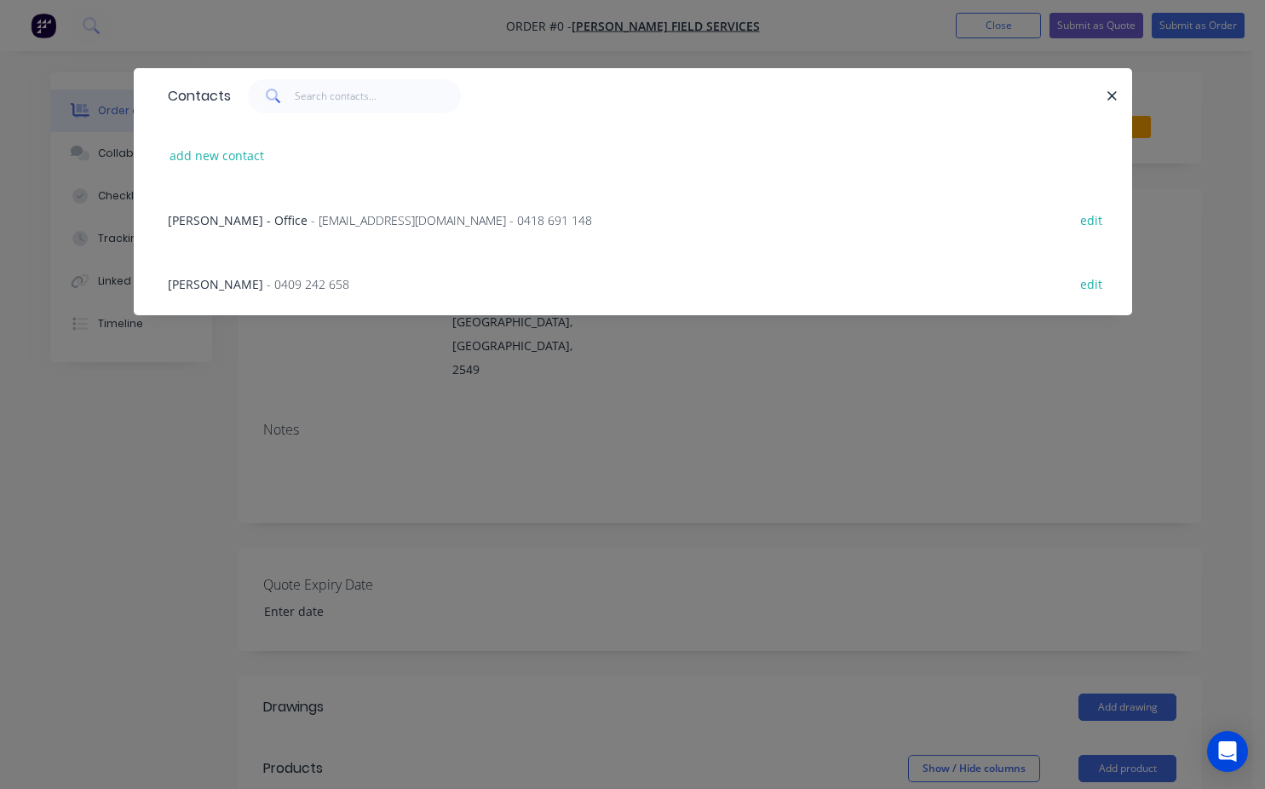
click at [267, 281] on span "- 0409 242 658" at bounding box center [308, 284] width 83 height 16
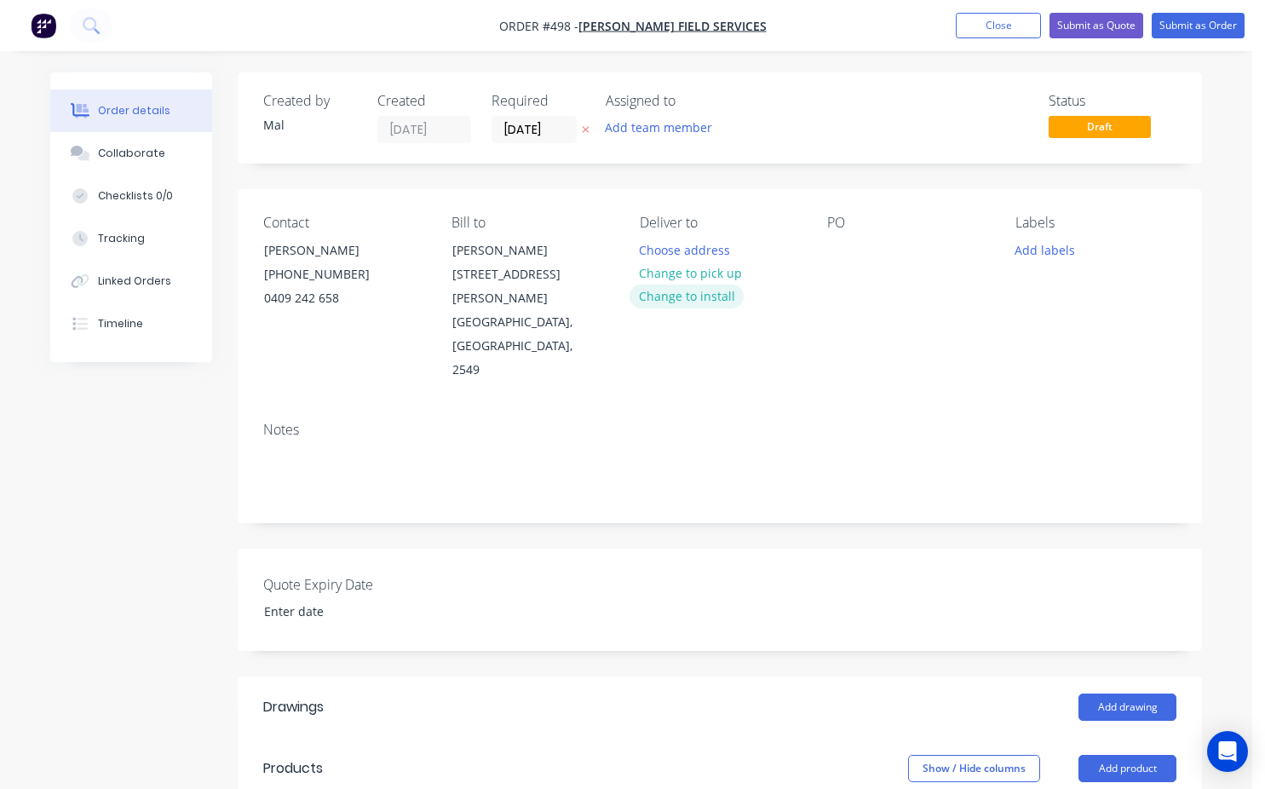
click at [709, 296] on button "Change to install" at bounding box center [687, 296] width 114 height 23
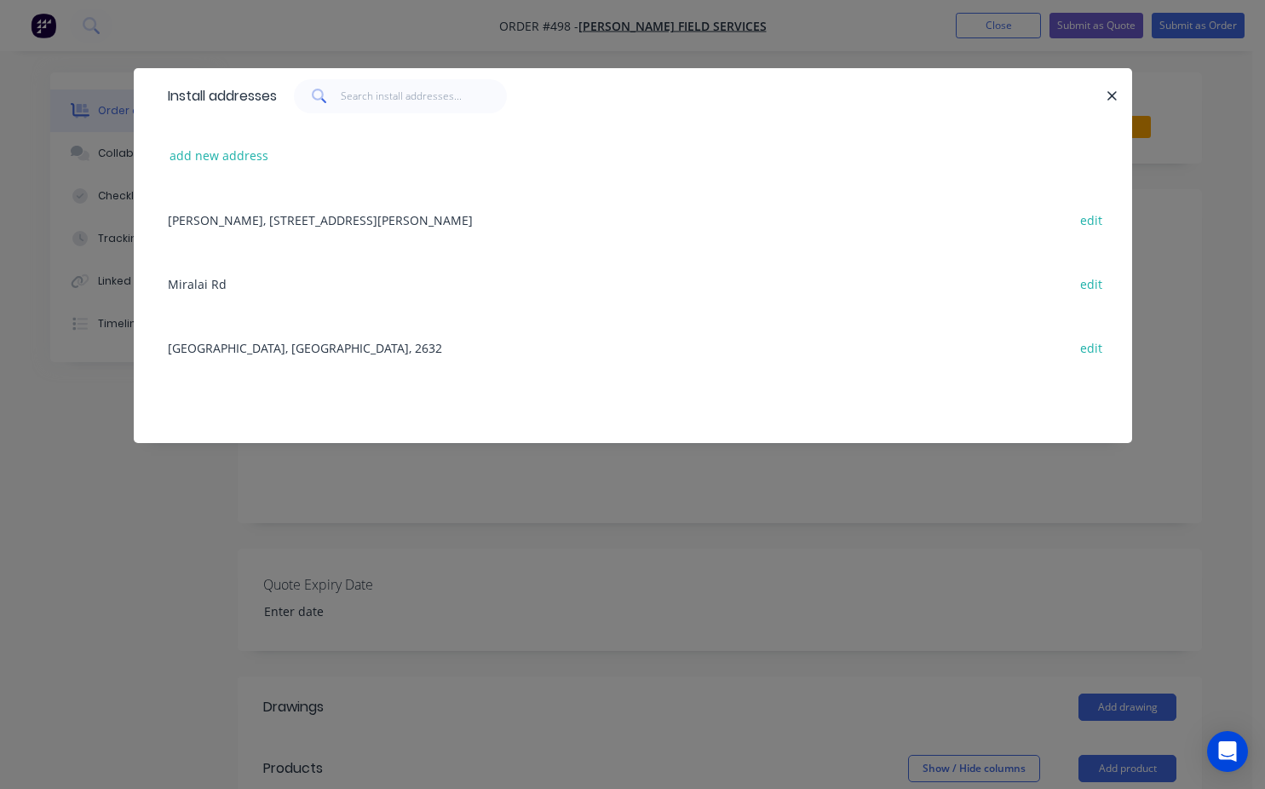
click at [240, 350] on div "[GEOGRAPHIC_DATA], [GEOGRAPHIC_DATA], 2632 edit" at bounding box center [632, 347] width 947 height 64
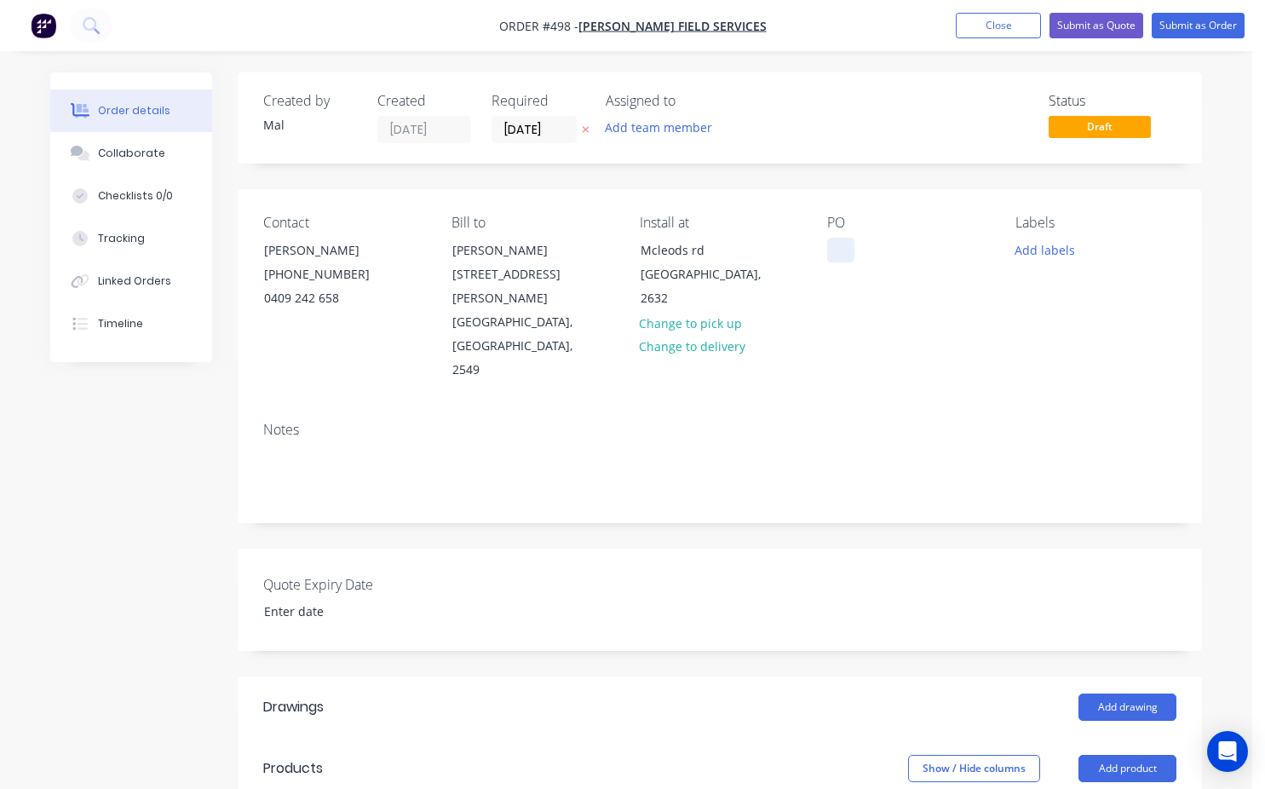
click at [845, 248] on div at bounding box center [840, 250] width 27 height 25
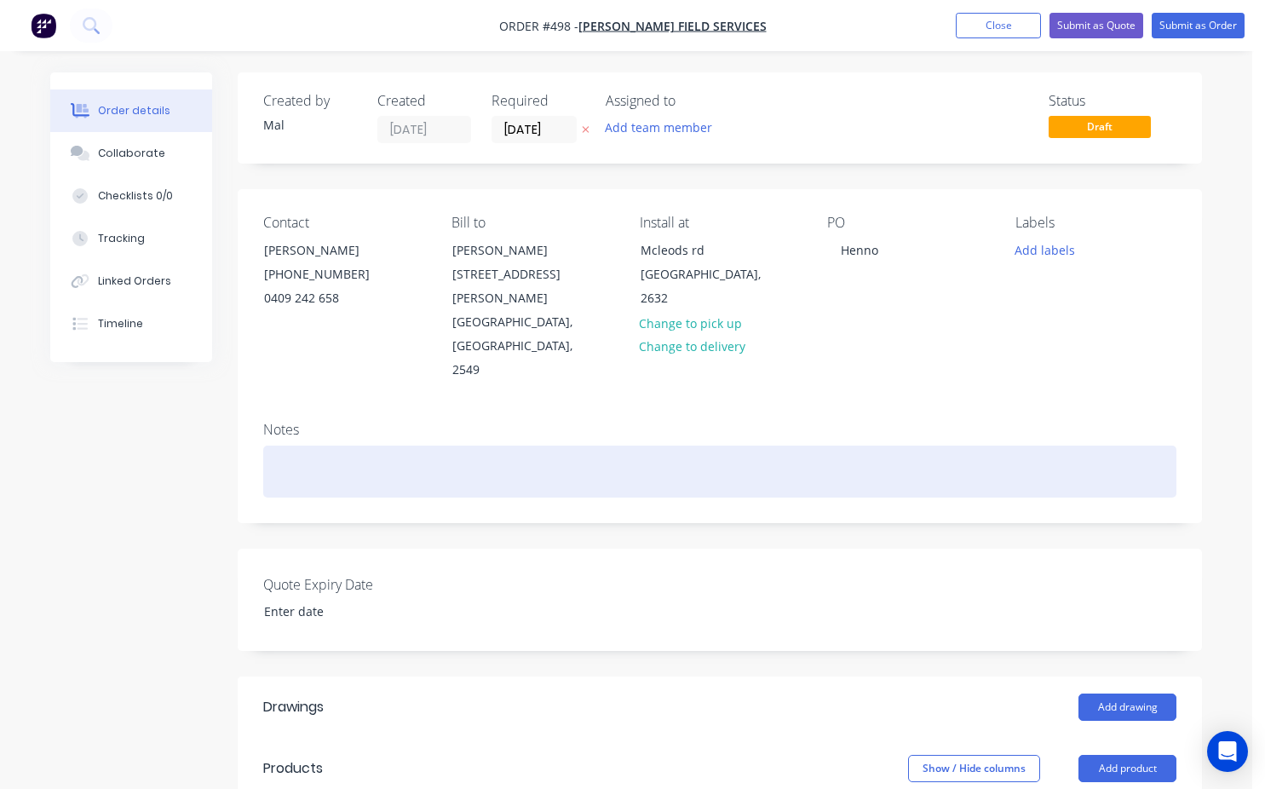
click at [312, 446] on div at bounding box center [719, 472] width 913 height 52
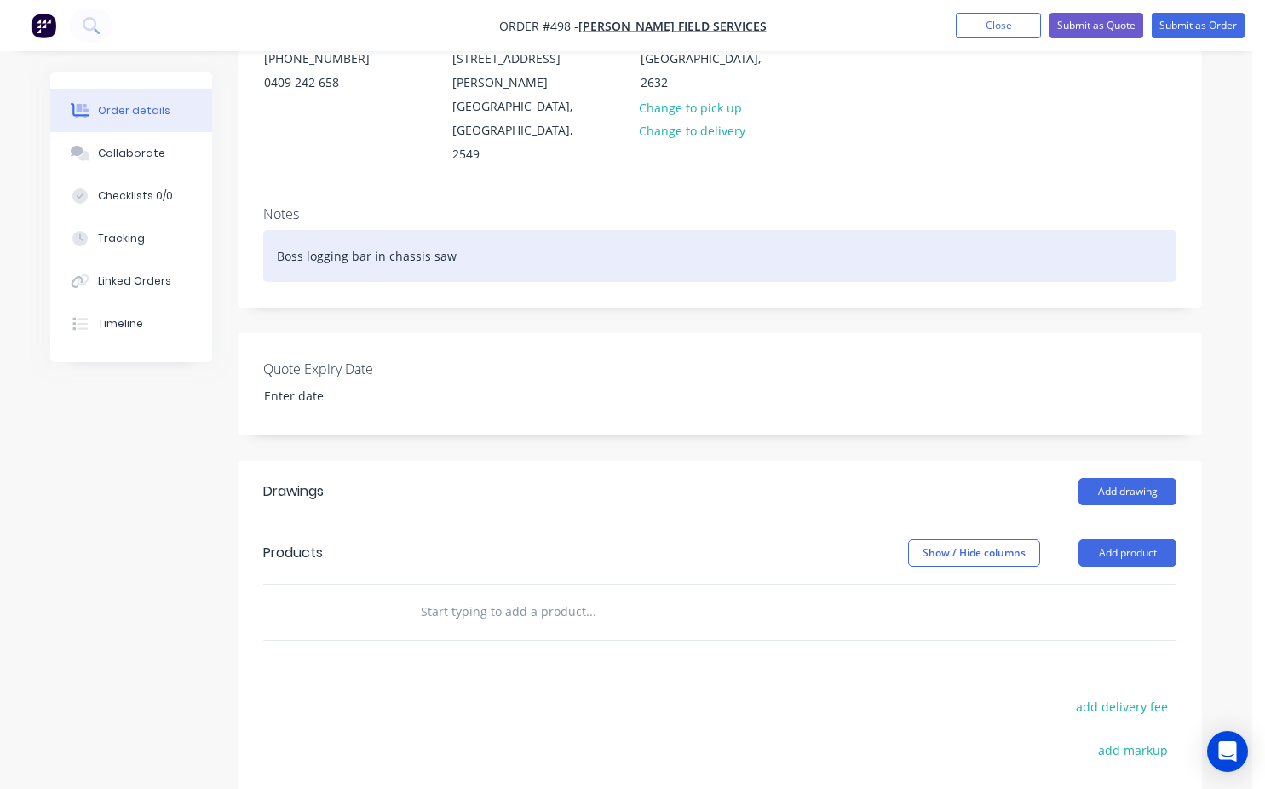
scroll to position [341, 0]
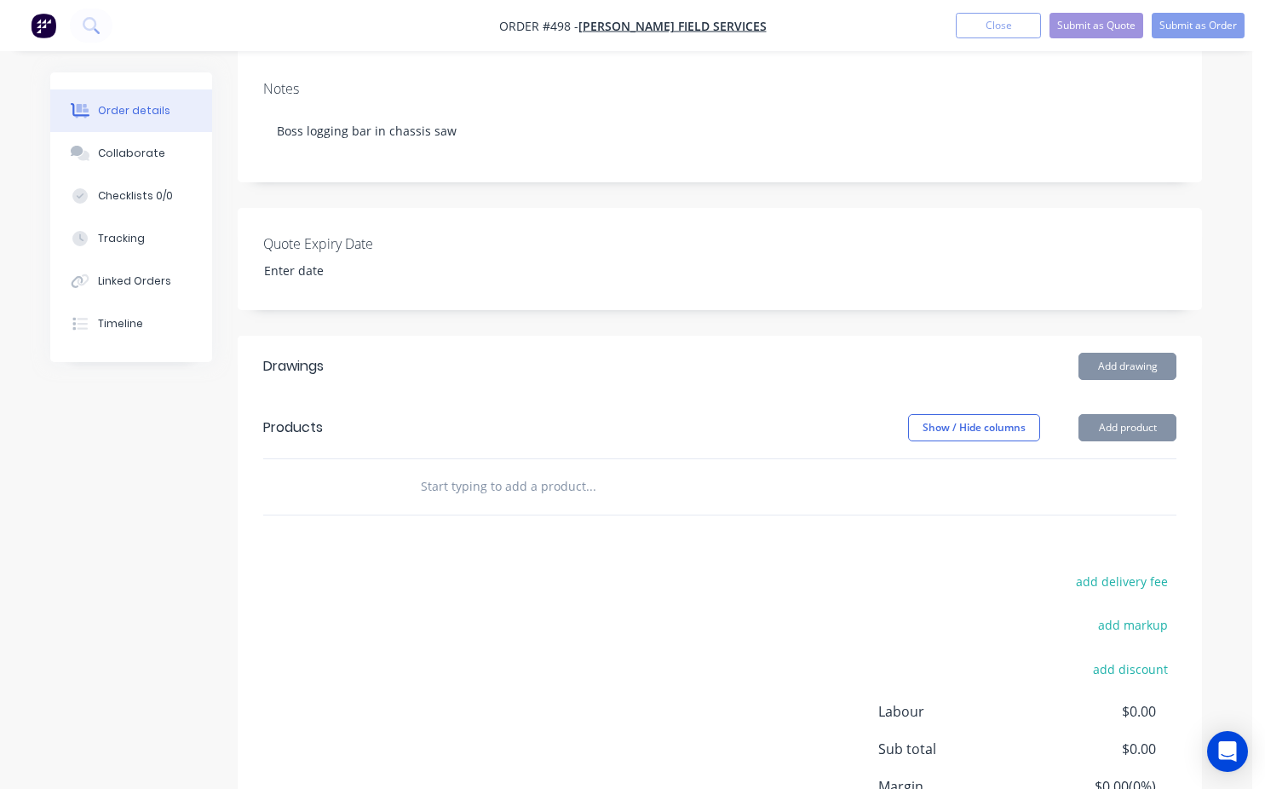
click at [428, 469] on input "text" at bounding box center [590, 486] width 341 height 34
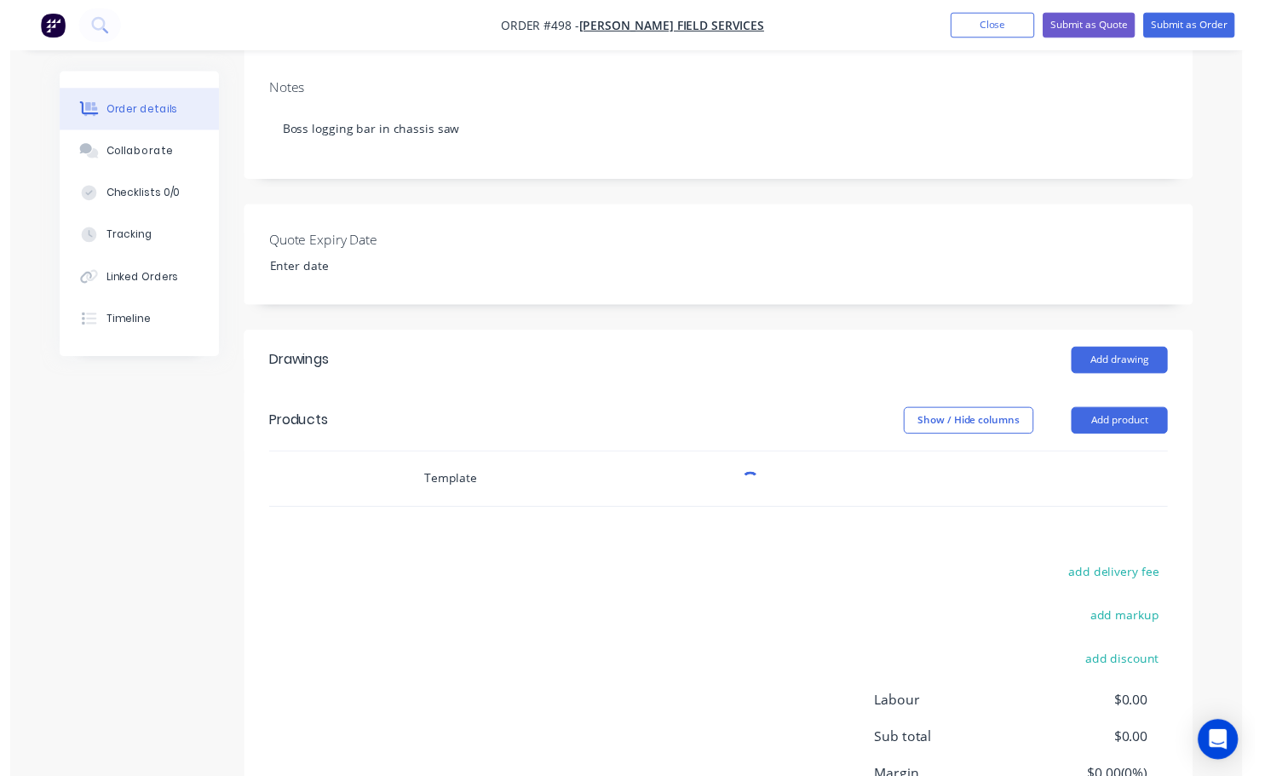
scroll to position [454, 0]
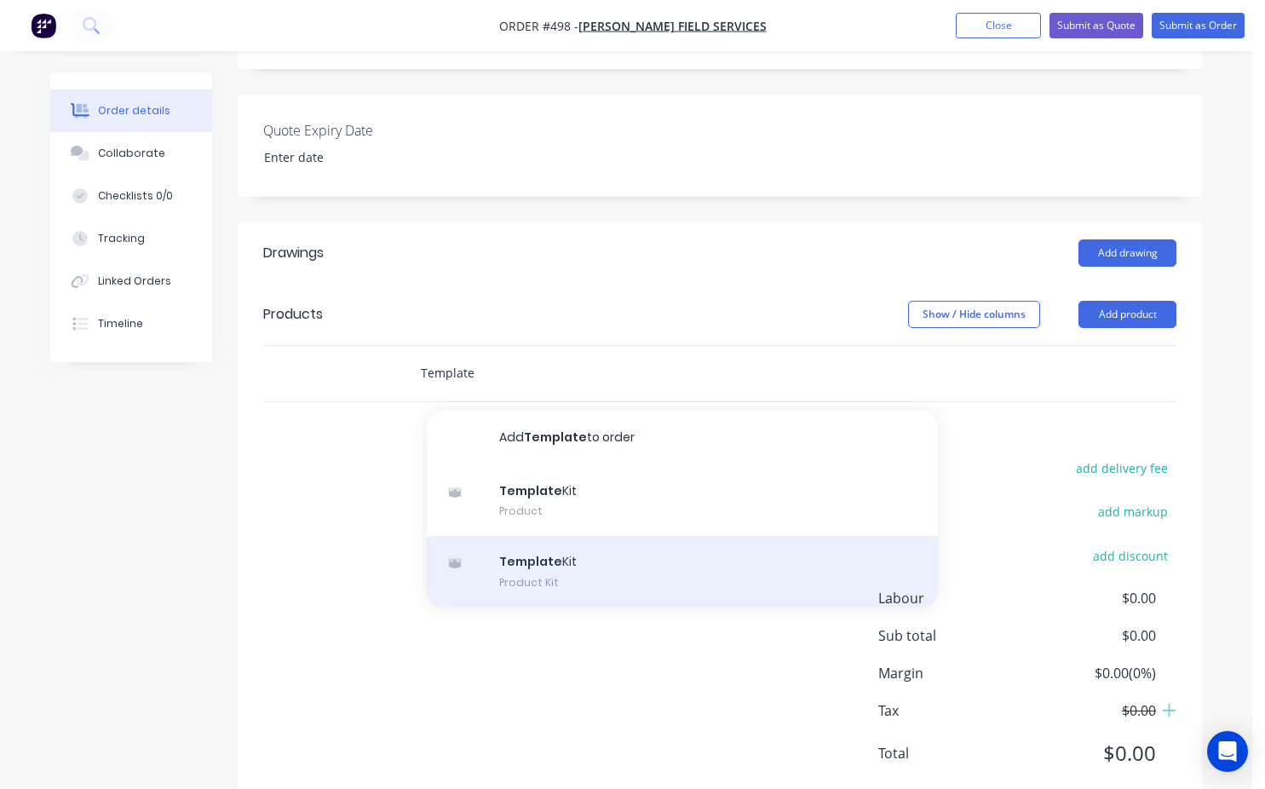
type input "Template"
click at [562, 536] on div "Template Kit Product Kit" at bounding box center [682, 572] width 511 height 72
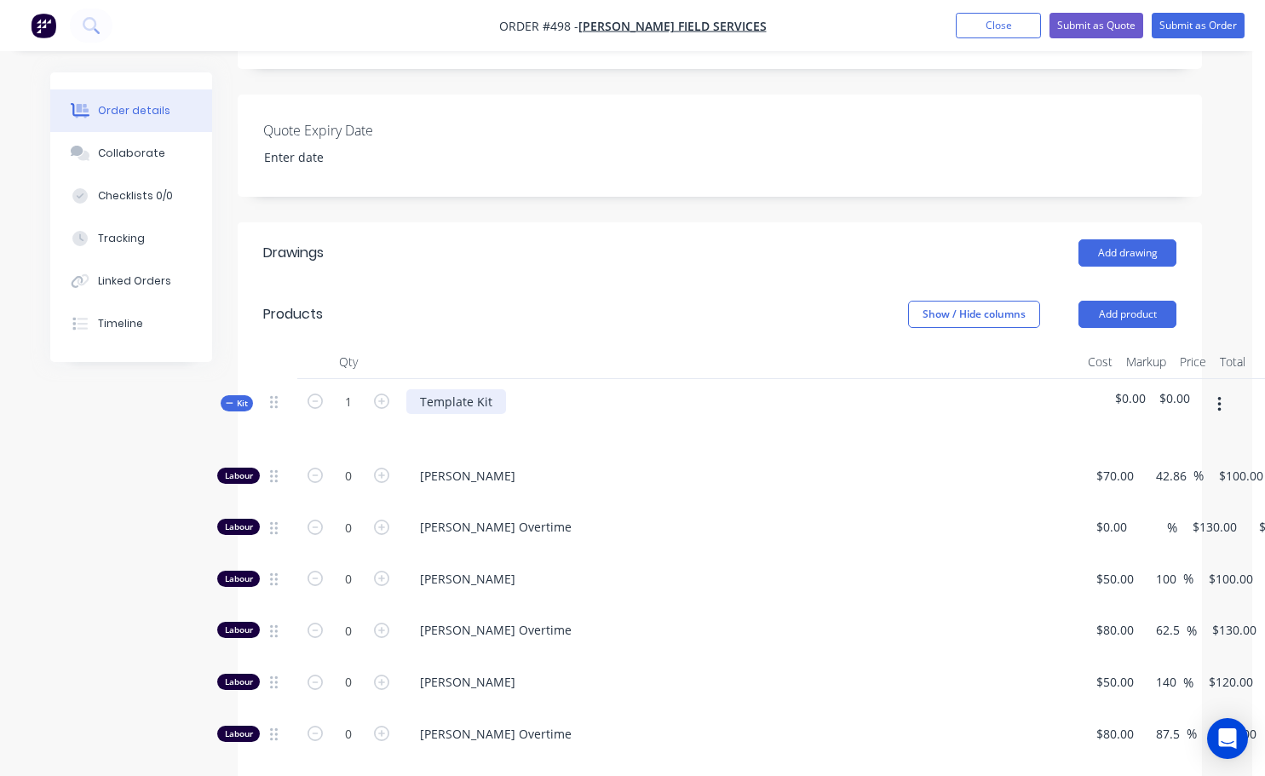
click at [490, 389] on div "Template Kit" at bounding box center [456, 401] width 100 height 25
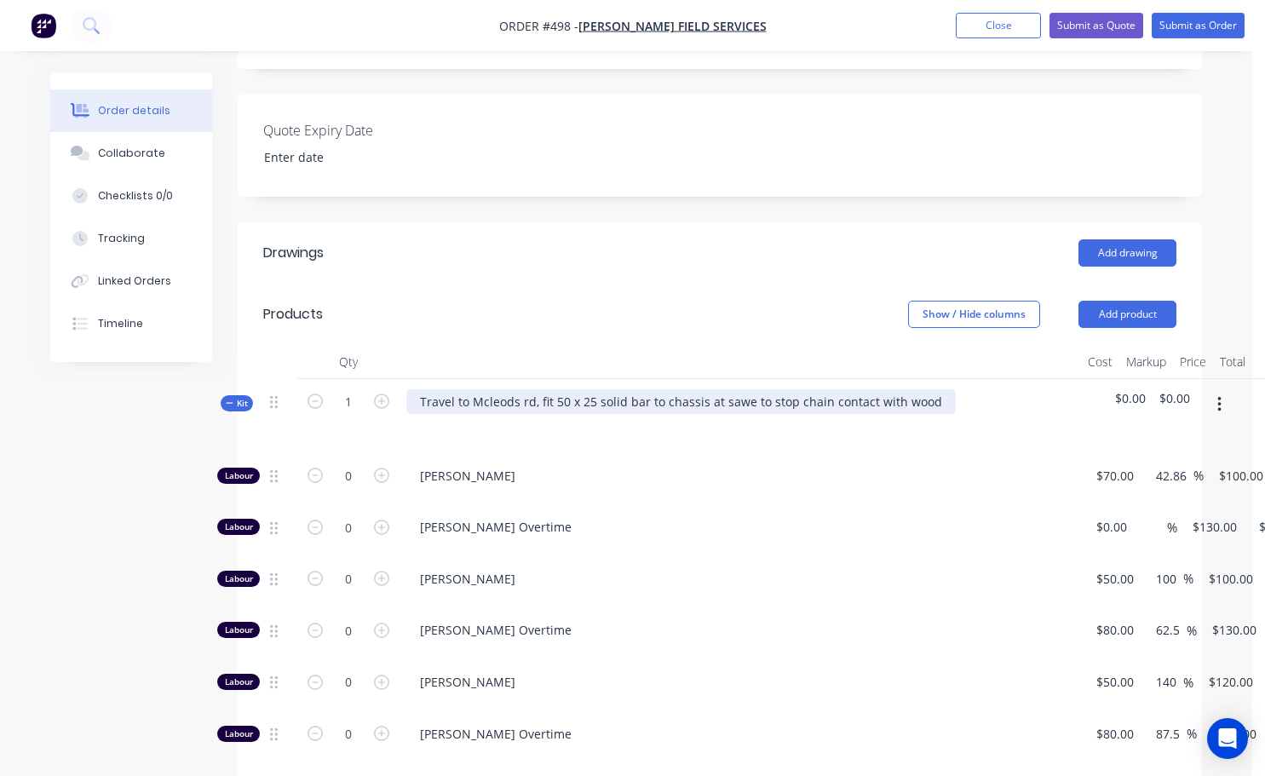
click at [747, 389] on div "Travel to Mcleods rd, fit 50 x 25 solid bar to chassis at sawe to stop chain co…" at bounding box center [680, 401] width 549 height 25
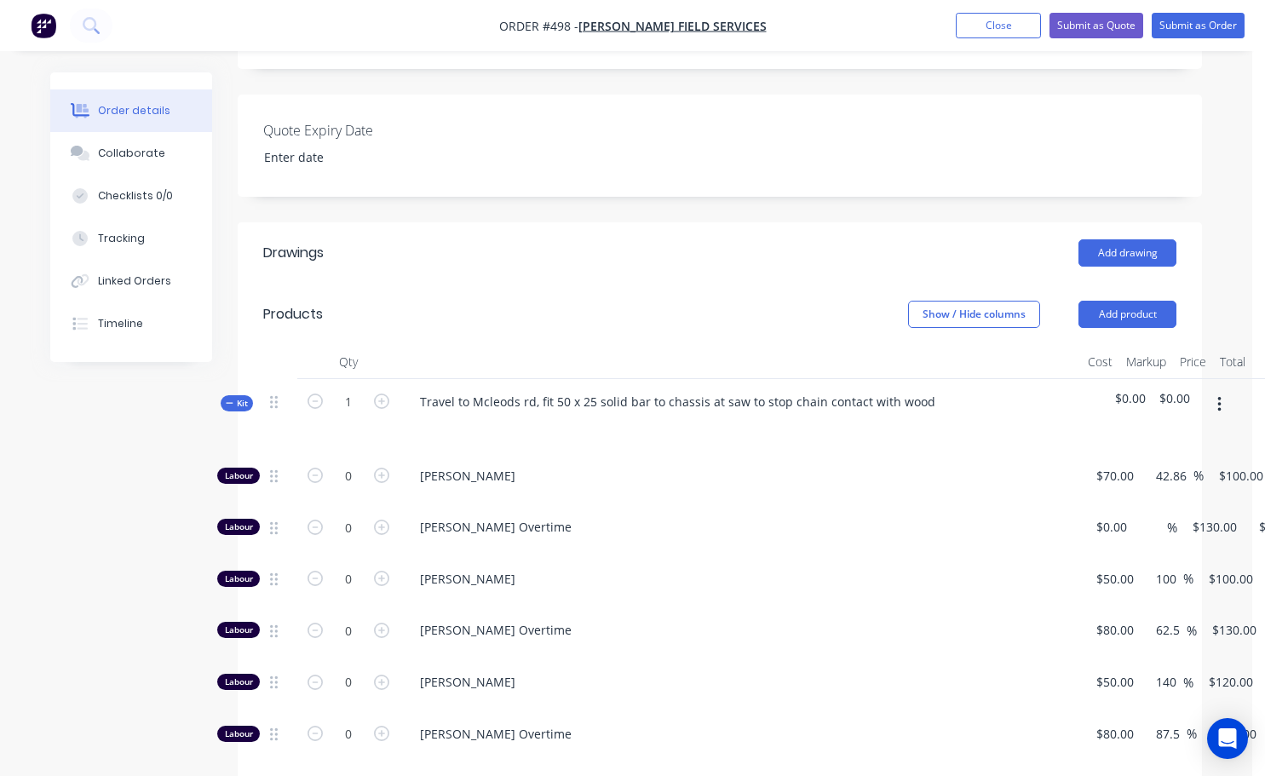
click at [606, 402] on div "Travel to Mcleods rd, fit 50 x 25 solid bar to chassis at saw to stop chain con…" at bounding box center [740, 416] width 681 height 74
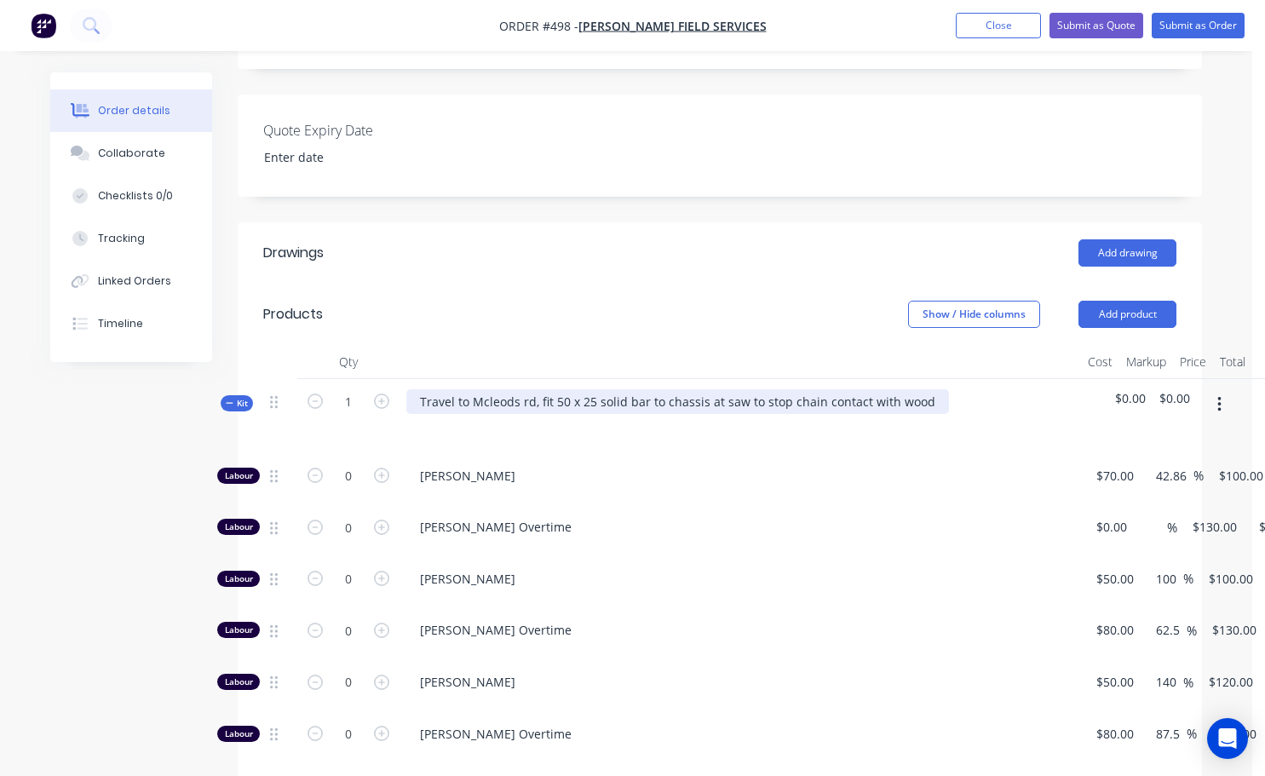
click at [918, 389] on div "Travel to Mcleods rd, fit 50 x 25 solid bar to chassis at saw to stop chain con…" at bounding box center [677, 401] width 543 height 25
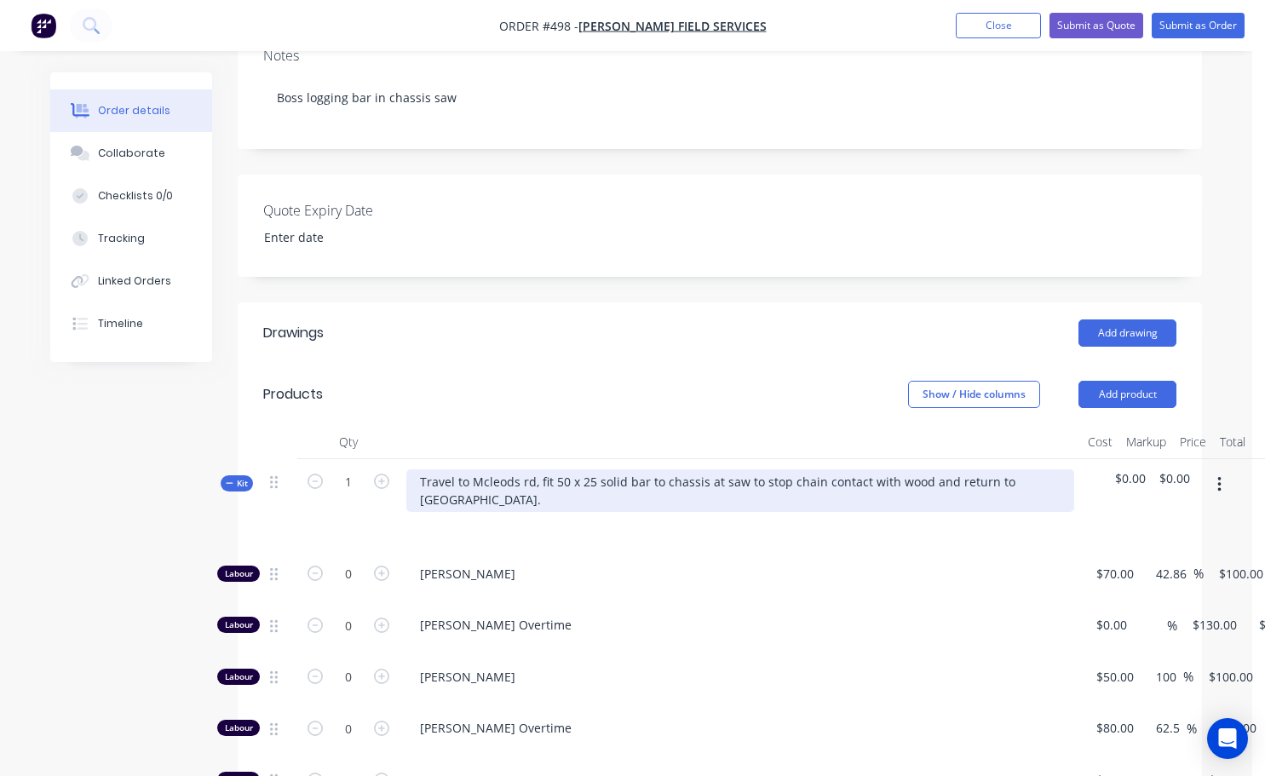
scroll to position [369, 0]
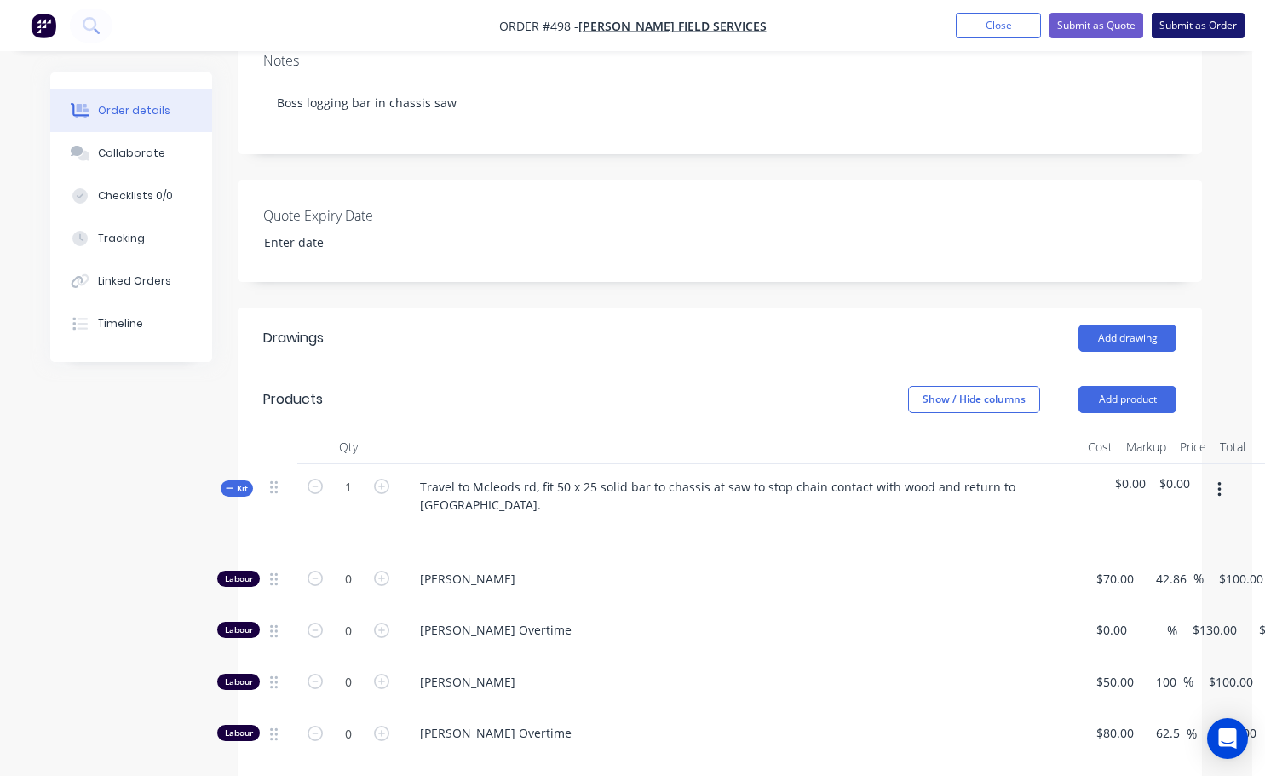
click at [1194, 20] on button "Submit as Order" at bounding box center [1198, 26] width 93 height 26
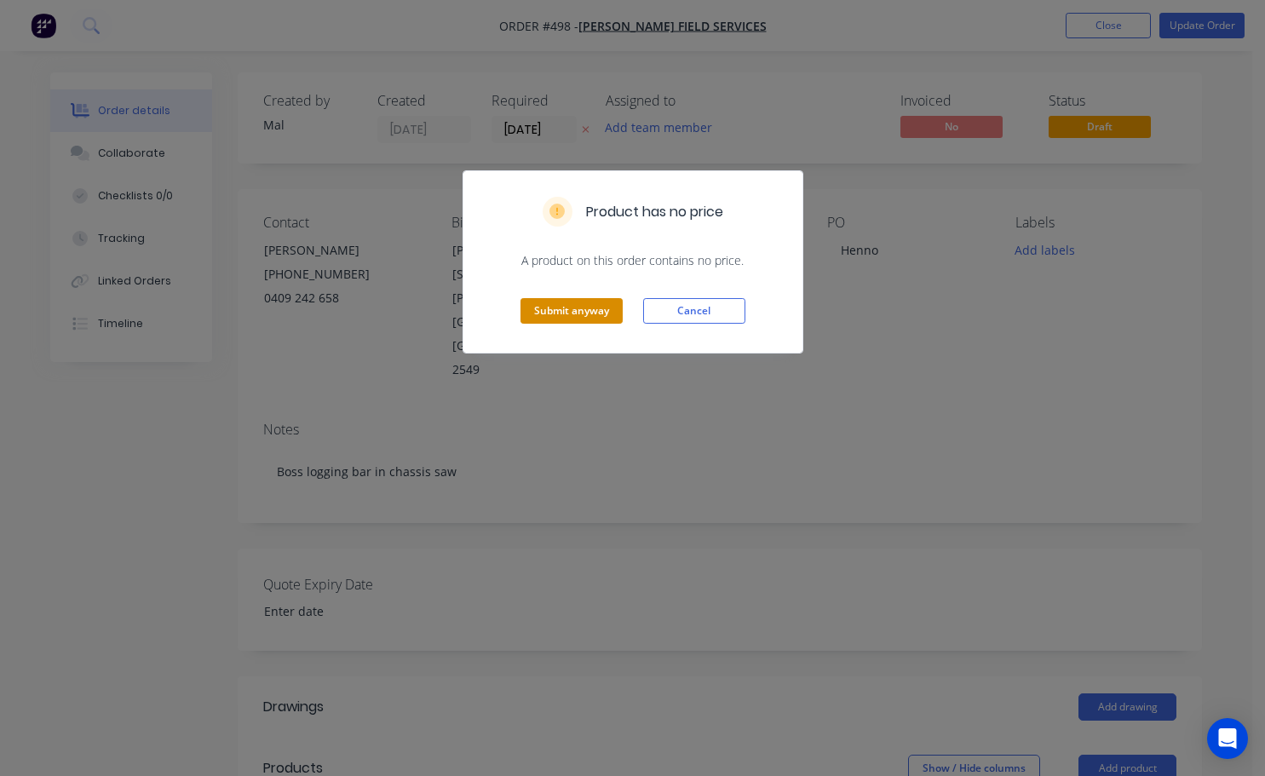
click at [565, 307] on button "Submit anyway" at bounding box center [571, 311] width 102 height 26
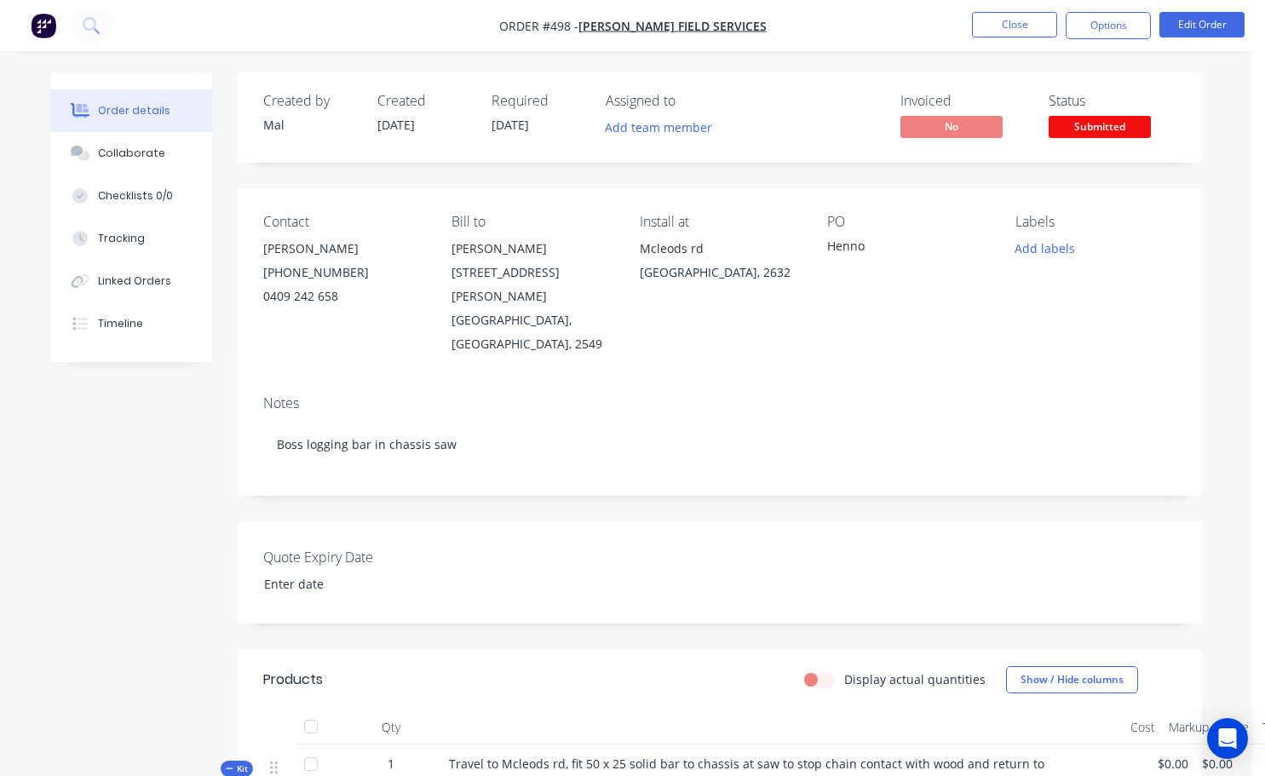
click at [1084, 126] on span "Submitted" at bounding box center [1100, 126] width 102 height 21
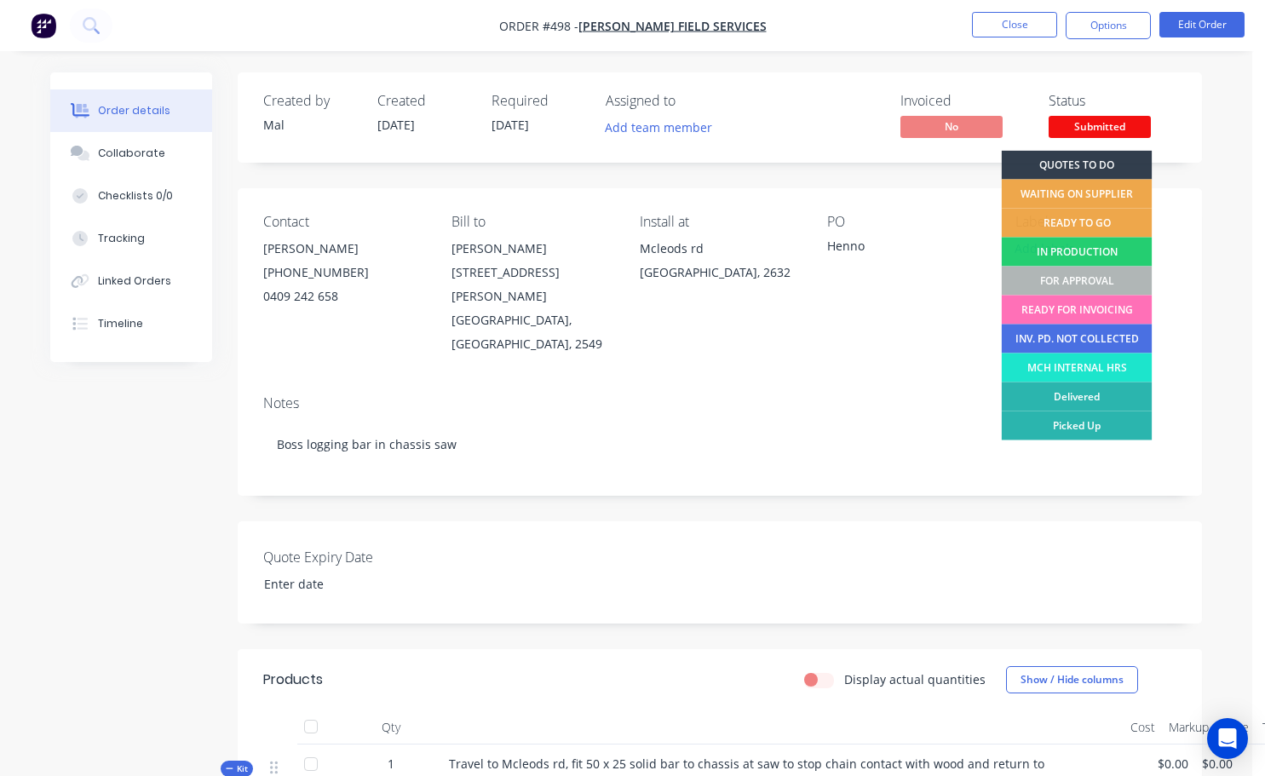
click at [1084, 223] on div "READY TO GO" at bounding box center [1077, 223] width 151 height 29
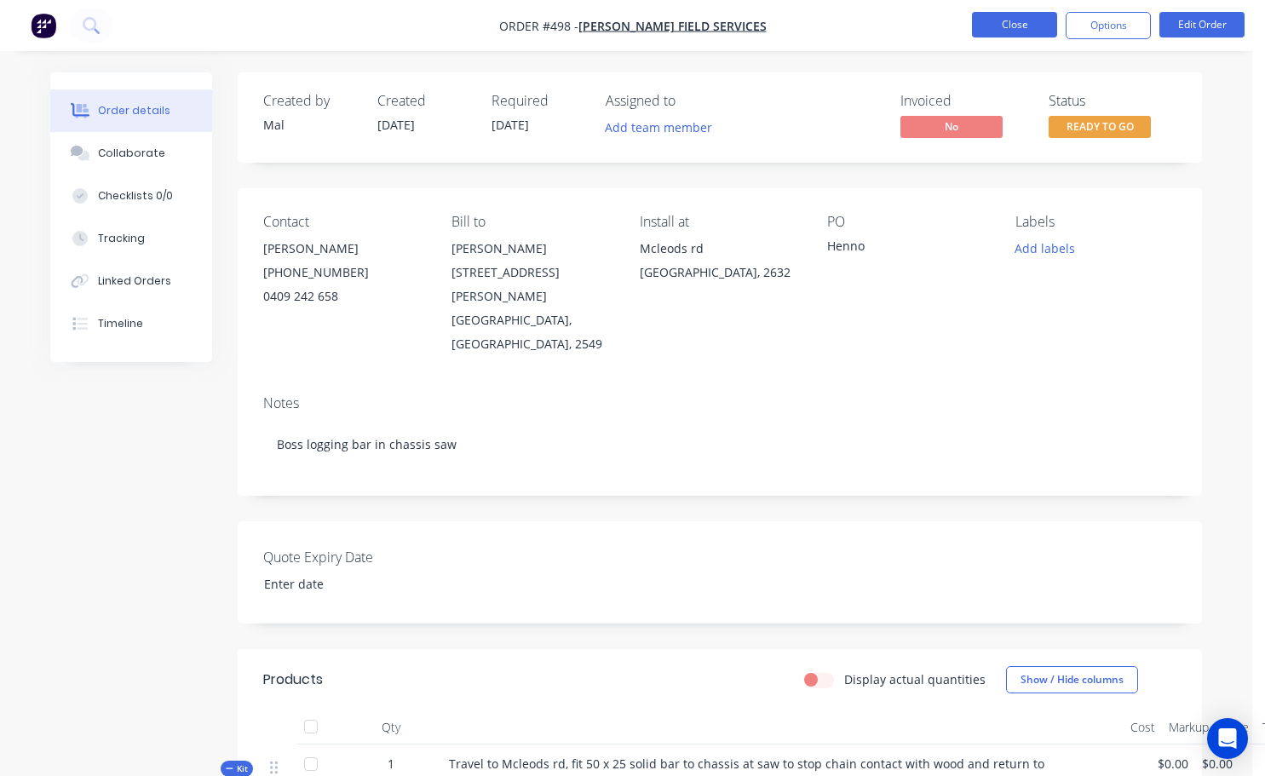
click at [1026, 29] on button "Close" at bounding box center [1014, 25] width 85 height 26
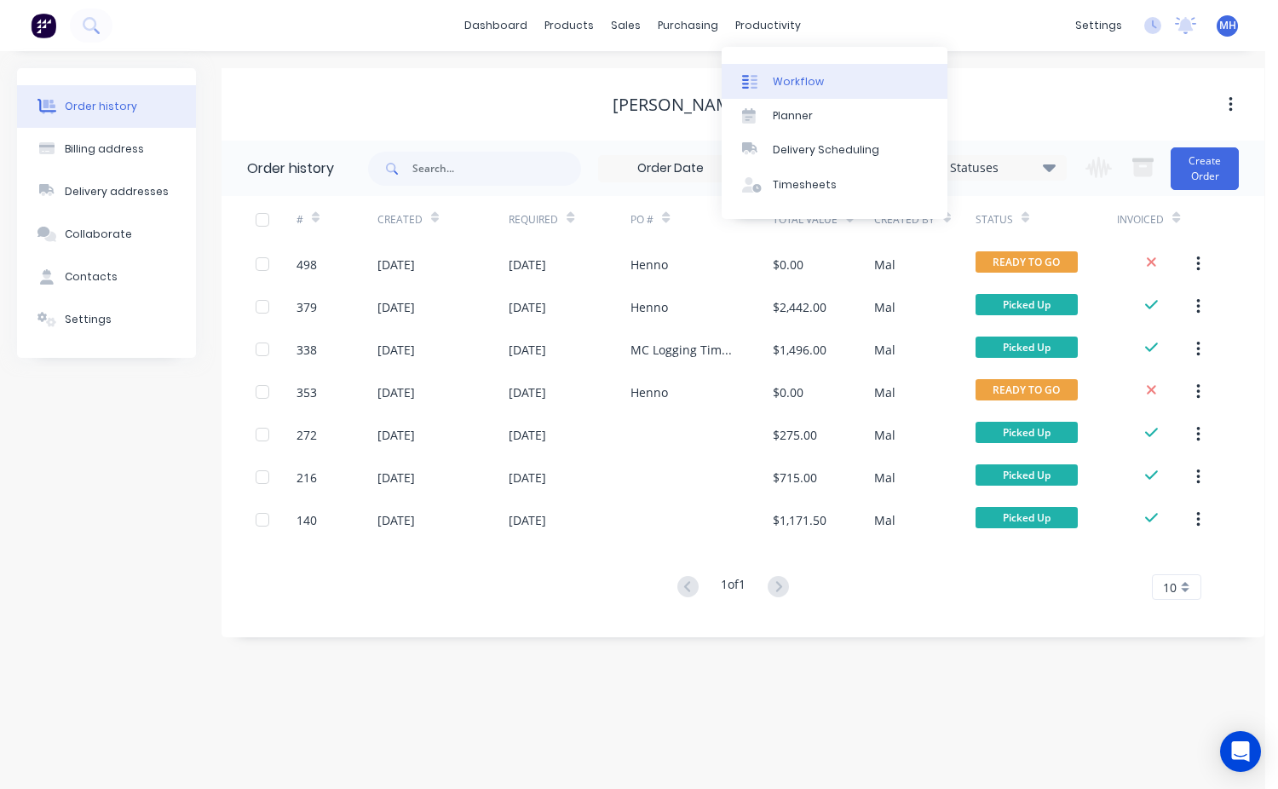
click at [781, 83] on div "Workflow" at bounding box center [798, 81] width 51 height 15
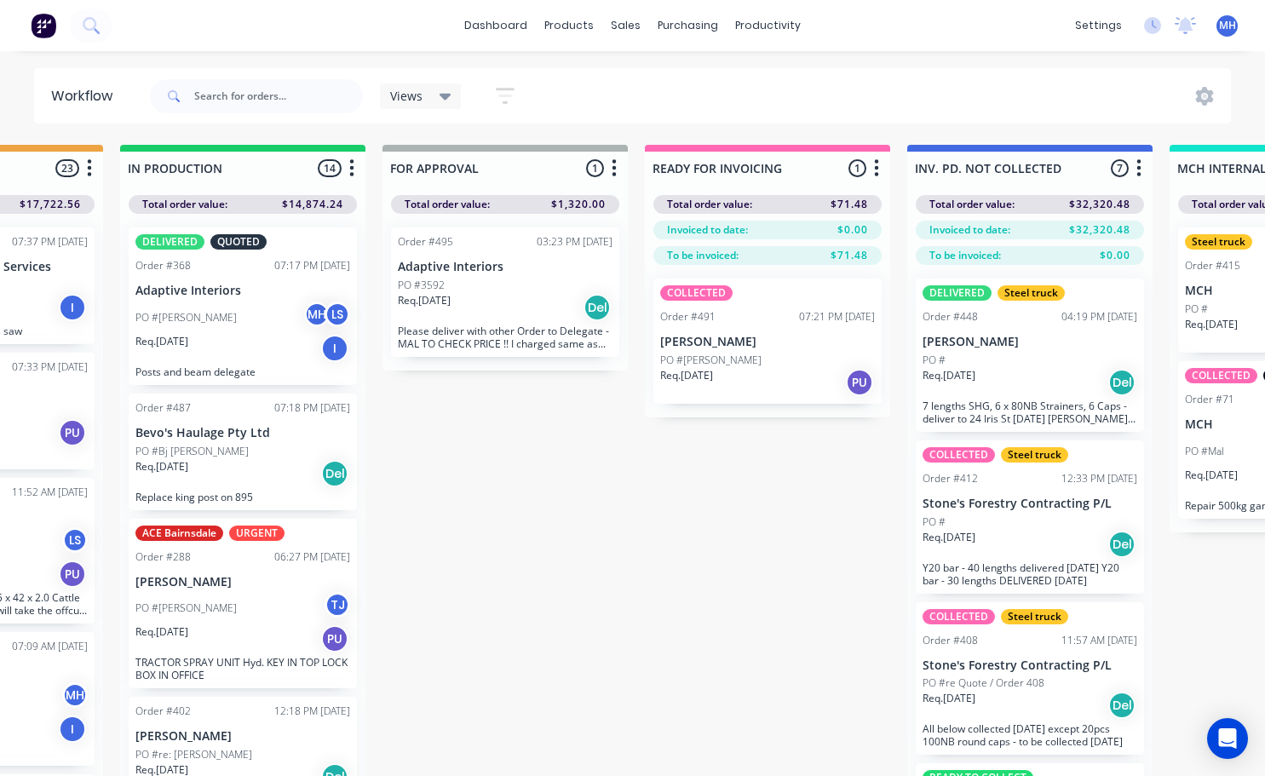
scroll to position [0, 975]
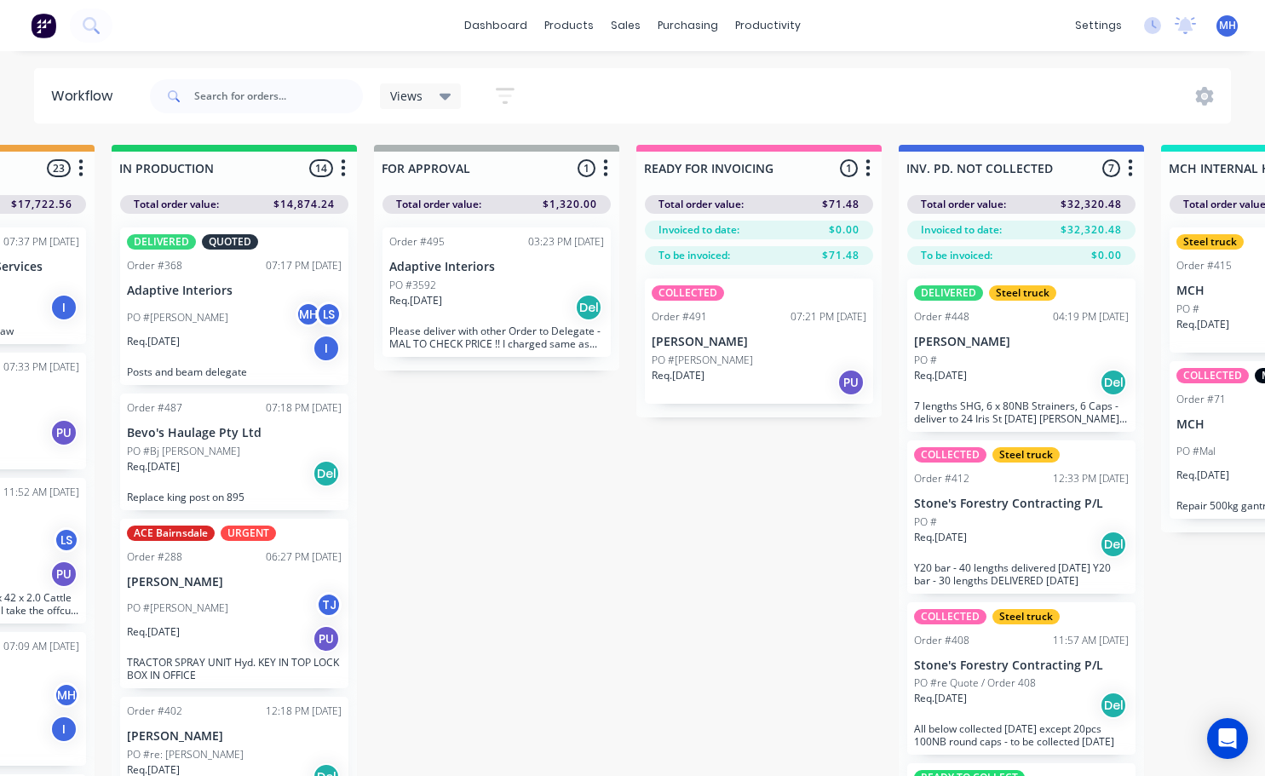
click at [1220, 24] on span "MH" at bounding box center [1227, 25] width 17 height 15
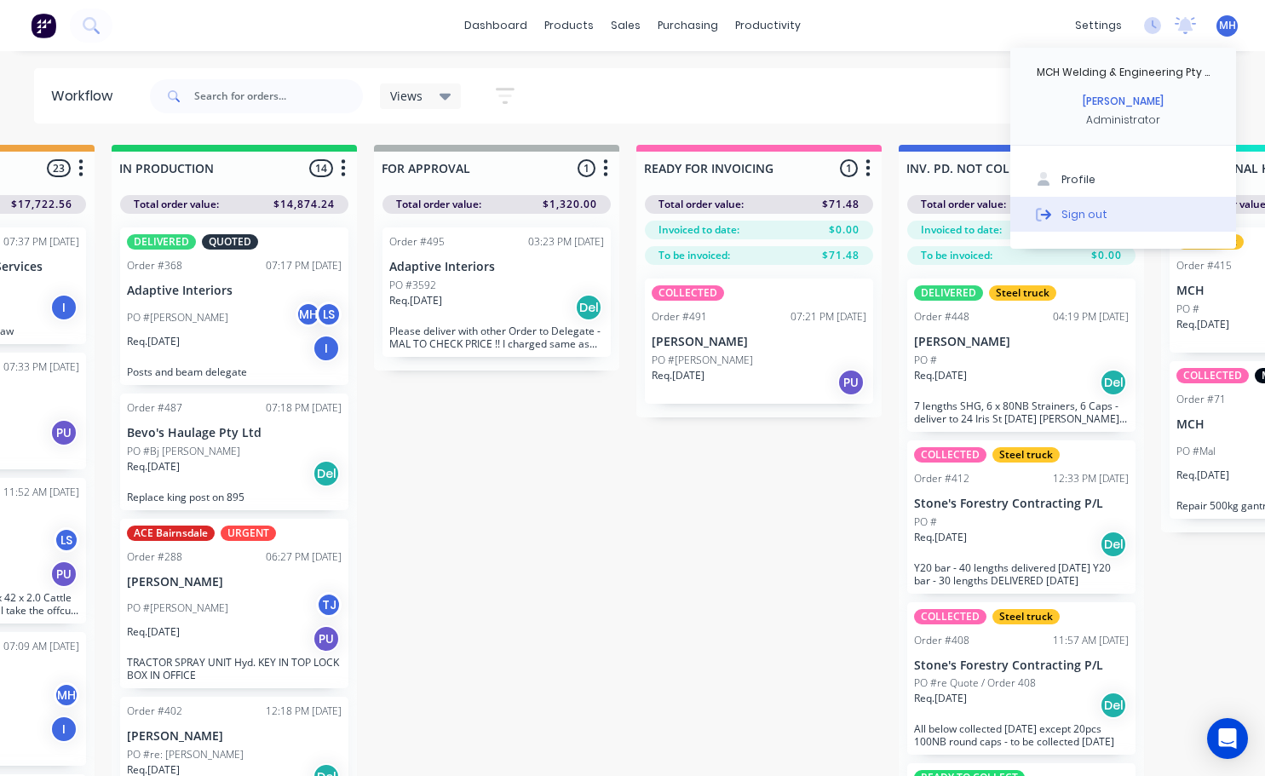
click at [1095, 217] on div "Sign out" at bounding box center [1084, 213] width 46 height 15
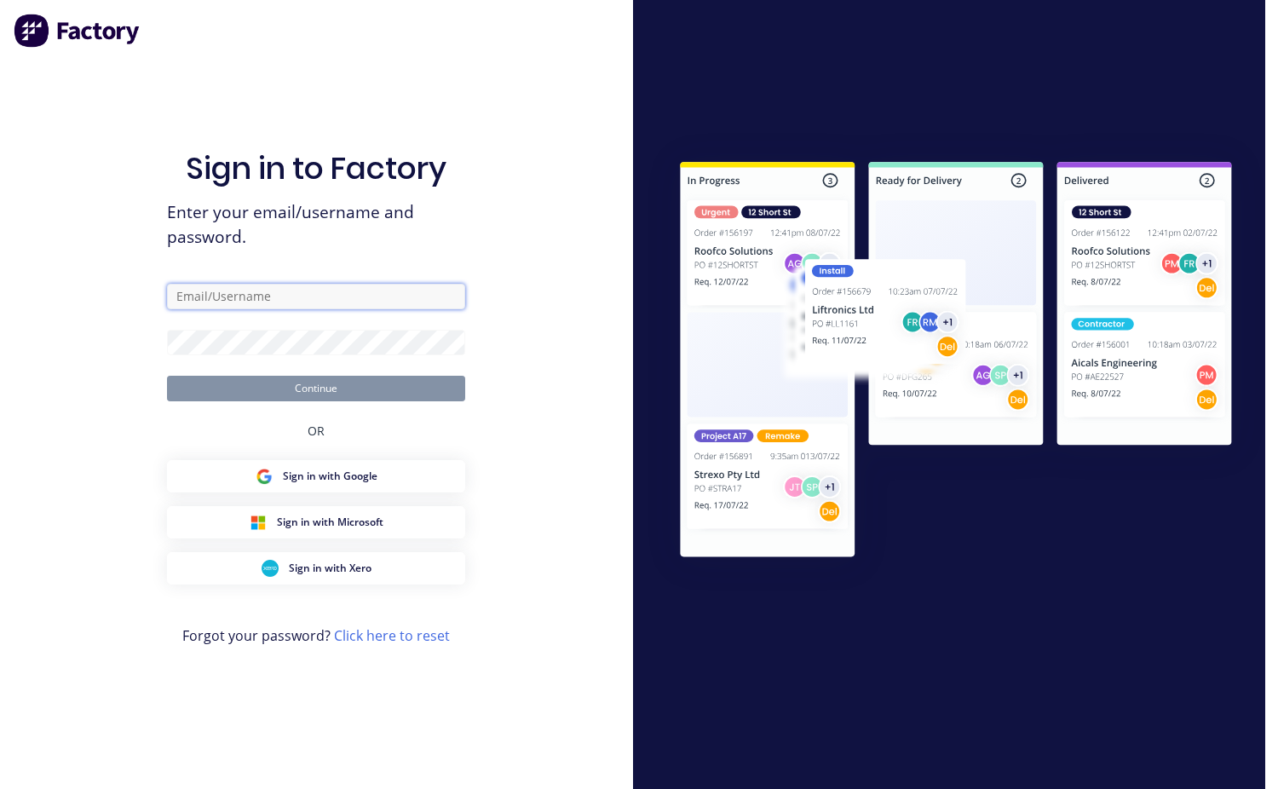
type input "[EMAIL_ADDRESS][DOMAIN_NAME]"
